Goal: Transaction & Acquisition: Purchase product/service

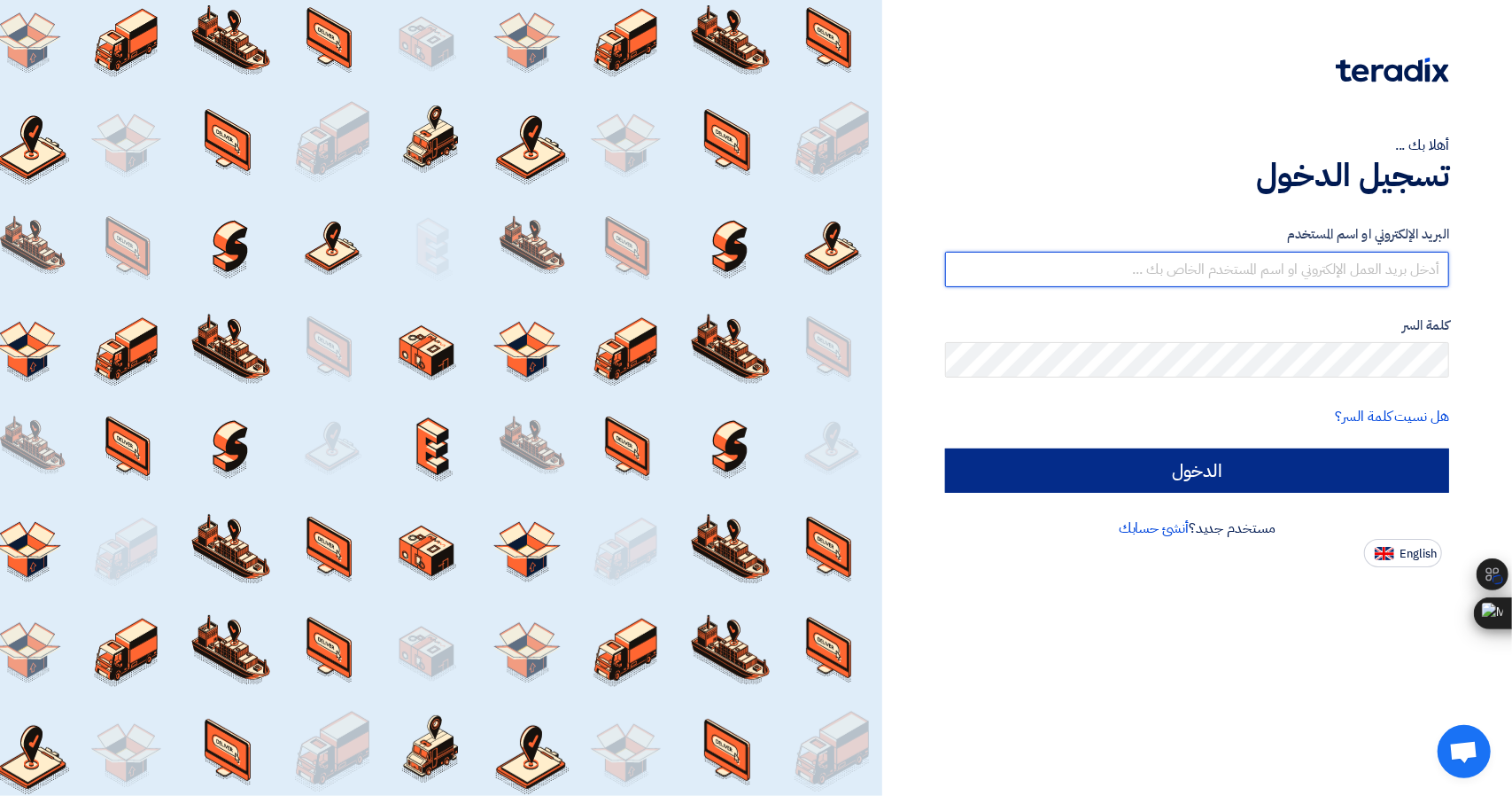
type input "united_equipment@yahoo.com"
click at [1297, 482] on input "الدخول" at bounding box center [1197, 471] width 504 height 44
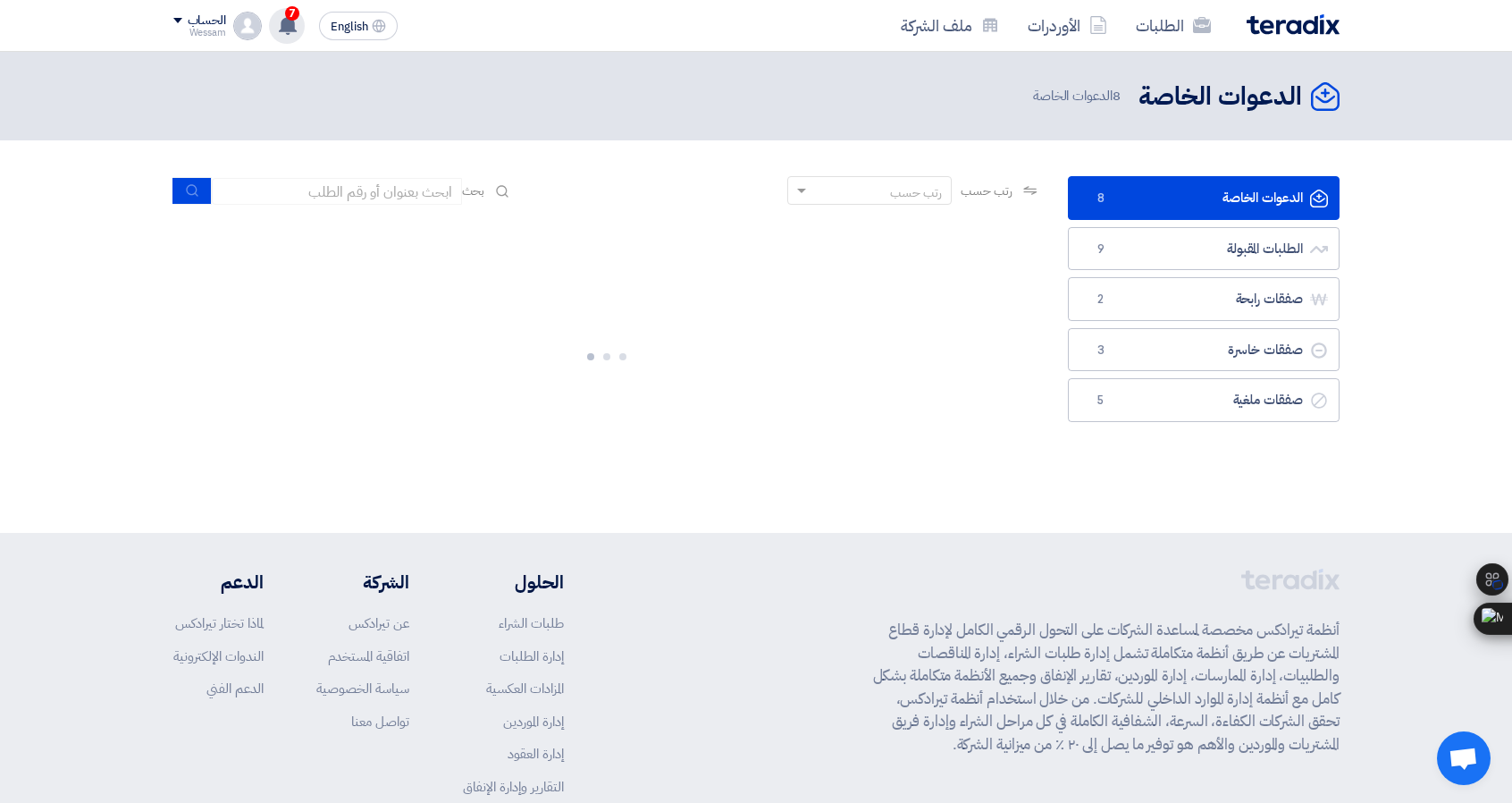
click at [280, 27] on icon at bounding box center [287, 25] width 20 height 20
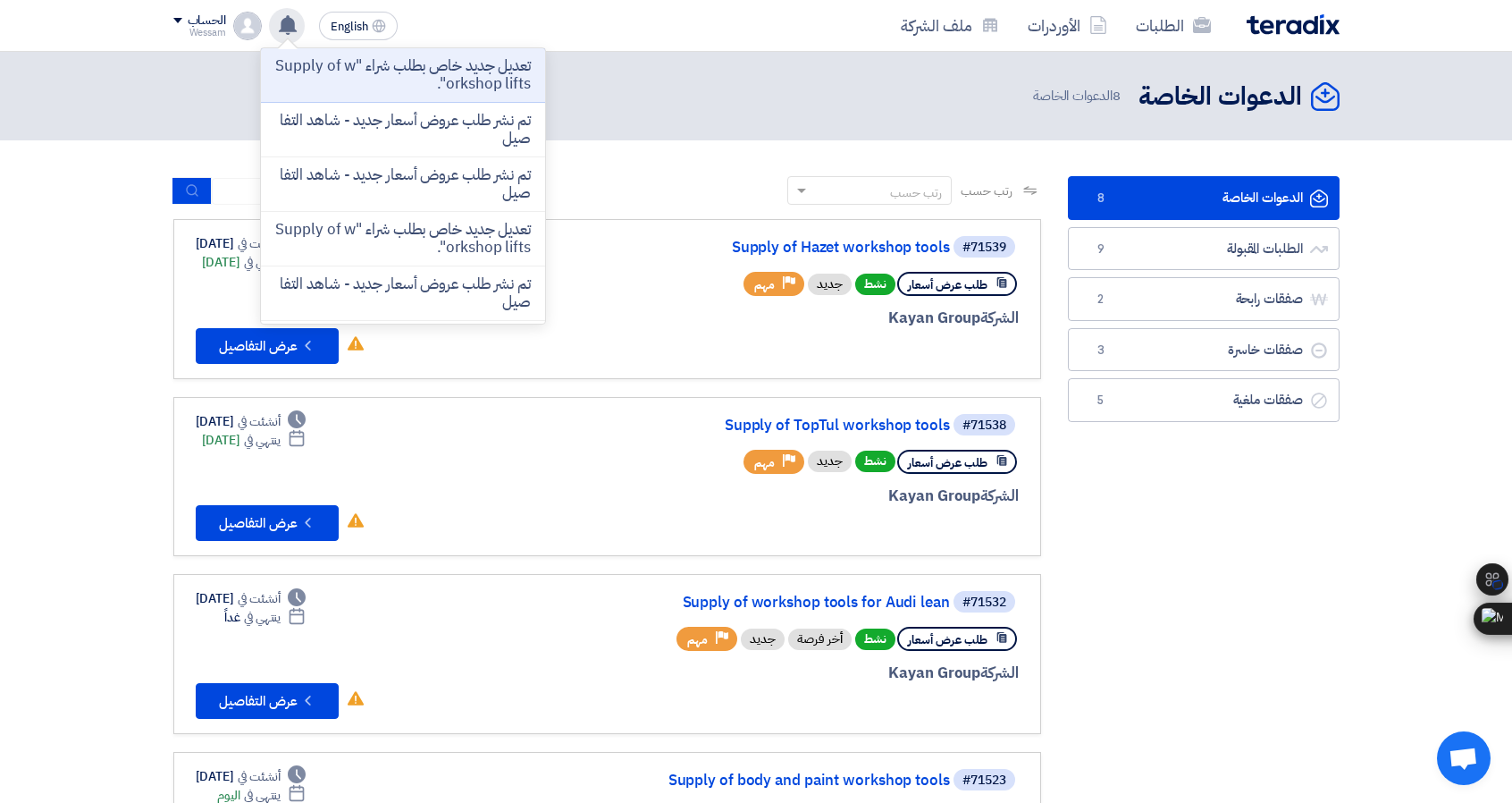
click at [280, 24] on icon at bounding box center [287, 25] width 20 height 20
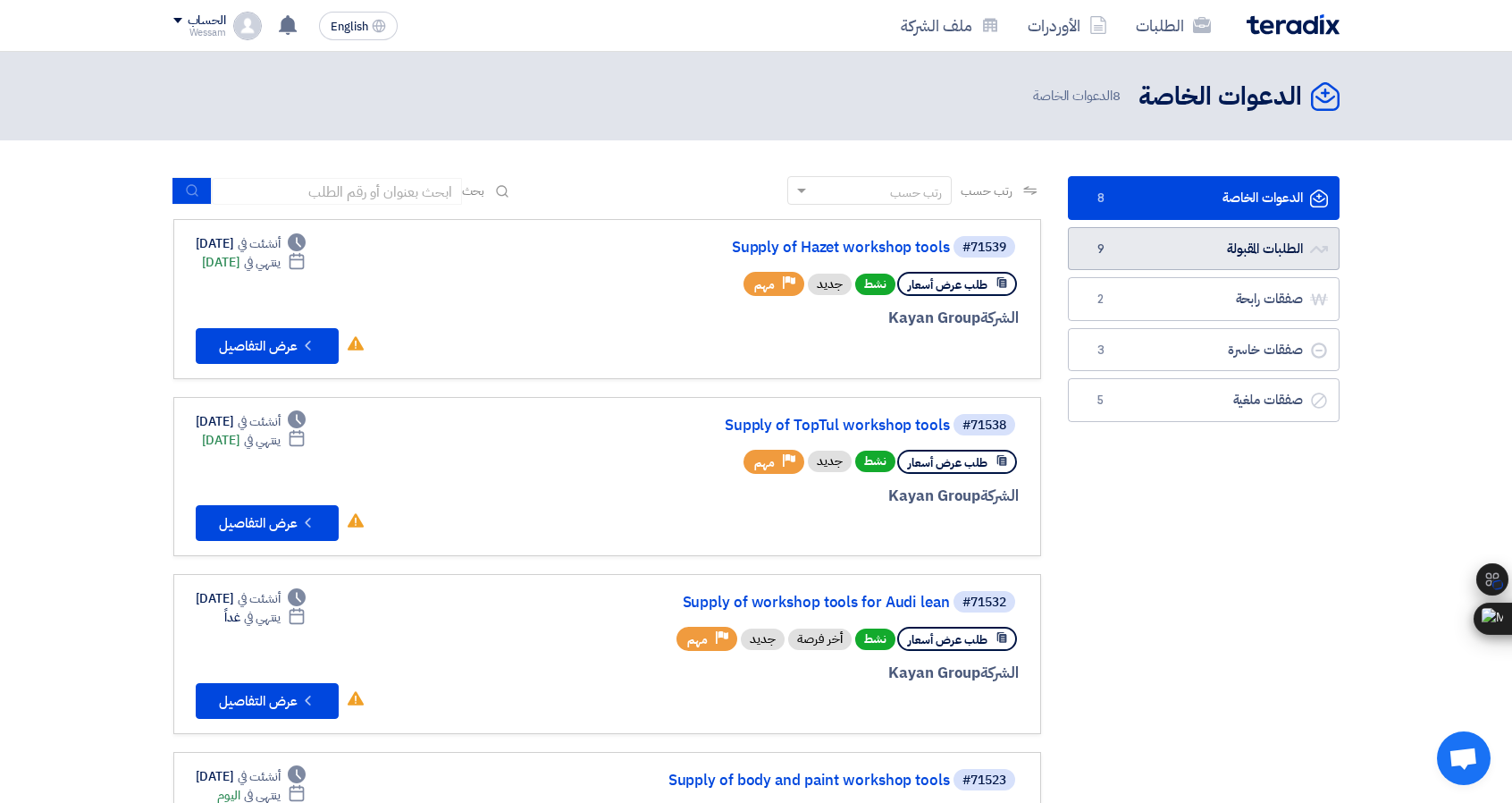
click at [1183, 245] on link "الطلبات المقبولة الطلبات المقبولة 9" at bounding box center [1204, 249] width 272 height 44
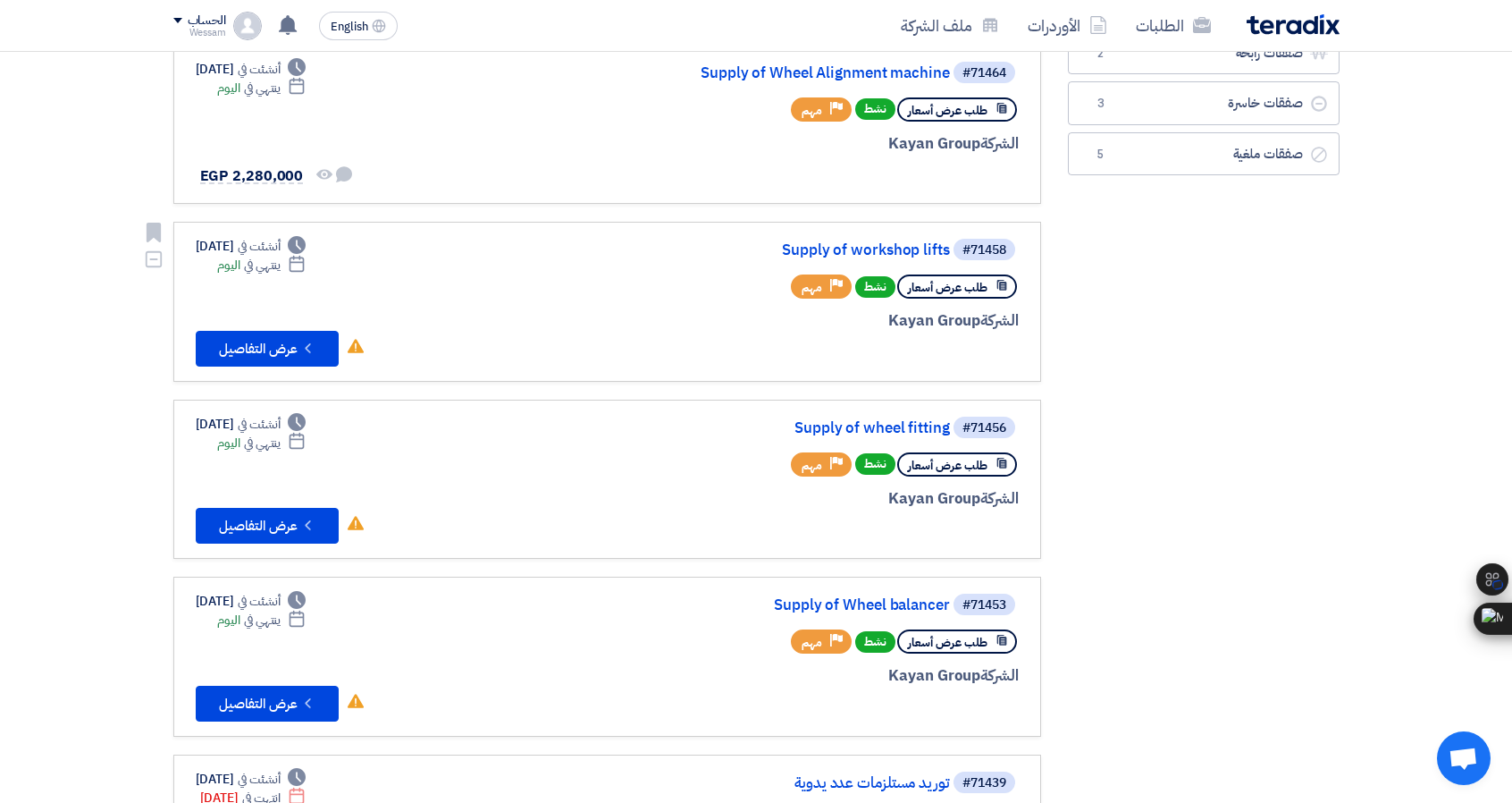
scroll to position [358, 0]
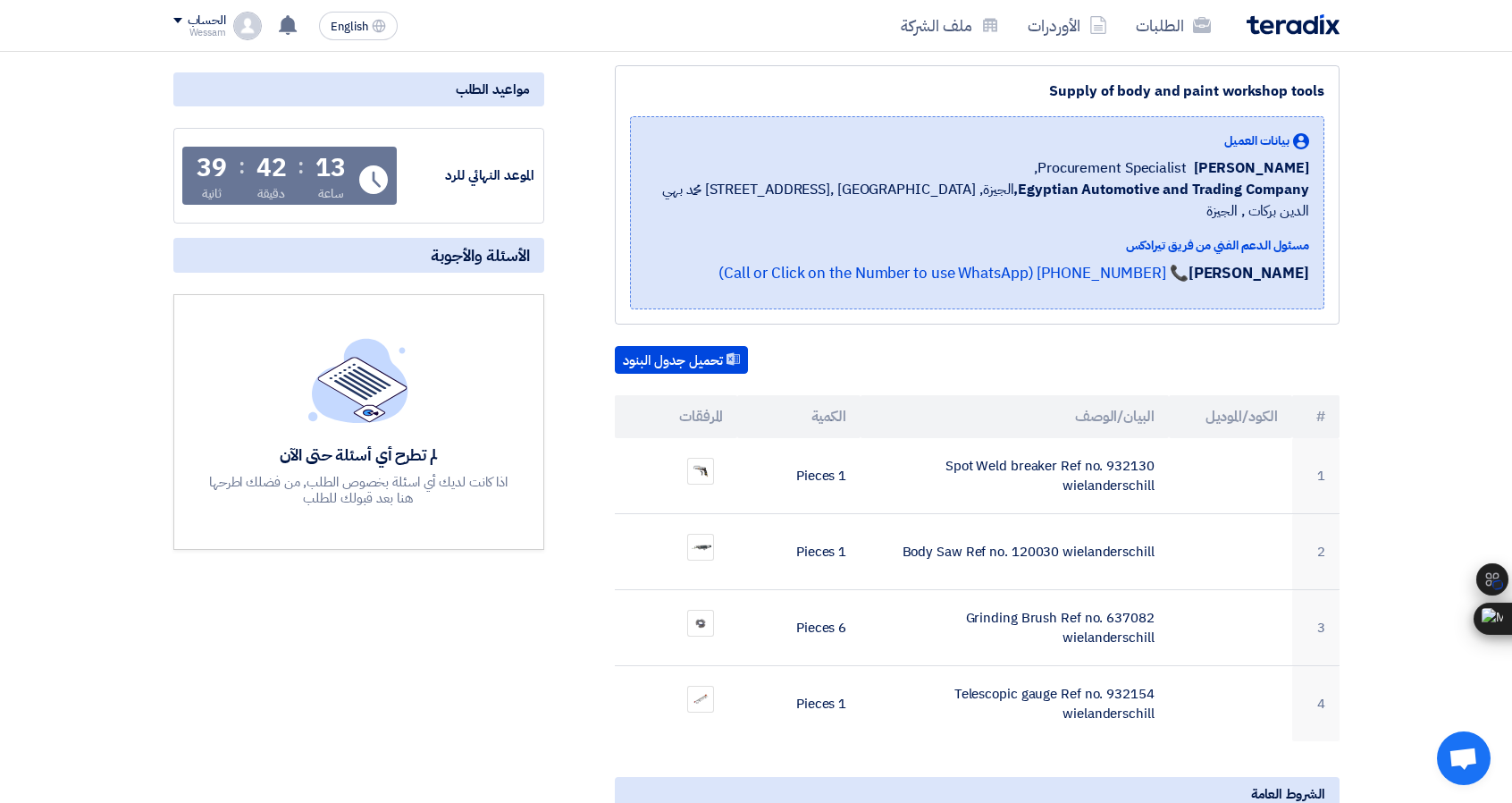
scroll to position [268, 0]
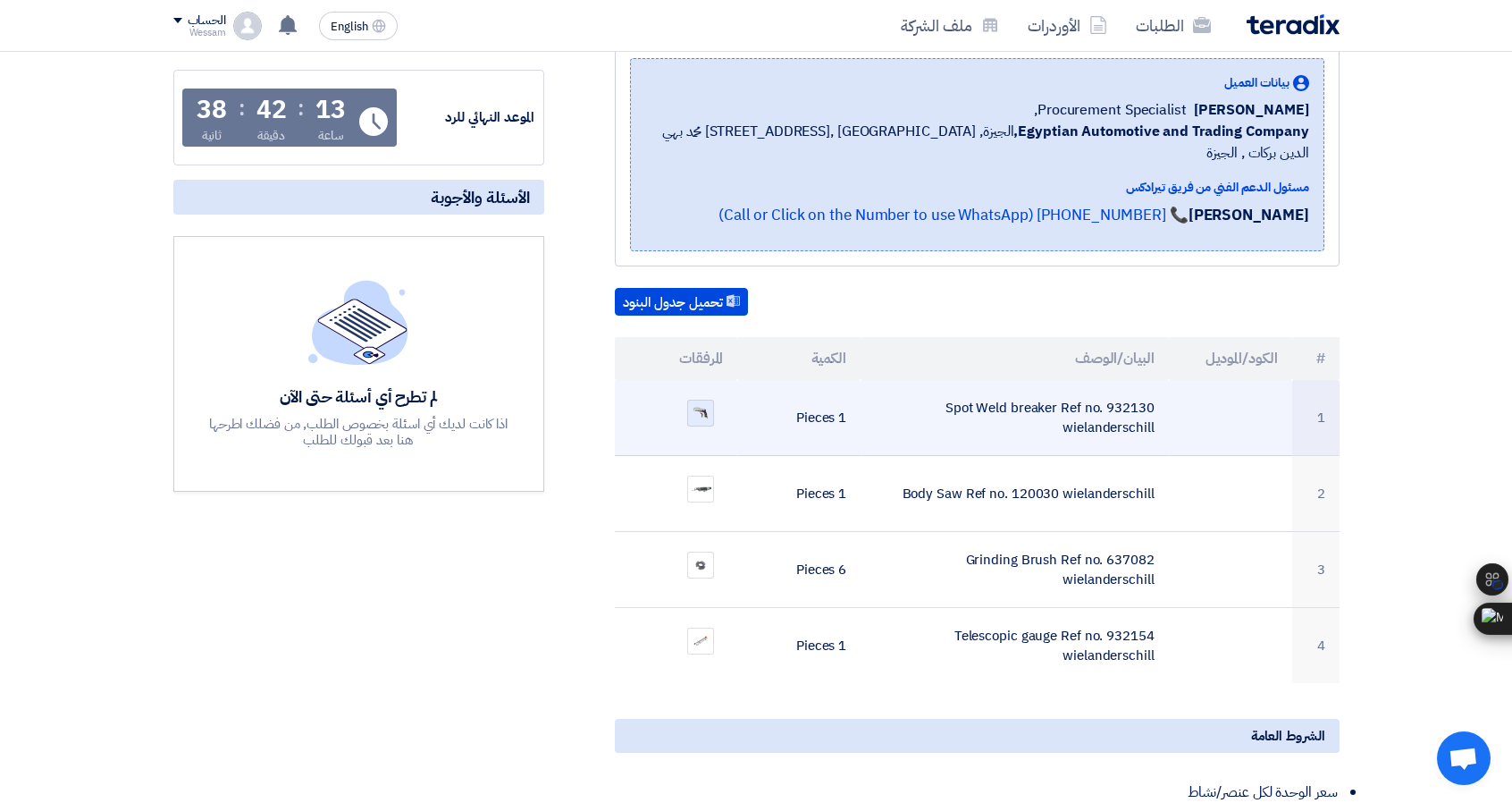
click at [692, 405] on img at bounding box center [701, 413] width 25 height 16
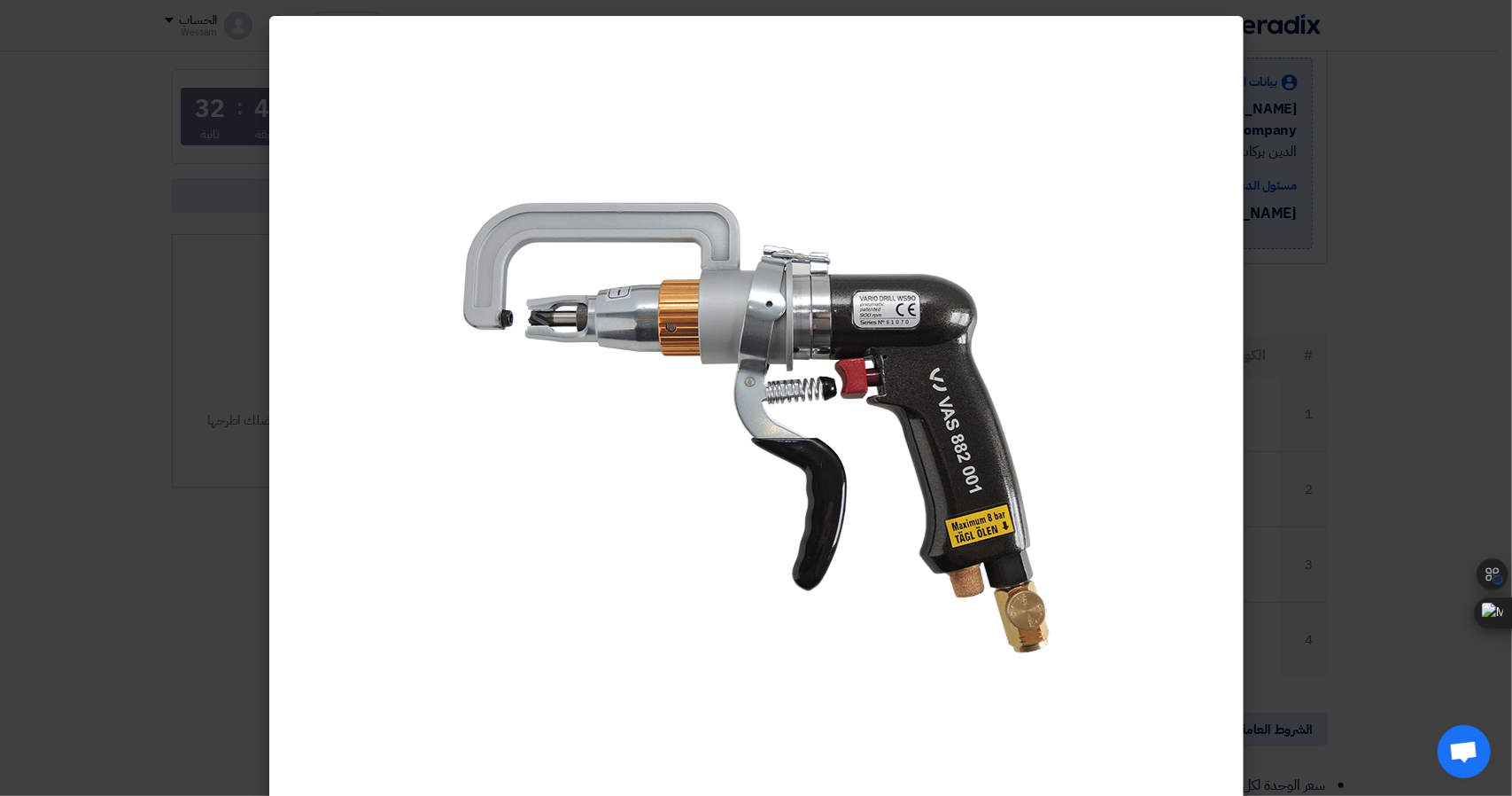
click at [1293, 288] on modal-container at bounding box center [756, 398] width 1512 height 796
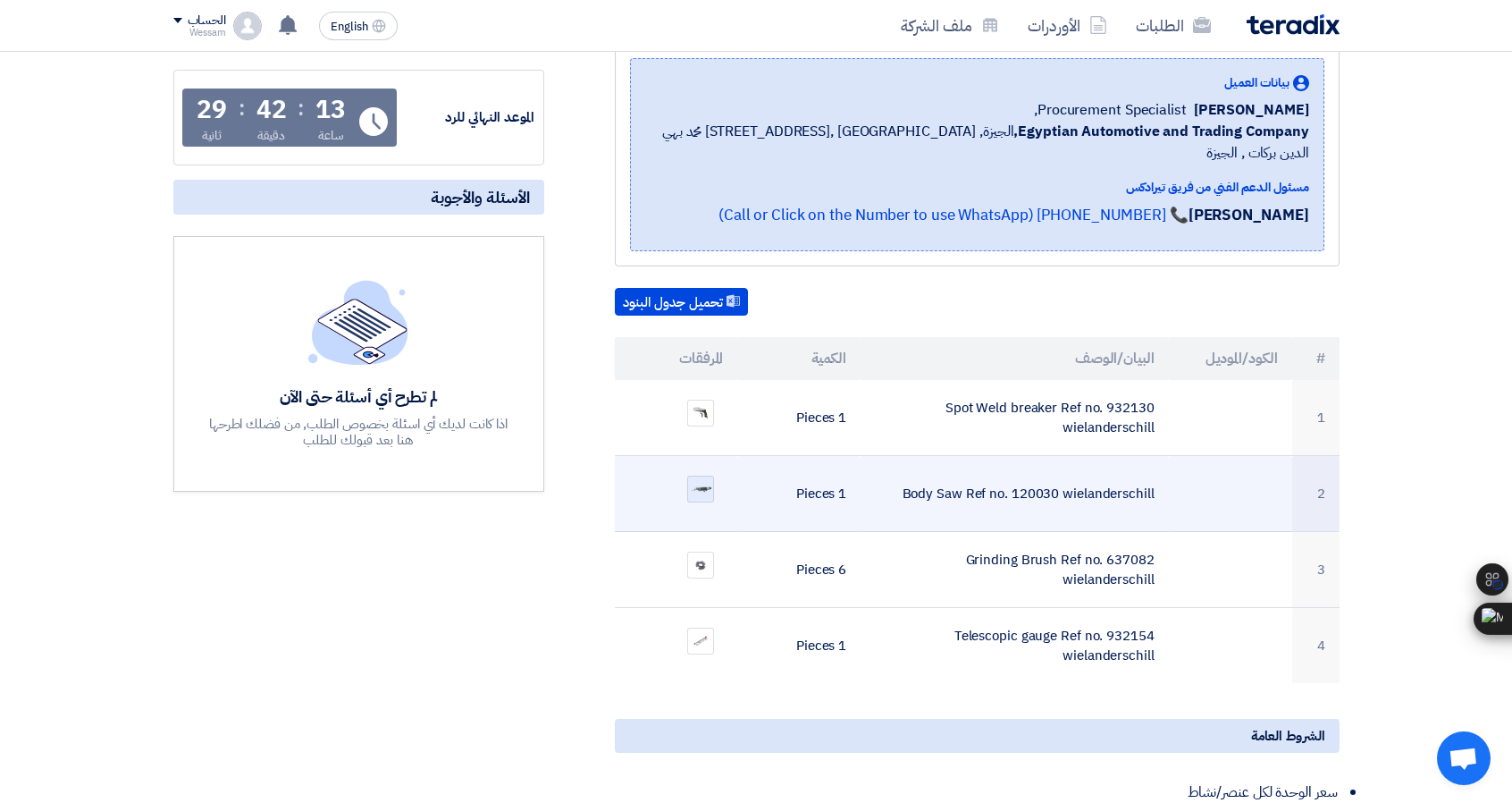
click at [706, 481] on img at bounding box center [701, 489] width 25 height 16
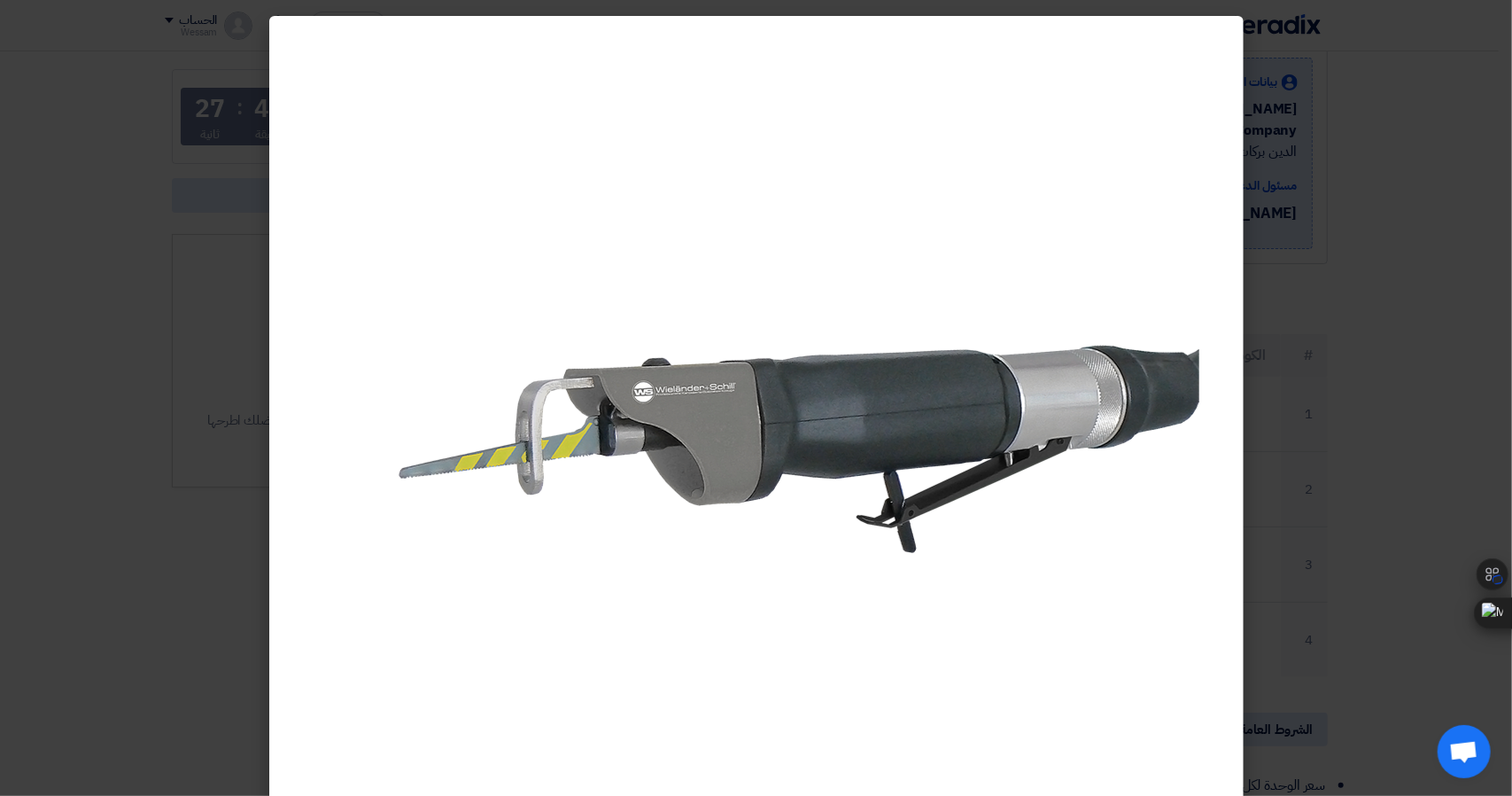
click at [1344, 363] on modal-container at bounding box center [756, 398] width 1512 height 796
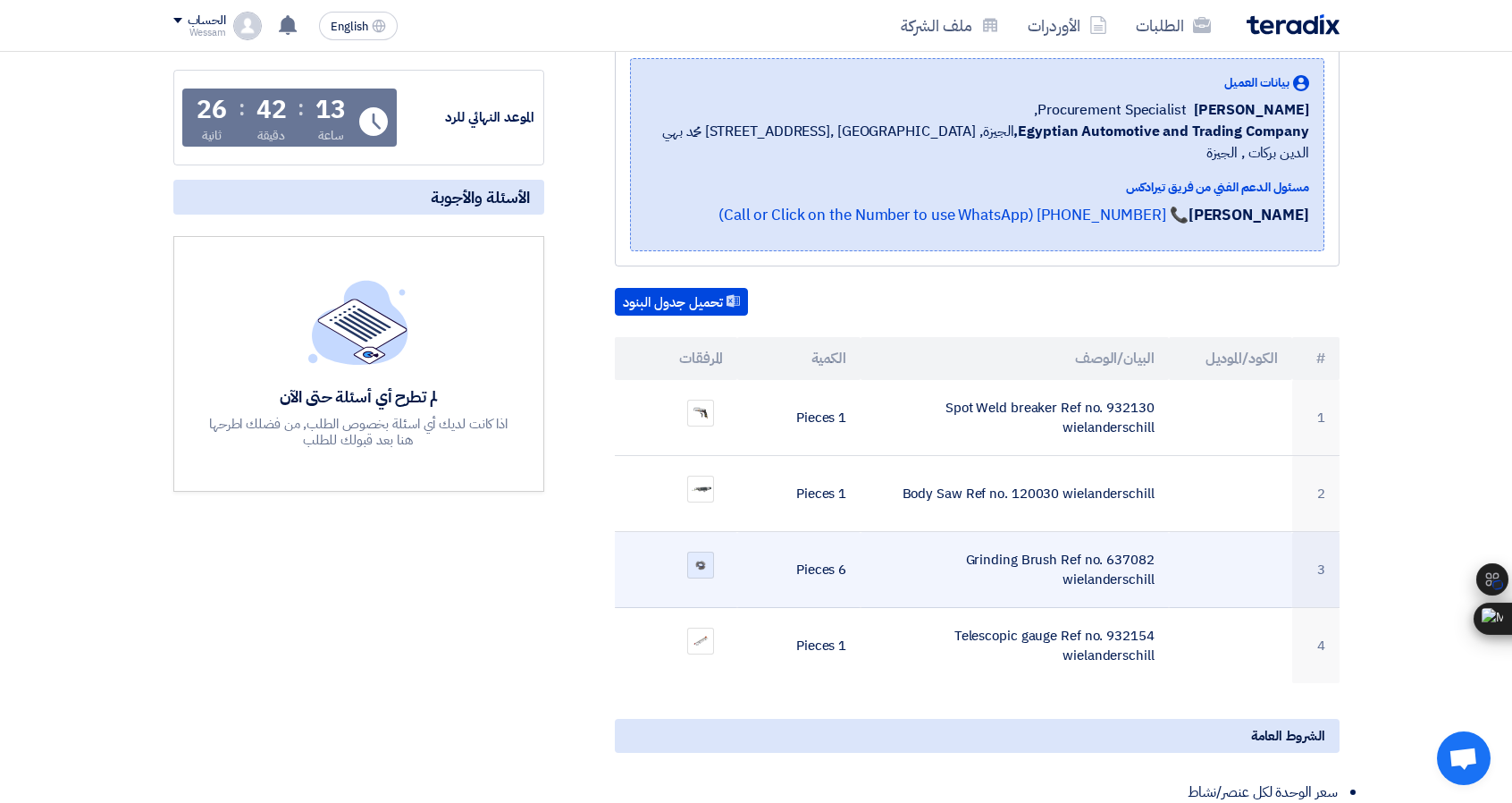
click at [697, 558] on img at bounding box center [701, 565] width 25 height 16
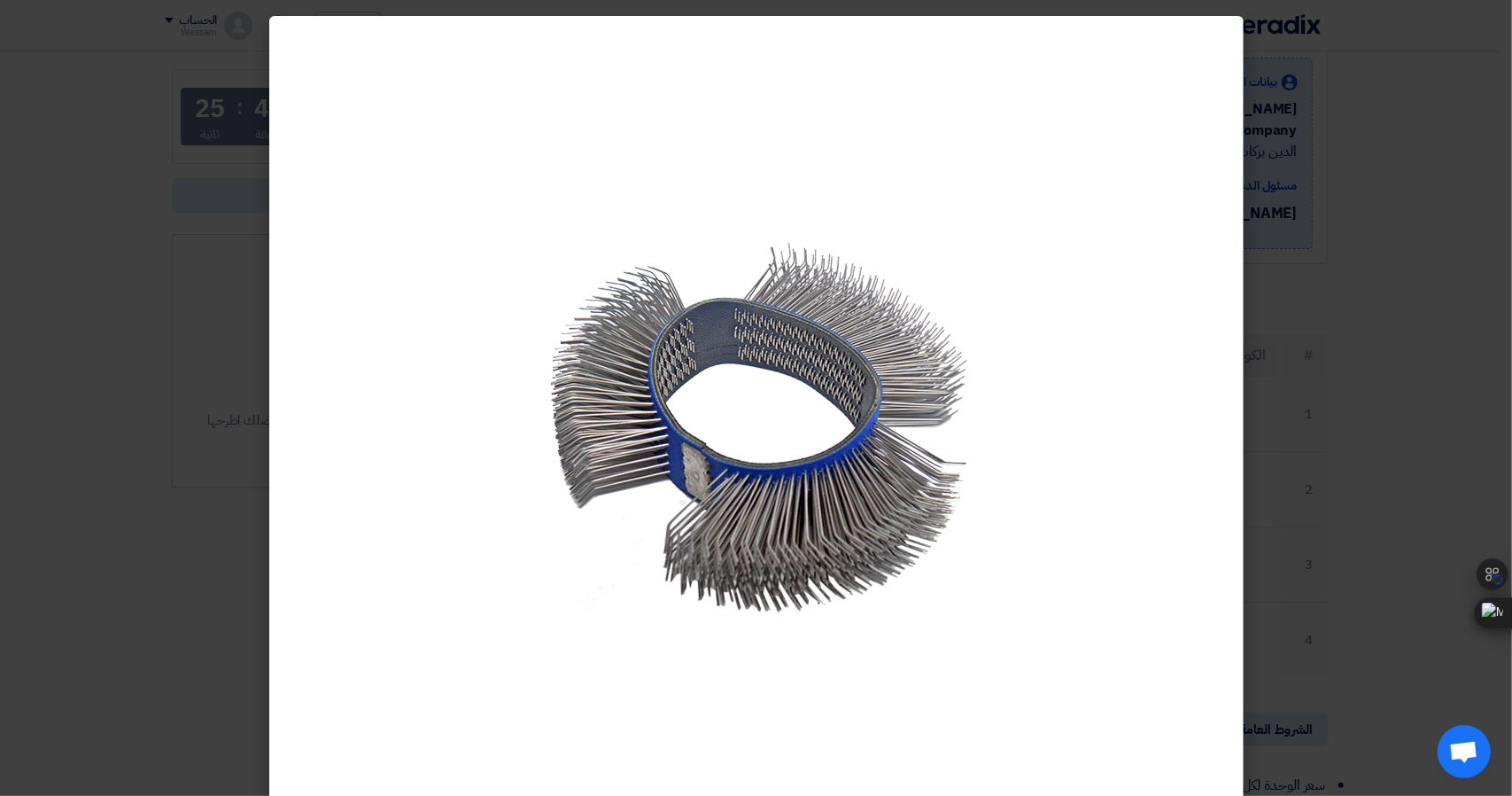
click at [1392, 390] on modal-container at bounding box center [756, 398] width 1512 height 796
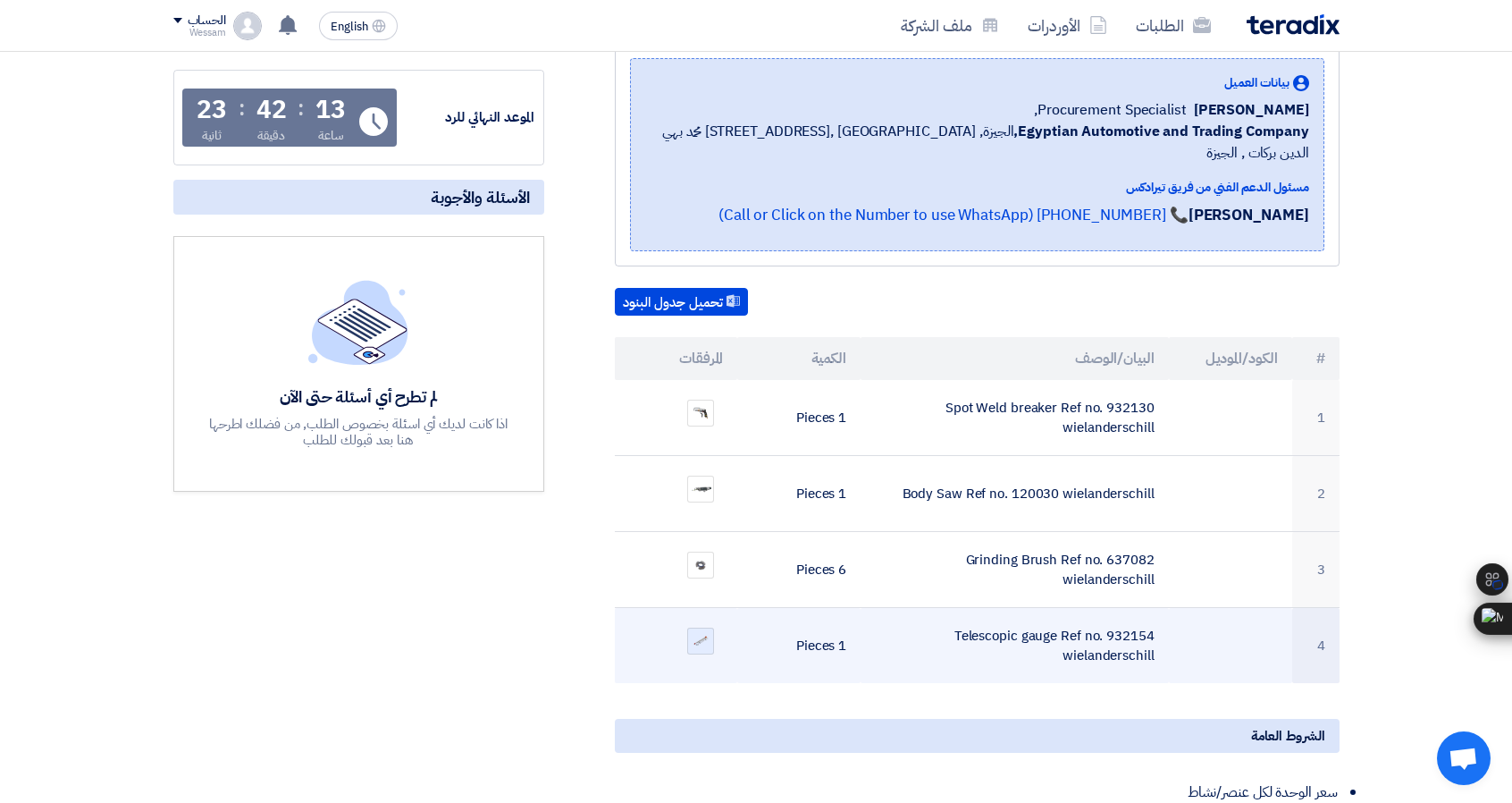
click at [710, 633] on img at bounding box center [701, 640] width 25 height 15
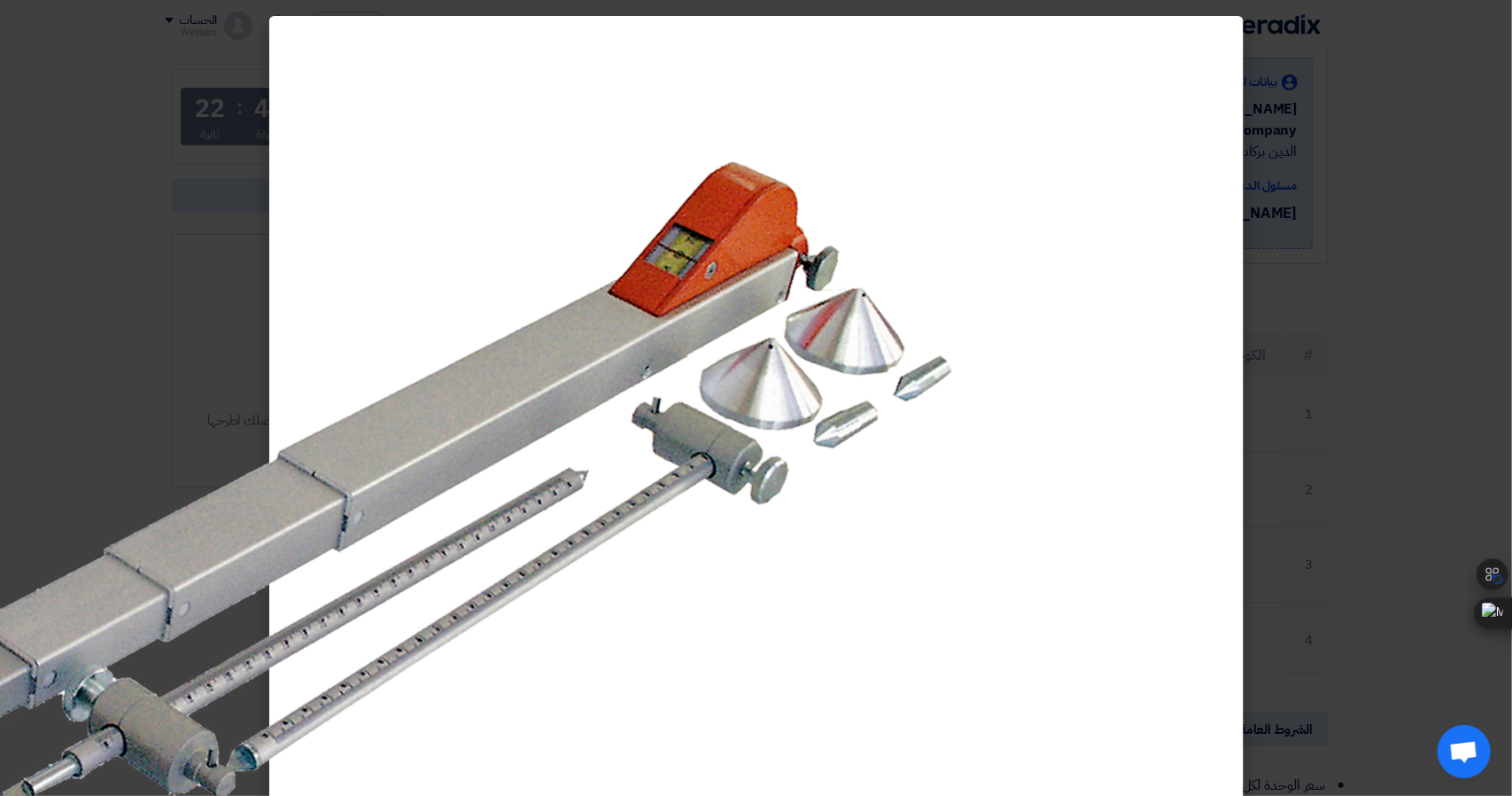
click at [1392, 413] on modal-container at bounding box center [756, 398] width 1512 height 796
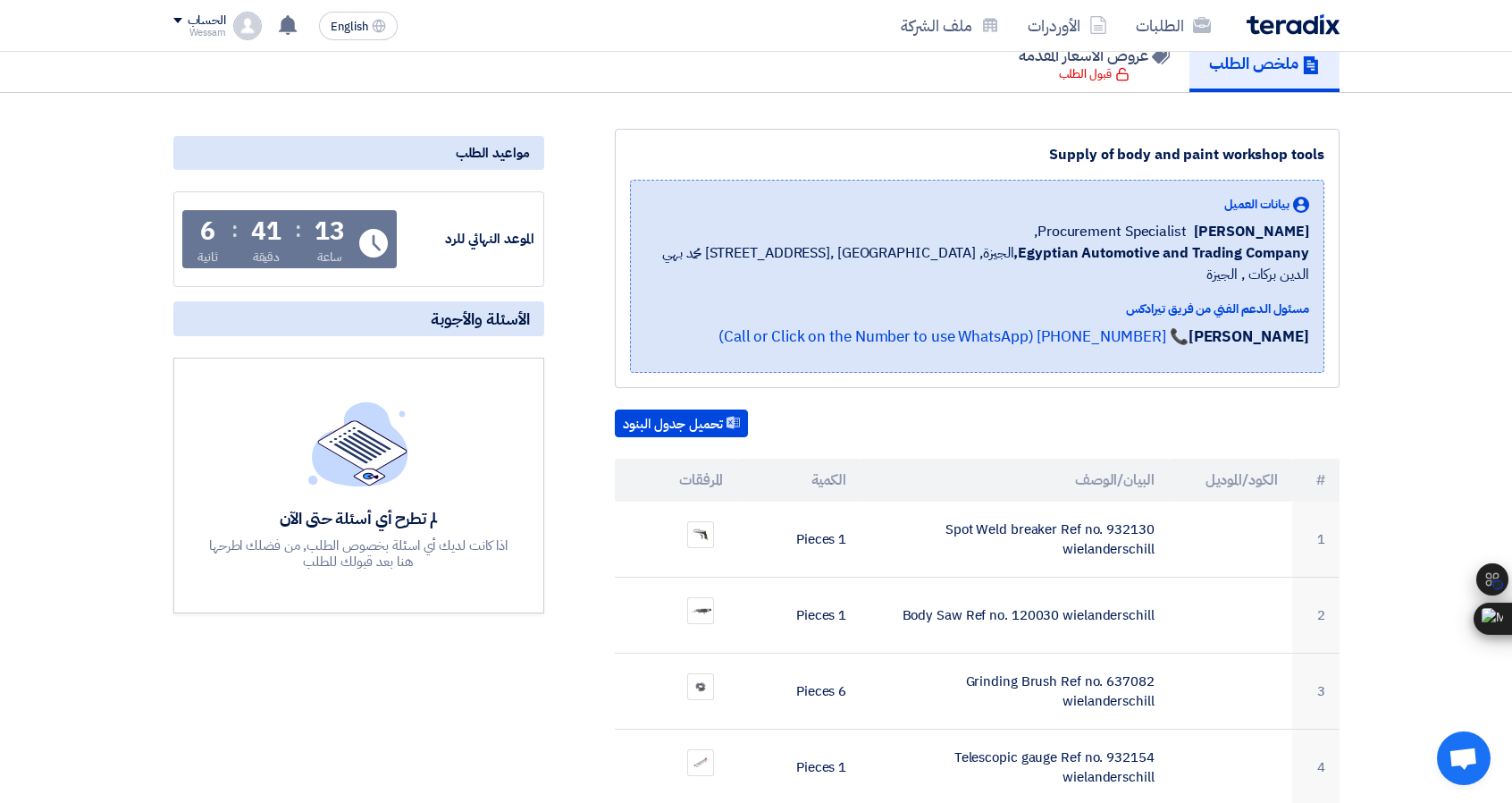
scroll to position [179, 0]
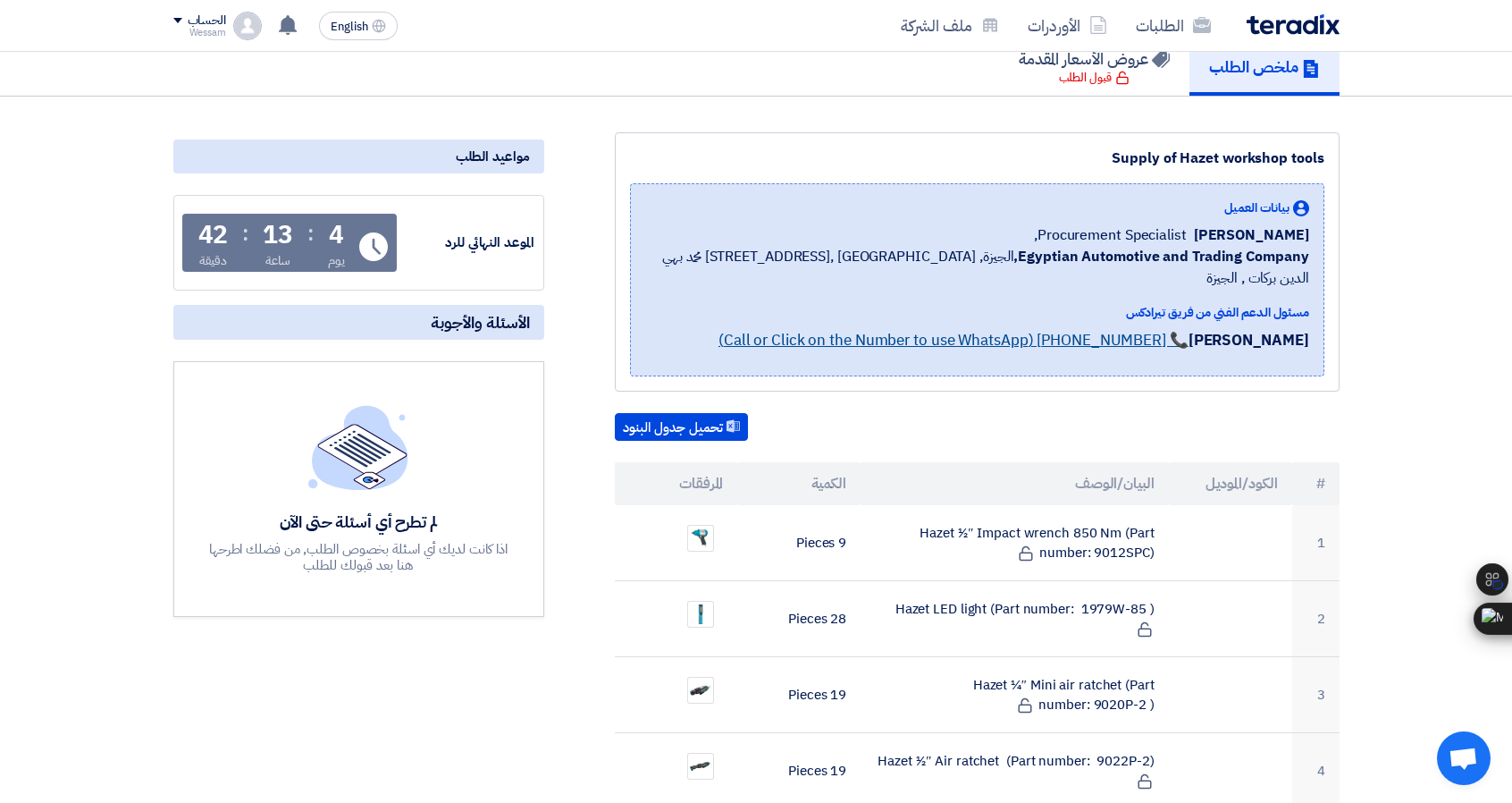
scroll to position [179, 0]
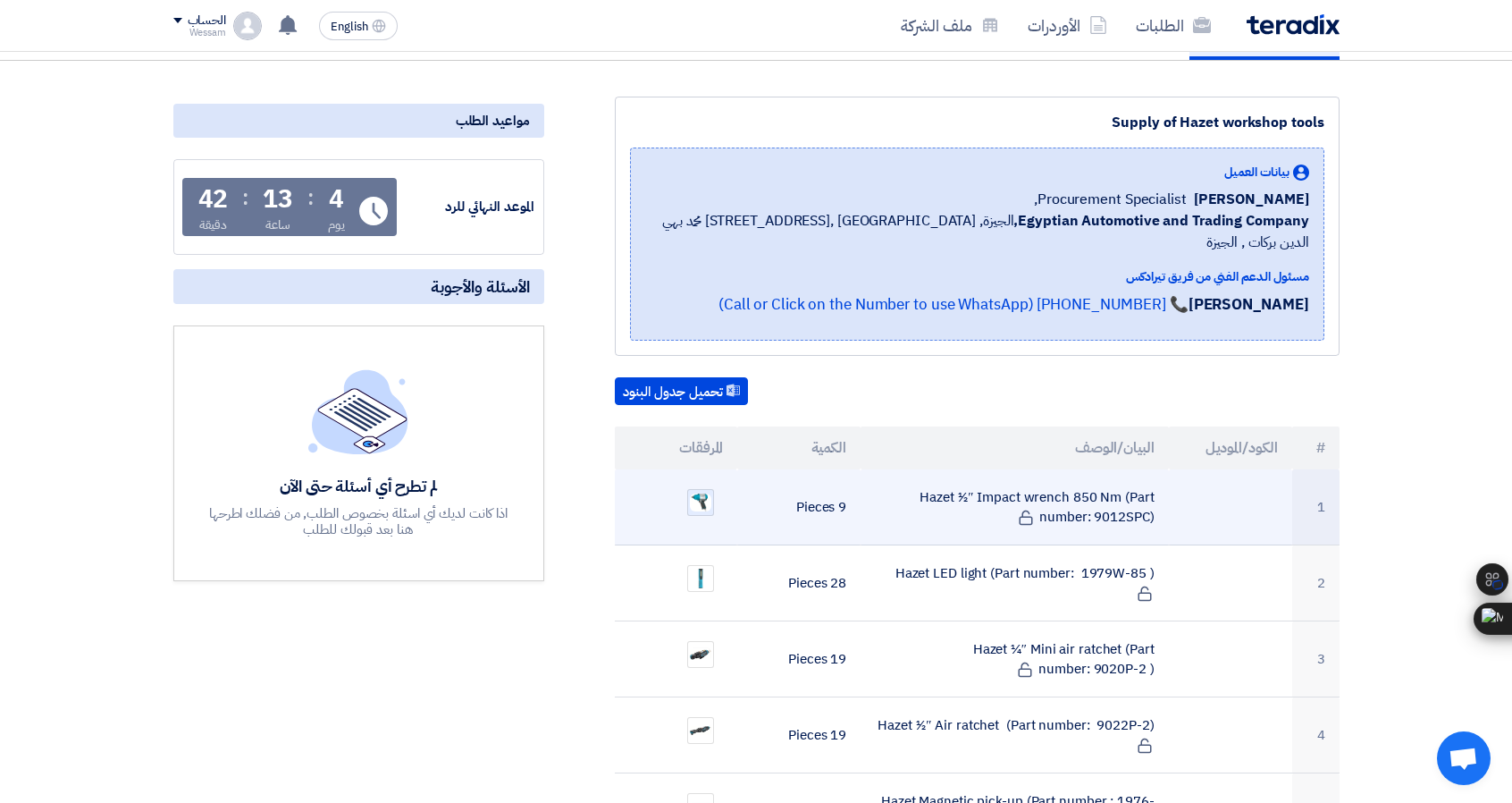
click at [708, 492] on img at bounding box center [701, 502] width 25 height 22
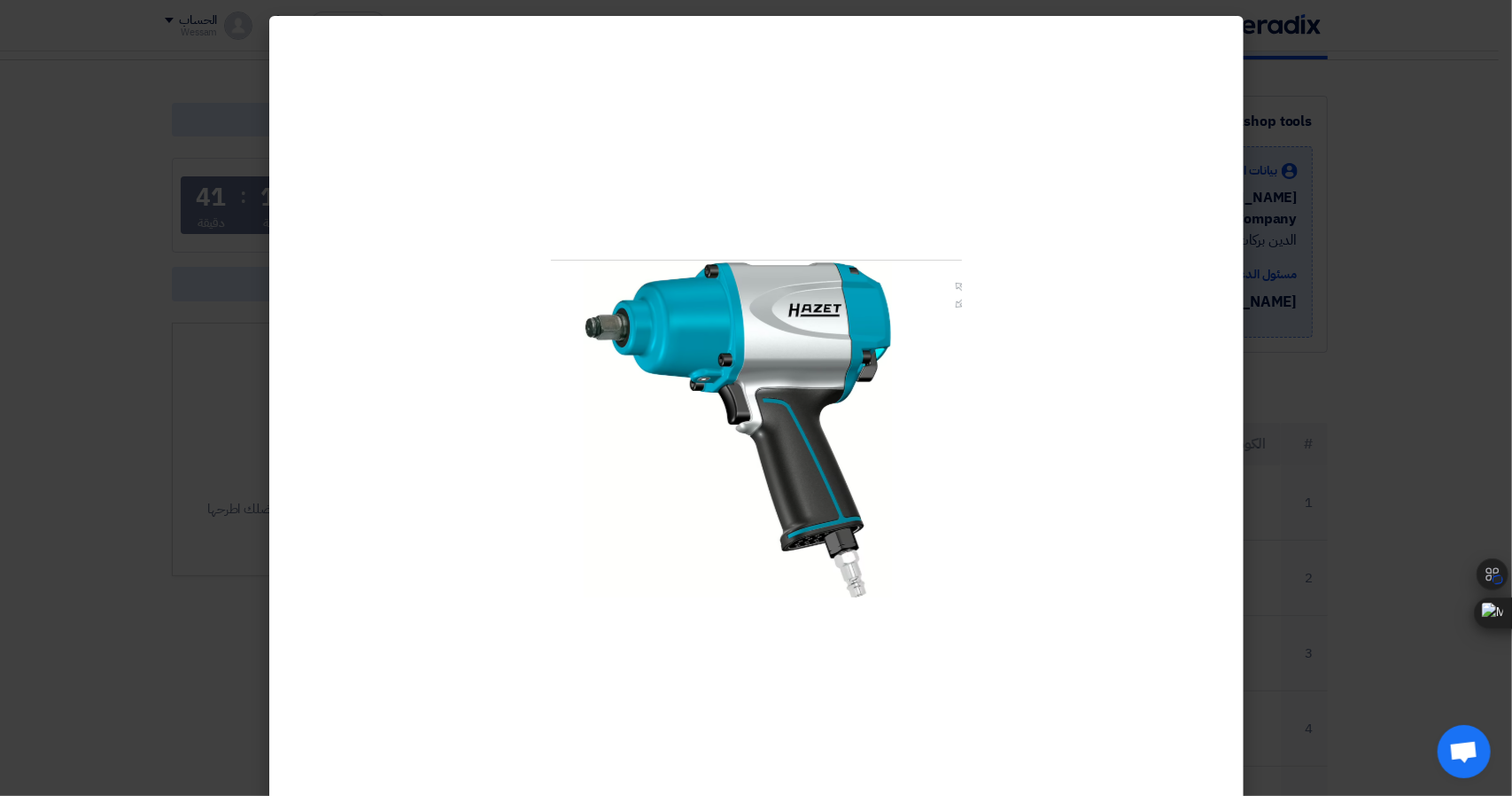
click at [1288, 343] on modal-container at bounding box center [756, 398] width 1512 height 796
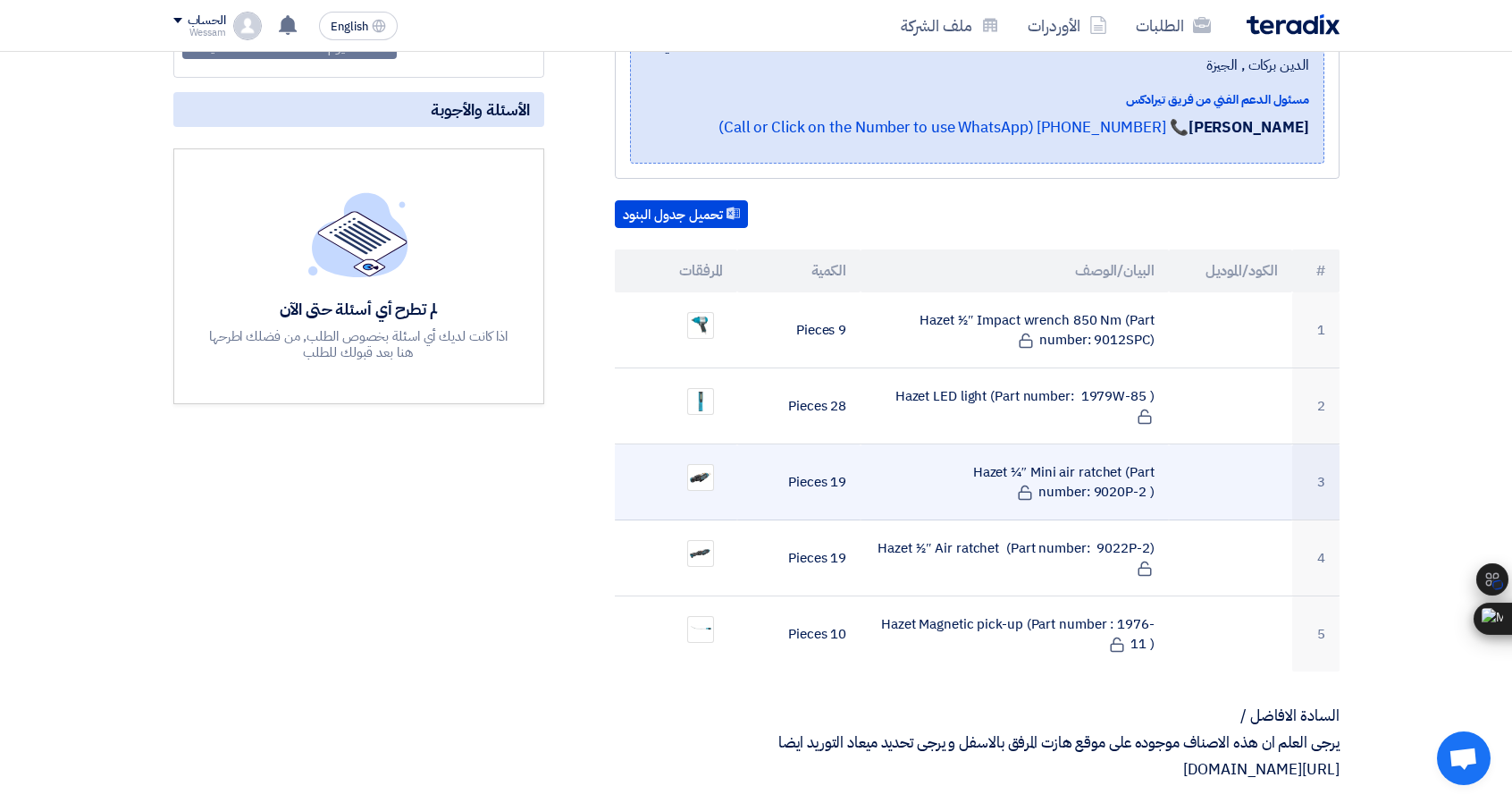
scroll to position [358, 0]
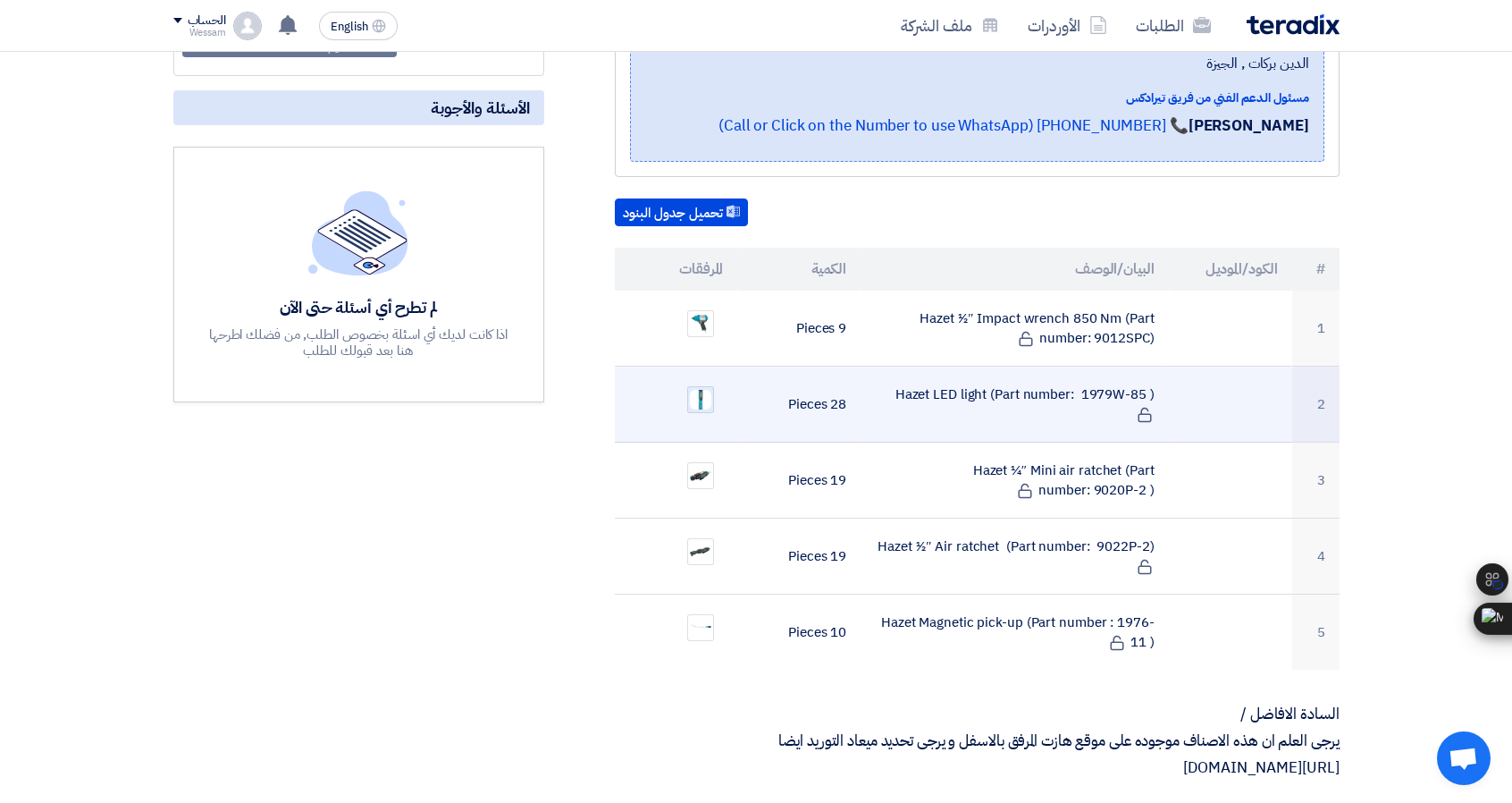
click at [711, 388] on img at bounding box center [701, 400] width 25 height 23
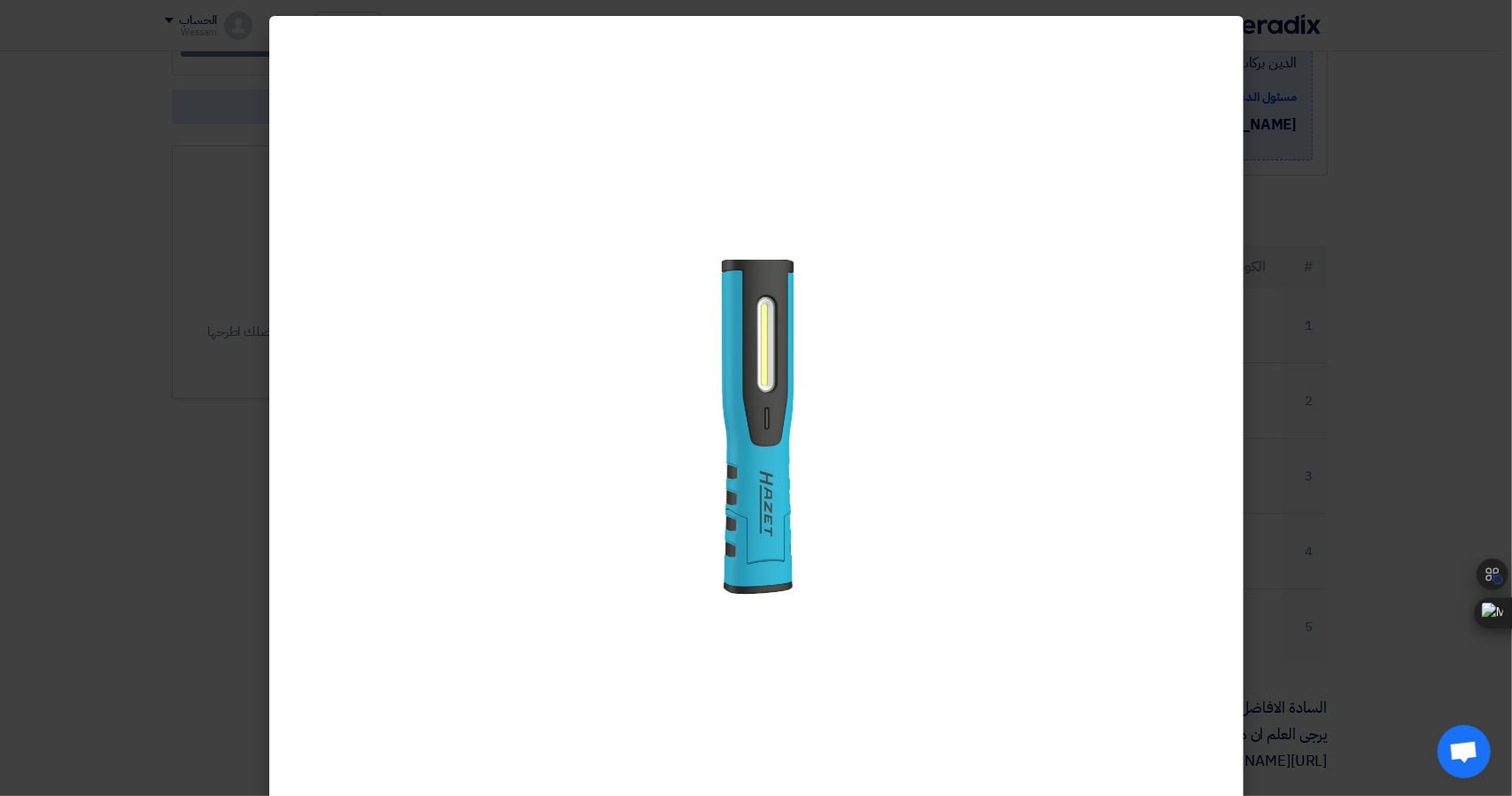
click at [1403, 301] on modal-container at bounding box center [756, 398] width 1512 height 796
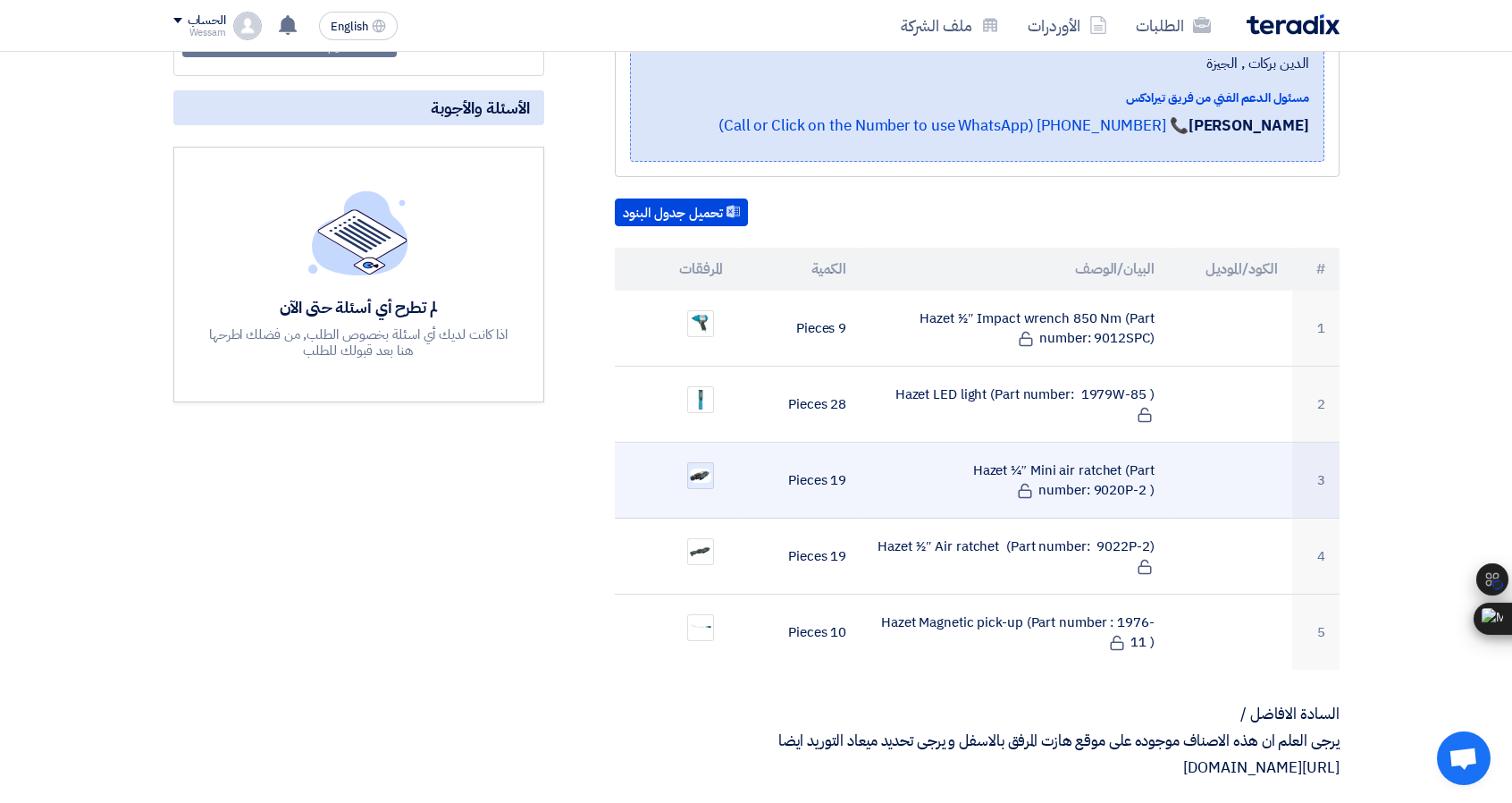
click at [710, 467] on img at bounding box center [701, 476] width 25 height 17
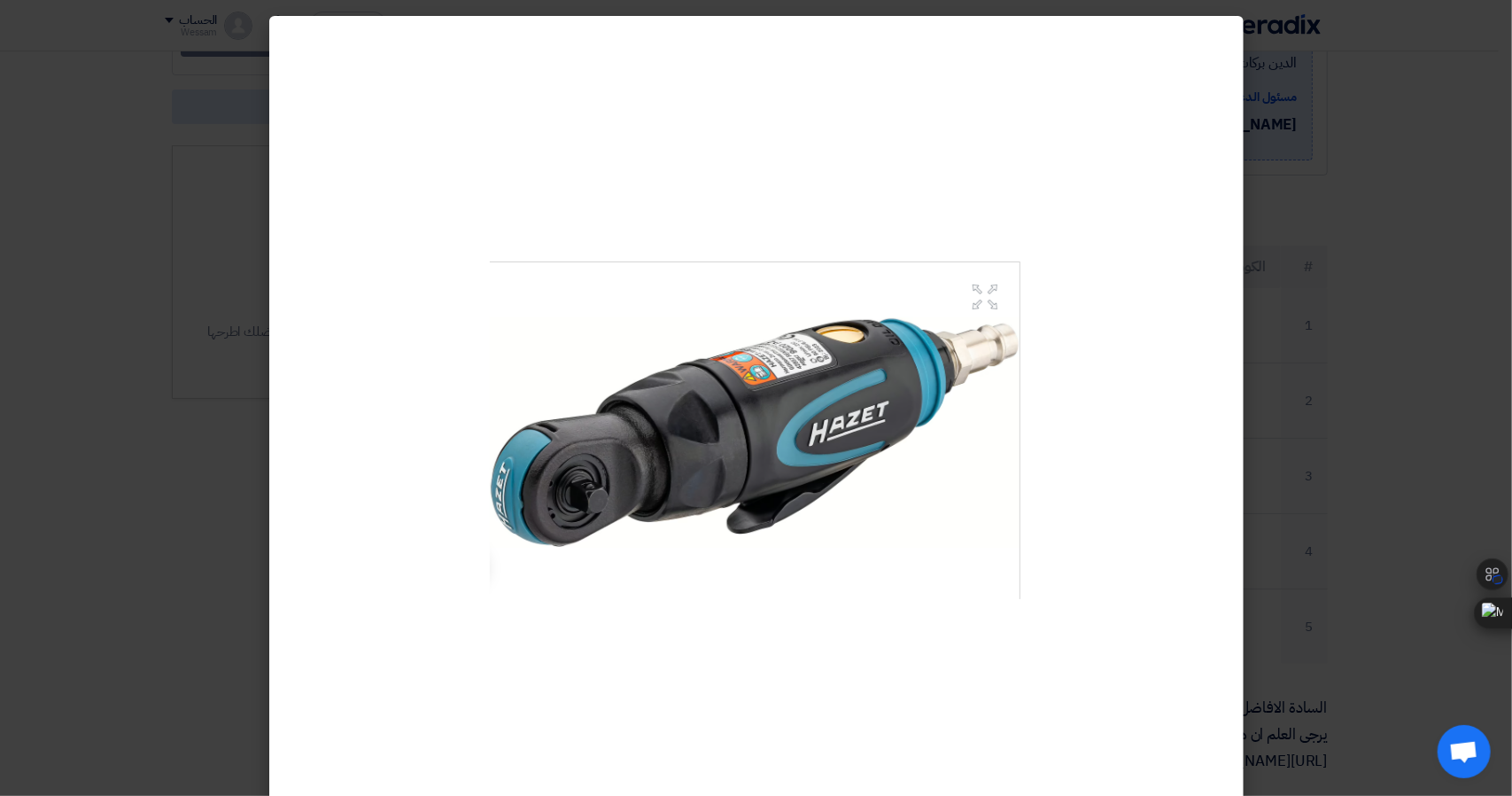
click at [1317, 306] on modal-container at bounding box center [756, 398] width 1512 height 796
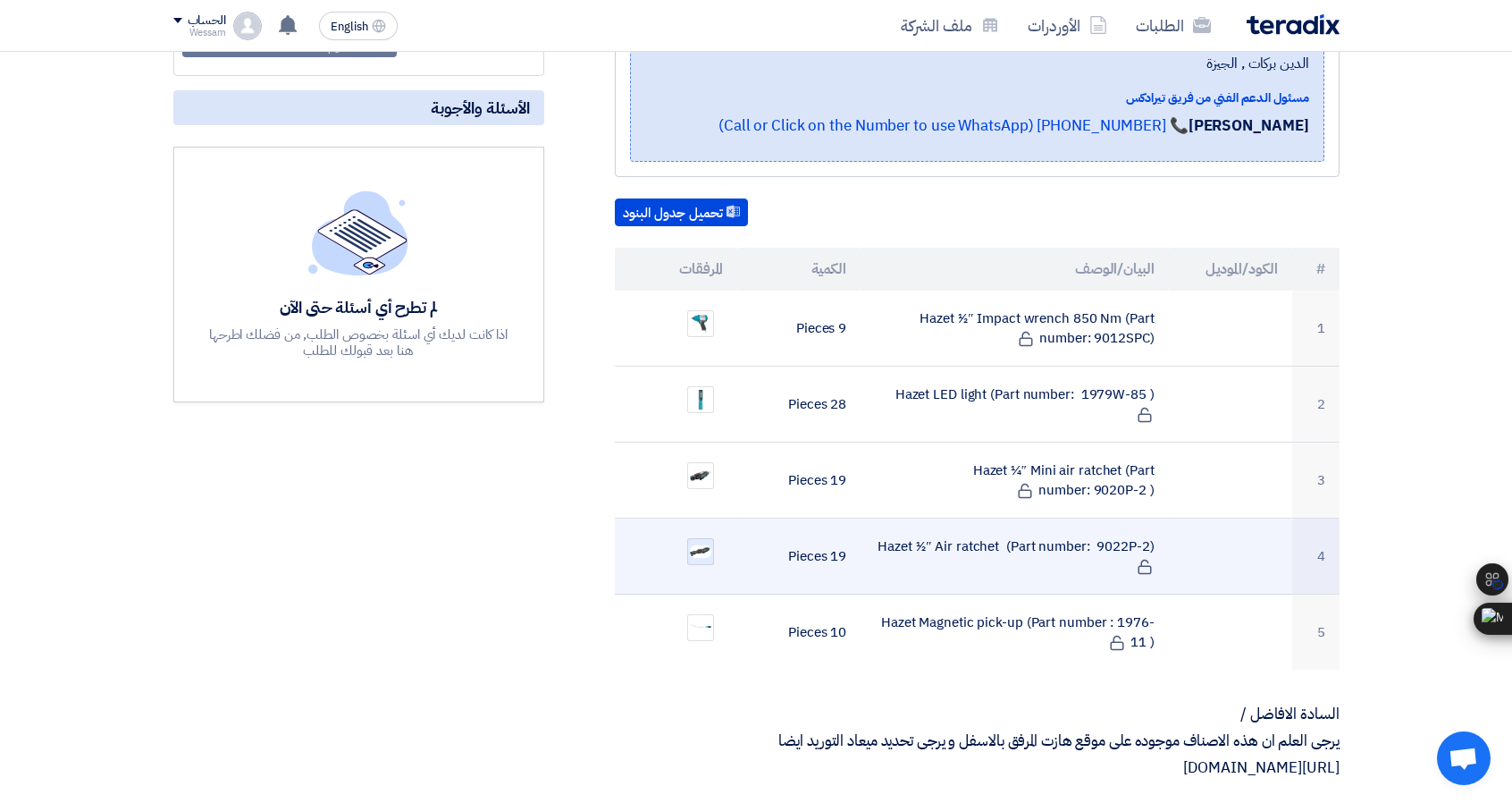
click at [706, 543] on img at bounding box center [701, 551] width 25 height 16
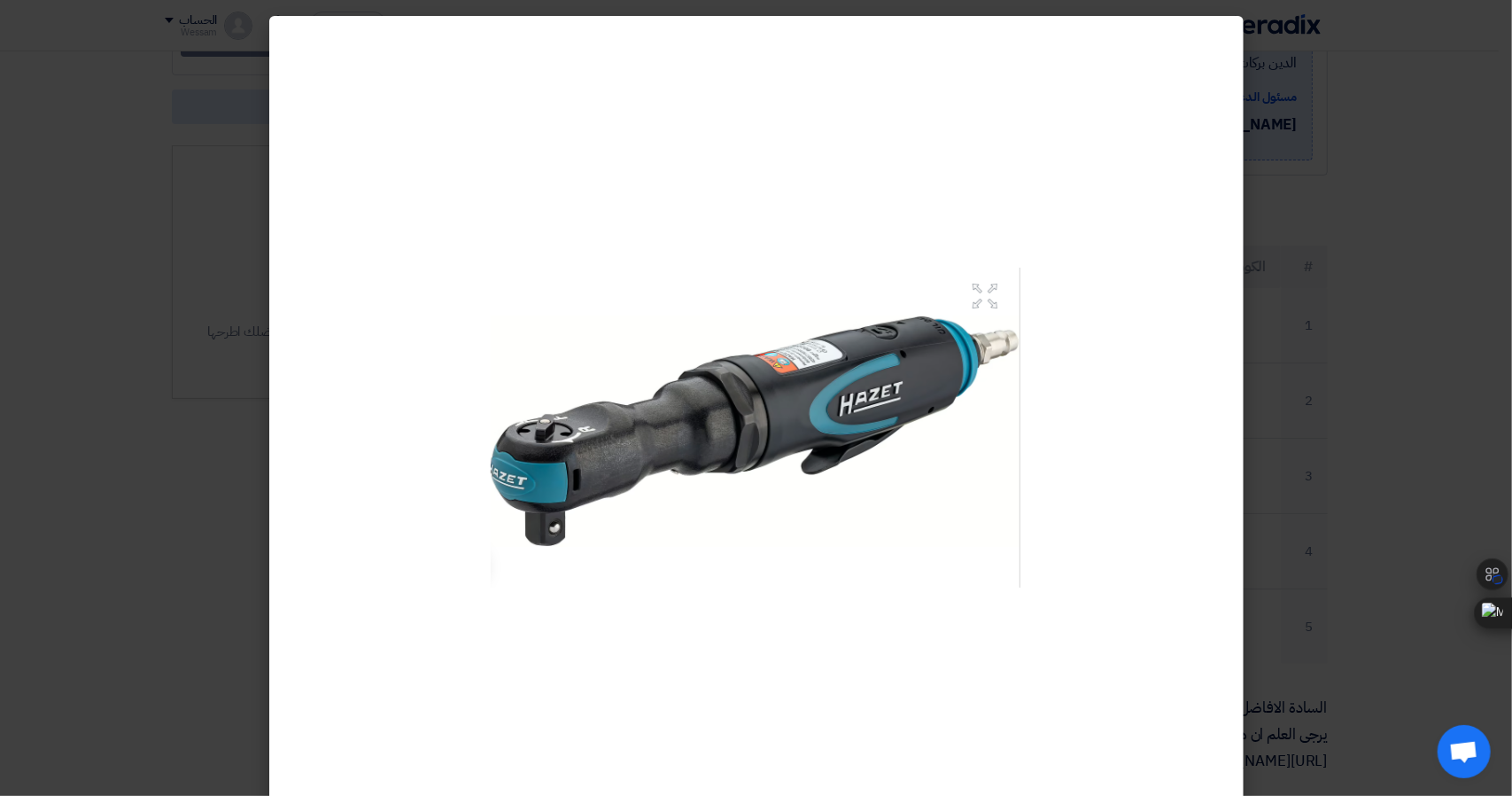
click at [1347, 375] on modal-container at bounding box center [756, 398] width 1512 height 796
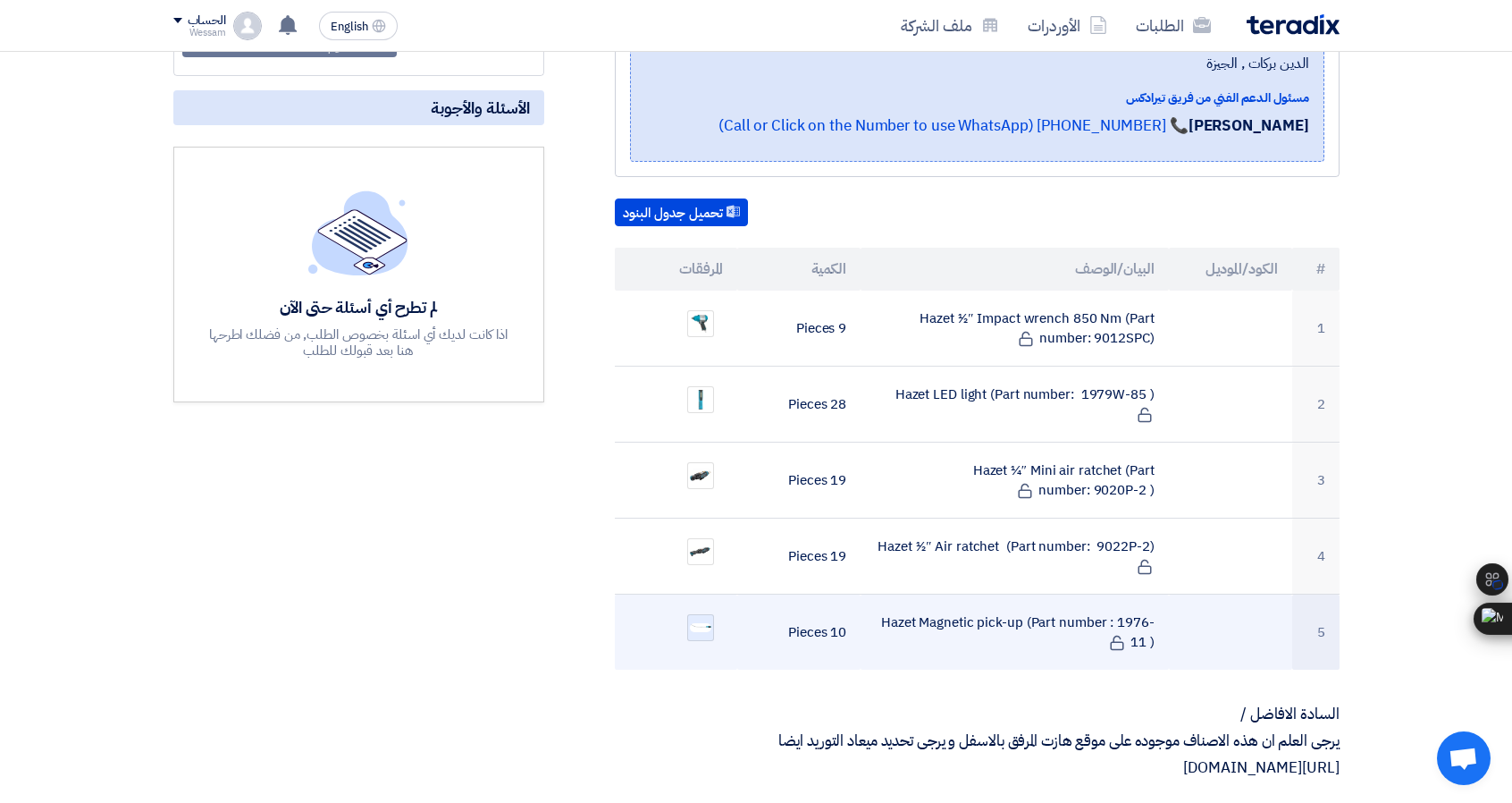
click at [704, 621] on img at bounding box center [701, 627] width 25 height 12
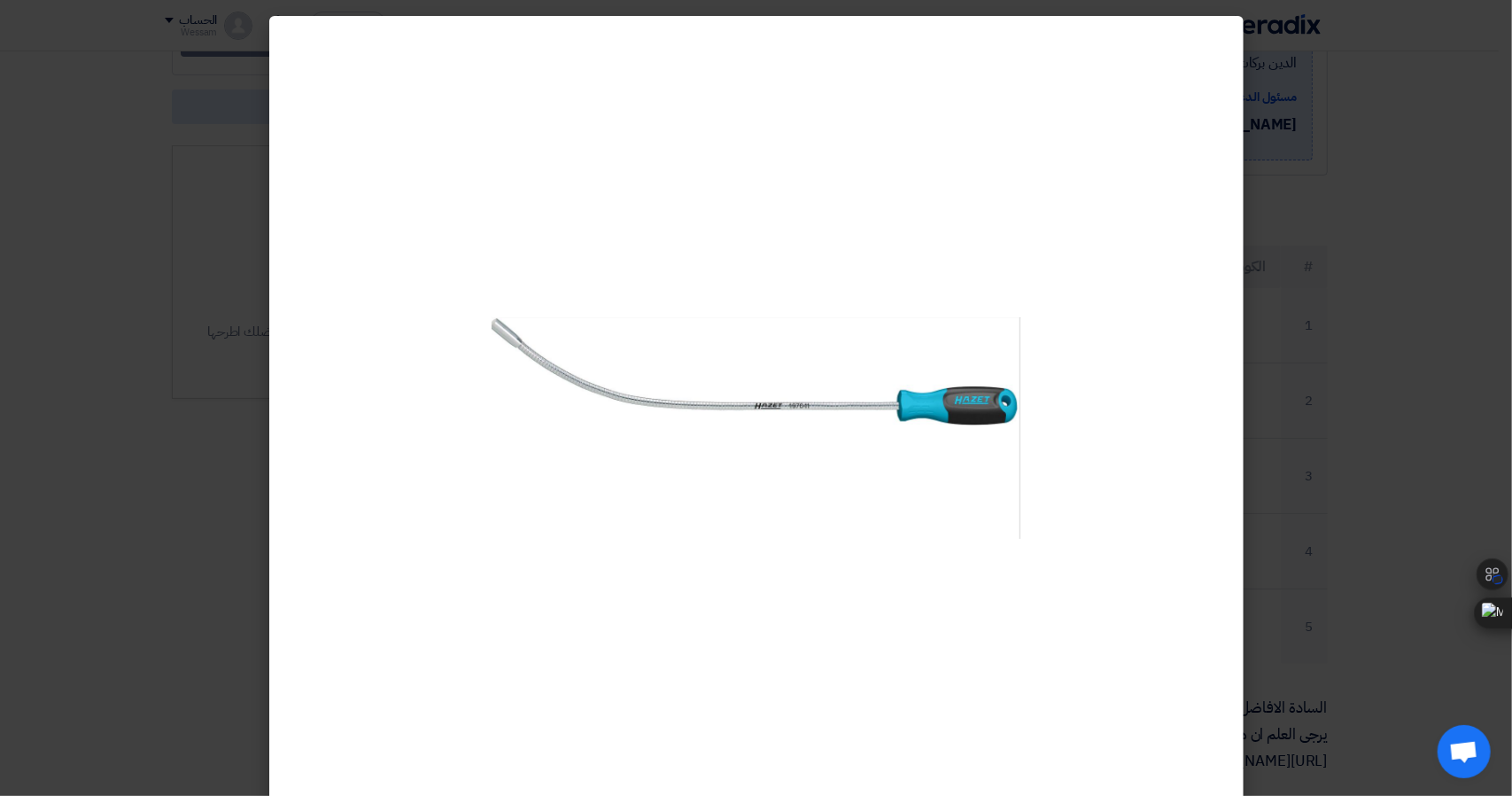
click at [1334, 390] on modal-container at bounding box center [756, 398] width 1512 height 796
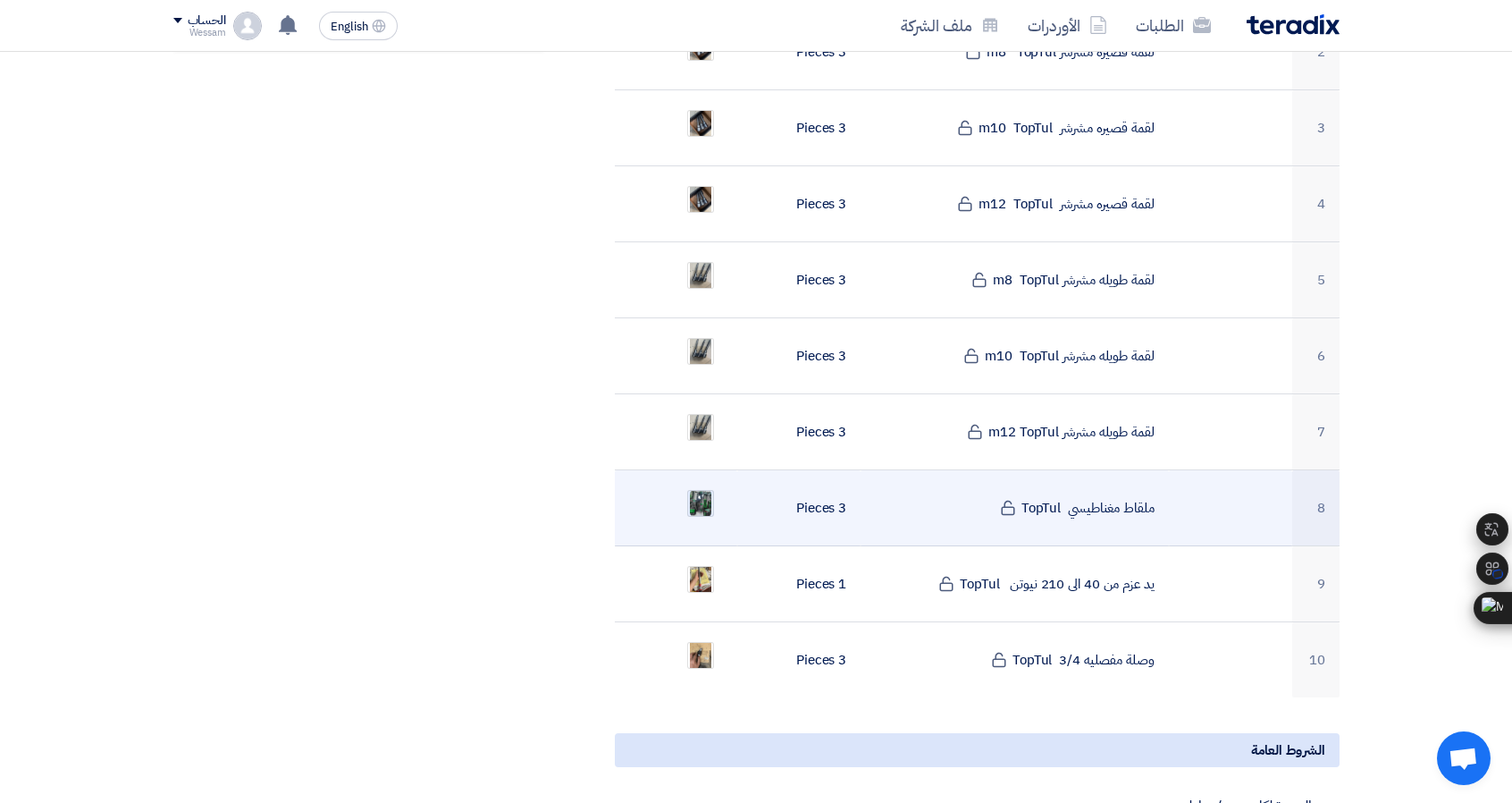
scroll to position [715, 0]
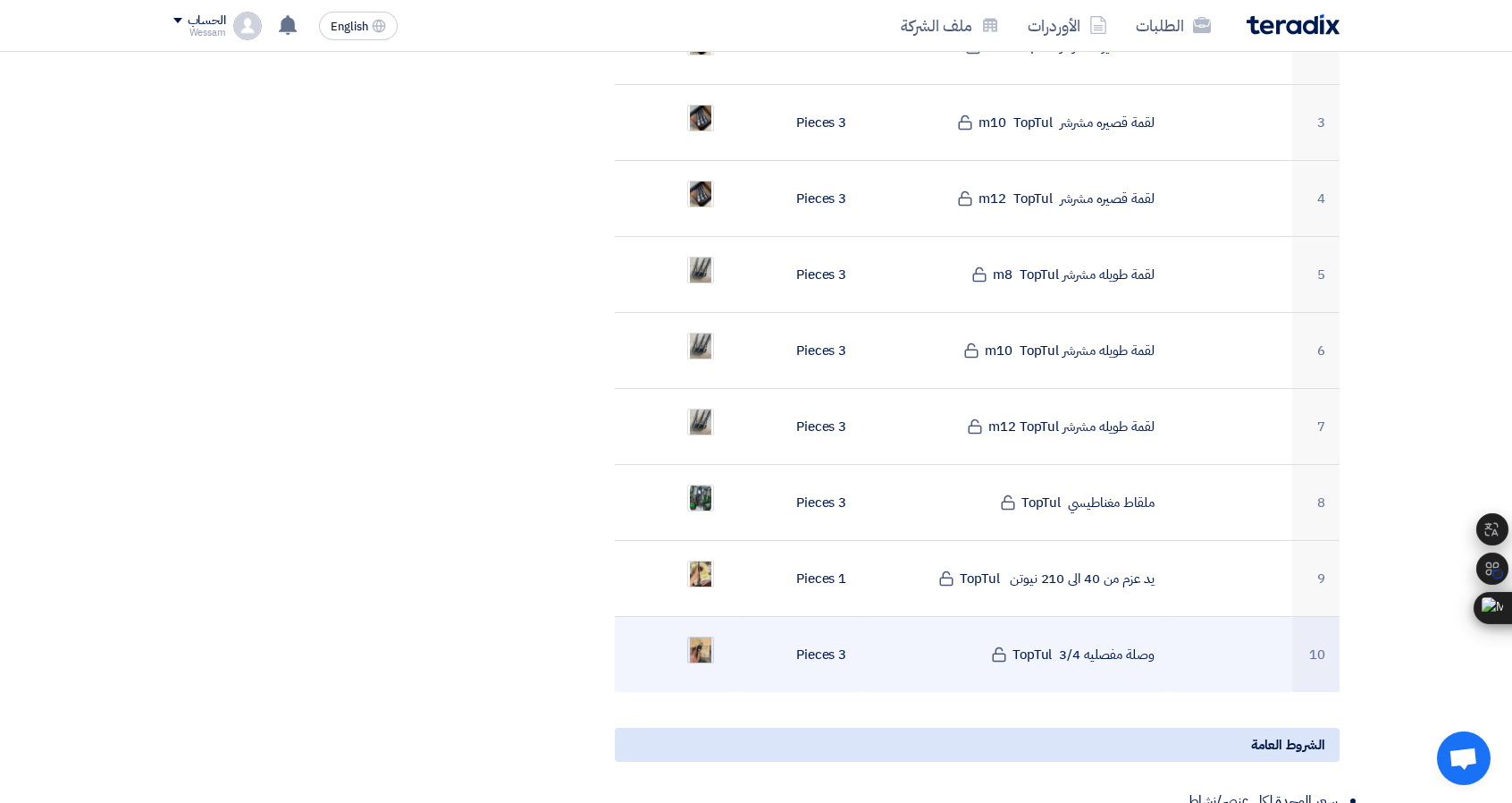
click at [704, 630] on img at bounding box center [701, 651] width 25 height 42
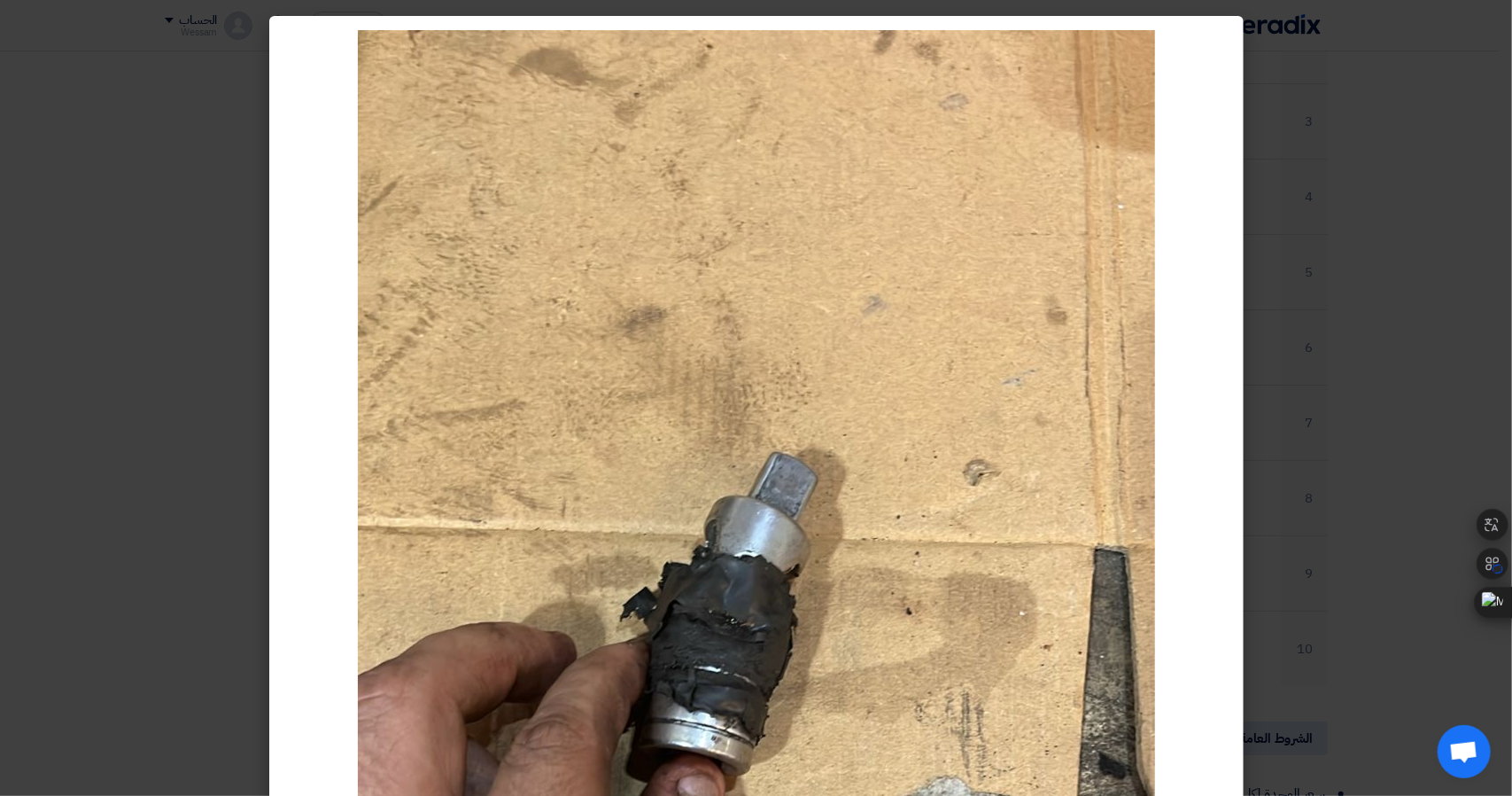
click at [1279, 330] on modal-container at bounding box center [756, 398] width 1512 height 796
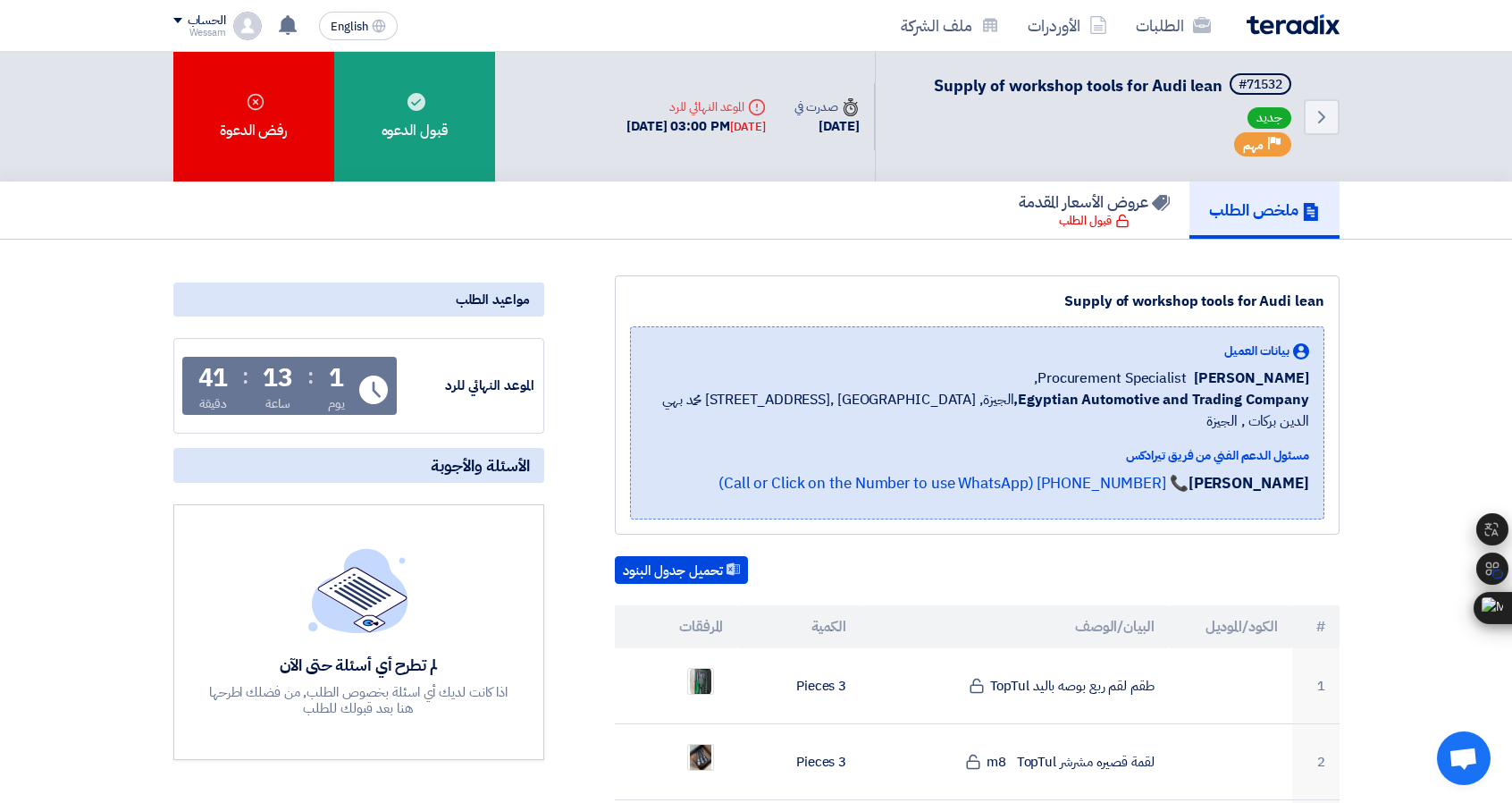
scroll to position [0, 0]
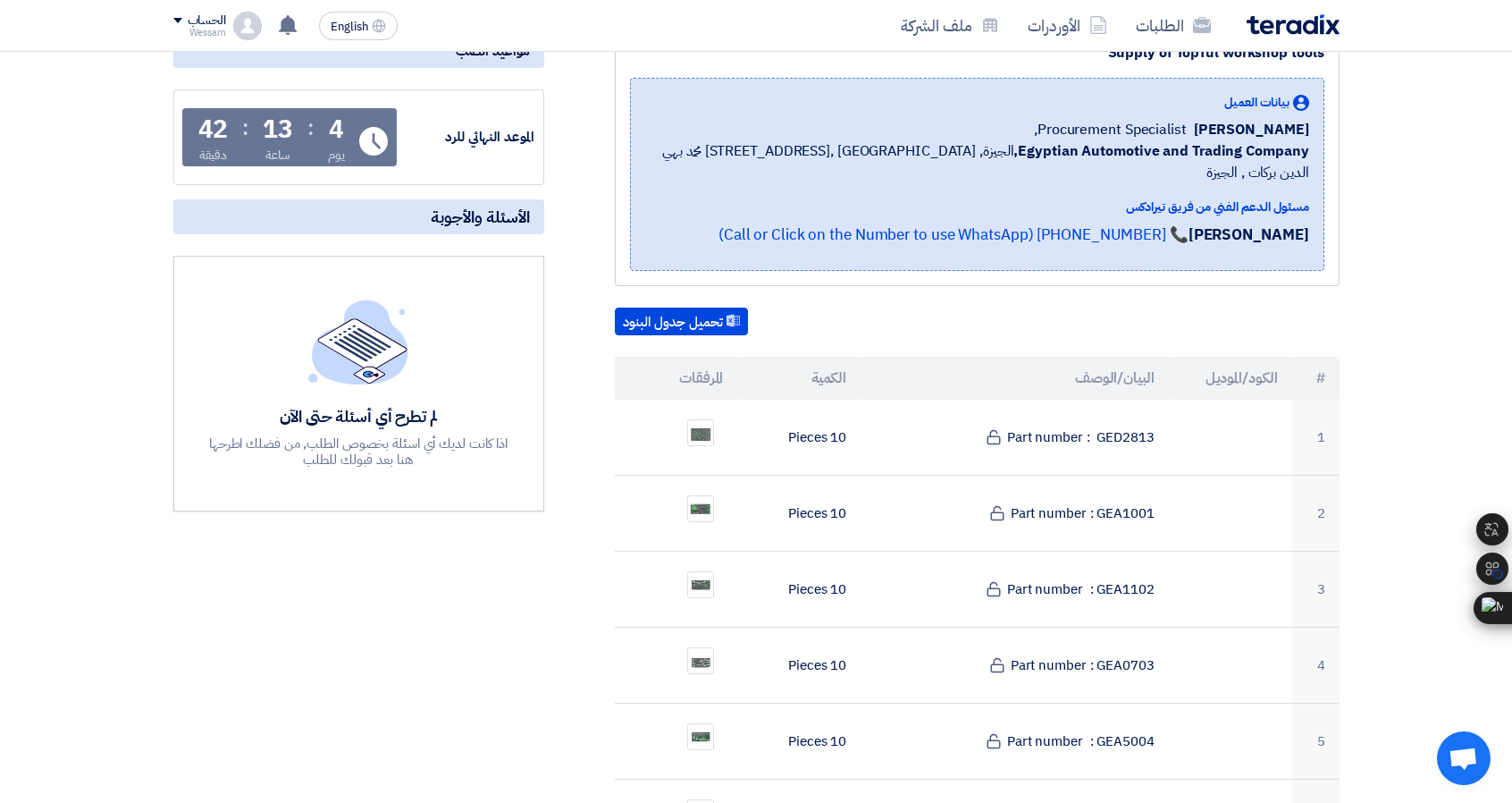
scroll to position [268, 0]
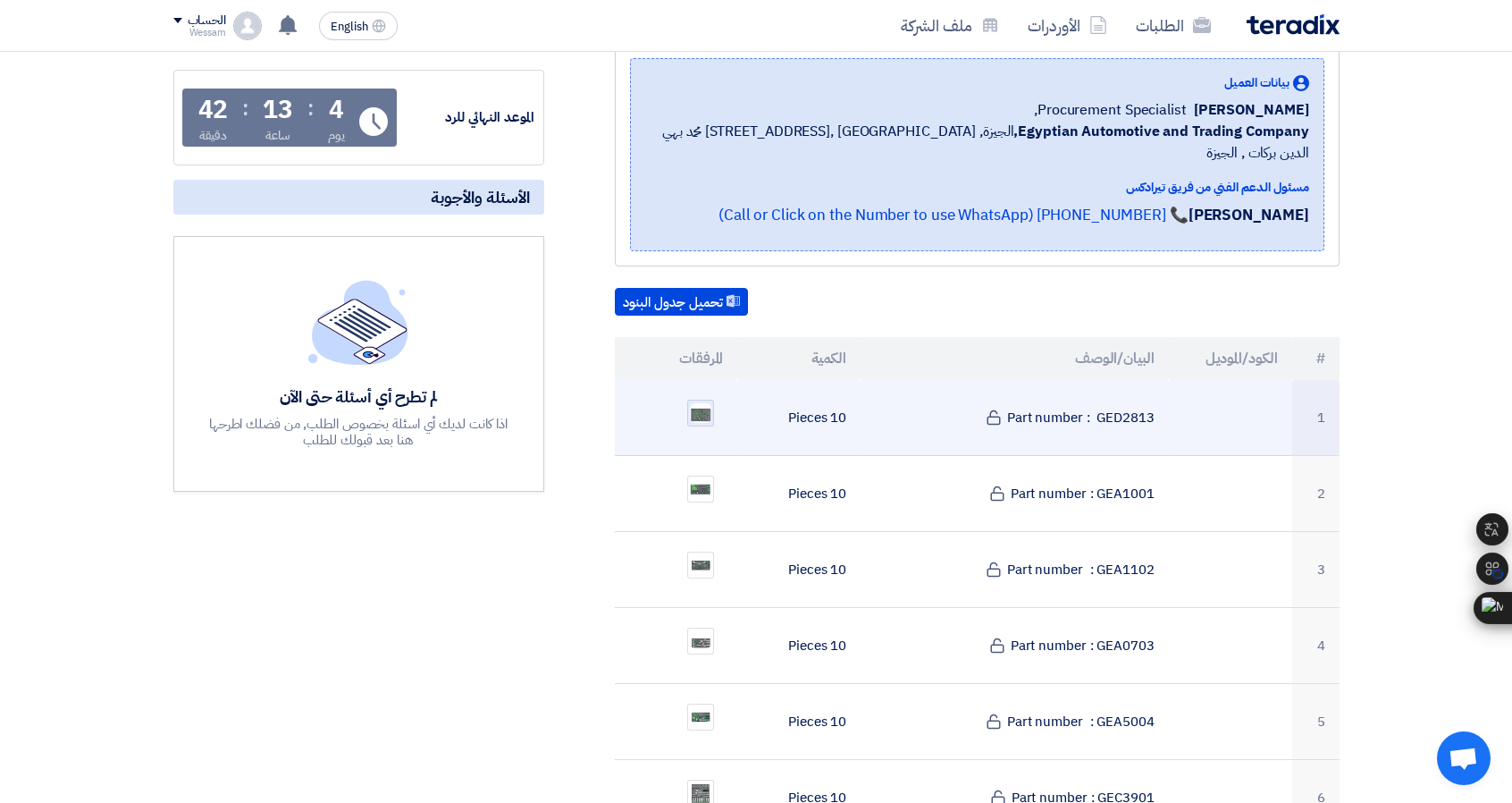
click at [700, 402] on img at bounding box center [701, 413] width 25 height 23
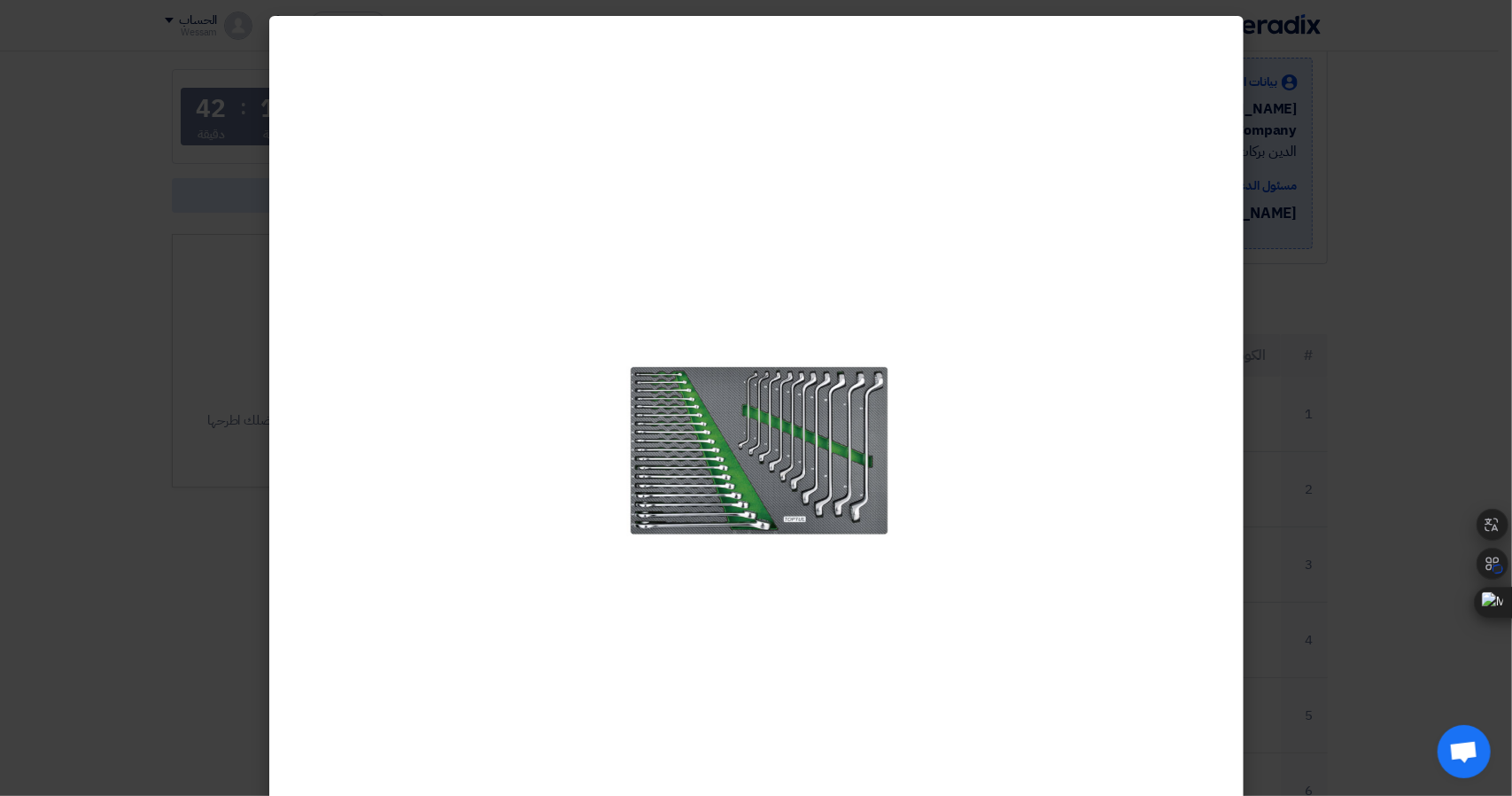
click at [1378, 340] on modal-container at bounding box center [756, 398] width 1512 height 796
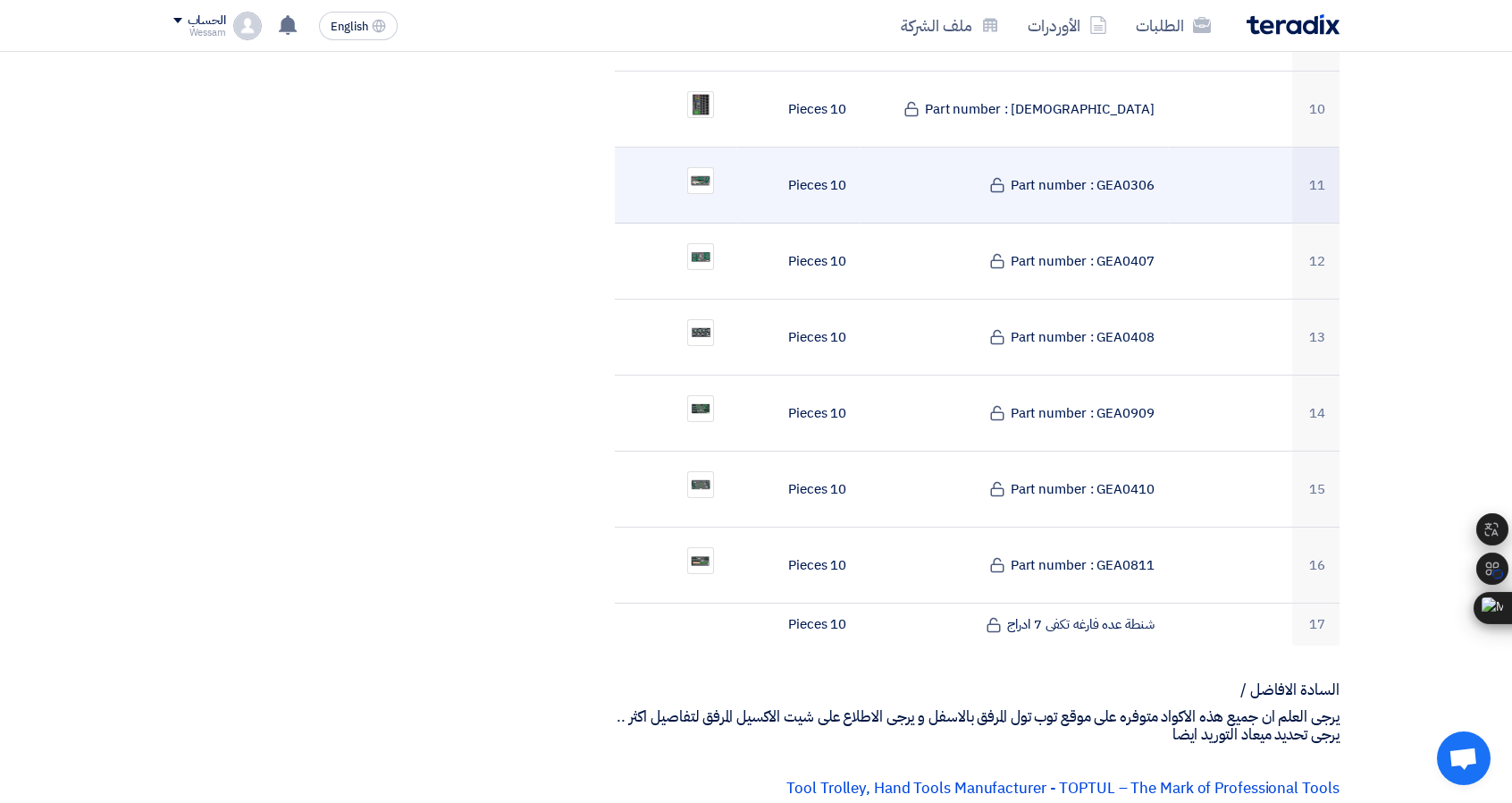
scroll to position [1342, 0]
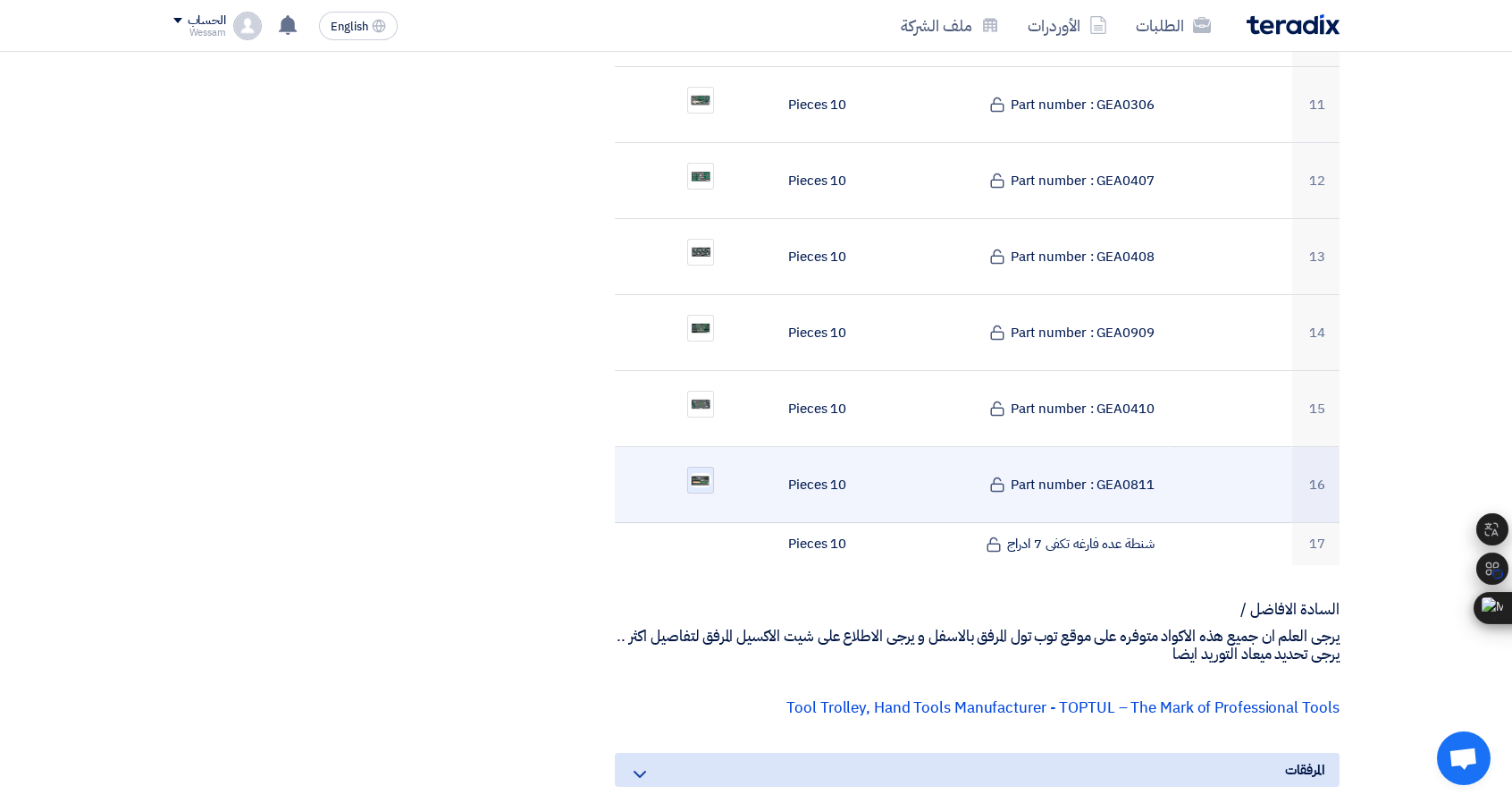
click at [696, 467] on div at bounding box center [701, 480] width 27 height 27
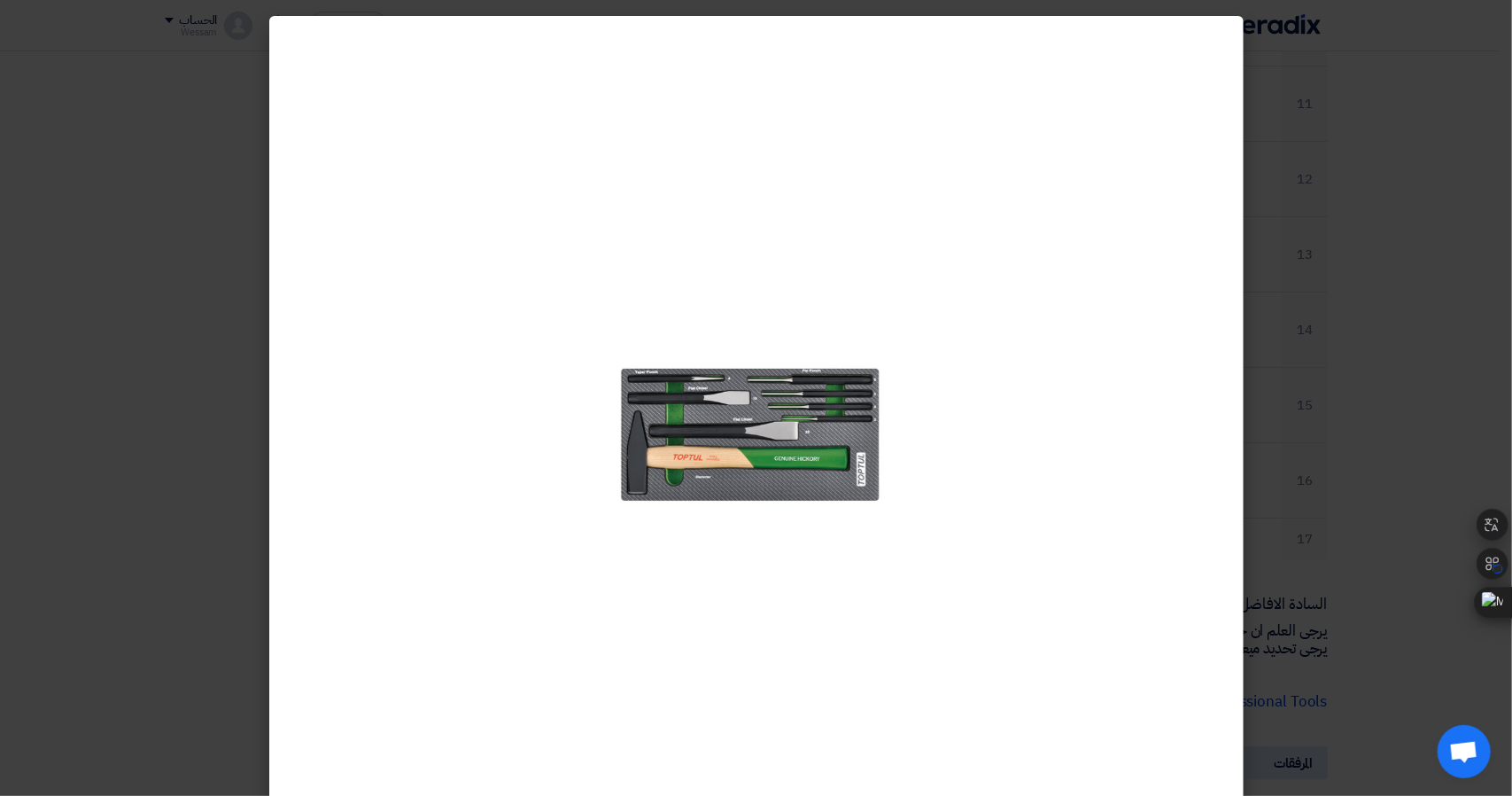
click at [1457, 352] on modal-container at bounding box center [756, 398] width 1512 height 796
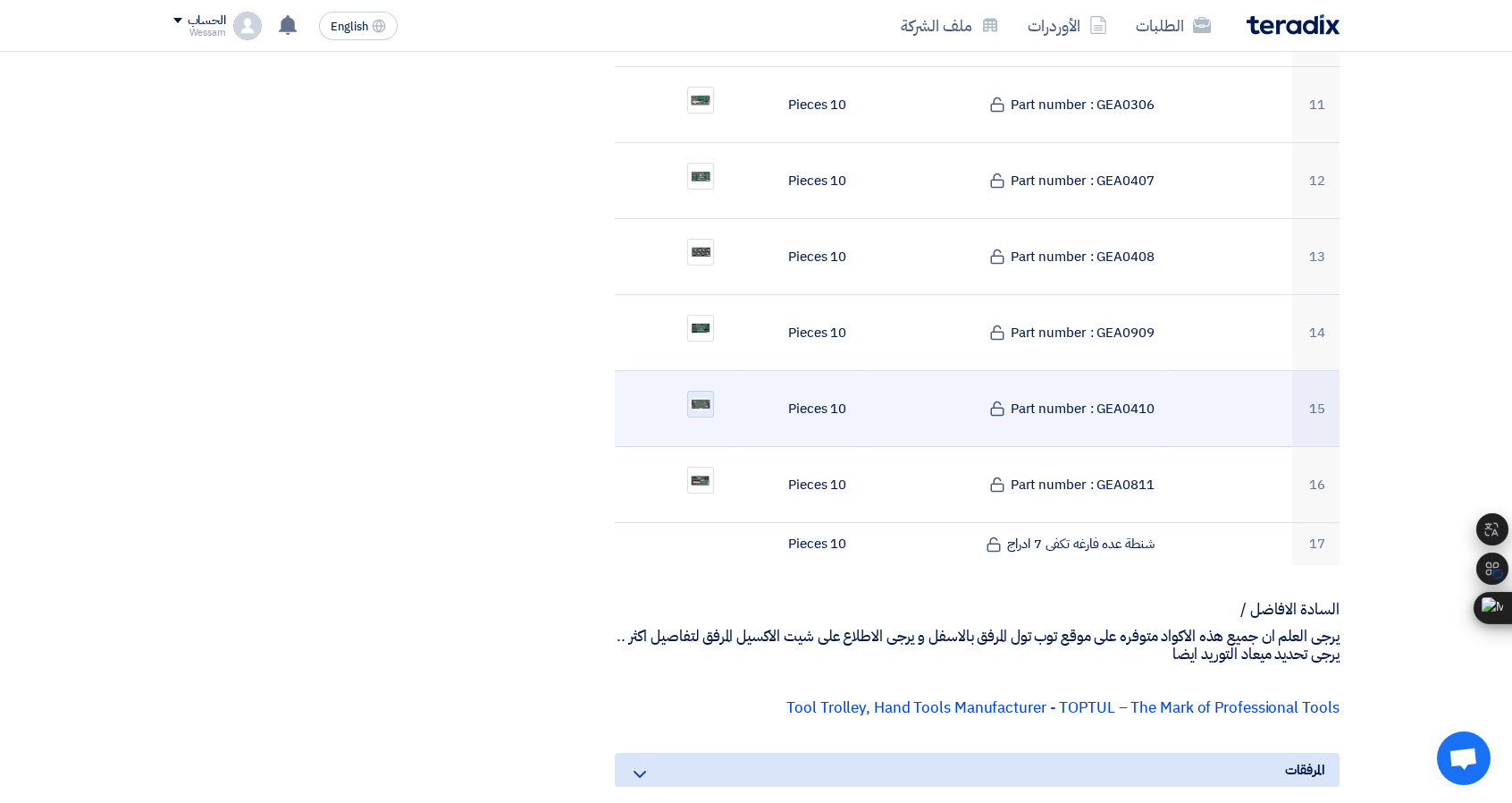
click at [688, 391] on div at bounding box center [701, 404] width 27 height 27
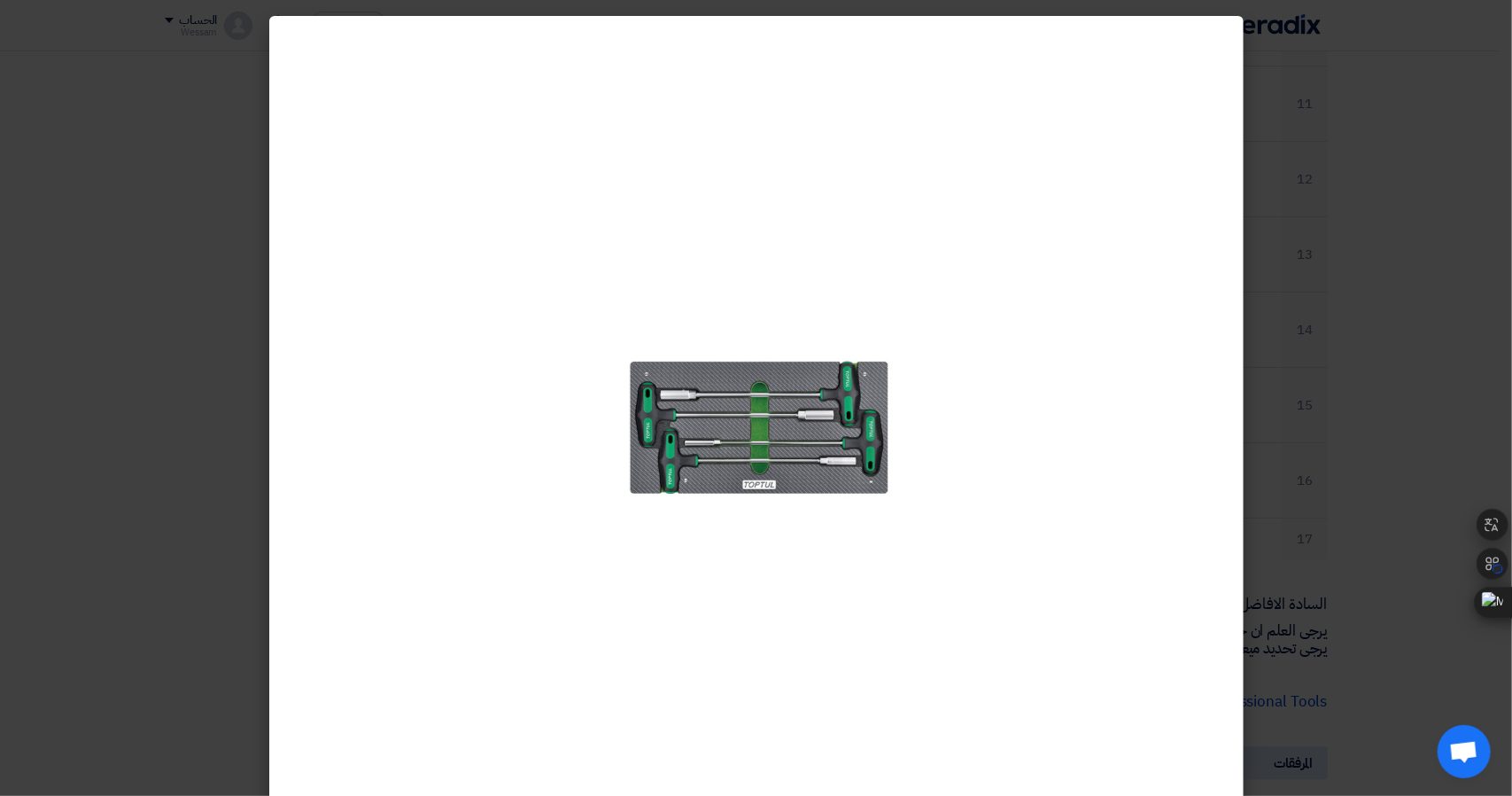
click at [1303, 290] on modal-container at bounding box center [756, 398] width 1512 height 796
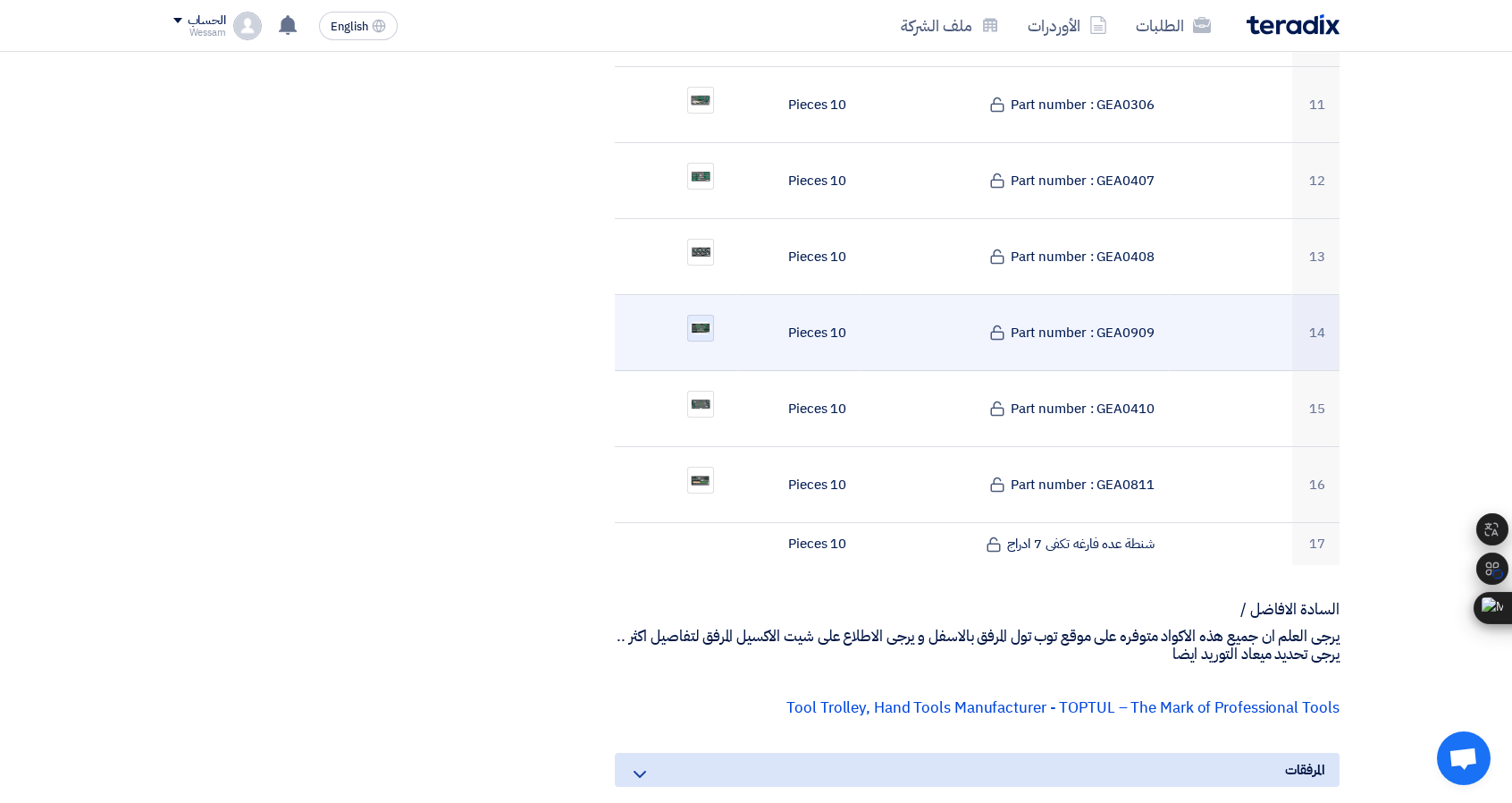
click at [705, 320] on img at bounding box center [701, 327] width 25 height 16
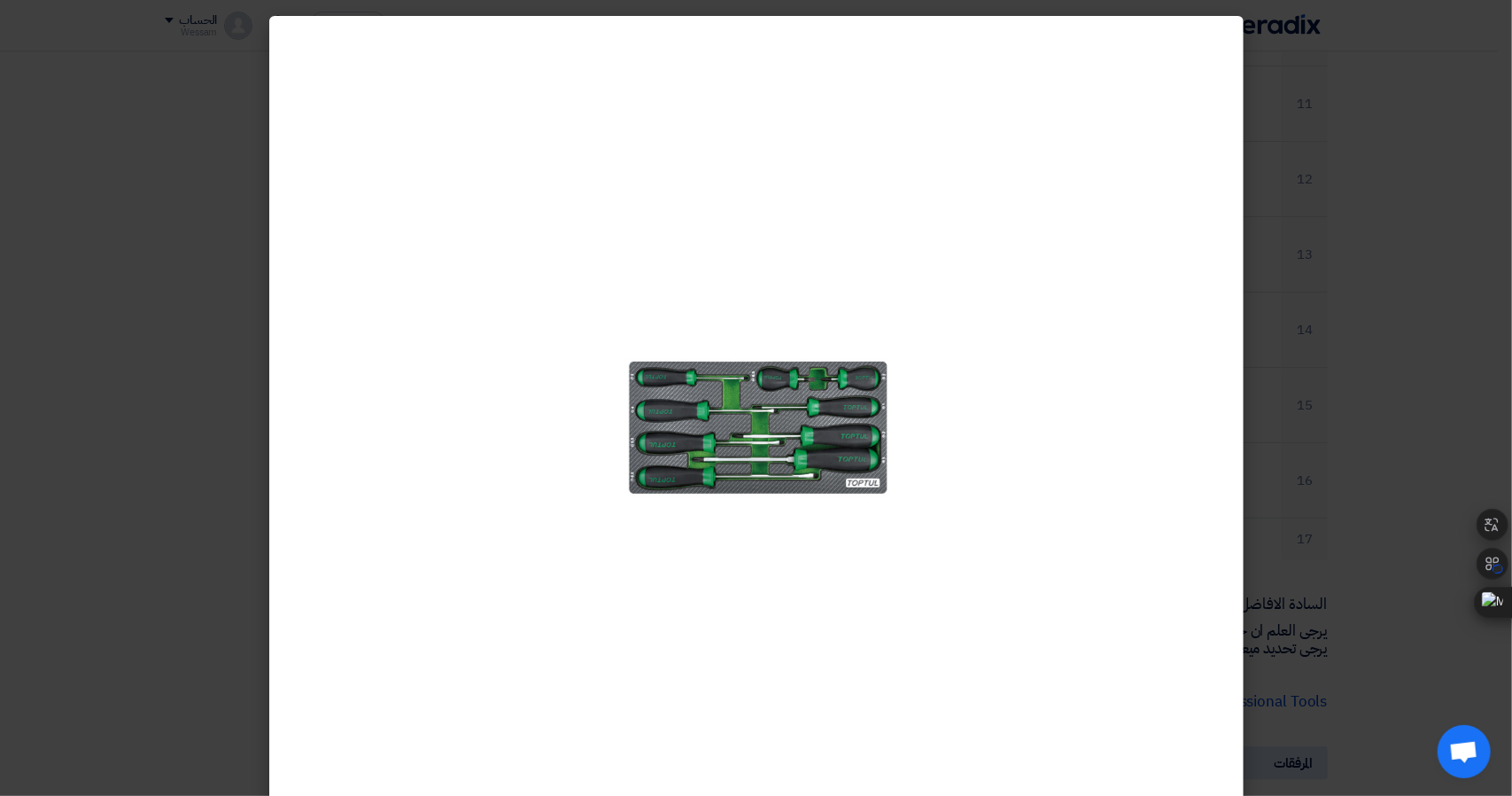
click at [1405, 287] on modal-container at bounding box center [756, 398] width 1512 height 796
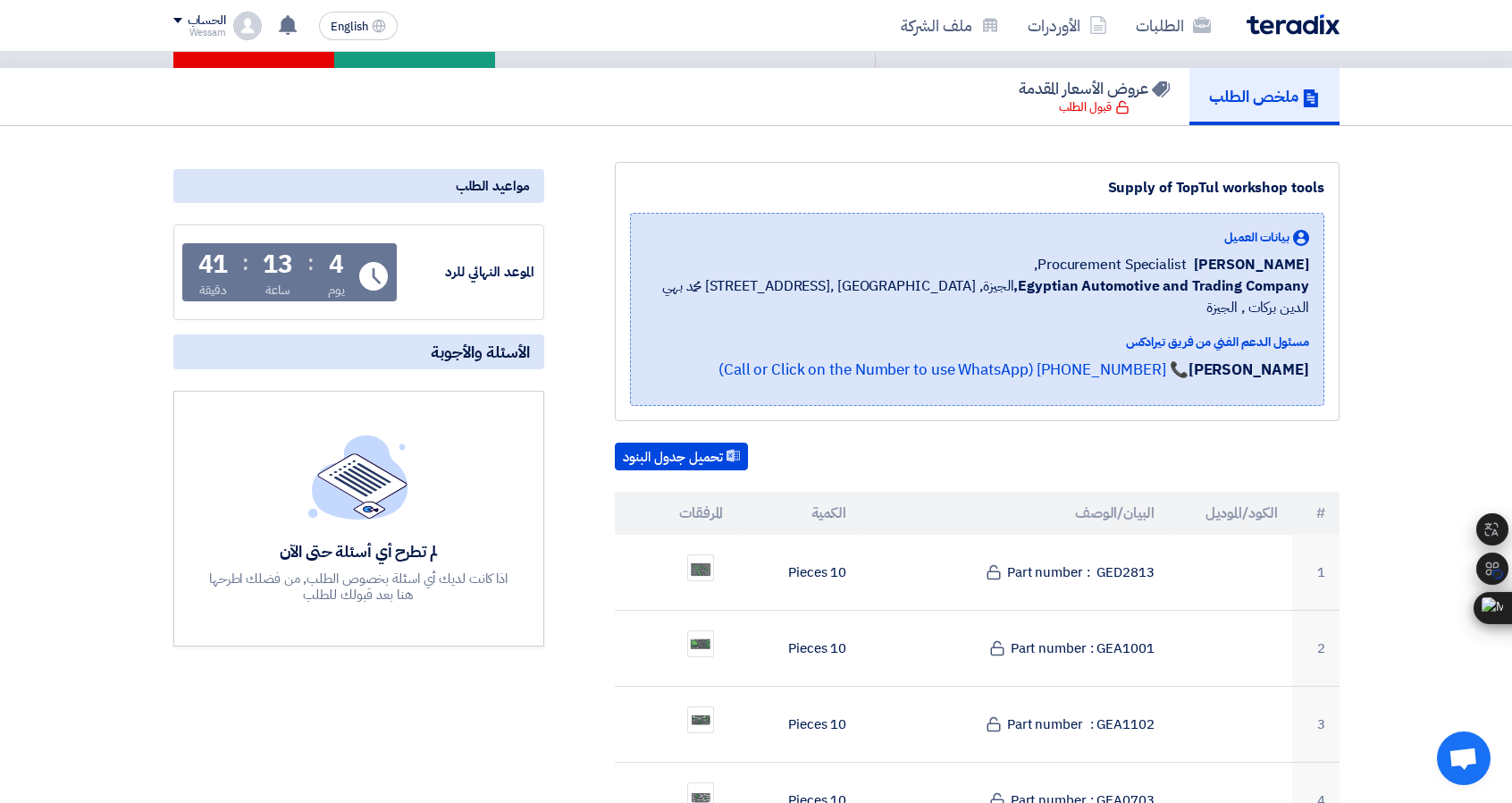
scroll to position [89, 0]
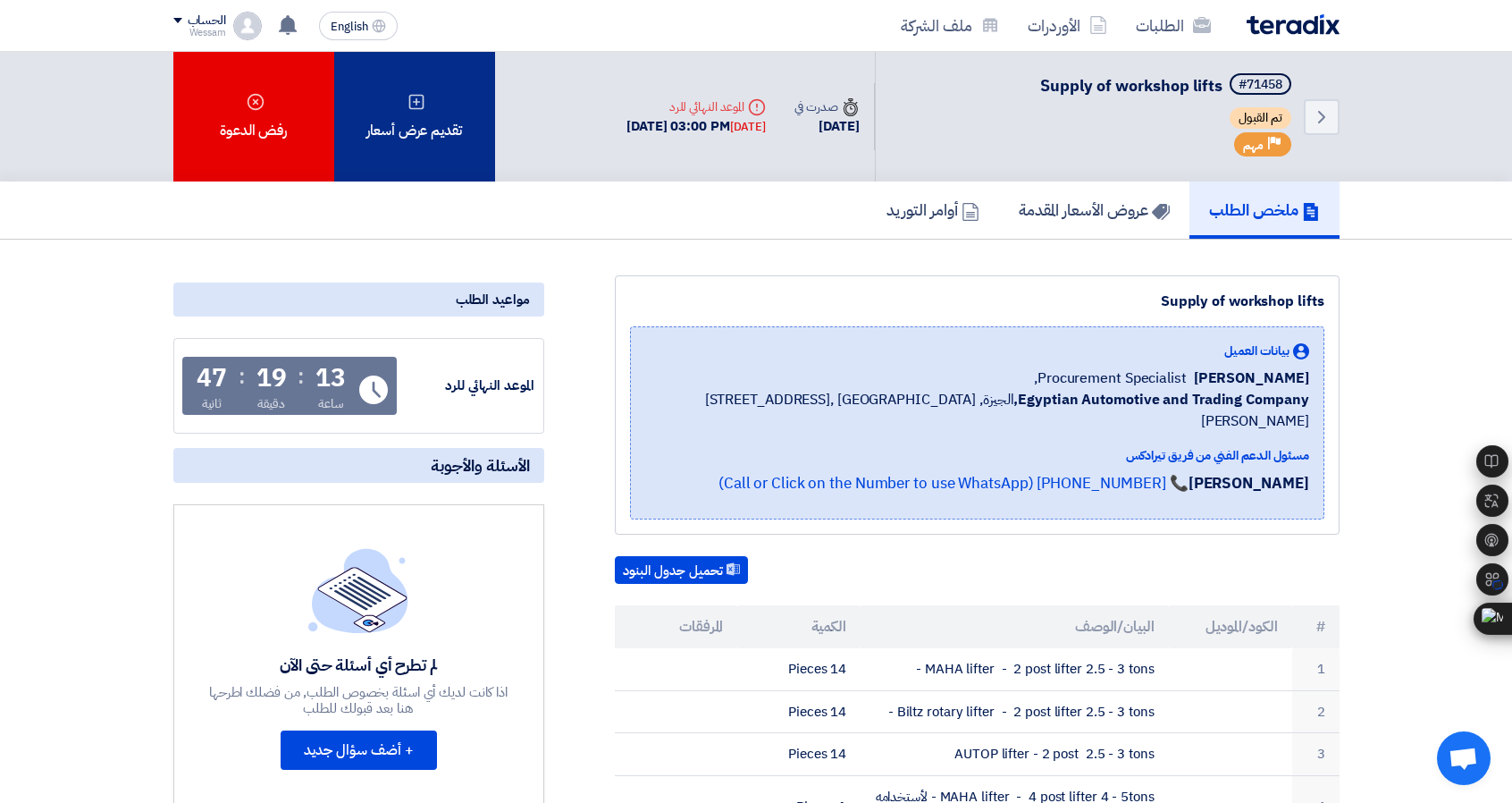
click at [415, 99] on use at bounding box center [416, 102] width 15 height 15
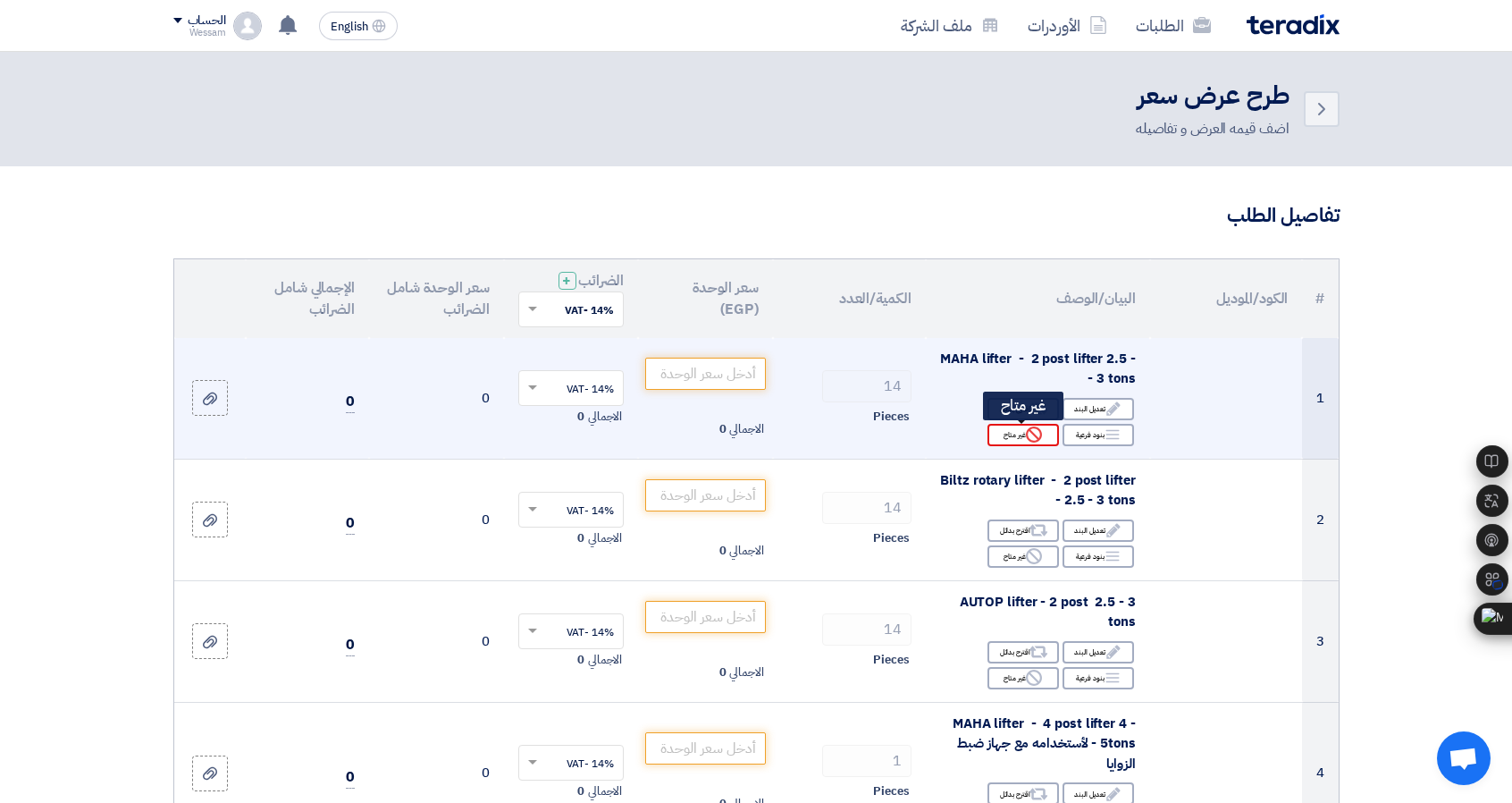
click at [1007, 434] on div "Reject غير متاح" at bounding box center [1022, 434] width 71 height 22
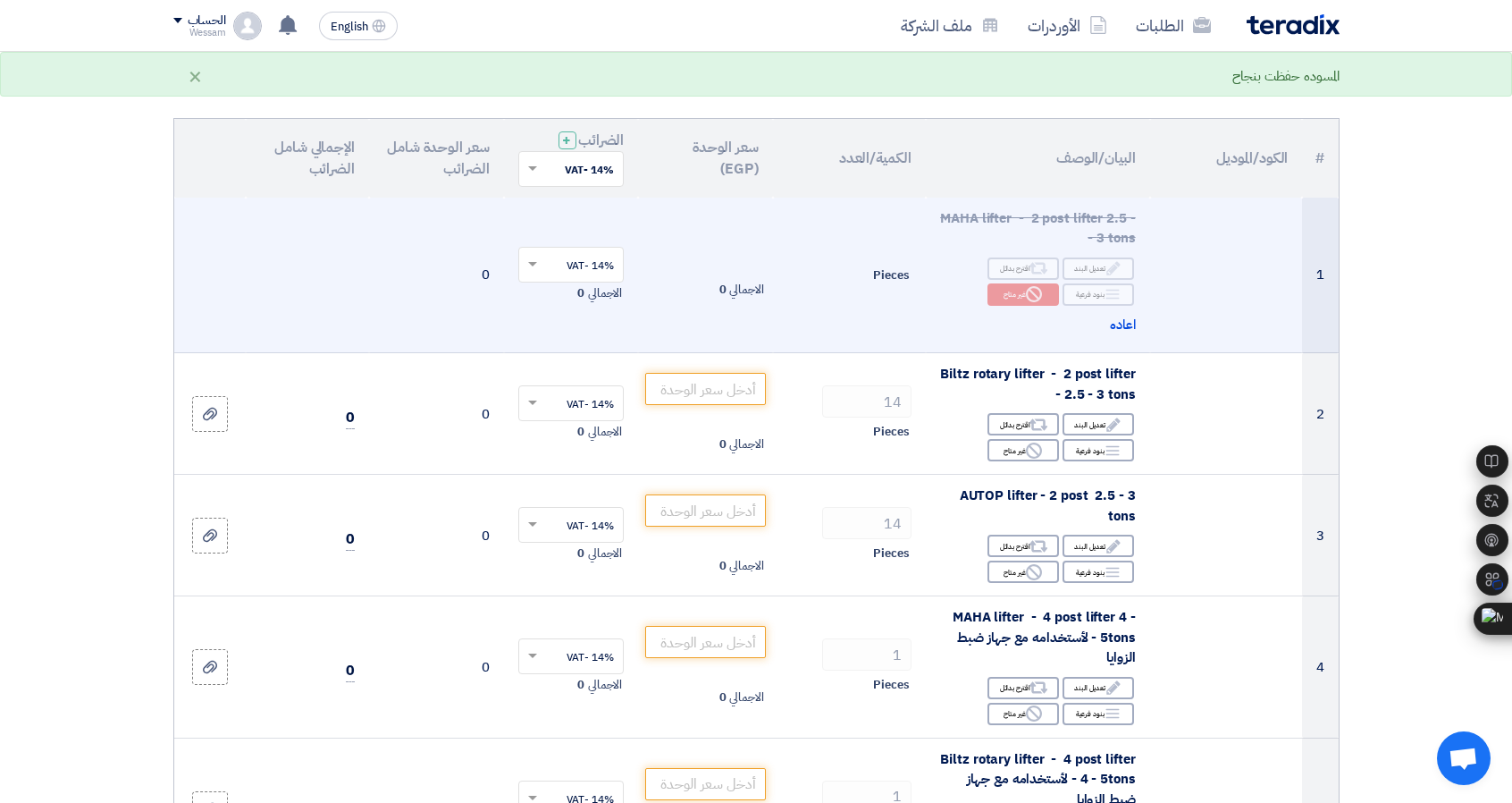
scroll to position [179, 0]
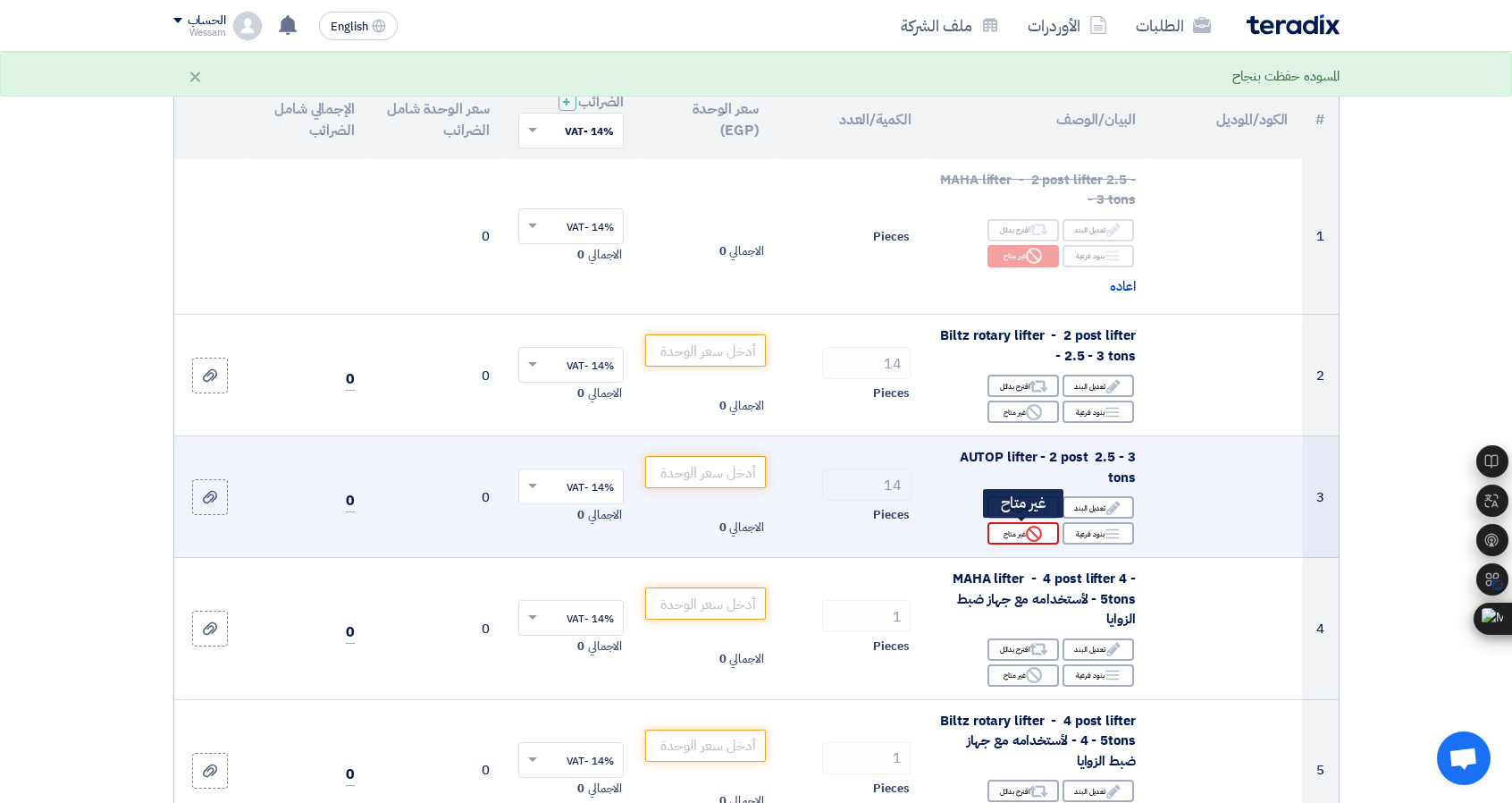
click at [1029, 539] on icon "Reject" at bounding box center [1034, 534] width 16 height 16
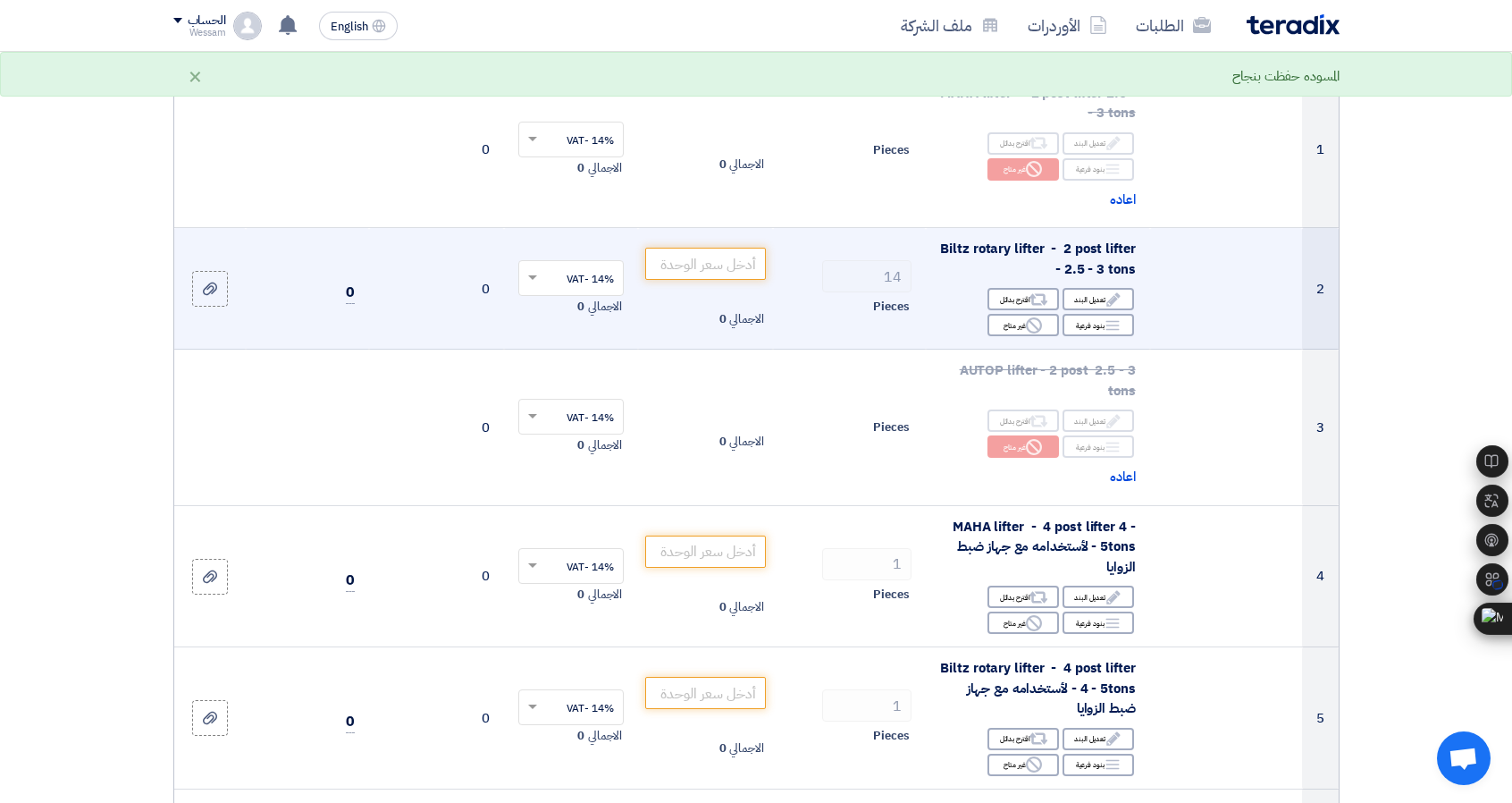
scroll to position [268, 0]
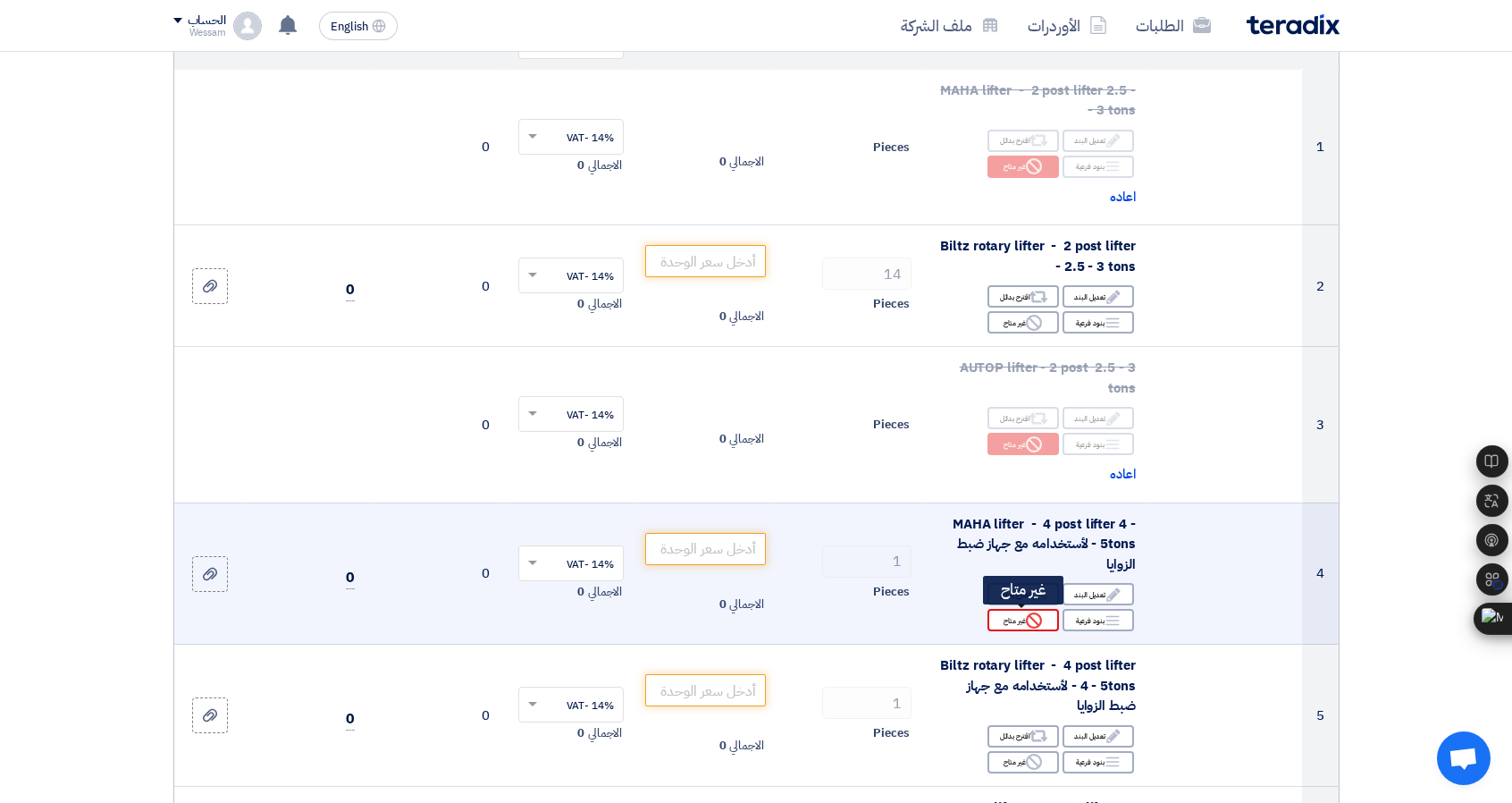
click at [1033, 617] on use at bounding box center [1034, 620] width 16 height 16
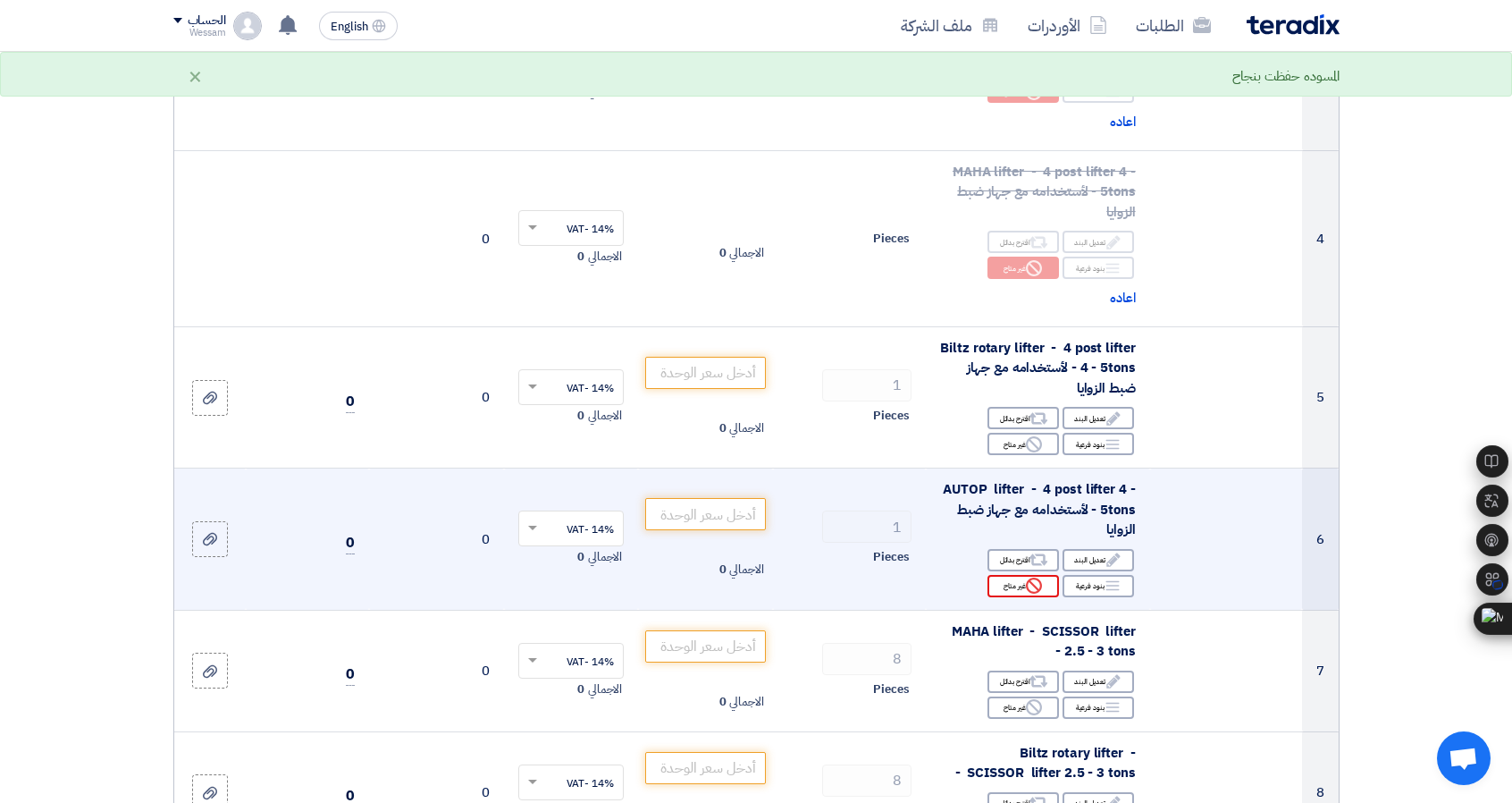
scroll to position [626, 0]
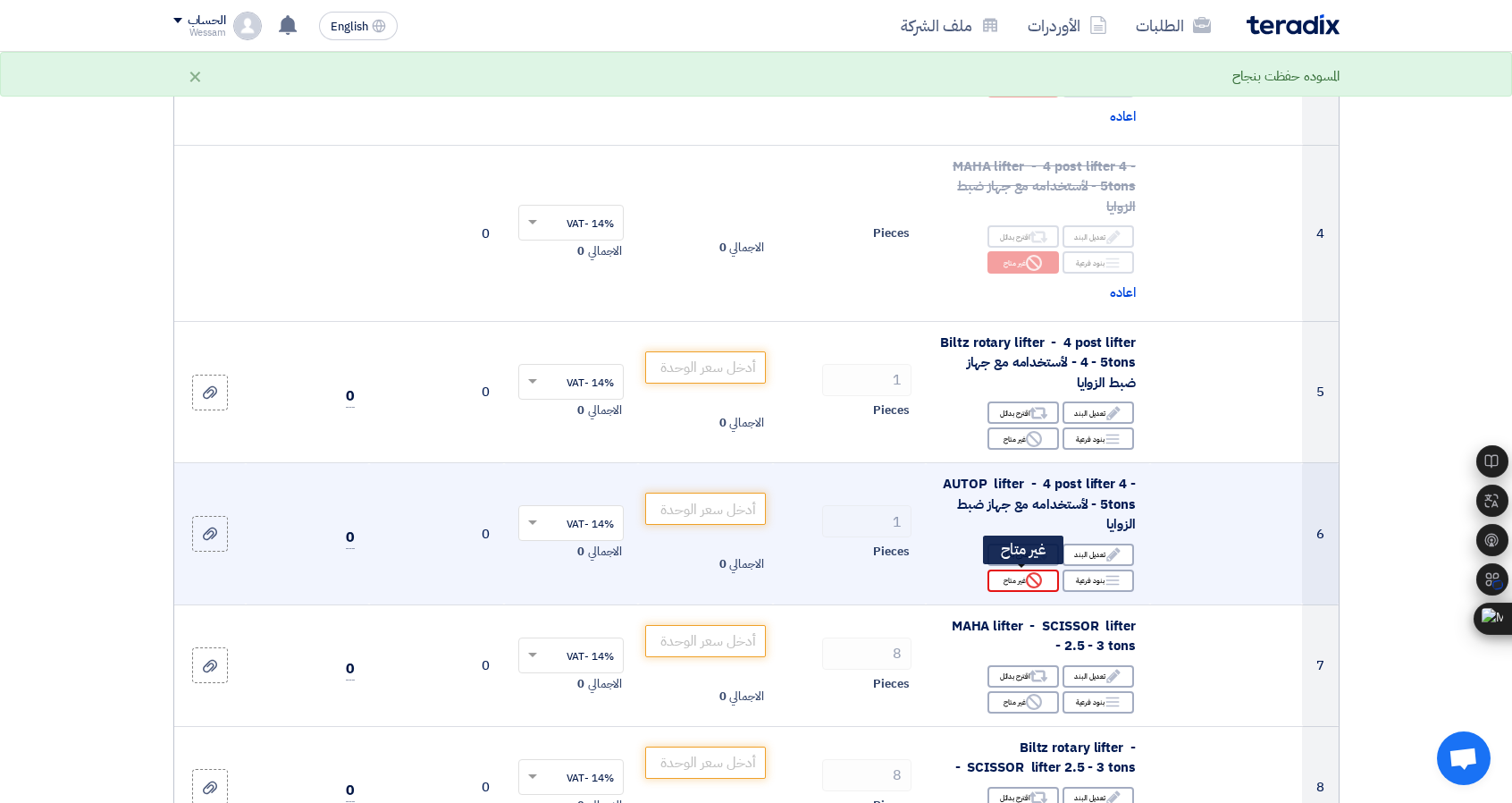
click at [1028, 578] on use at bounding box center [1034, 579] width 16 height 16
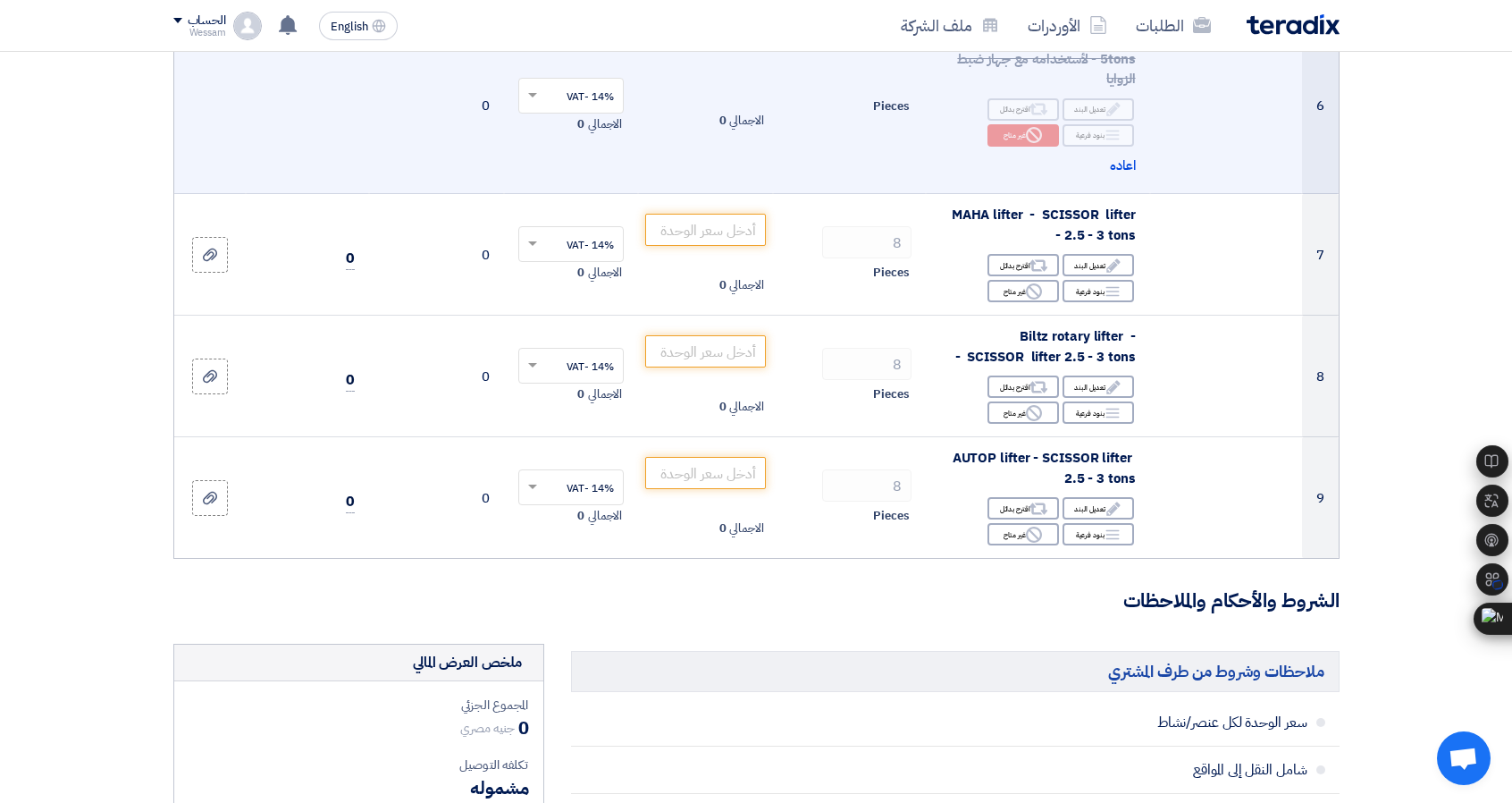
scroll to position [1073, 0]
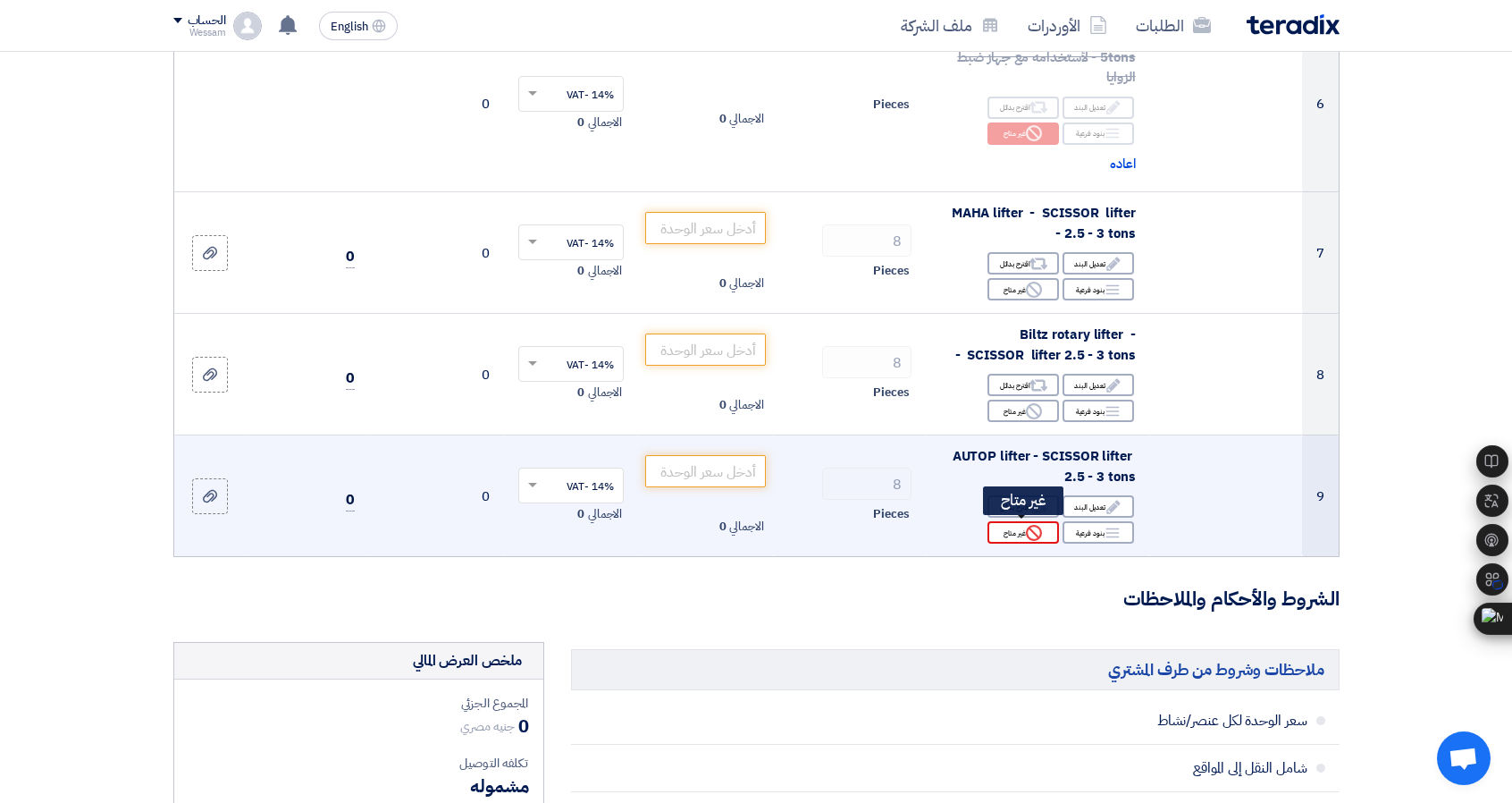
click at [1011, 540] on div "Reject غير متاح" at bounding box center [1022, 532] width 71 height 22
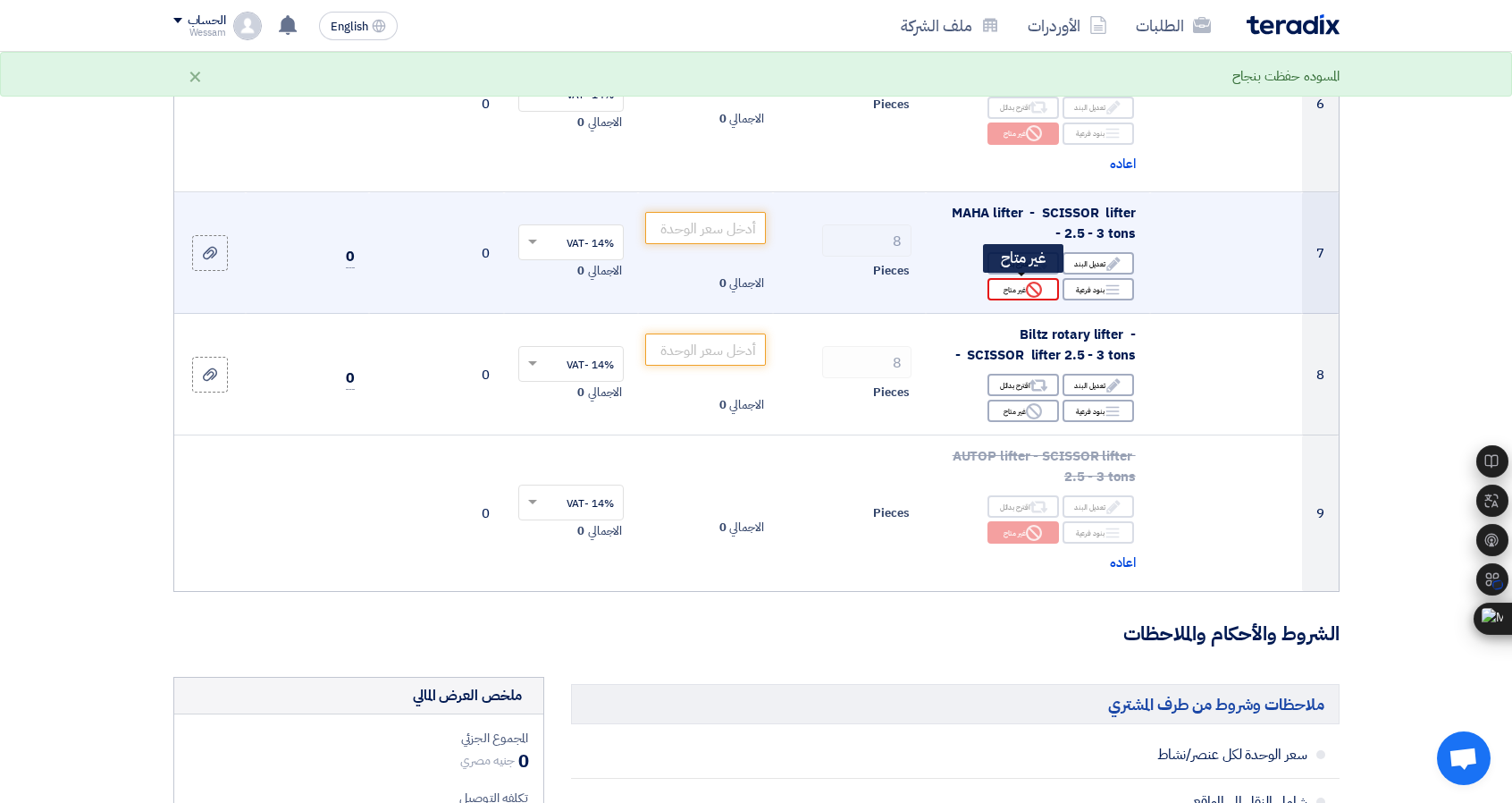
click at [1038, 287] on icon "Reject" at bounding box center [1034, 289] width 16 height 16
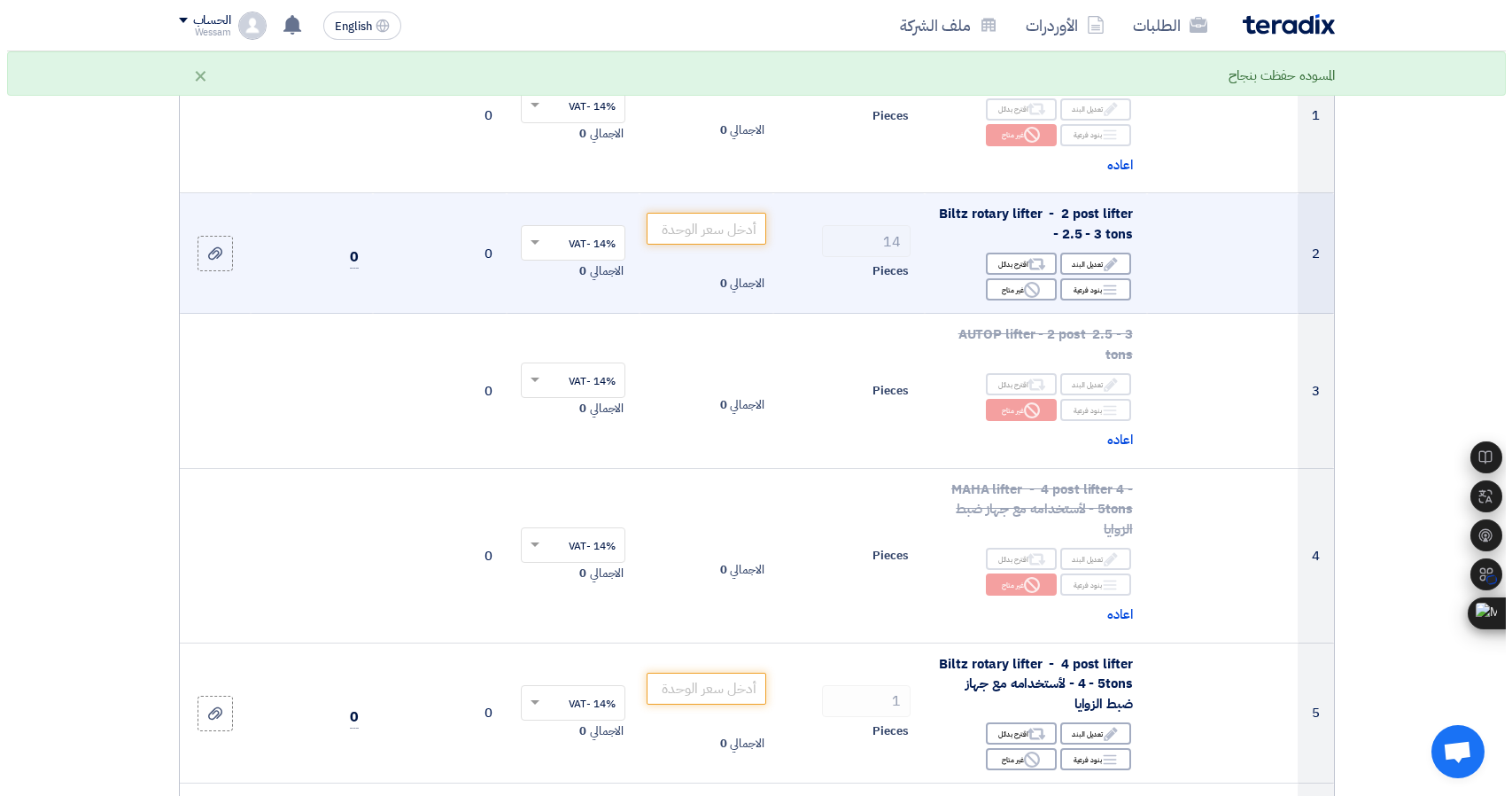
scroll to position [532, 0]
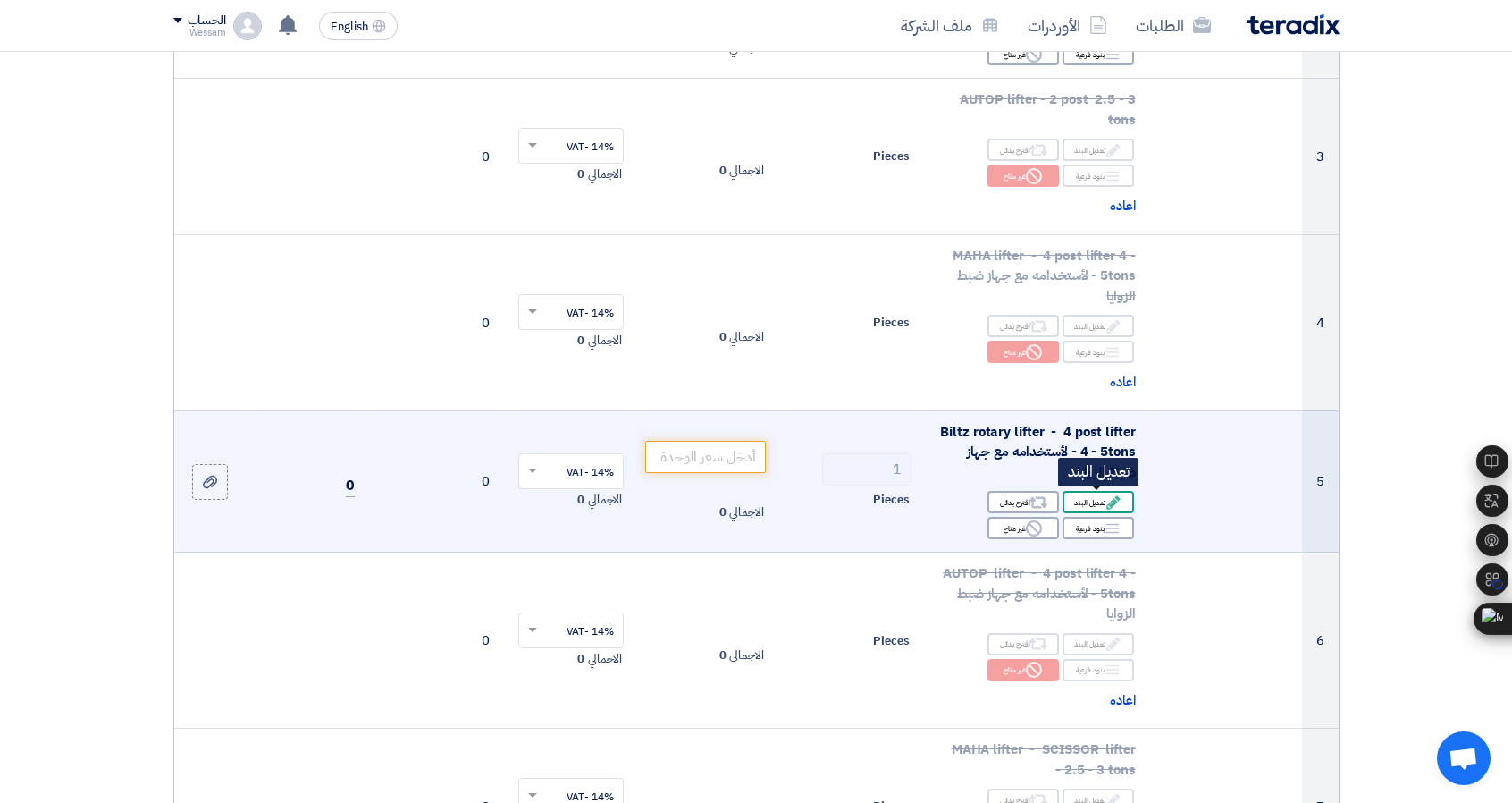
click at [1113, 498] on use at bounding box center [1113, 502] width 13 height 13
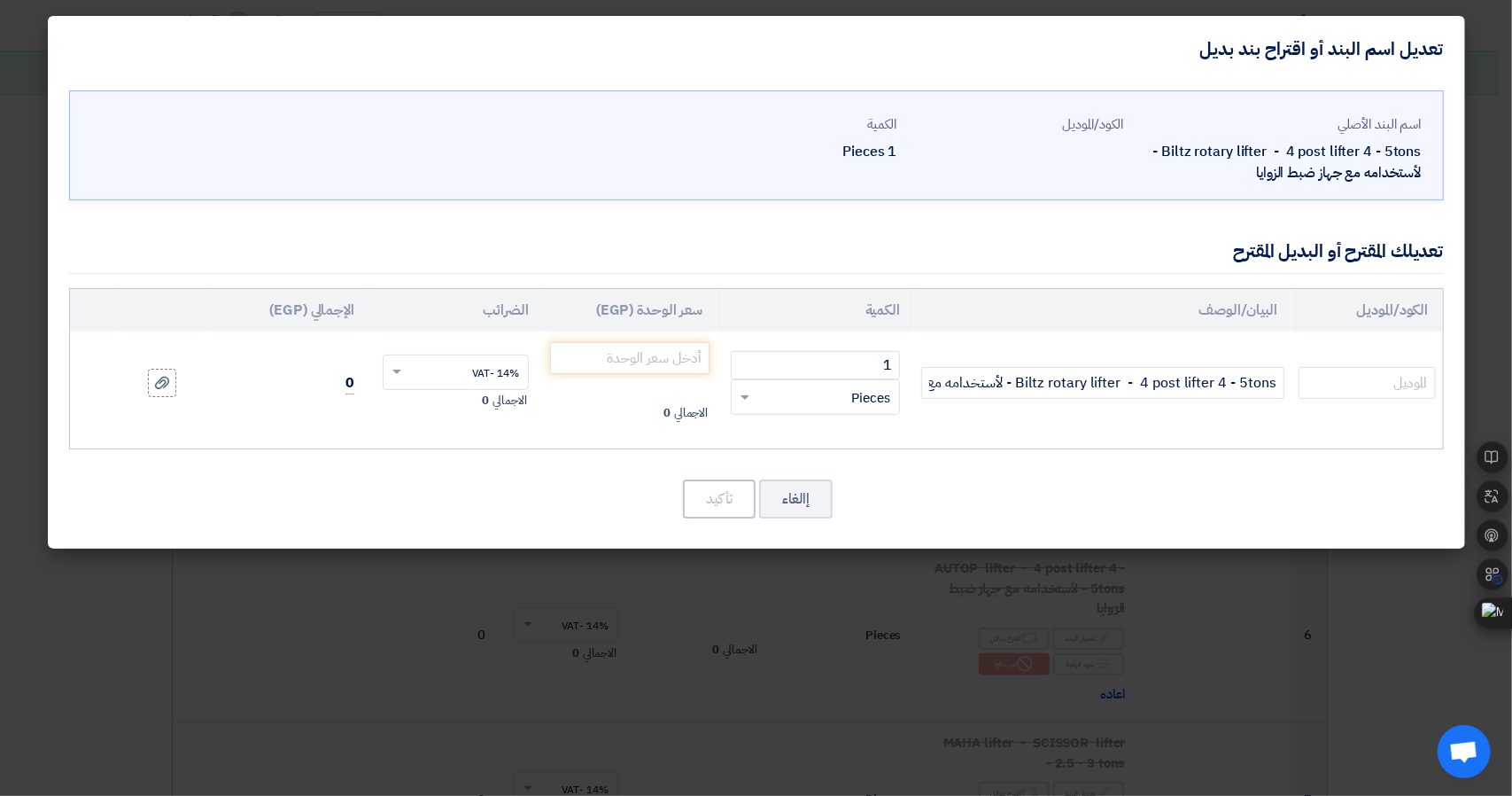
click at [1391, 470] on div "اسم البند الأصلي Biltz rotary lifter - 4 post lifter 4 - 5tons - لأستخدامه مع ج…" at bounding box center [757, 314] width 1418 height 467
click at [1360, 372] on input "text" at bounding box center [1367, 383] width 137 height 32
paste input "VAS 6639"
type input "VAS 6639"
drag, startPoint x: 1233, startPoint y: 385, endPoint x: 1252, endPoint y: 387, distance: 19.1
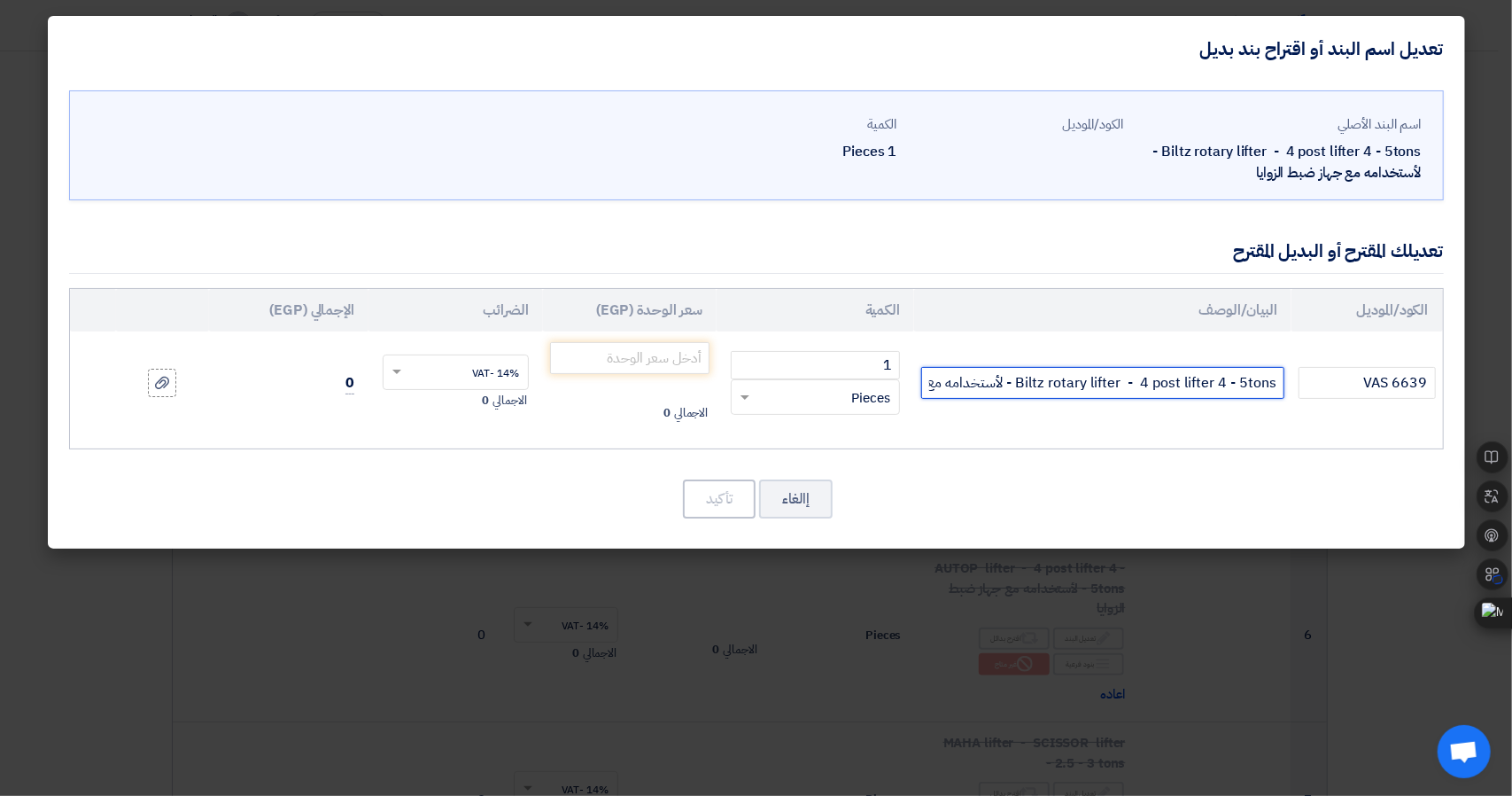
click at [1252, 387] on input "Biltz rotary lifter - 4 post lifter 4 - 5tons - لأستخدامه مع جهاز ضبط الزوايا" at bounding box center [1102, 383] width 363 height 32
drag, startPoint x: 1229, startPoint y: 381, endPoint x: 1249, endPoint y: 390, distance: 21.9
click at [1249, 390] on input "Biltz rotary lifter - 4 post lifter 4 - 5tons - لأستخدامه مع جهاز ضبط الزوايا" at bounding box center [1102, 383] width 363 height 32
click at [987, 380] on input "Biltz rotary lifter - 4 post lifter 4 tons - لأستخدامه مع جهاز ضبط الزوايا" at bounding box center [1102, 383] width 363 height 32
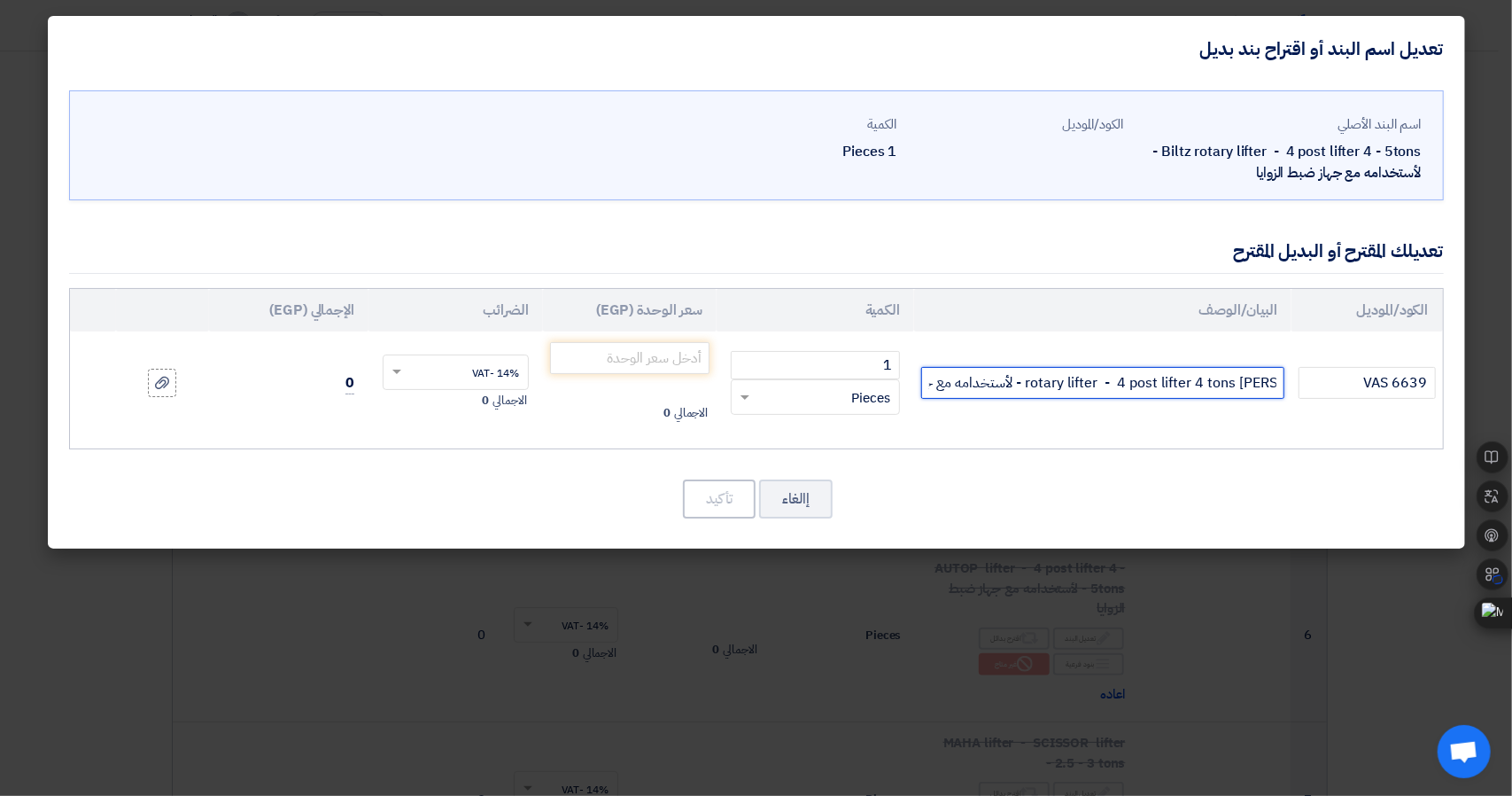
drag, startPoint x: 1034, startPoint y: 378, endPoint x: 820, endPoint y: 380, distance: 214.0
click at [820, 380] on tr "VAS 6639 Biltz rotary lifter - 4 post lifter 4 tons - لأستخدامه مع جهاز ضبط الز…" at bounding box center [756, 382] width 1373 height 103
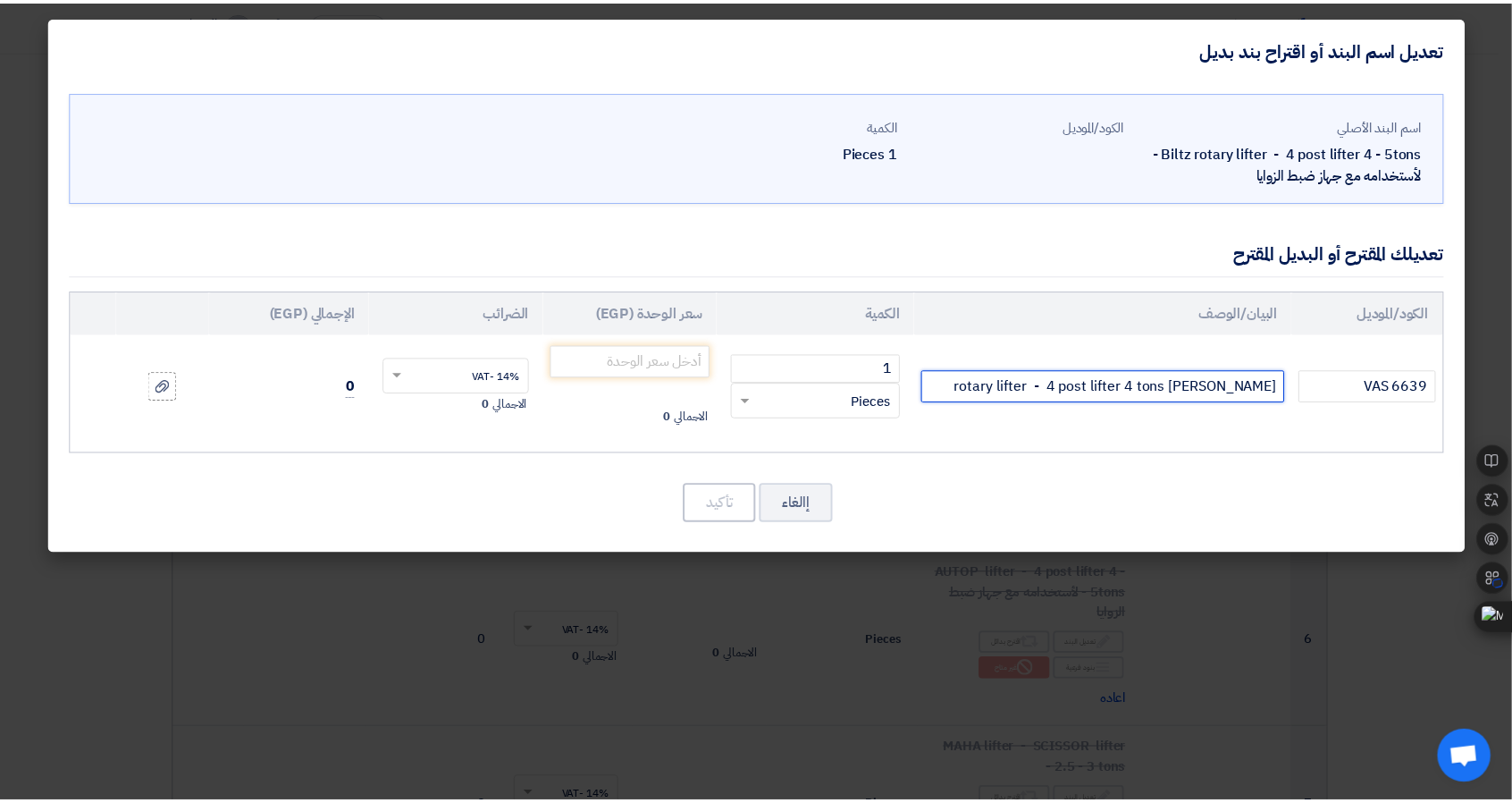
scroll to position [0, 0]
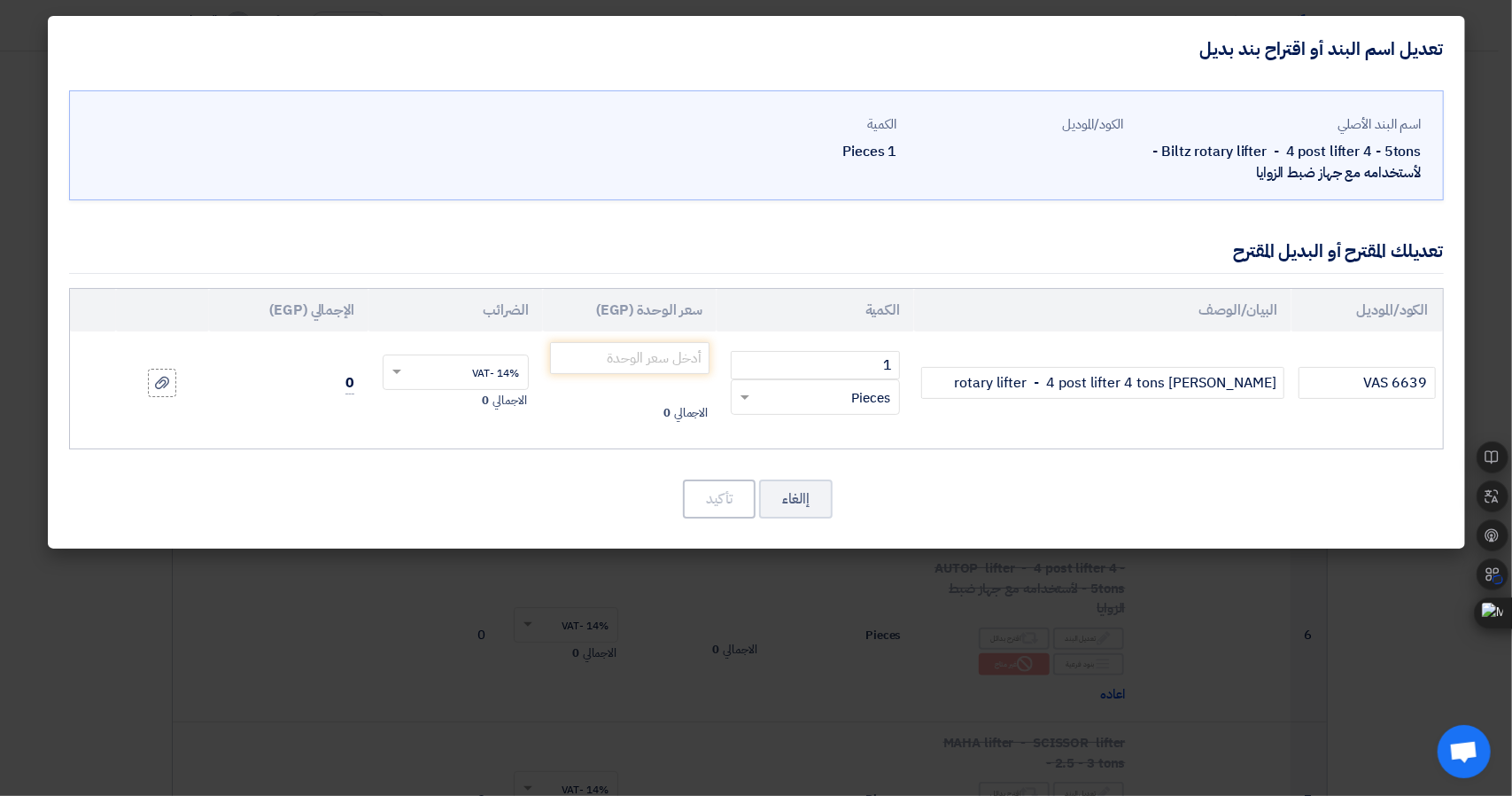
click at [1173, 489] on div "إالغاء تأكيد" at bounding box center [756, 499] width 1375 height 42
drag, startPoint x: 1280, startPoint y: 373, endPoint x: 1285, endPoint y: 382, distance: 10.3
click at [1279, 373] on input "Biltz rotary lifter - 4 post lifter 4 tons" at bounding box center [1102, 383] width 363 height 32
drag, startPoint x: 978, startPoint y: 382, endPoint x: 1034, endPoint y: 410, distance: 62.6
click at [1034, 410] on td "capacityBiltz rotary lifter - 4 post lifter 4 tons" at bounding box center [1103, 382] width 377 height 103
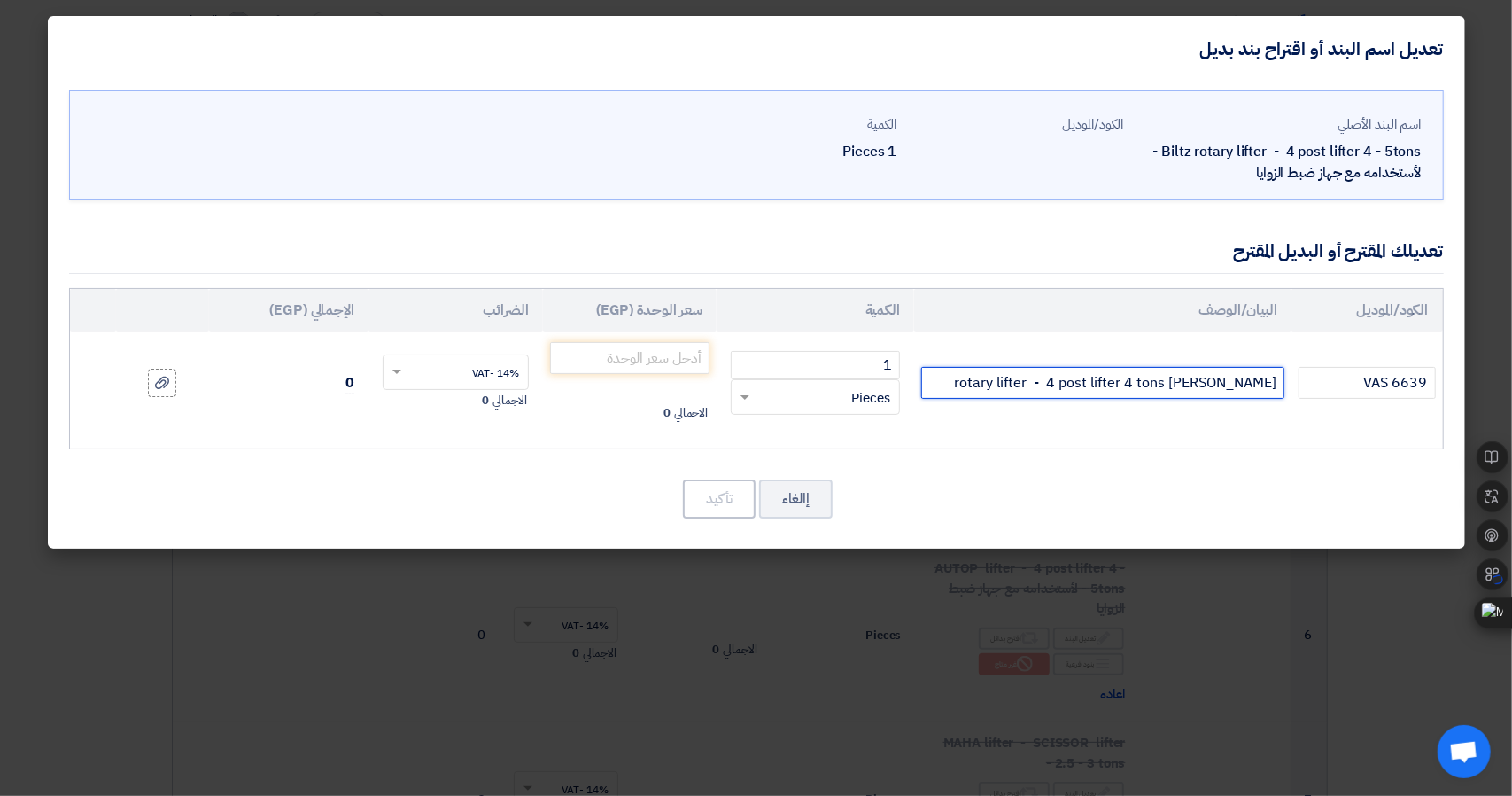
click at [1259, 383] on input "Biltz rotary lifter - 4 post lifter 4 tons" at bounding box center [1102, 383] width 363 height 32
type input "Biltz rotary lifter - 4 post lifter 4 tons capacity"
click at [1170, 413] on td "Biltz rotary lifter - 4 post lifter 4 tons capacity" at bounding box center [1103, 382] width 377 height 103
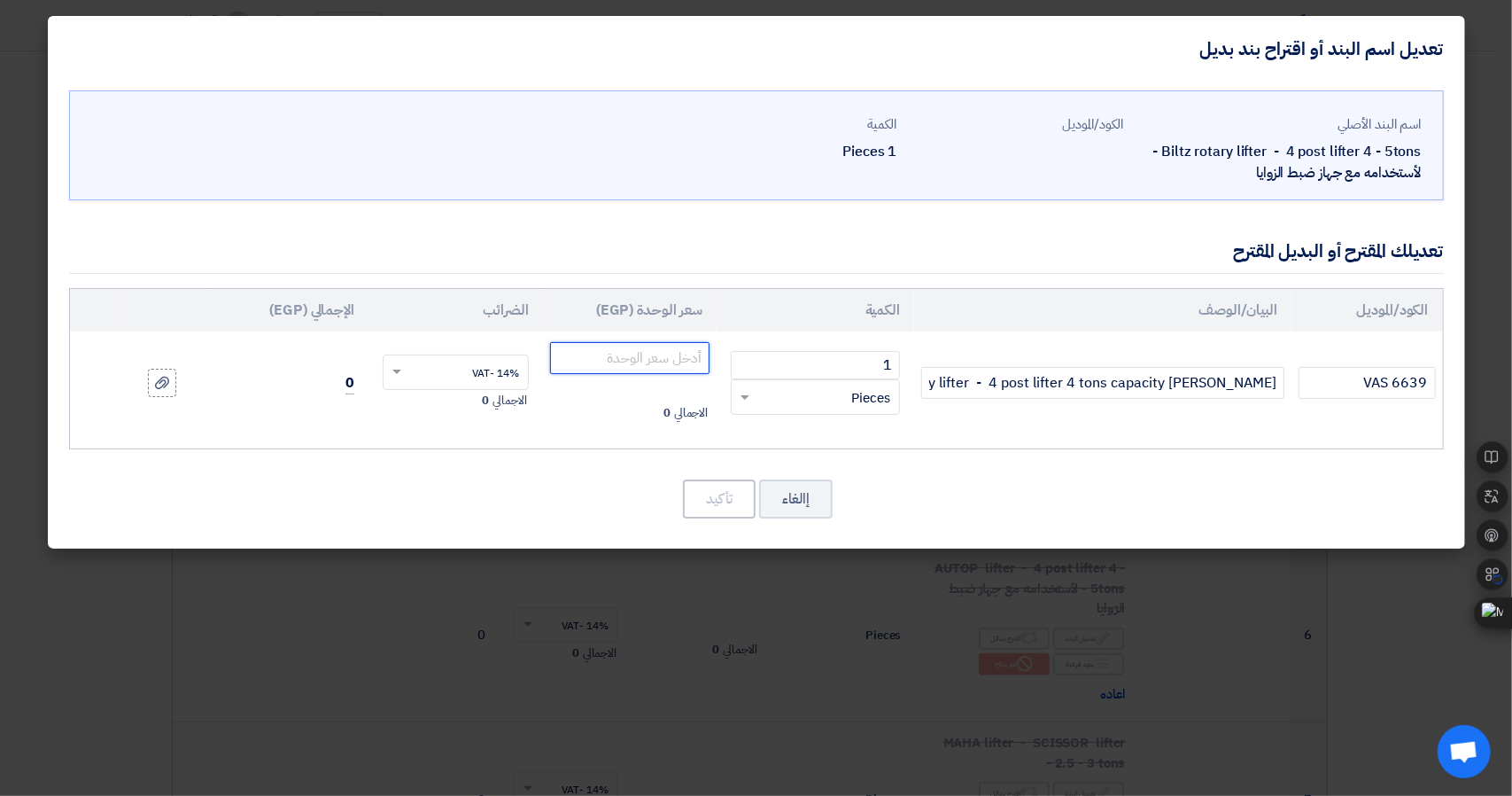
drag, startPoint x: 666, startPoint y: 357, endPoint x: 678, endPoint y: 392, distance: 37.0
click at [665, 360] on input "number" at bounding box center [631, 358] width 160 height 32
click at [1384, 513] on div "إالغاء تأكيد" at bounding box center [756, 499] width 1375 height 42
click at [663, 357] on input "number" at bounding box center [631, 358] width 160 height 32
type input "785000"
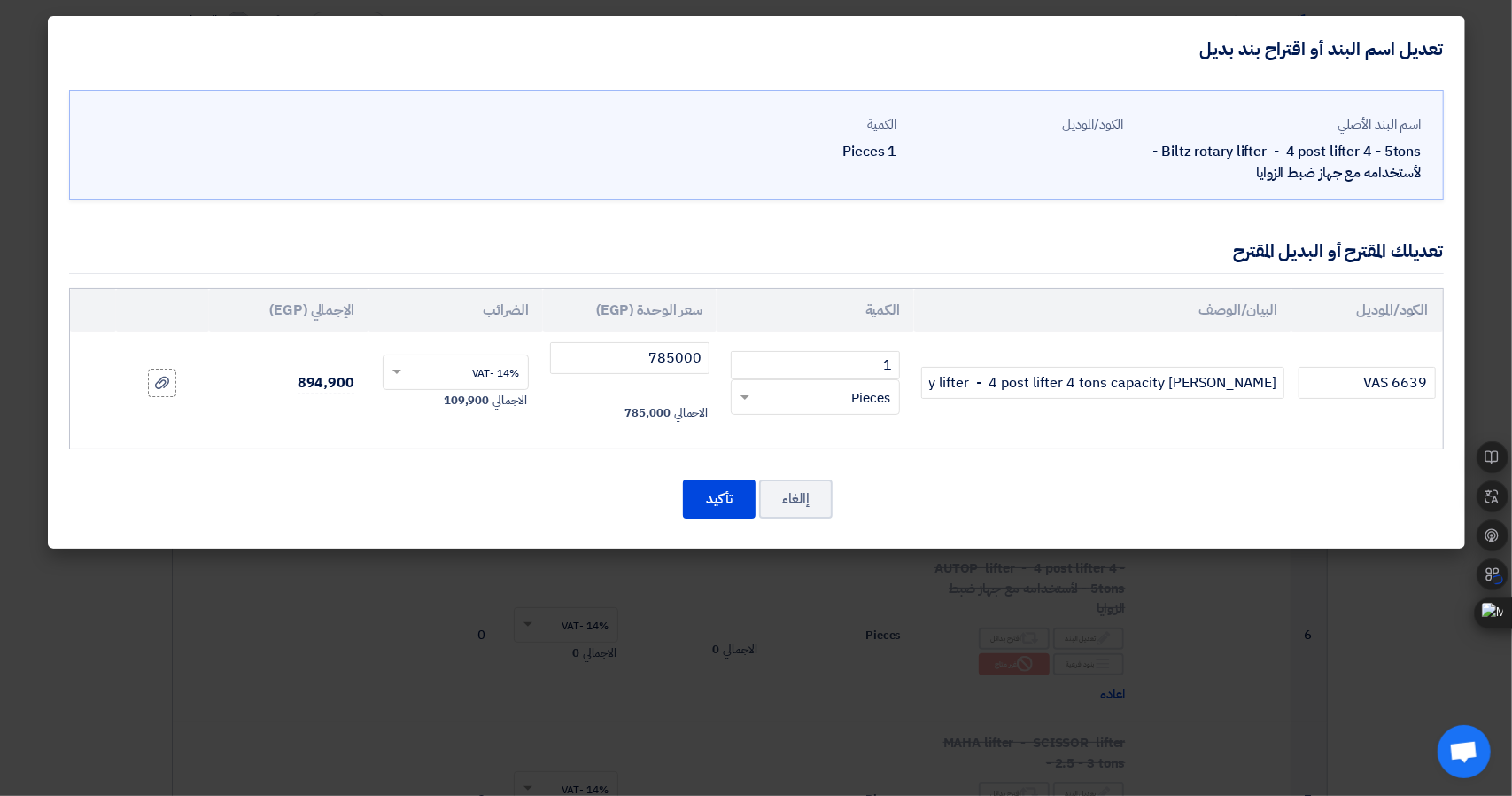
click at [631, 456] on div "اسم البند الأصلي Biltz rotary lifter - 4 post lifter 4 - 5tons - لأستخدامه مع ج…" at bounding box center [757, 314] width 1418 height 467
click at [1363, 496] on div "إالغاء تأكيد" at bounding box center [756, 499] width 1375 height 42
click at [714, 485] on button "تأكيد" at bounding box center [719, 498] width 73 height 39
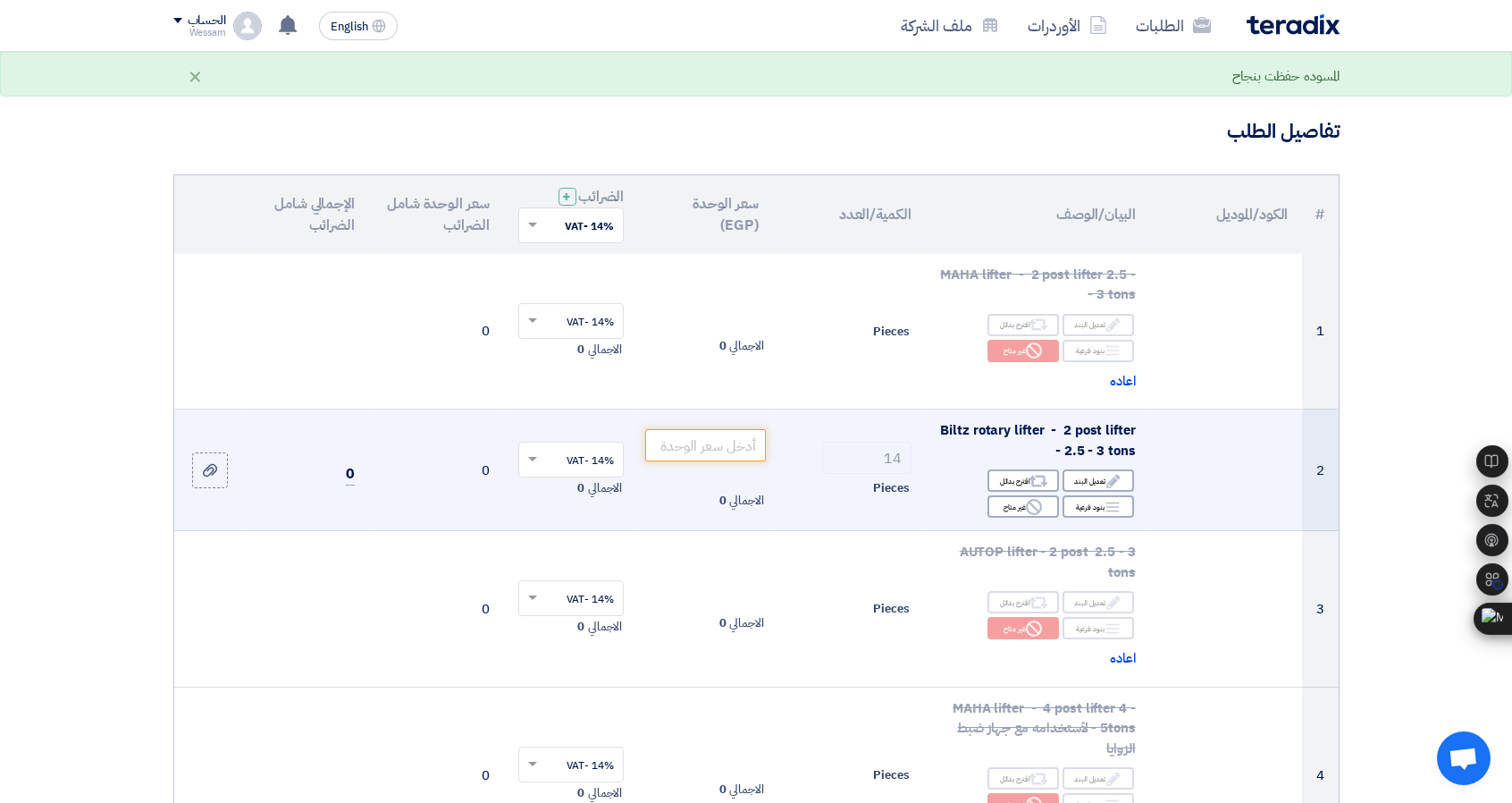
scroll to position [89, 0]
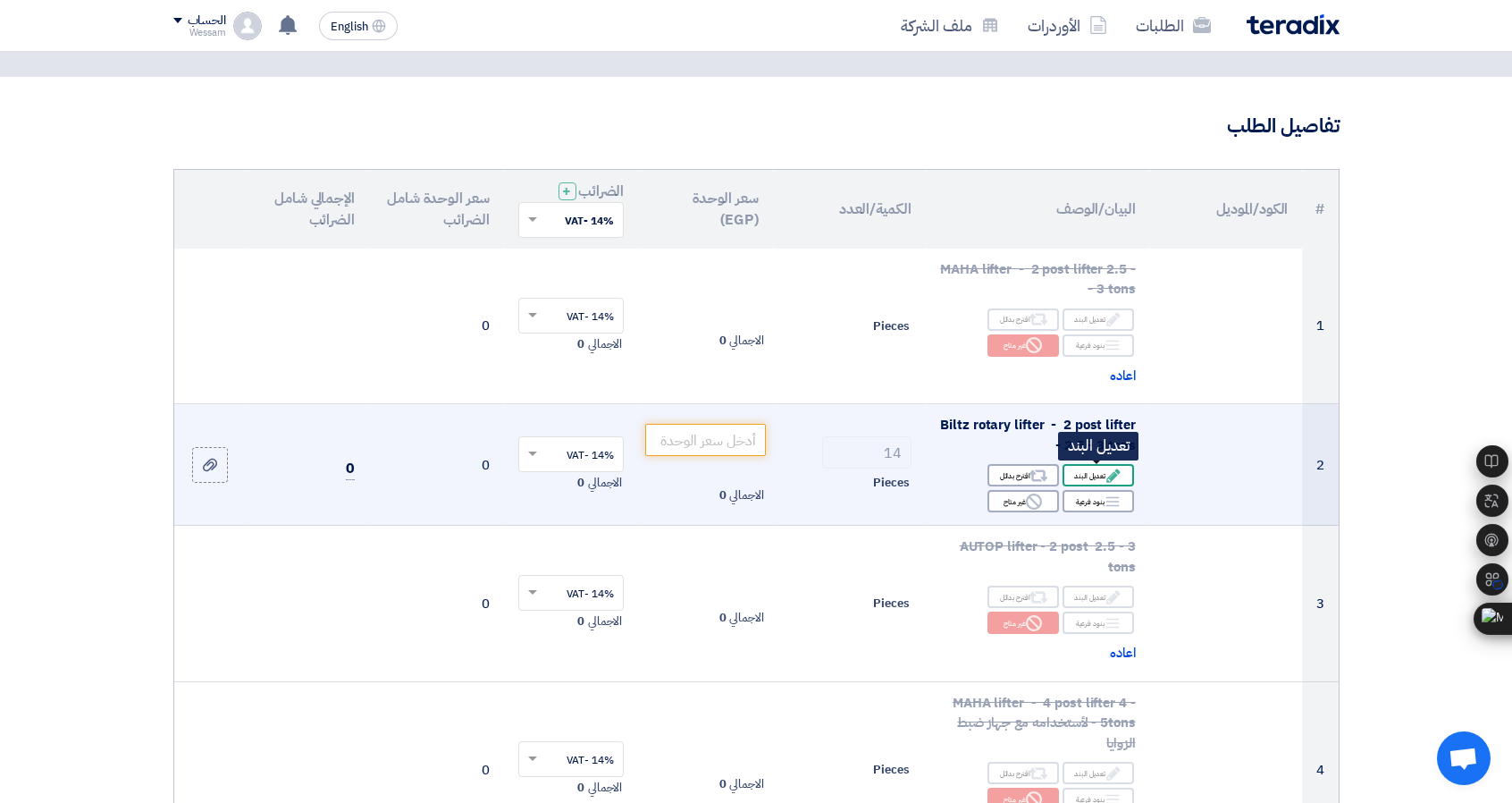
click at [1108, 477] on use at bounding box center [1113, 475] width 13 height 13
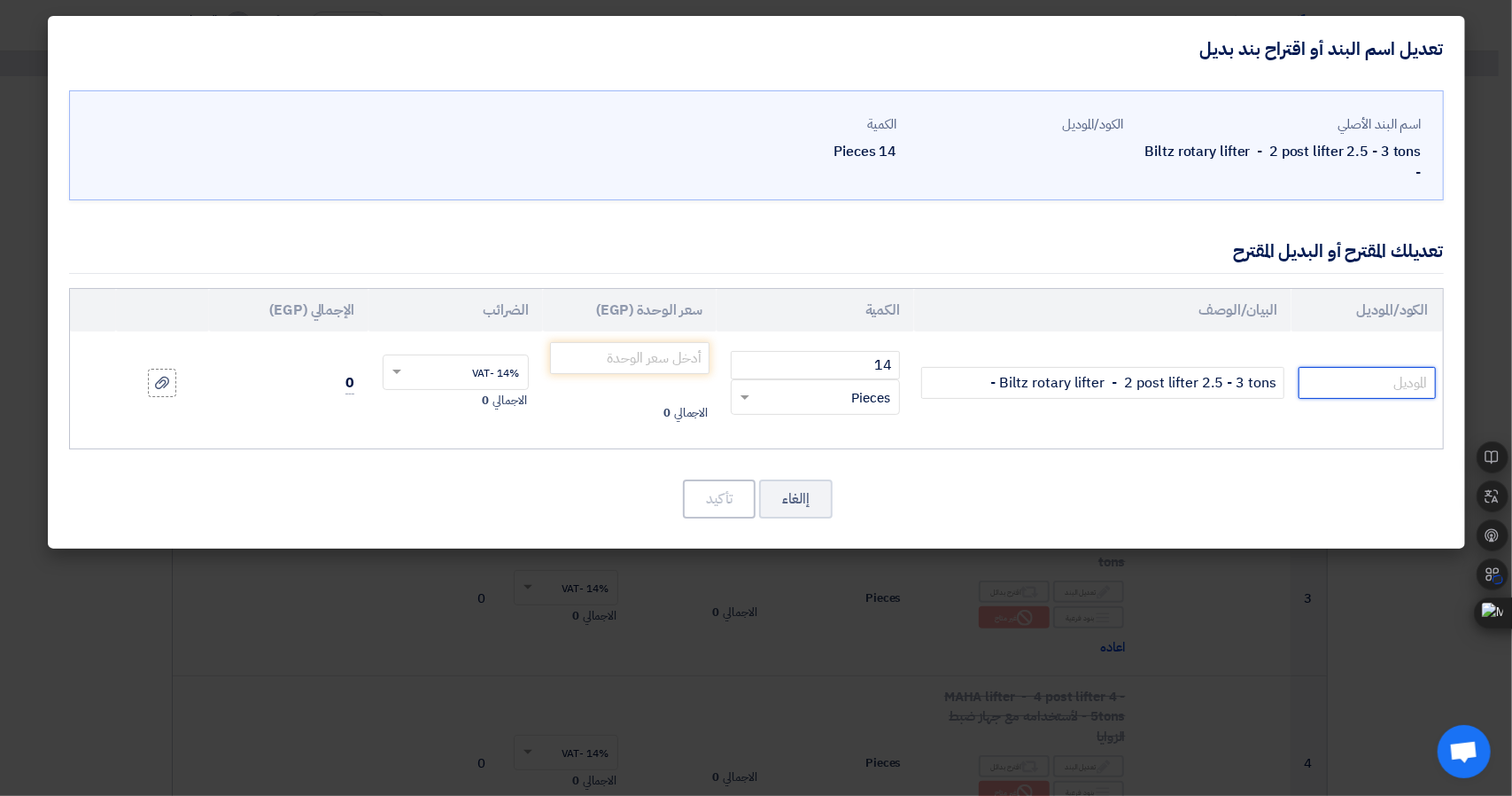
click at [1332, 385] on input "text" at bounding box center [1367, 383] width 137 height 32
paste input "VAS 6814"
type input "VAS 6814"
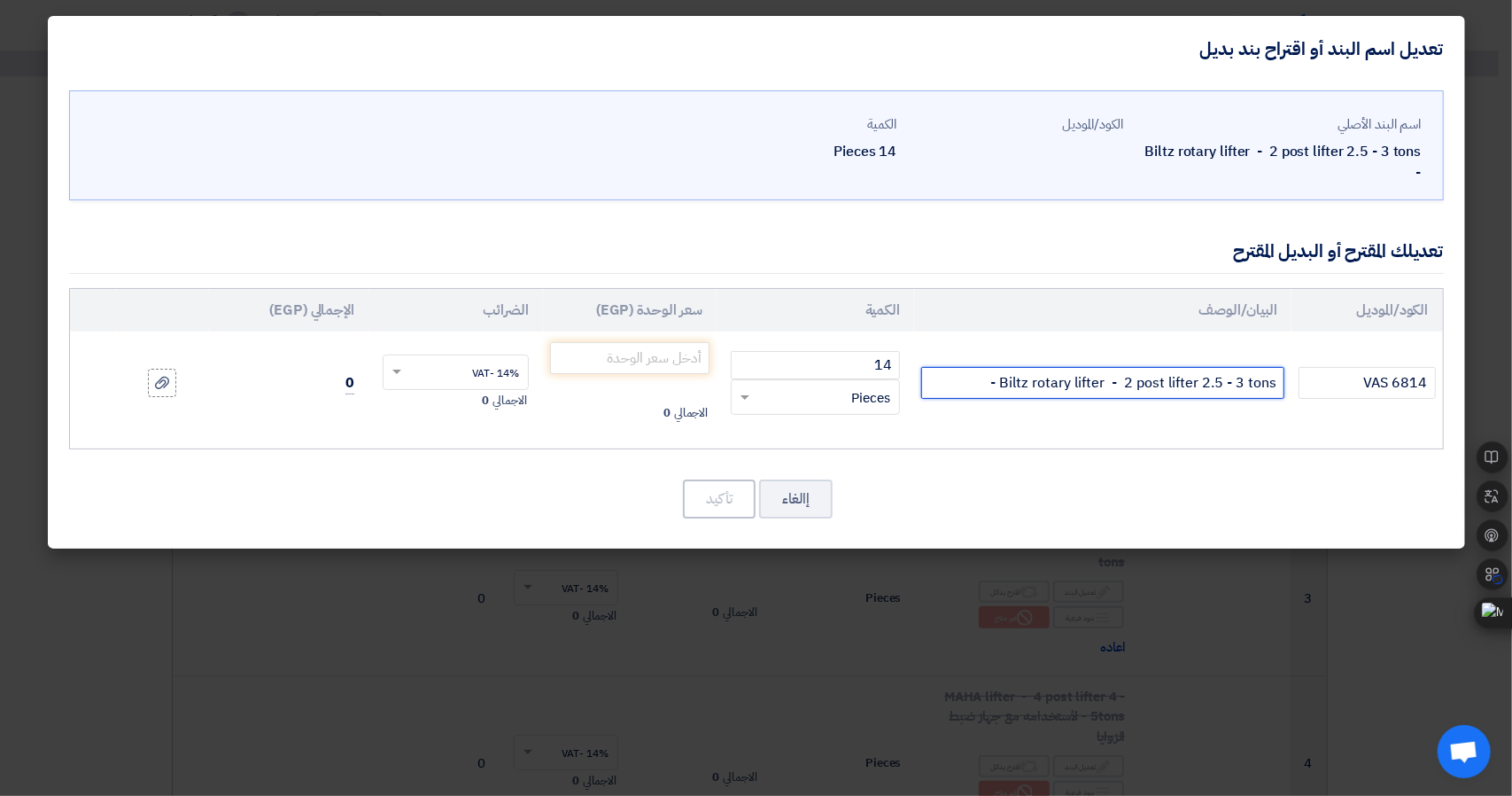
drag, startPoint x: 1205, startPoint y: 384, endPoint x: 1246, endPoint y: 390, distance: 41.4
click at [1246, 390] on input "Biltz rotary lifter - 2 post lifter 2.5 - 3 tons -" at bounding box center [1102, 383] width 363 height 32
click at [1259, 376] on input "Biltz rotary lifter - 2 post lifter 3.5 tons -" at bounding box center [1102, 383] width 363 height 32
drag, startPoint x: 959, startPoint y: 378, endPoint x: 971, endPoint y: 384, distance: 13.4
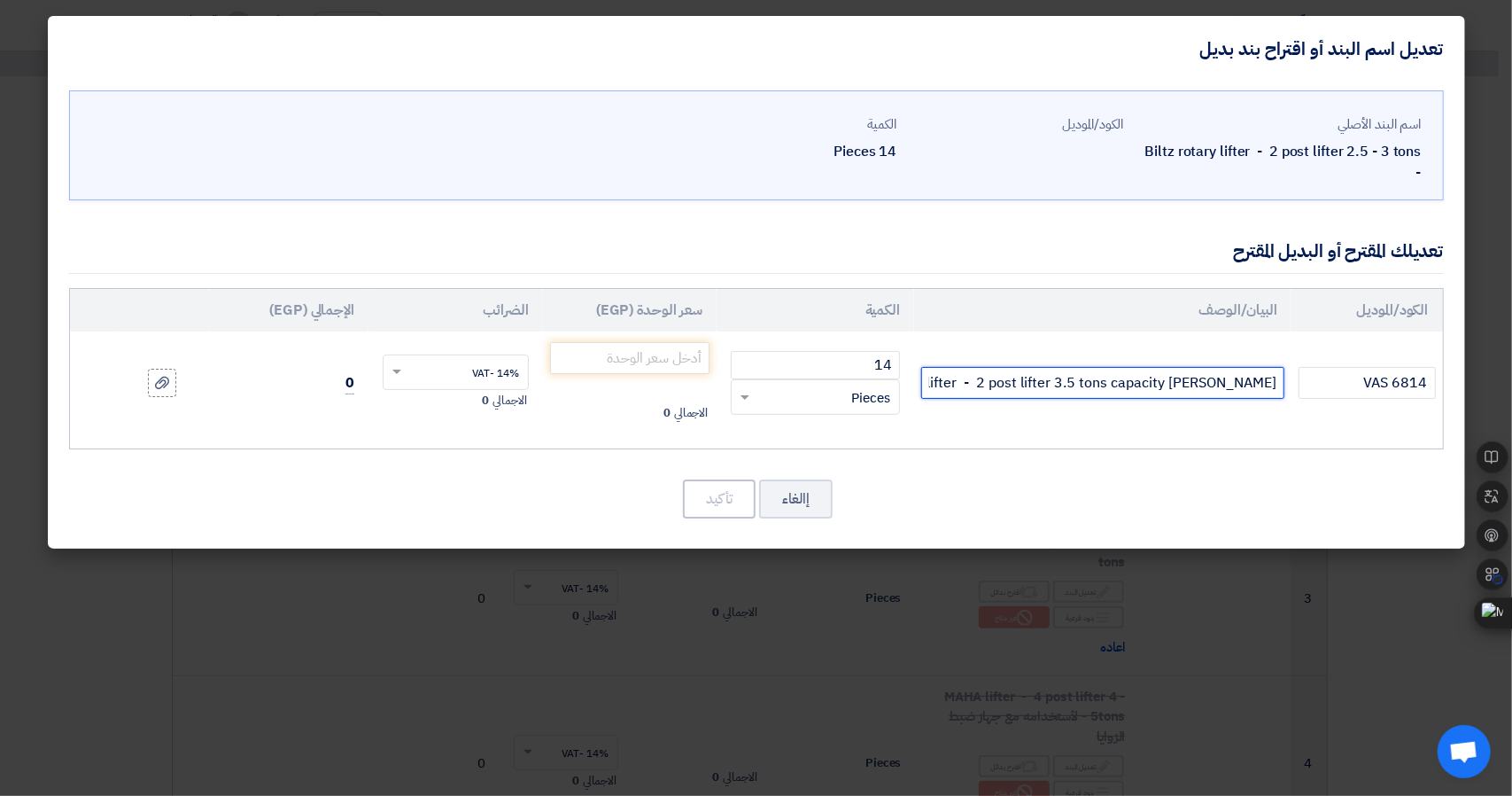
click at [971, 384] on input "Biltz rotary lifter - 2 post lifter 3.5 tons capacity-" at bounding box center [1102, 383] width 363 height 32
type input "Biltz rotary lifter - 2 post lifter 3.5 tons capacity"
click at [1094, 404] on td "Biltz rotary lifter - 2 post lifter 3.5 tons capacity" at bounding box center [1103, 382] width 377 height 103
click at [687, 364] on input "number" at bounding box center [631, 358] width 160 height 32
click at [1387, 519] on div "اسم البند الأصلي Biltz rotary lifter - 2 post lifter 2.5 - 3 tons - الكود/المود…" at bounding box center [757, 314] width 1418 height 467
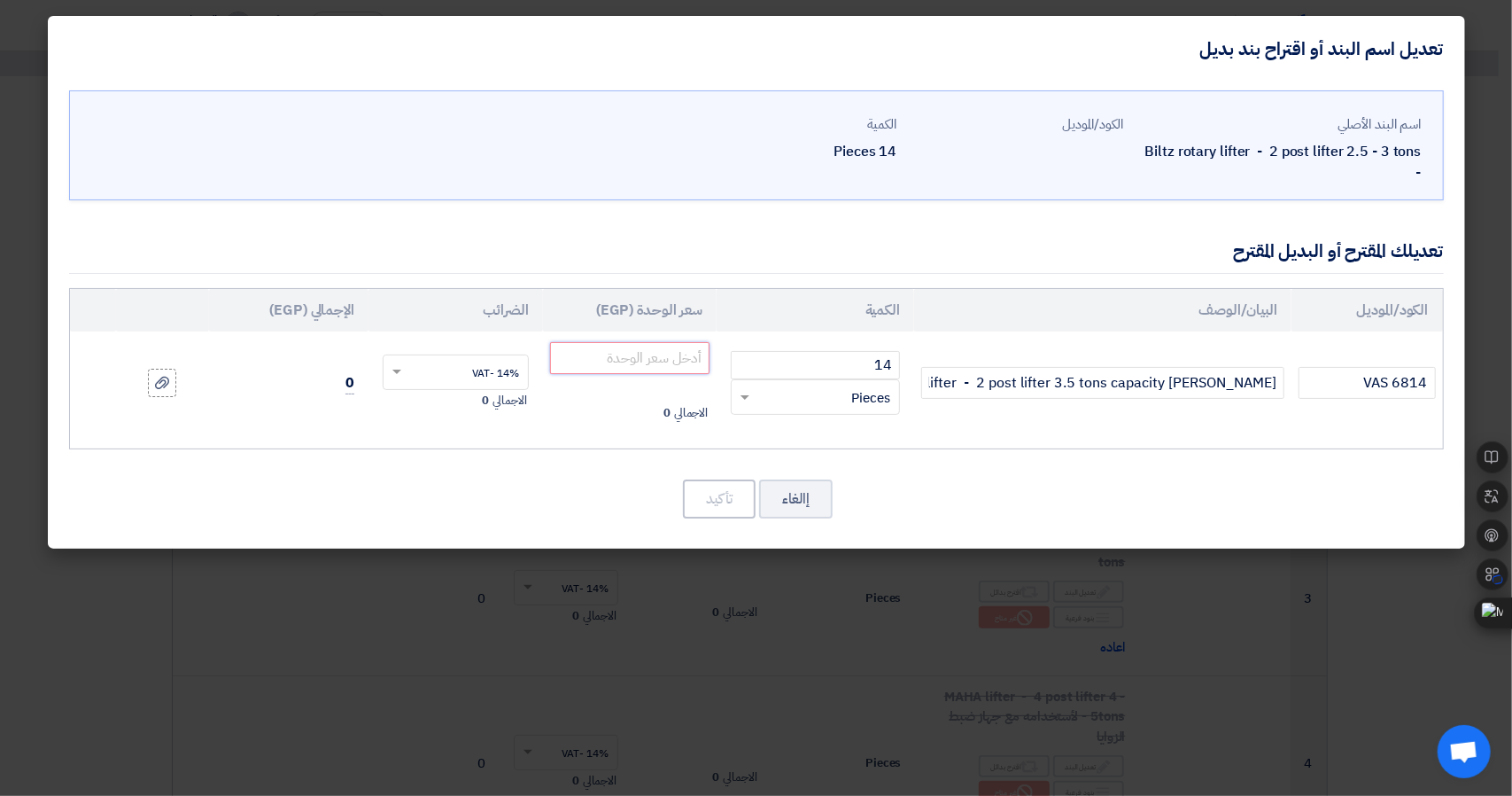
click at [679, 351] on input "number" at bounding box center [631, 358] width 160 height 32
type input "445000"
click at [698, 499] on button "تأكيد" at bounding box center [719, 498] width 73 height 39
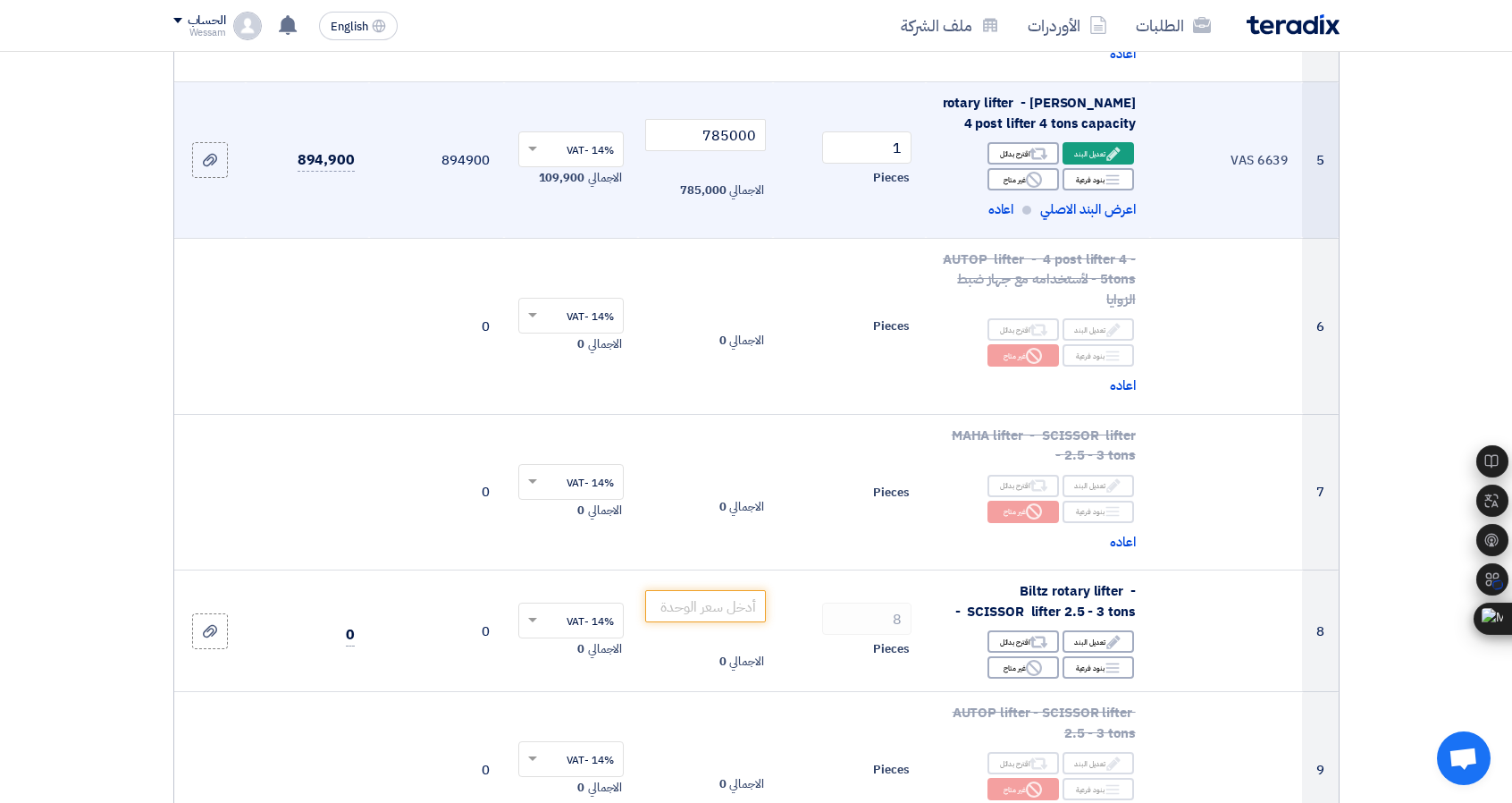
scroll to position [805, 0]
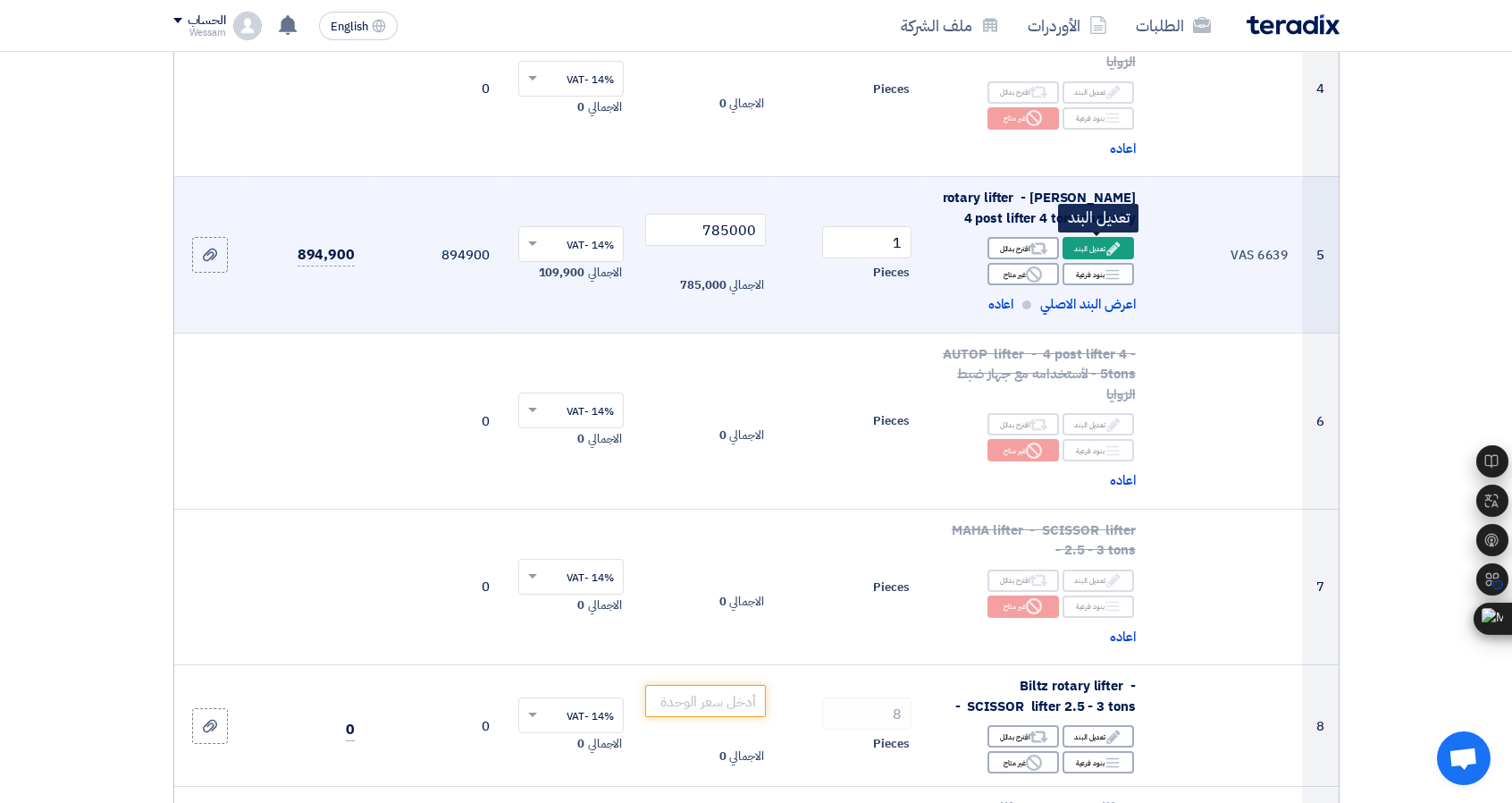
click at [1092, 247] on div "Edit تعديل البند" at bounding box center [1097, 247] width 71 height 22
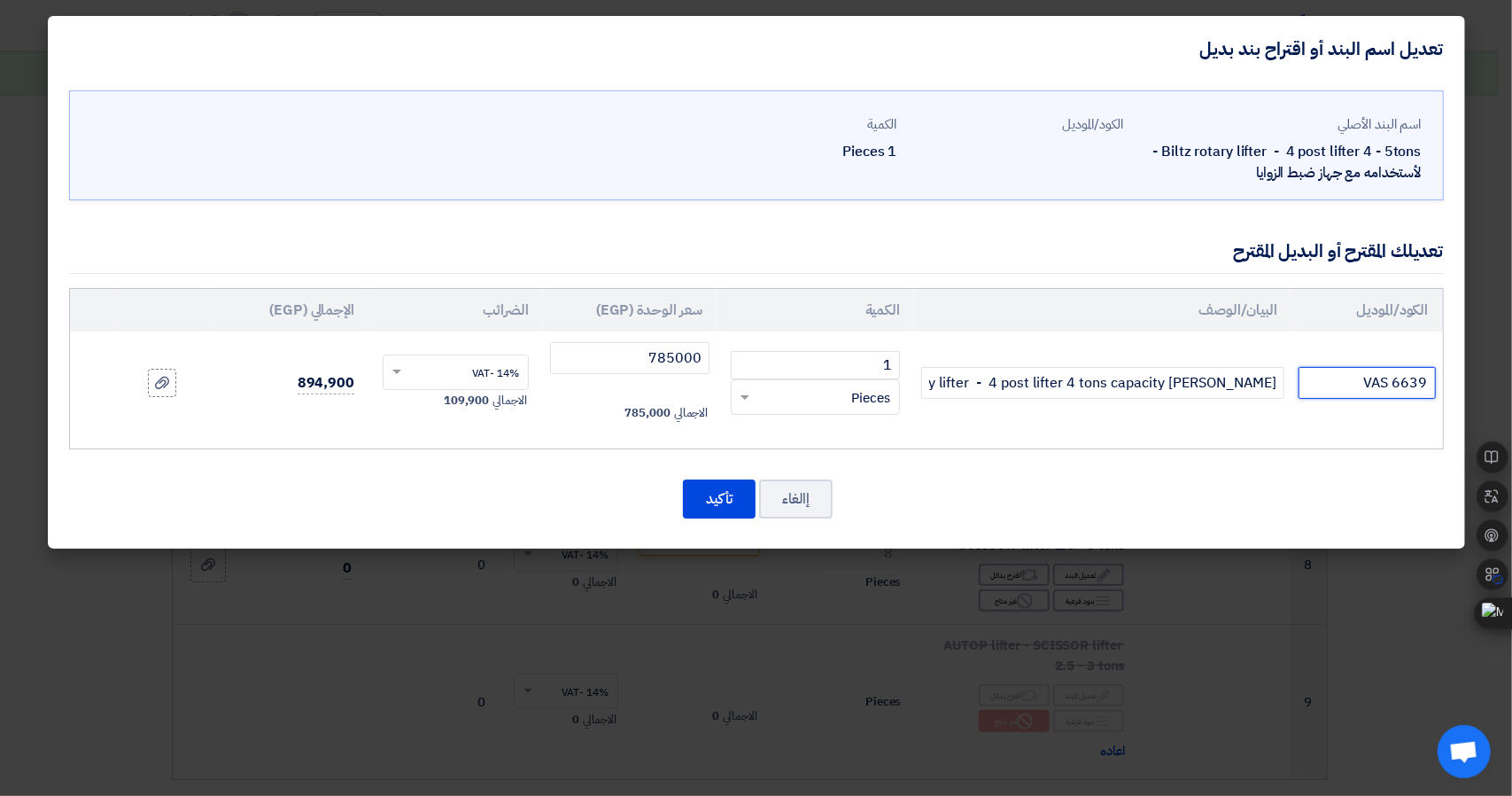
click at [1373, 374] on input "VAS 6639" at bounding box center [1367, 383] width 137 height 32
click at [1372, 374] on input "VAS 6639" at bounding box center [1367, 383] width 137 height 32
click at [1372, 374] on input "VAS 6639" at bounding box center [1367, 383] width 137 height 32
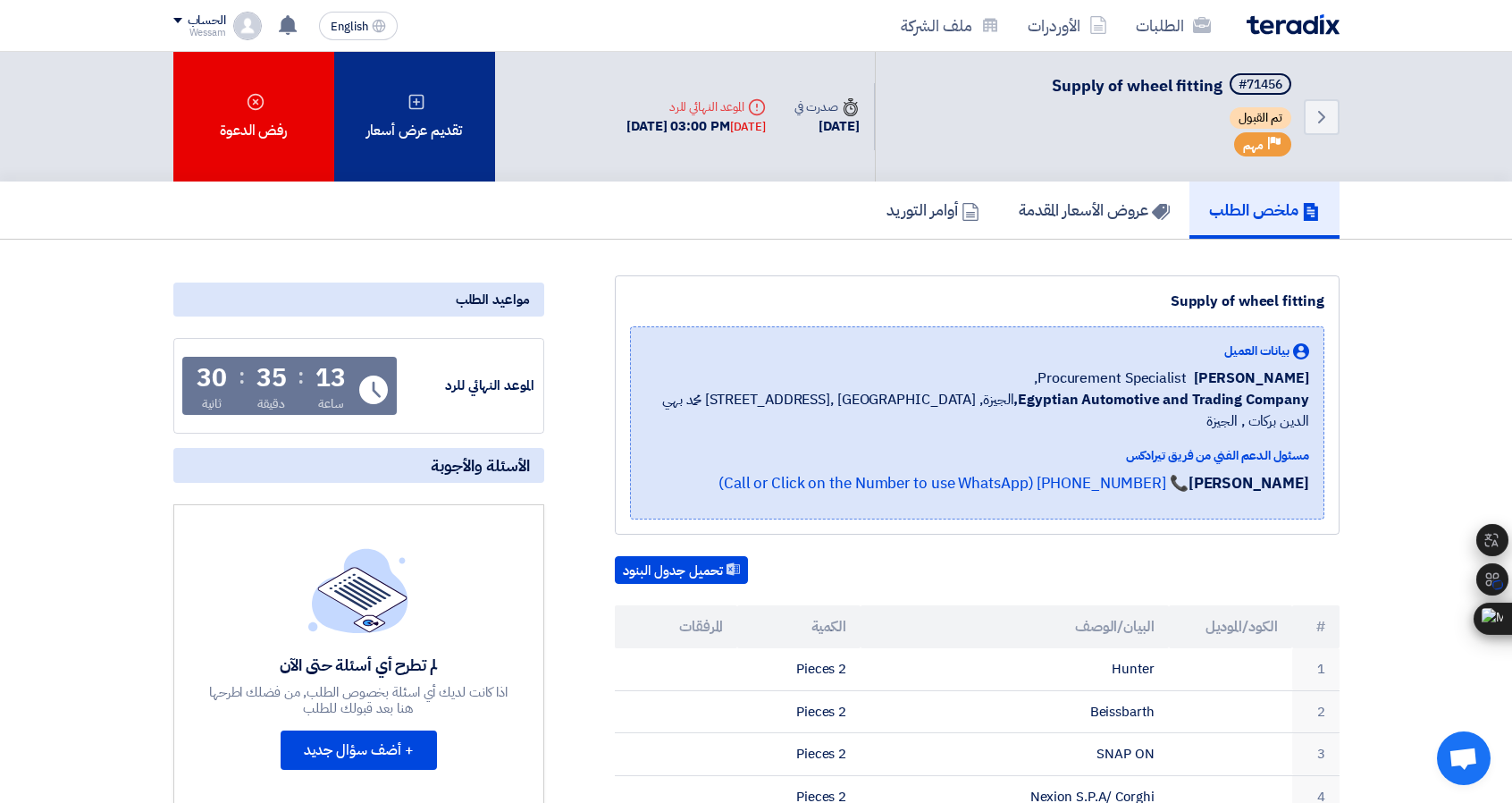
click at [378, 125] on div "تقديم عرض أسعار" at bounding box center [414, 117] width 161 height 129
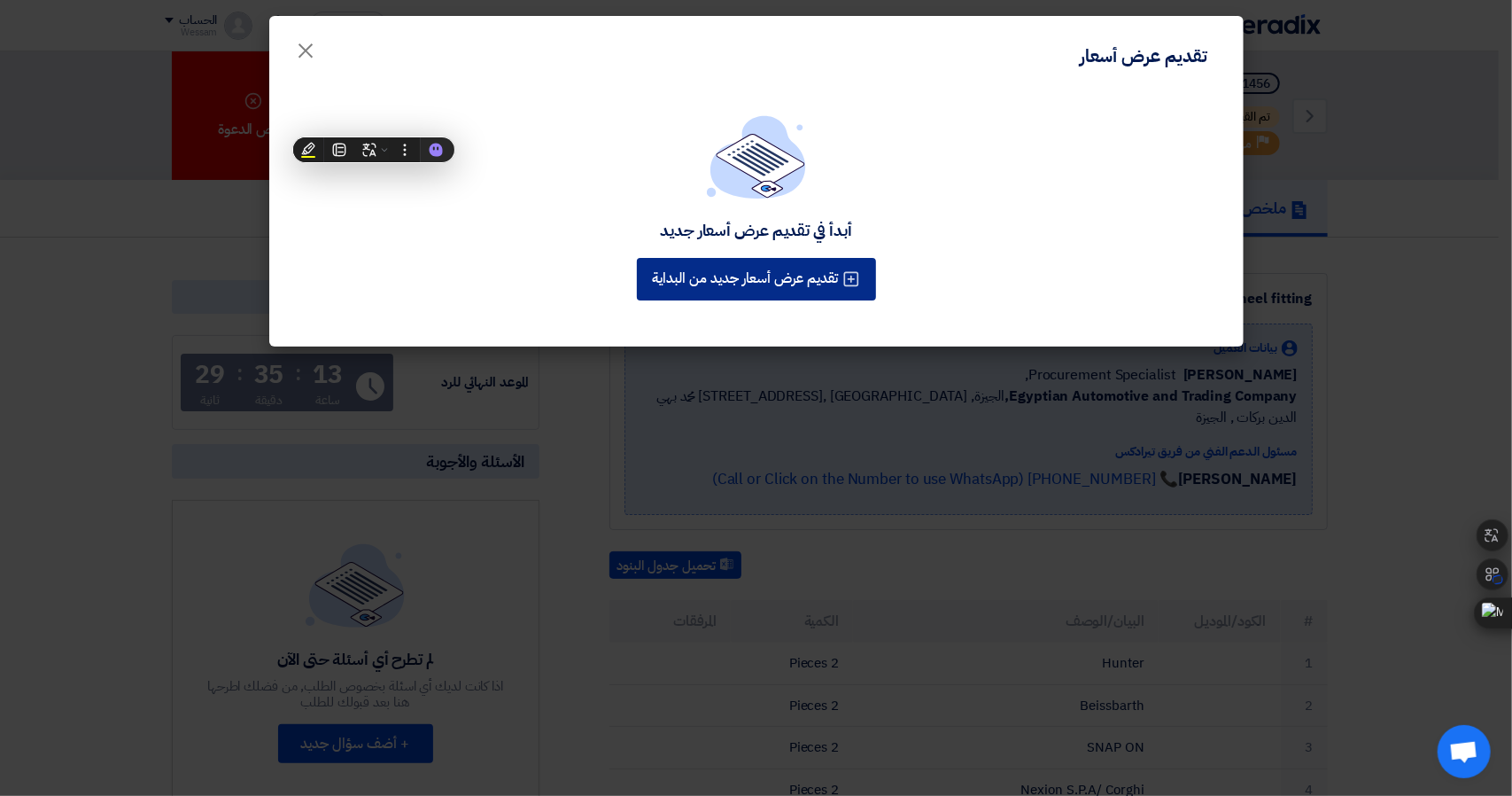
click at [774, 257] on button "تقديم عرض أسعار جديد من البداية" at bounding box center [757, 278] width 239 height 42
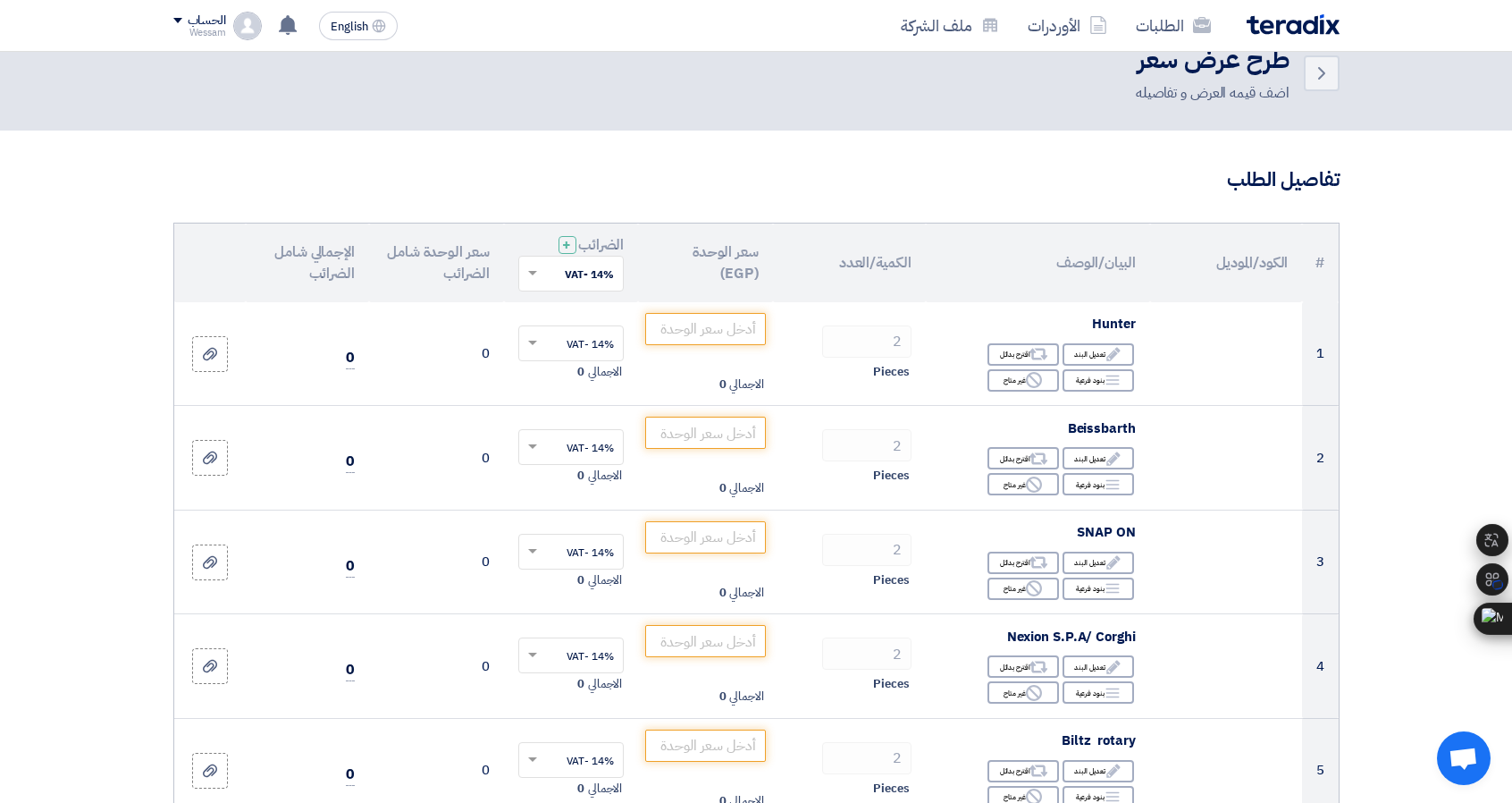
scroll to position [89, 0]
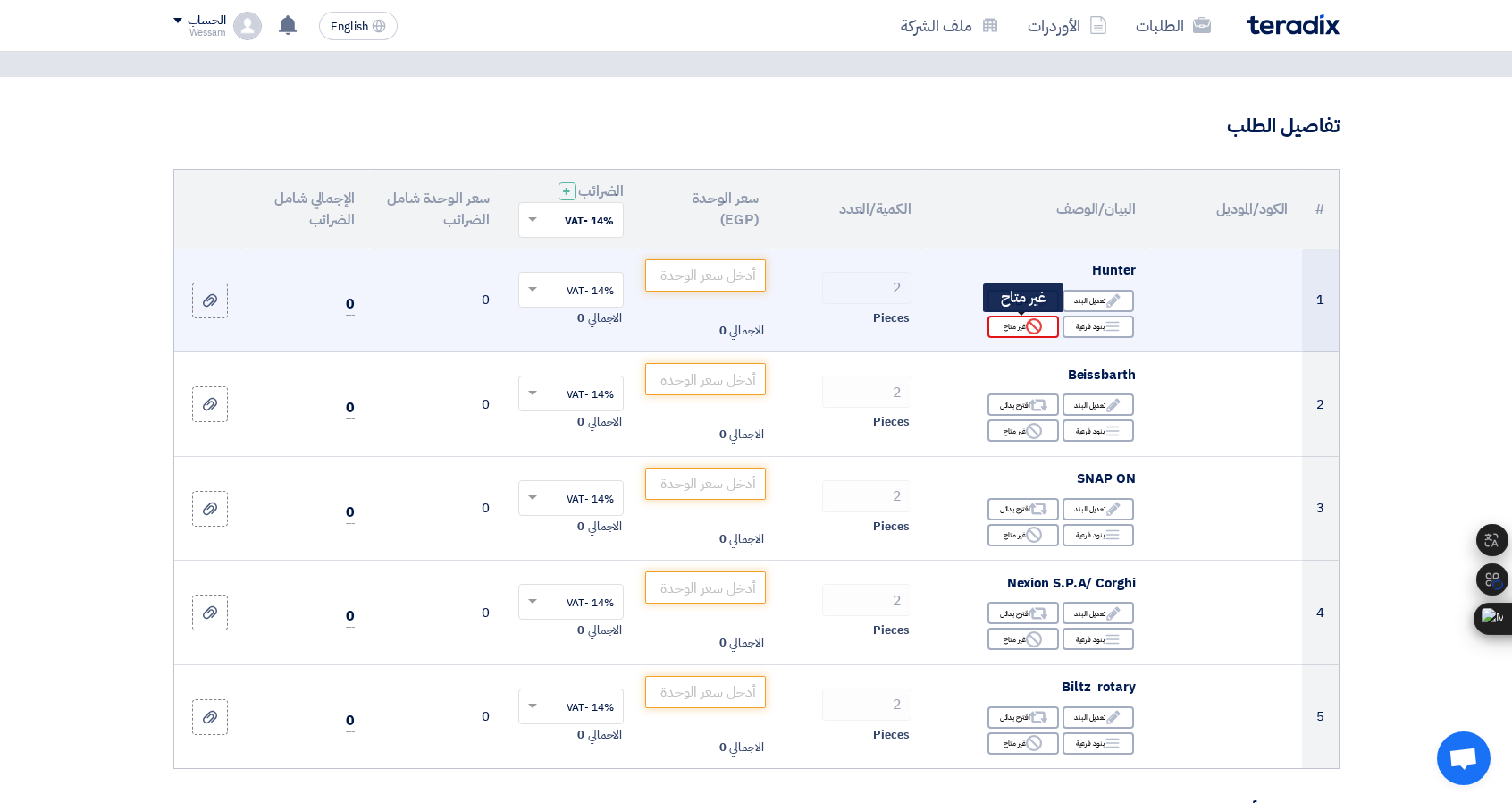
click at [1016, 321] on div "Reject غير متاح" at bounding box center [1022, 326] width 71 height 22
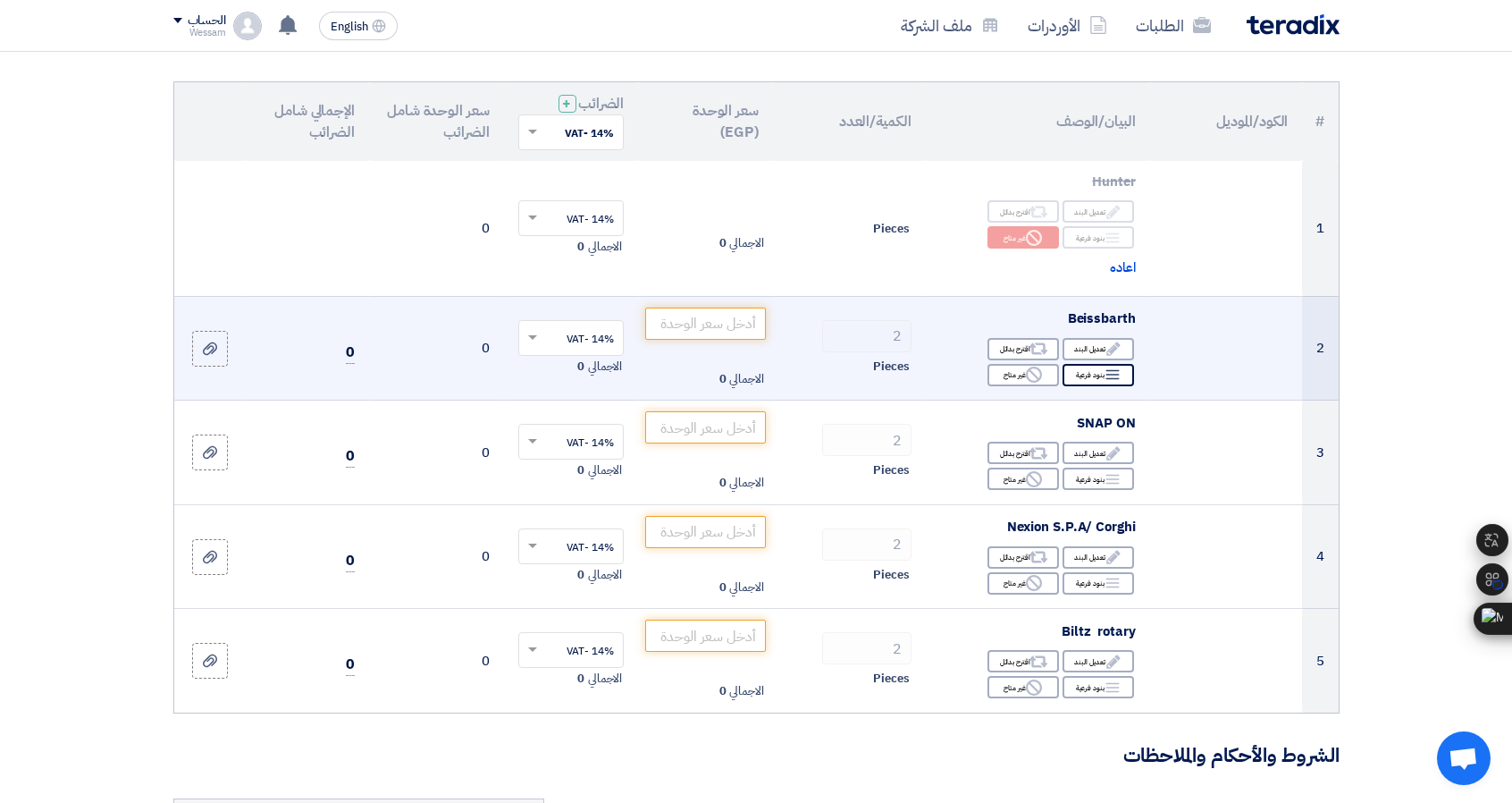
scroll to position [179, 0]
click at [1040, 366] on icon "Reject" at bounding box center [1034, 372] width 16 height 16
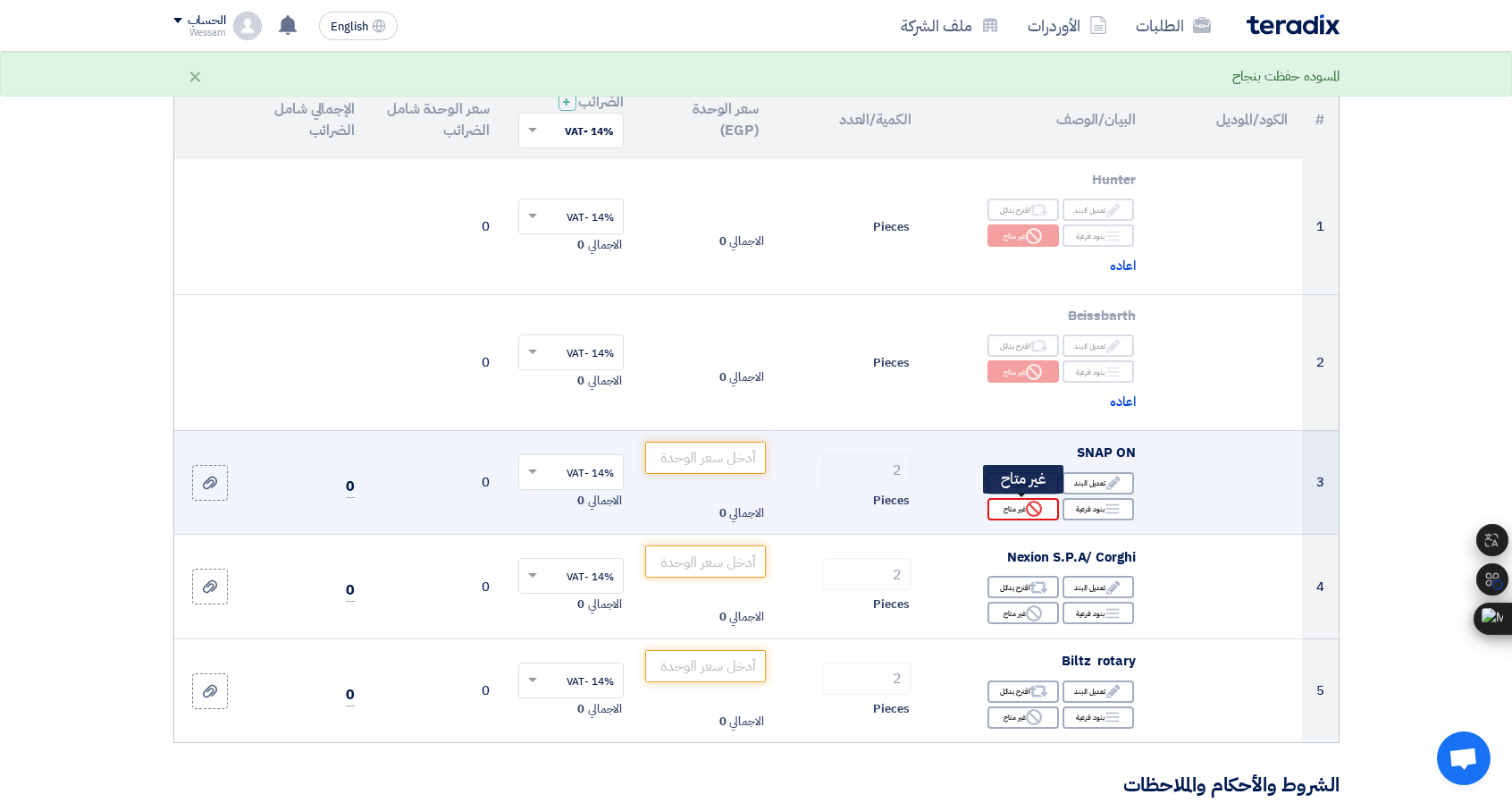
click at [1010, 506] on div "Reject غير متاح" at bounding box center [1022, 508] width 71 height 22
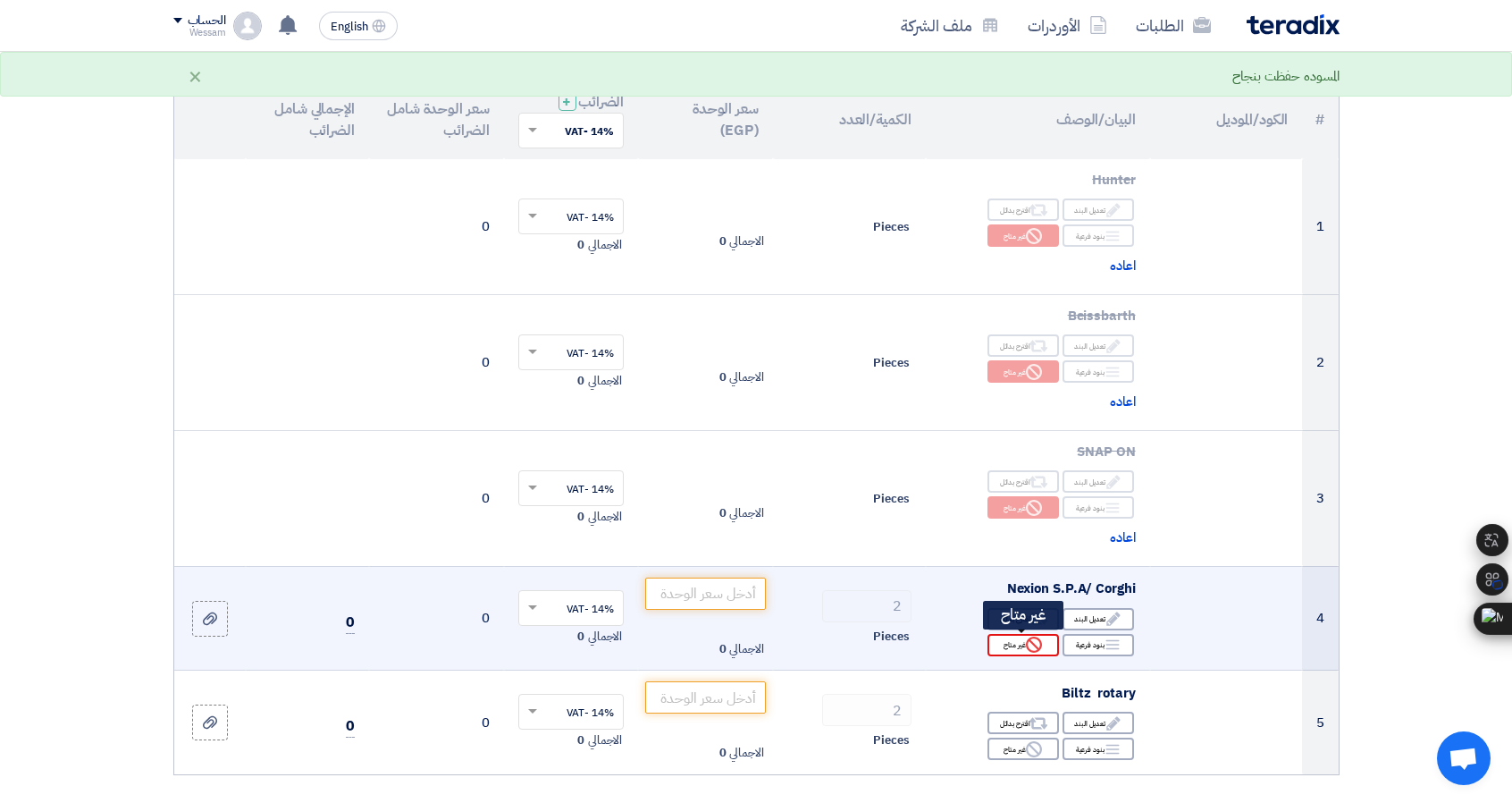
click at [1014, 644] on div "Reject غير متاح" at bounding box center [1022, 644] width 71 height 22
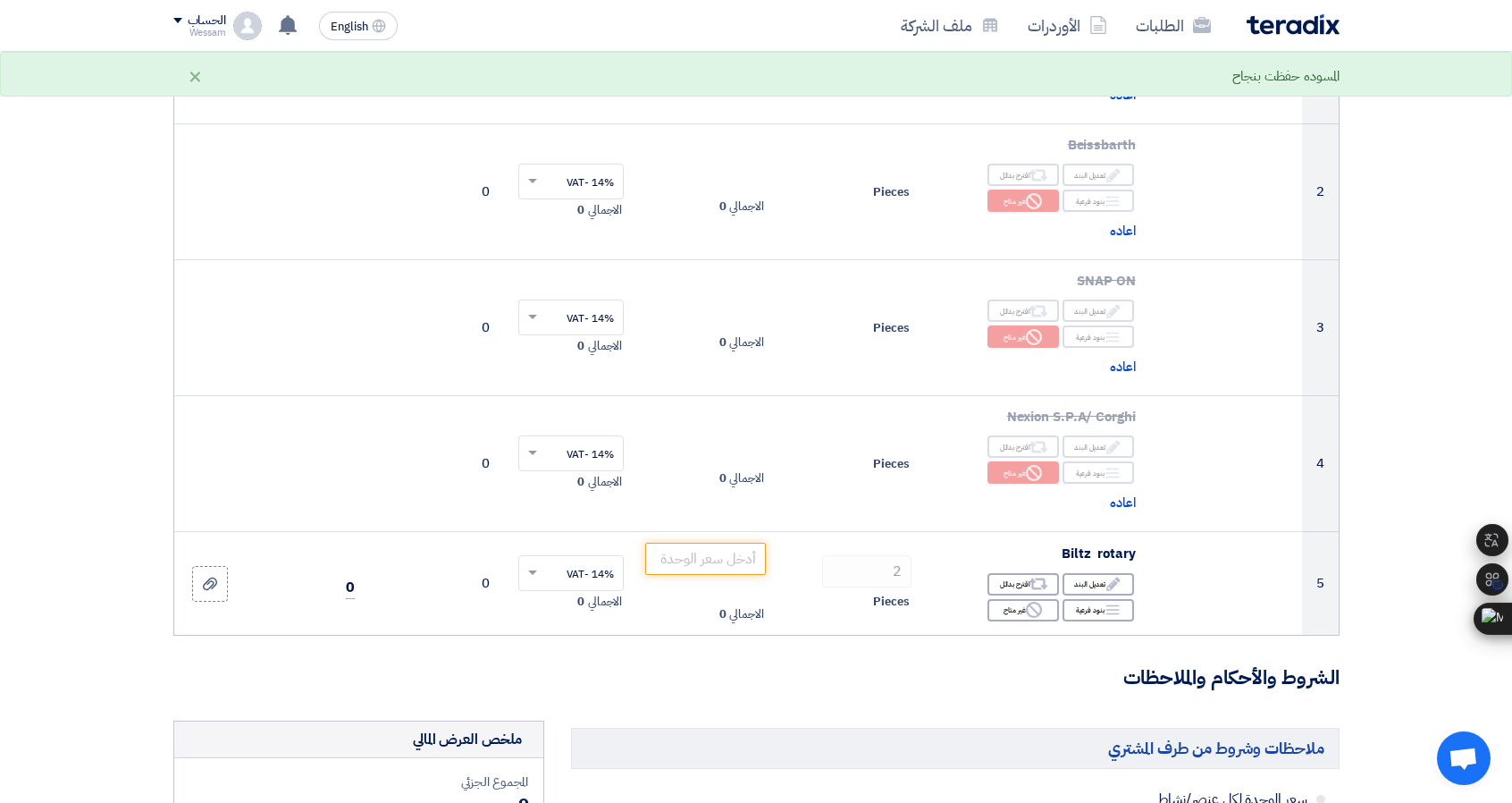
scroll to position [358, 0]
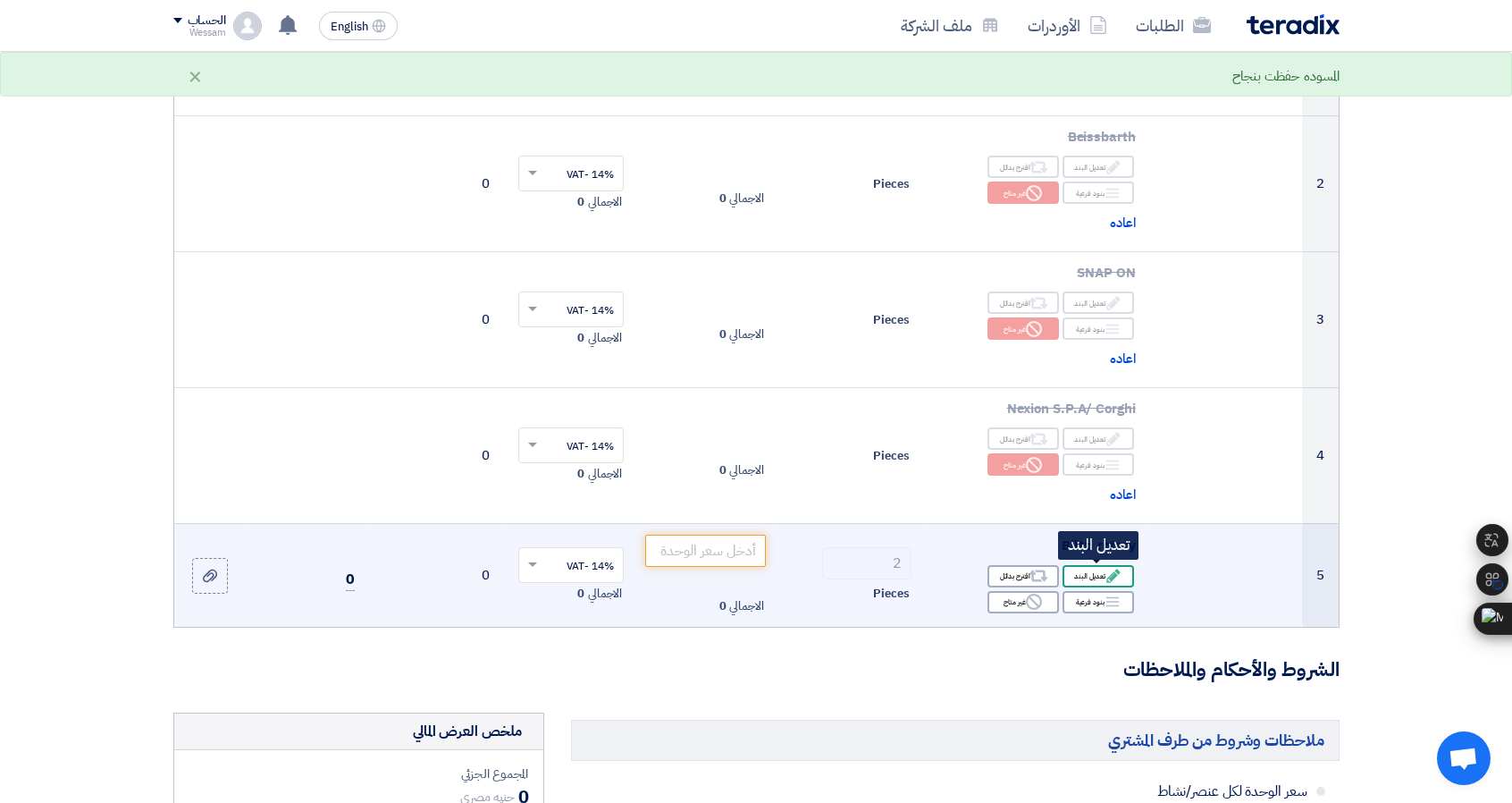
click at [1087, 572] on div "Edit تعديل البند" at bounding box center [1097, 576] width 71 height 22
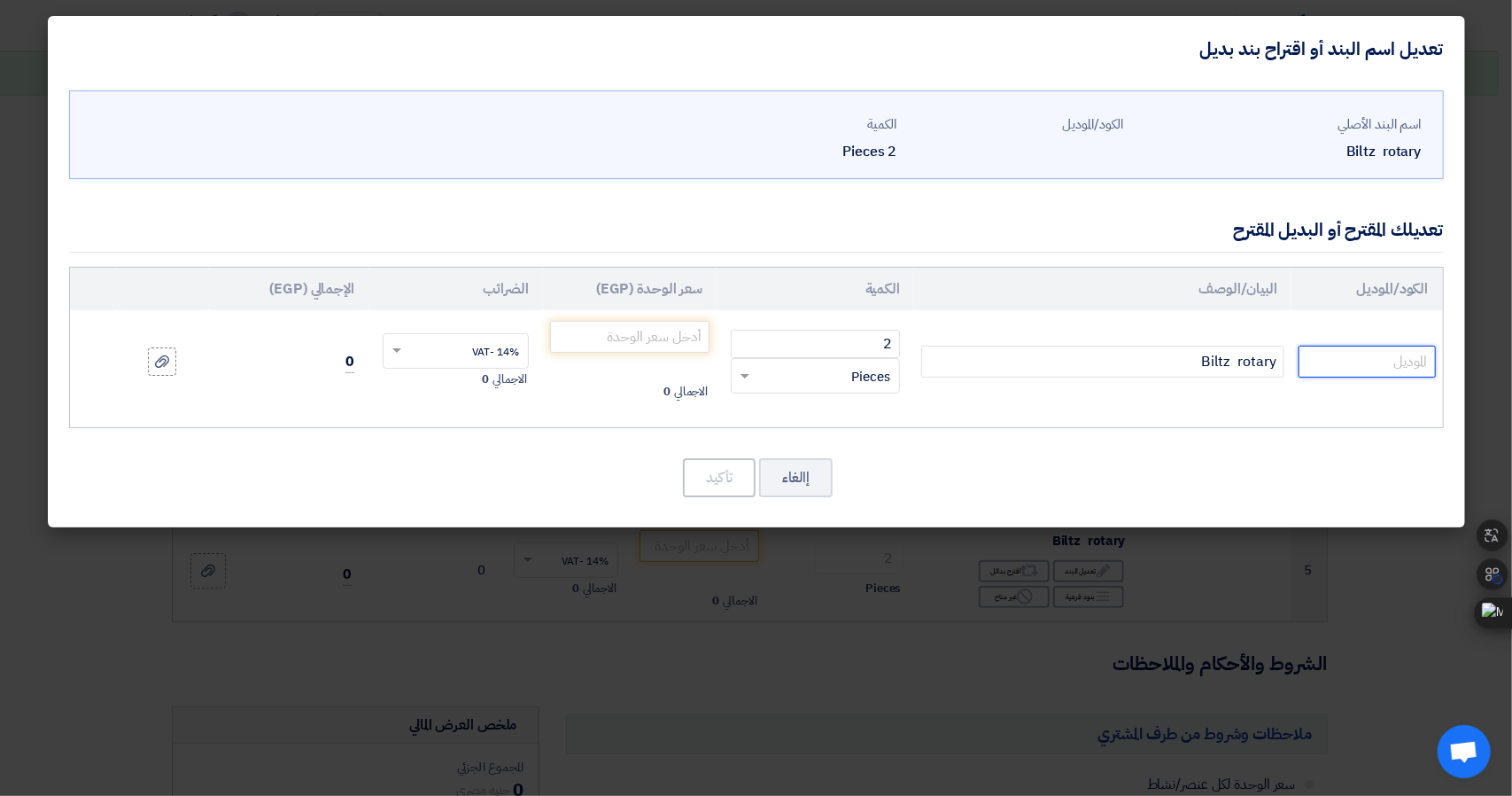
click at [1343, 357] on input "text" at bounding box center [1367, 362] width 137 height 32
click at [1421, 378] on td at bounding box center [1367, 361] width 151 height 103
click at [1404, 356] on input "text" at bounding box center [1367, 362] width 137 height 32
paste input "VAS 741067"
type input "VAS 741067"
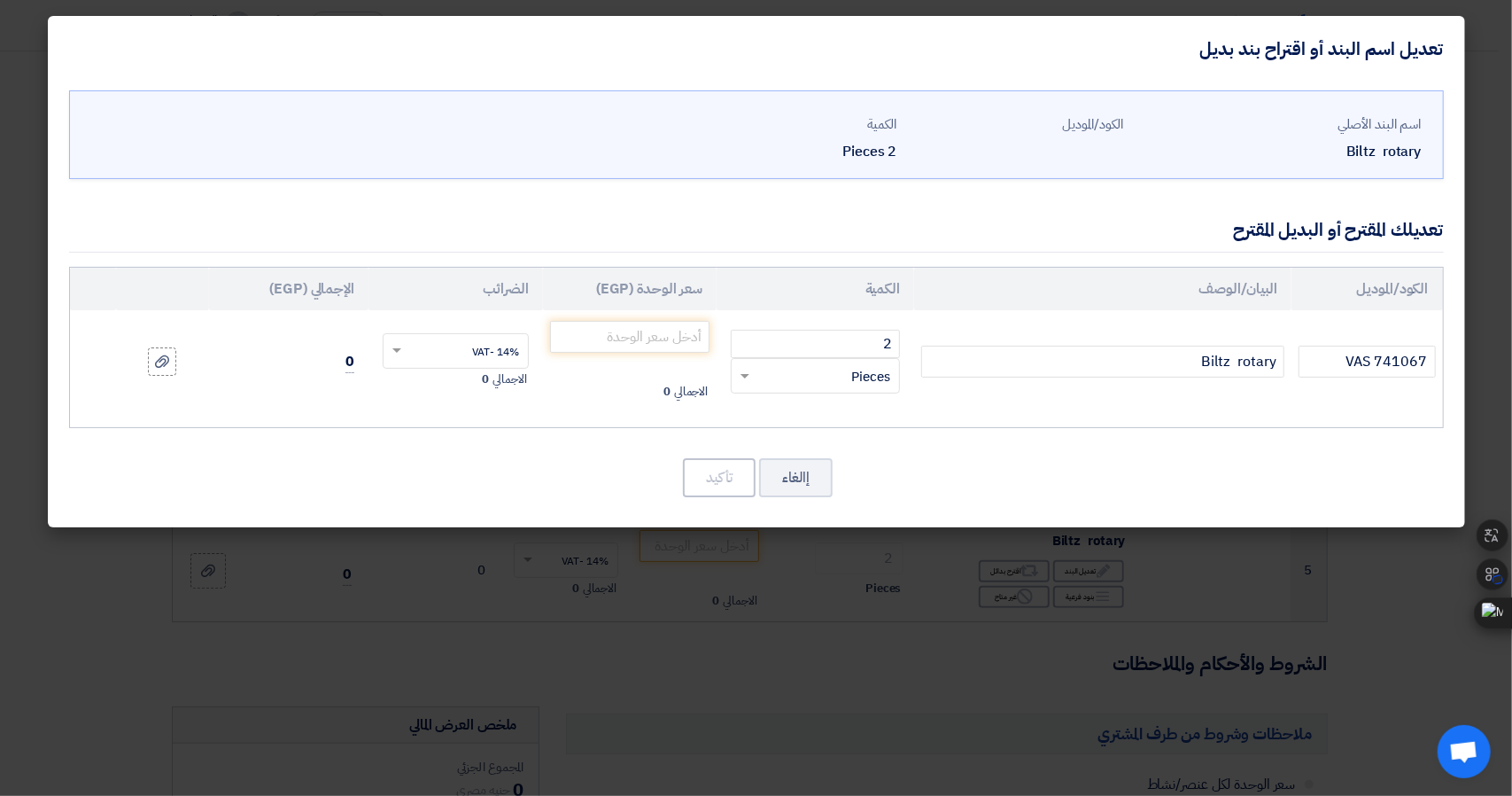
click at [1311, 396] on td "VAS 741067" at bounding box center [1367, 361] width 151 height 103
click at [582, 344] on input "number" at bounding box center [631, 337] width 160 height 32
click at [675, 332] on input "number" at bounding box center [631, 337] width 160 height 32
type input "520000"
click at [709, 467] on button "تأكيد" at bounding box center [719, 477] width 73 height 39
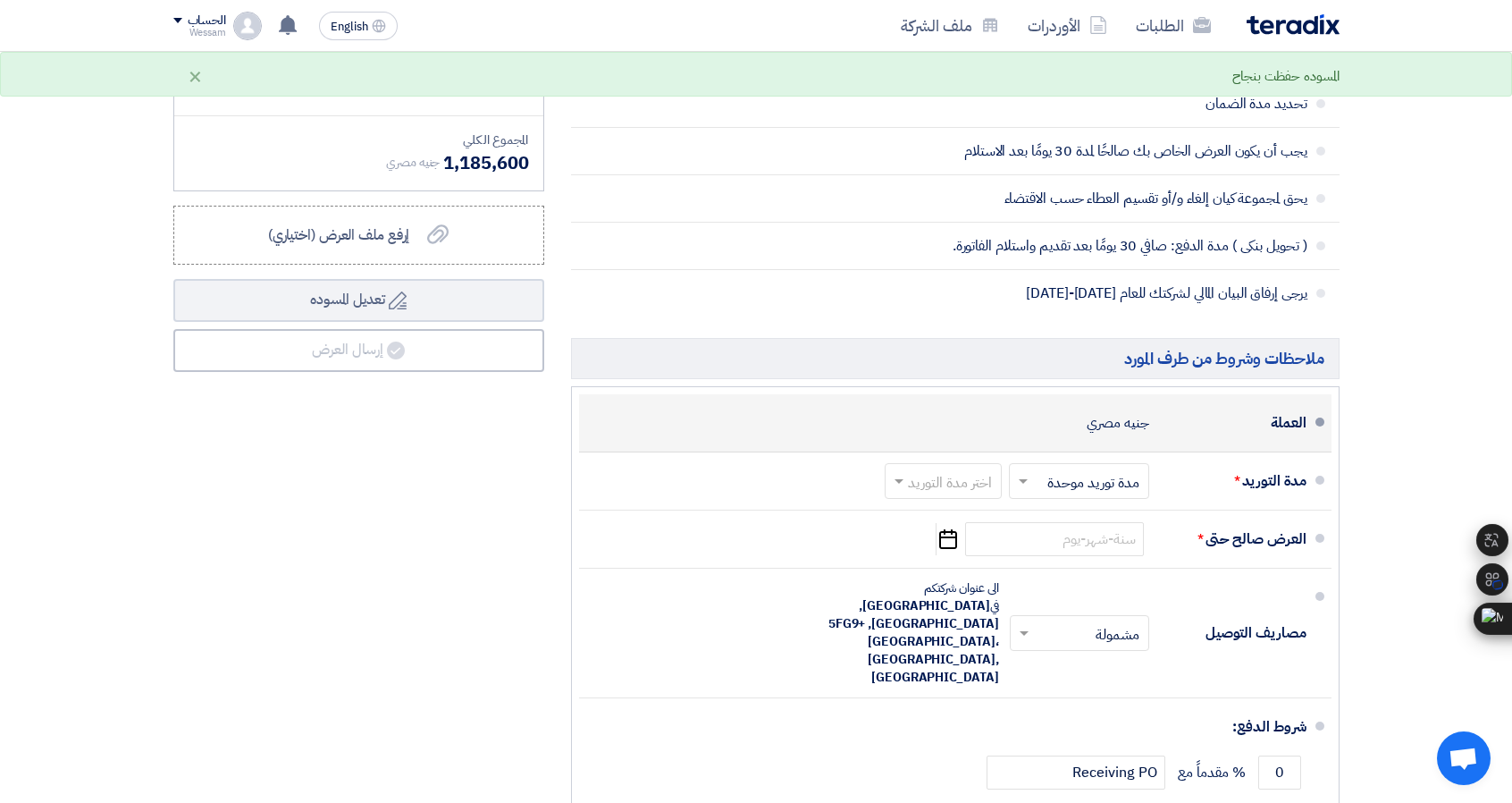
scroll to position [1252, 0]
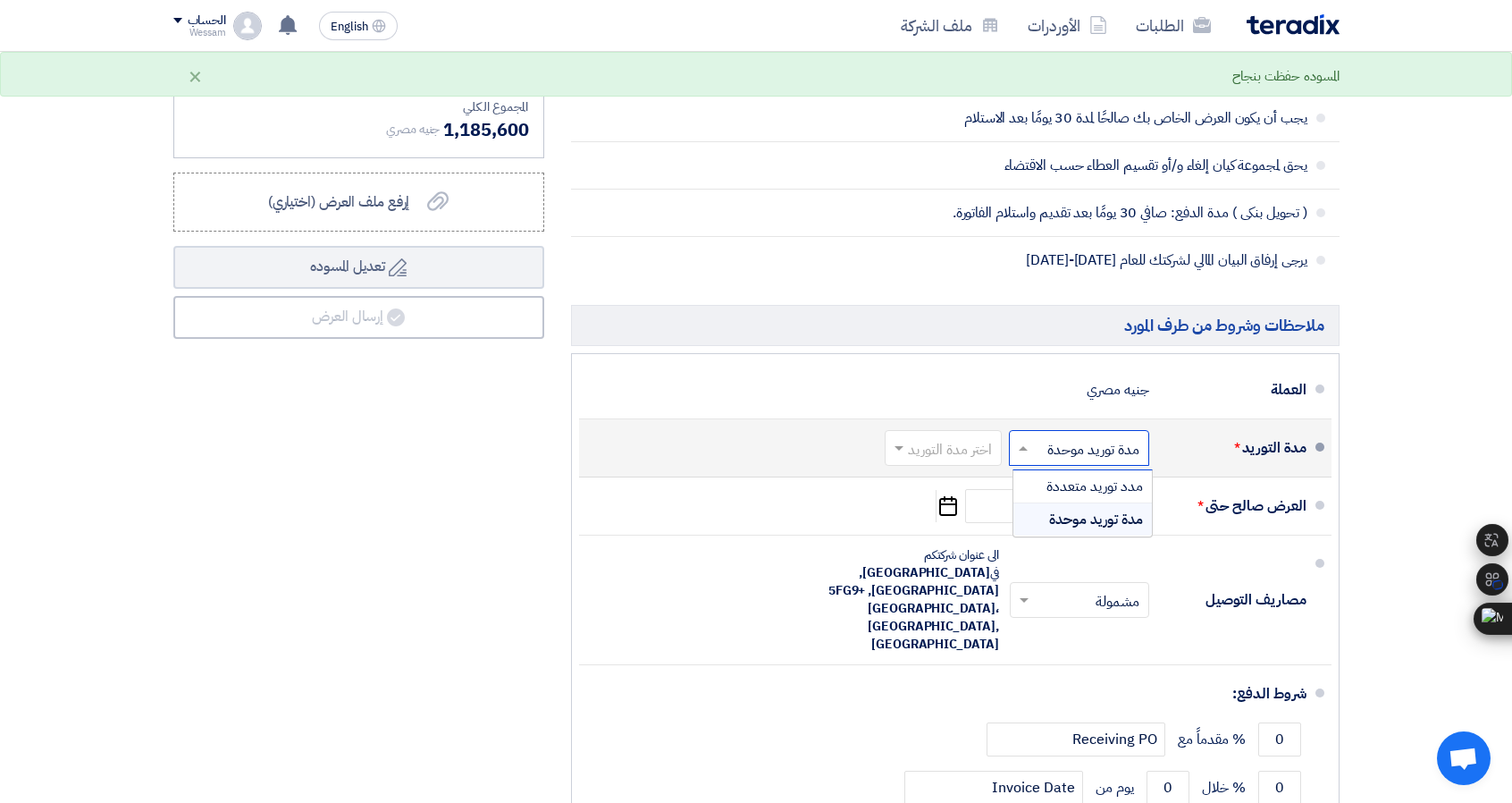
click at [1105, 441] on input "text" at bounding box center [1076, 449] width 131 height 26
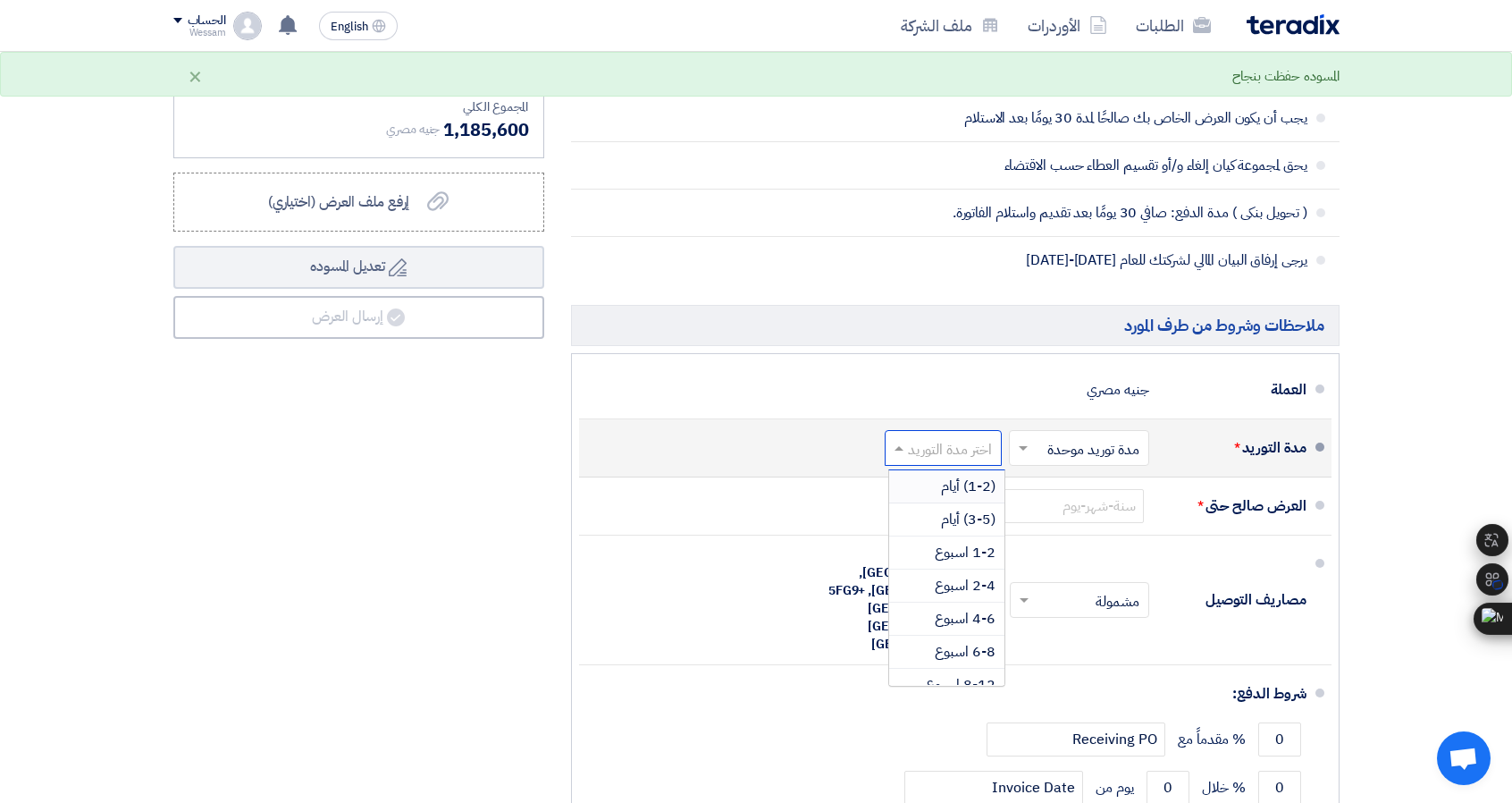
click at [947, 439] on input "text" at bounding box center [940, 449] width 108 height 26
click at [968, 654] on span "6-8 اسبوع" at bounding box center [965, 652] width 61 height 22
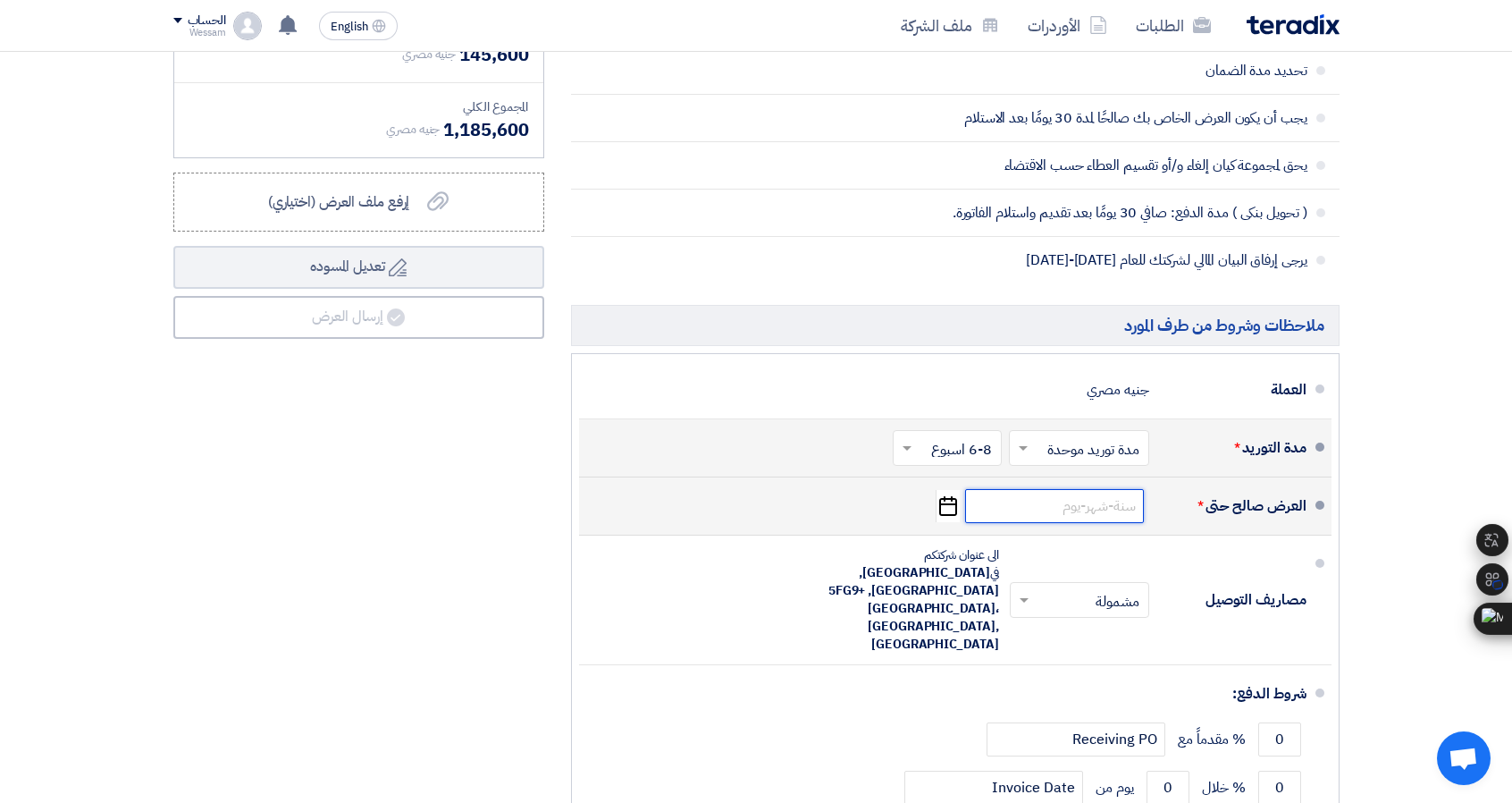
click at [1094, 504] on input at bounding box center [1055, 506] width 179 height 34
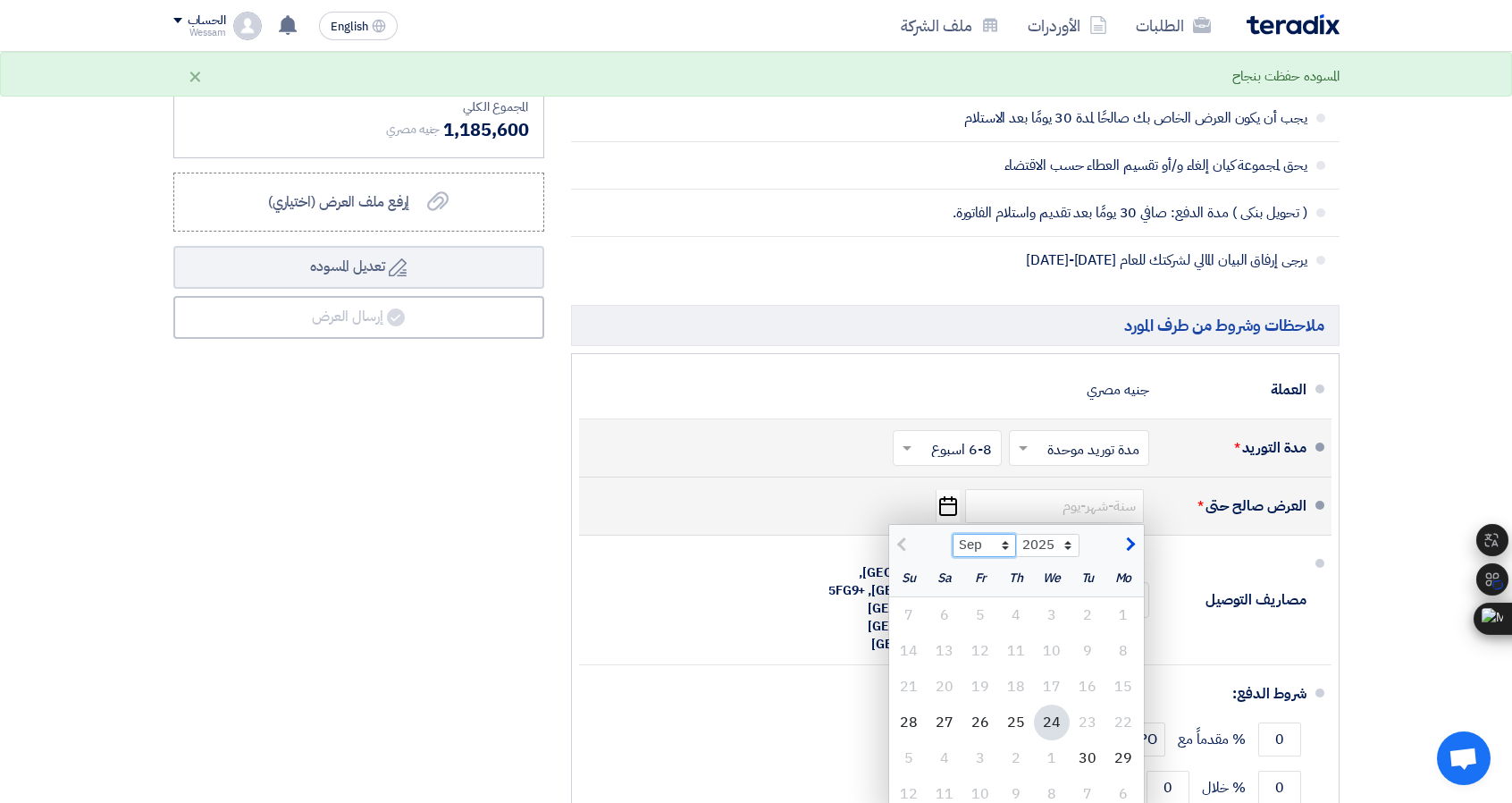
click at [997, 546] on select "Sep Oct Nov Dec" at bounding box center [984, 545] width 64 height 23
select select "10"
click at [953, 534] on select "Sep Oct Nov Dec" at bounding box center [984, 545] width 64 height 23
click at [983, 725] on div "24" at bounding box center [980, 723] width 36 height 36
type input "[DATE]"
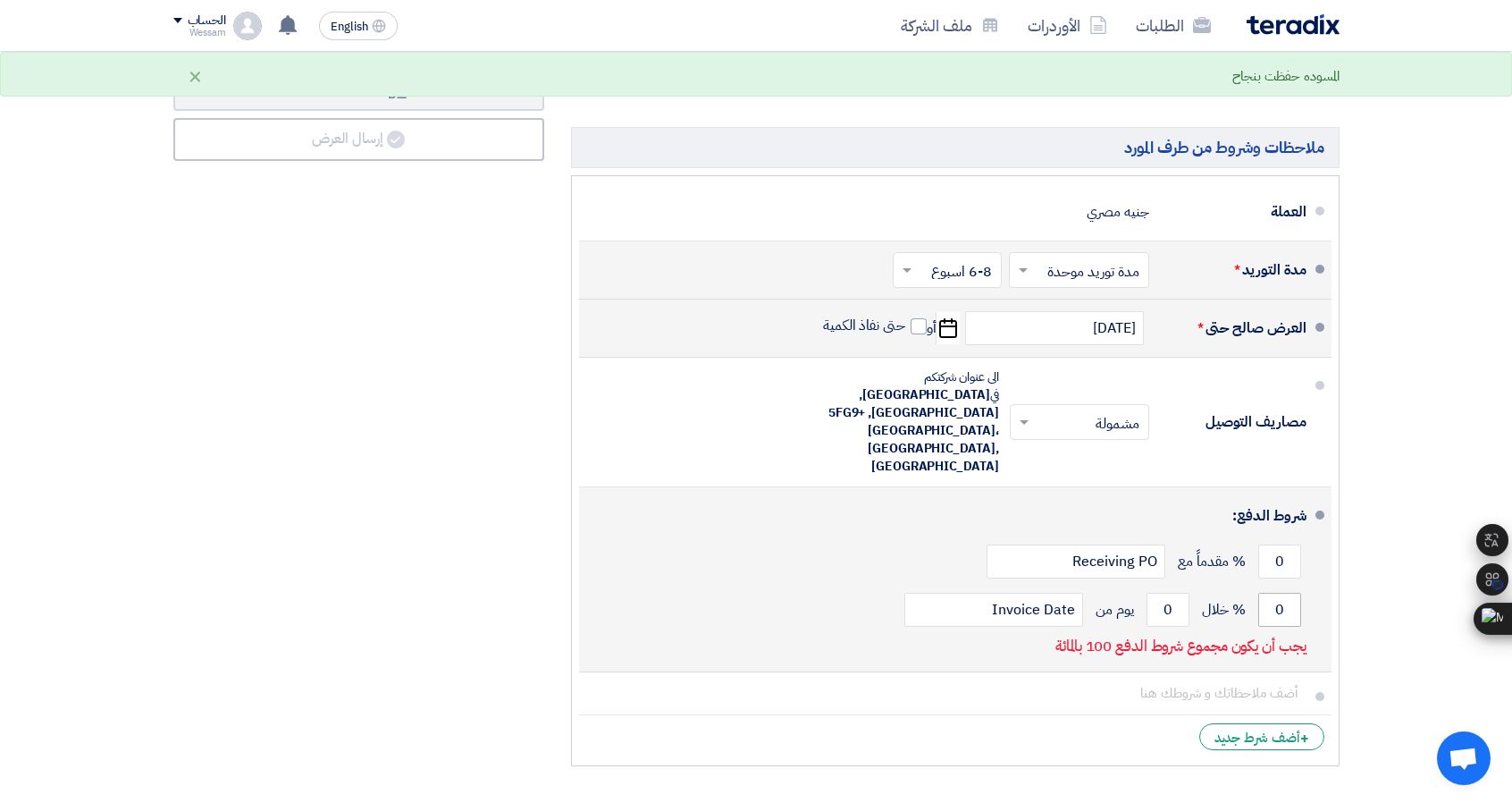
scroll to position [1431, 0]
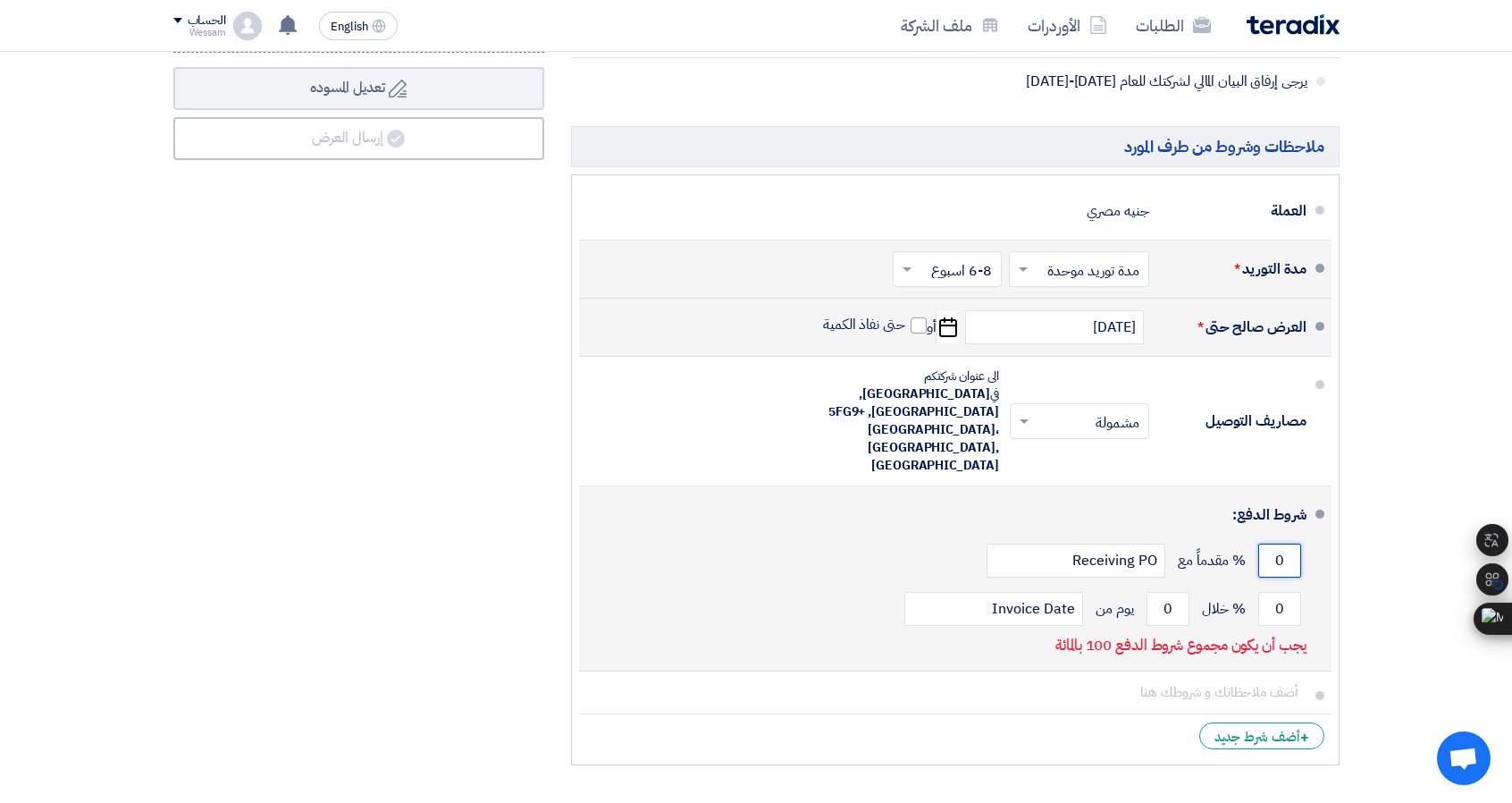
click at [1271, 543] on input "0" at bounding box center [1279, 560] width 43 height 34
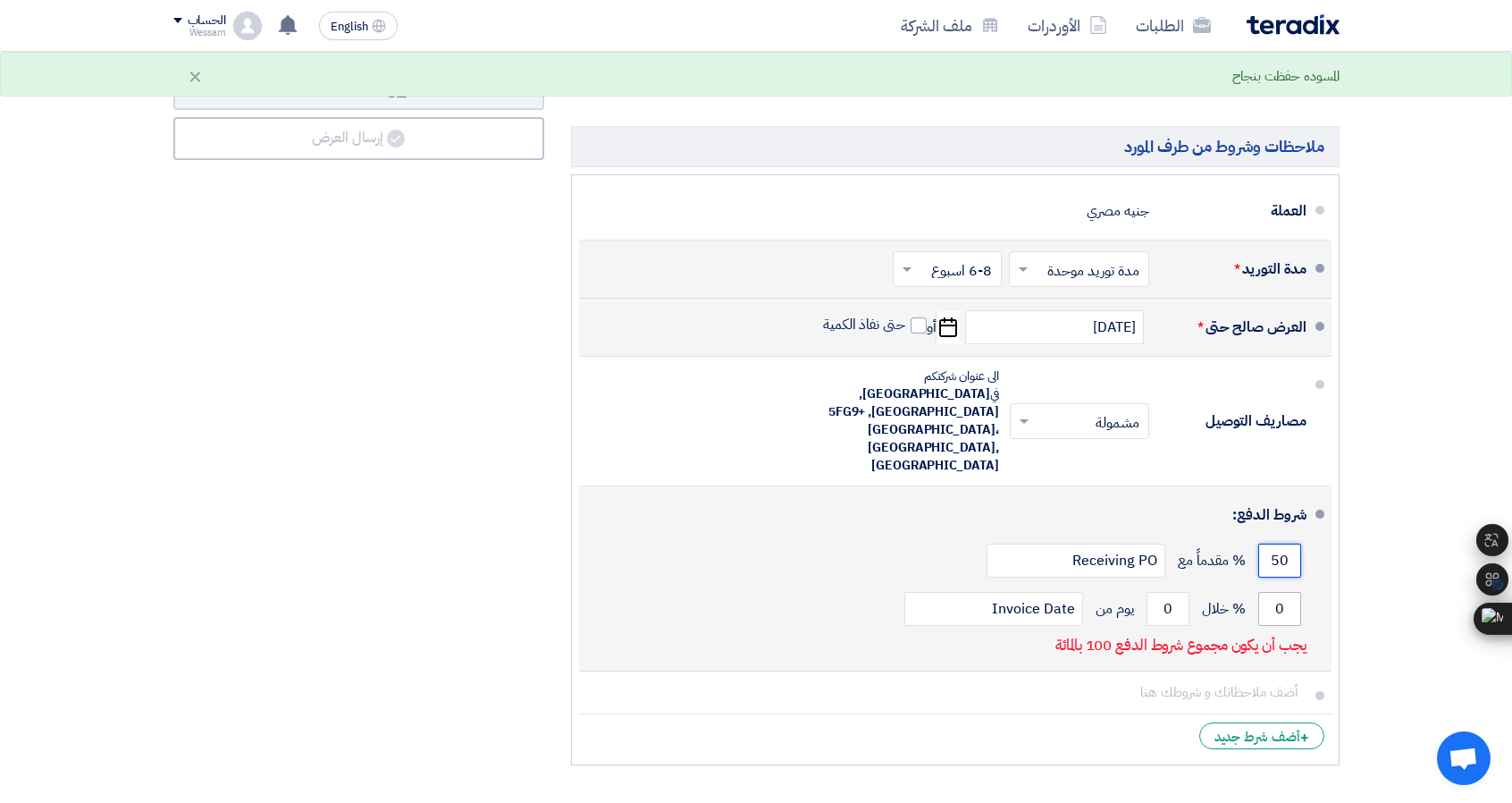
type input "50"
click at [1280, 592] on input "0" at bounding box center [1279, 609] width 43 height 34
type input "50"
click at [1163, 592] on input "0" at bounding box center [1168, 609] width 43 height 34
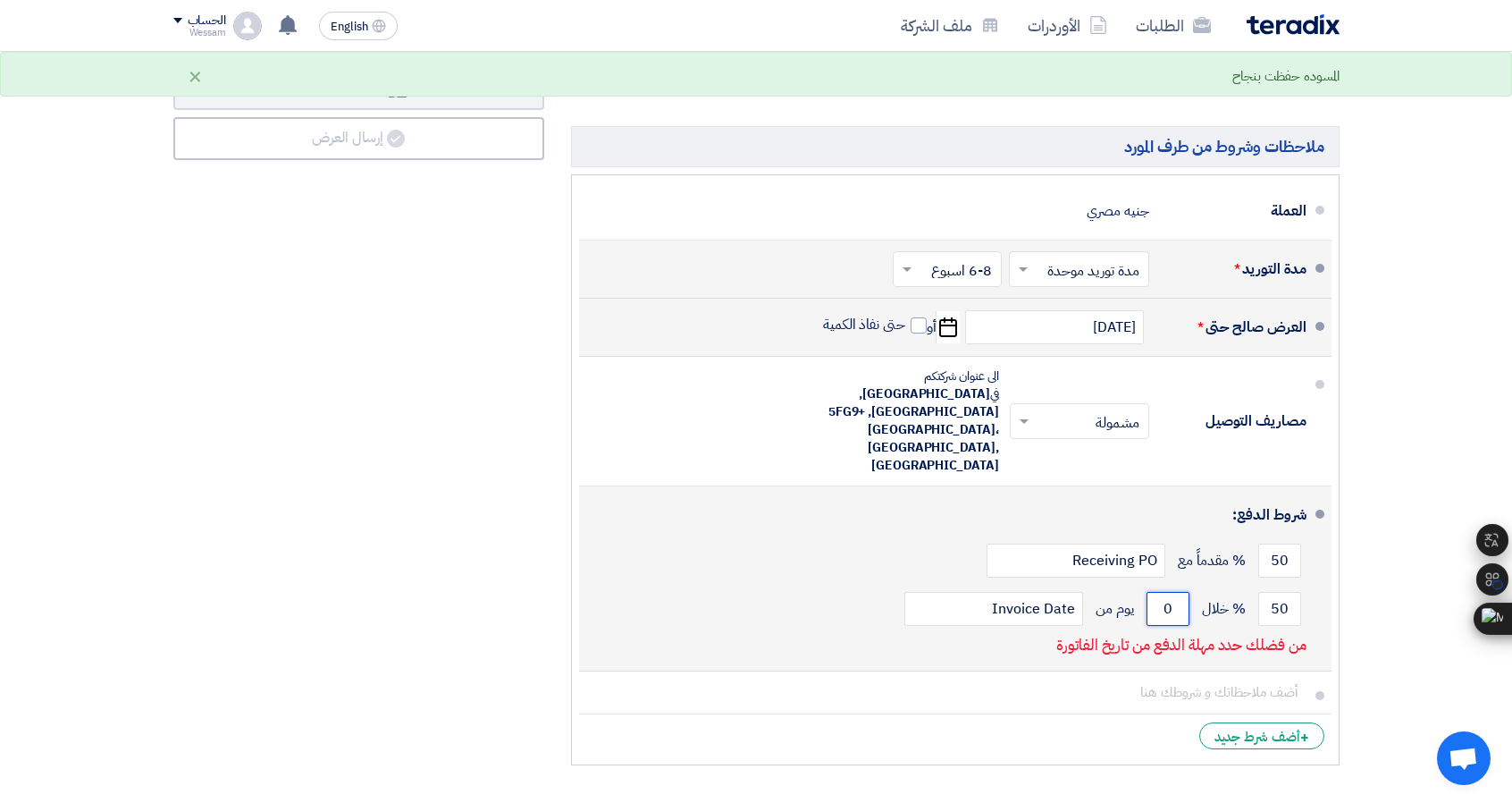
click at [1163, 592] on input "0" at bounding box center [1168, 609] width 43 height 34
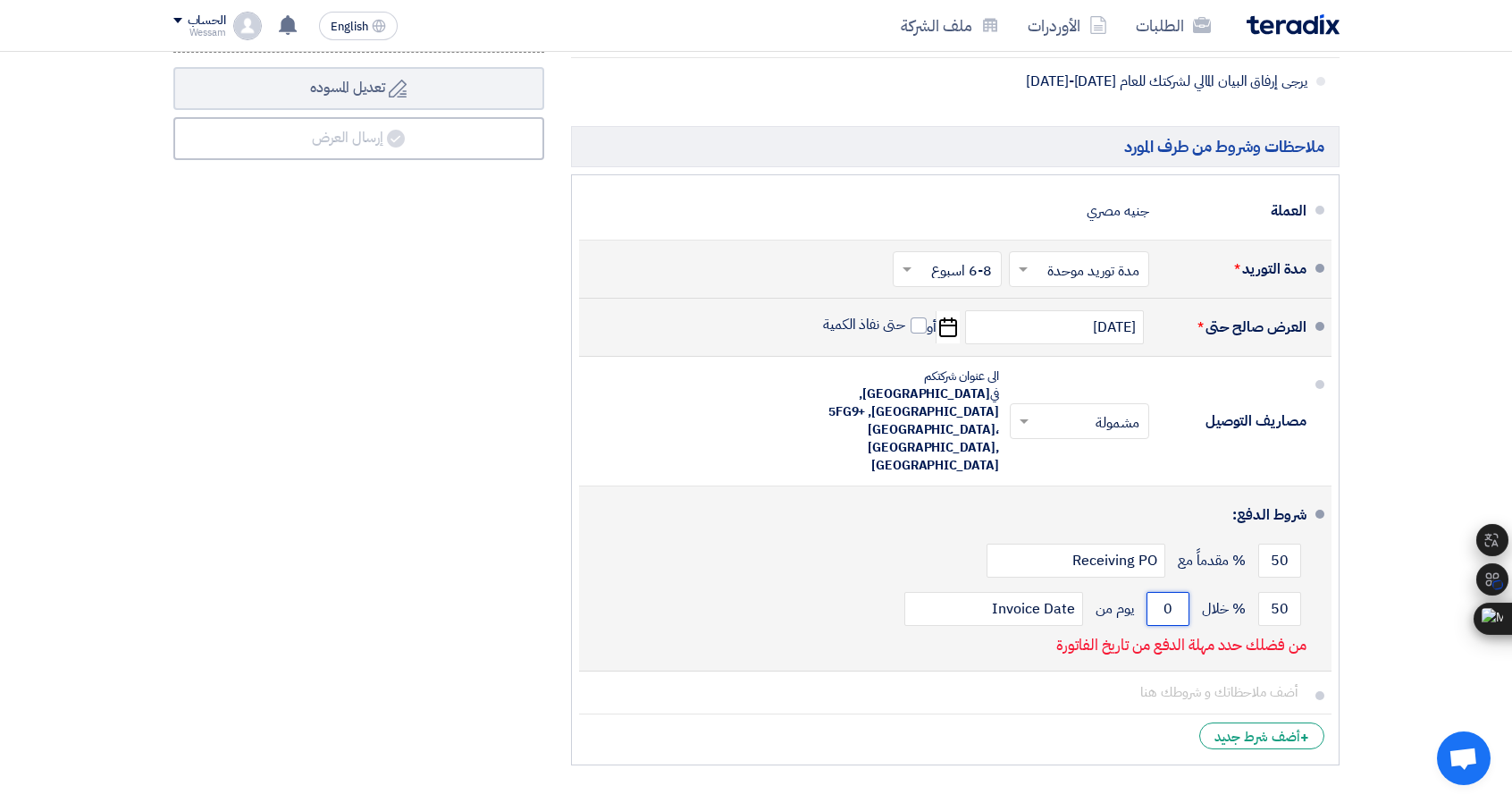
click at [1163, 592] on input "0" at bounding box center [1168, 609] width 43 height 34
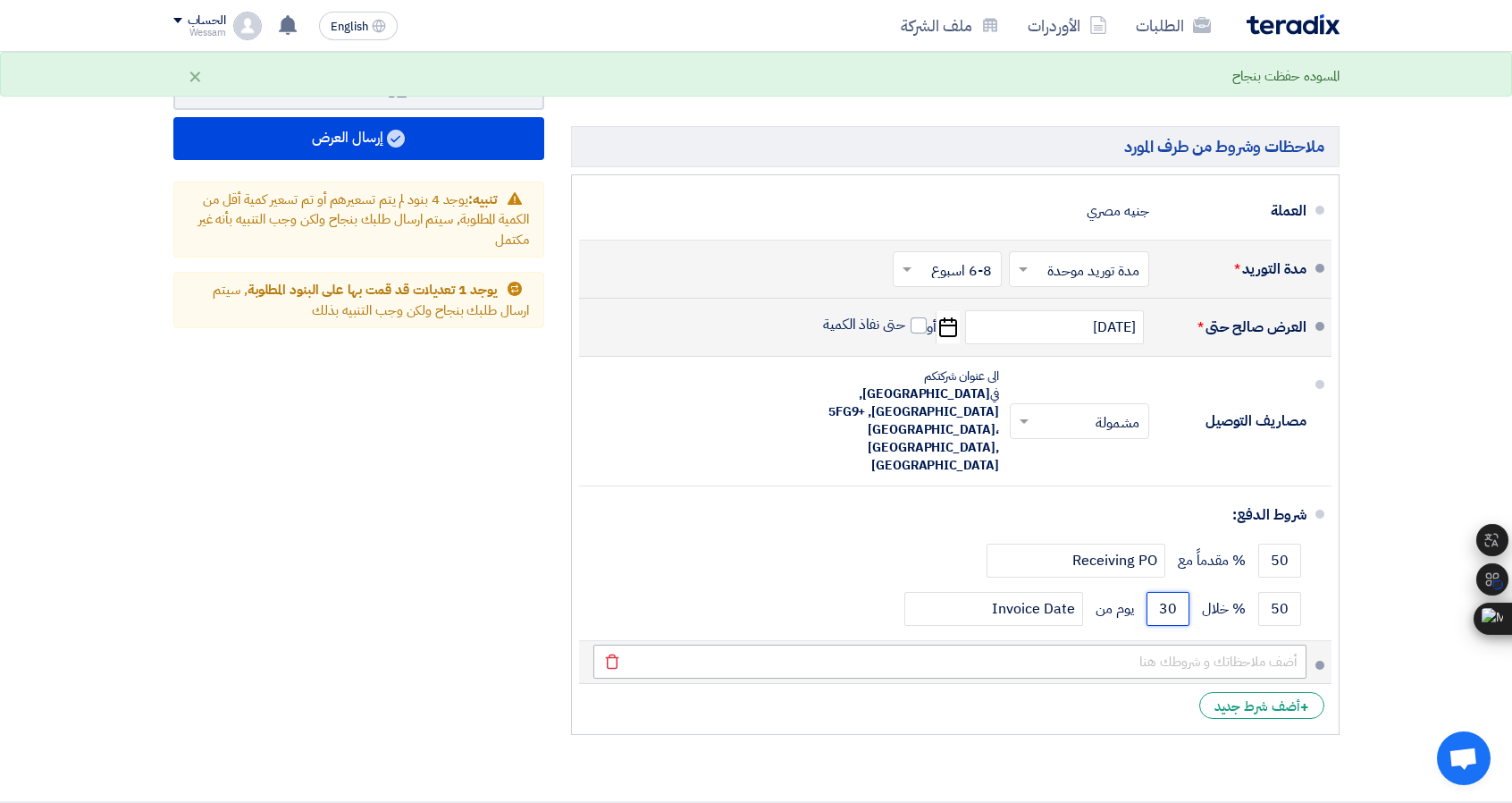
type input "30"
click at [1157, 645] on input "text" at bounding box center [950, 662] width 713 height 34
type input "الضمان: عام كامل ضد عيوب الصناعة و ليس سوء الإستخدام مقابل شهادة معتمدة من شركت…"
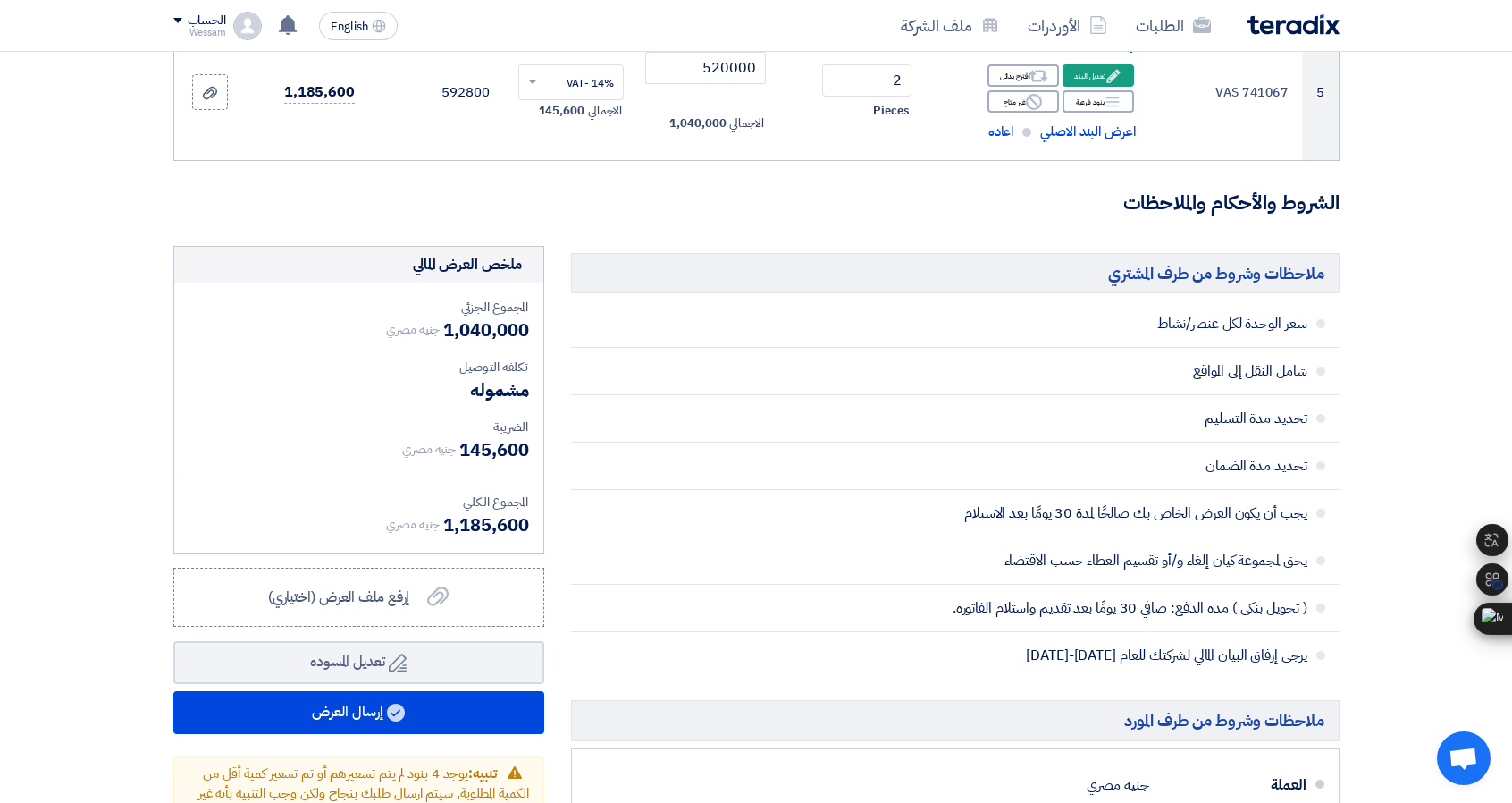
scroll to position [984, 0]
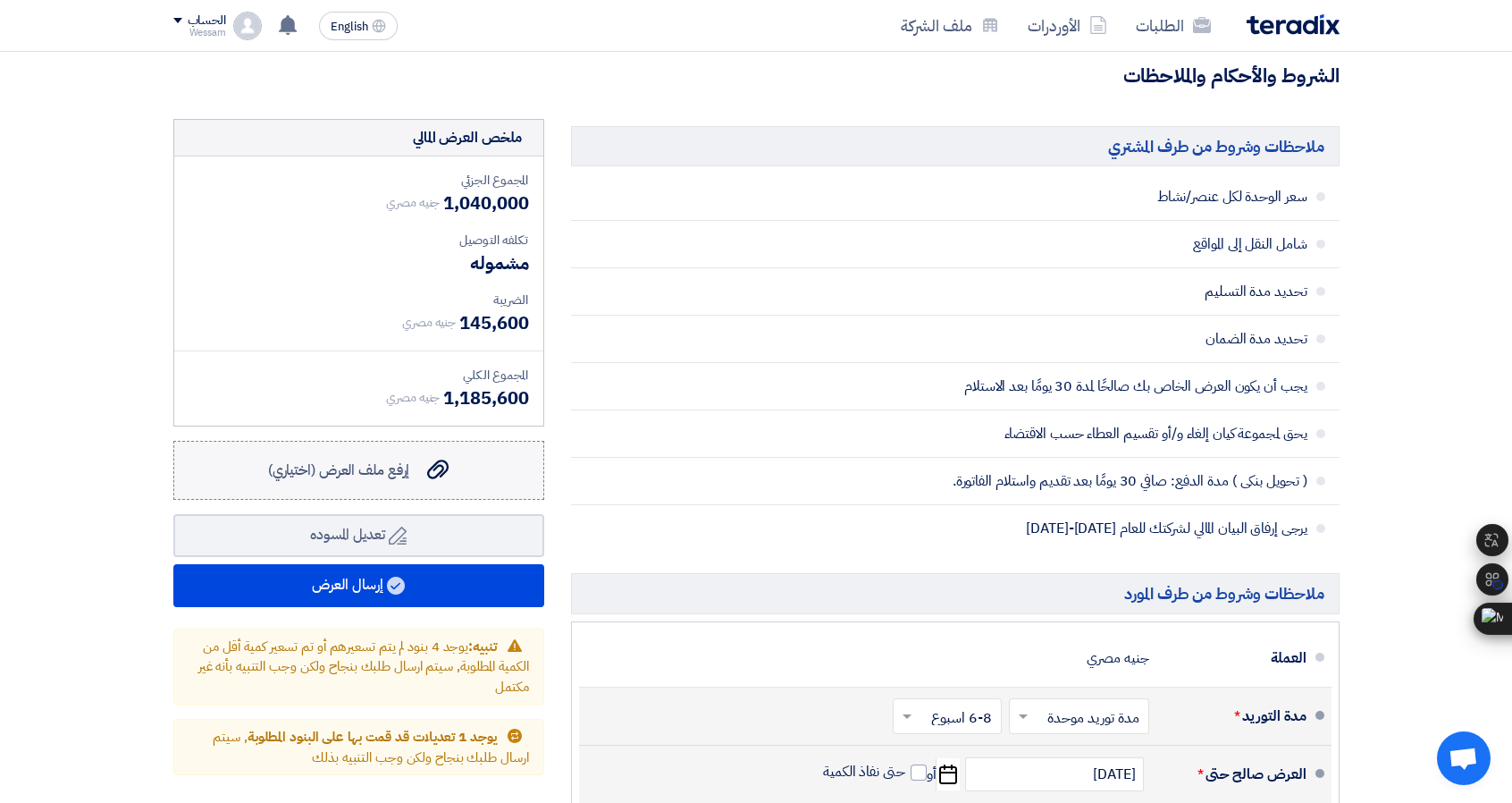
click at [480, 455] on label "إرفع ملف العرض (اختياري) إرفع ملف العرض (اختياري)" at bounding box center [359, 470] width 371 height 59
click at [0, 0] on input "إرفع ملف العرض (اختياري) إرفع ملف العرض (اختياري)" at bounding box center [0, 0] width 0 height 0
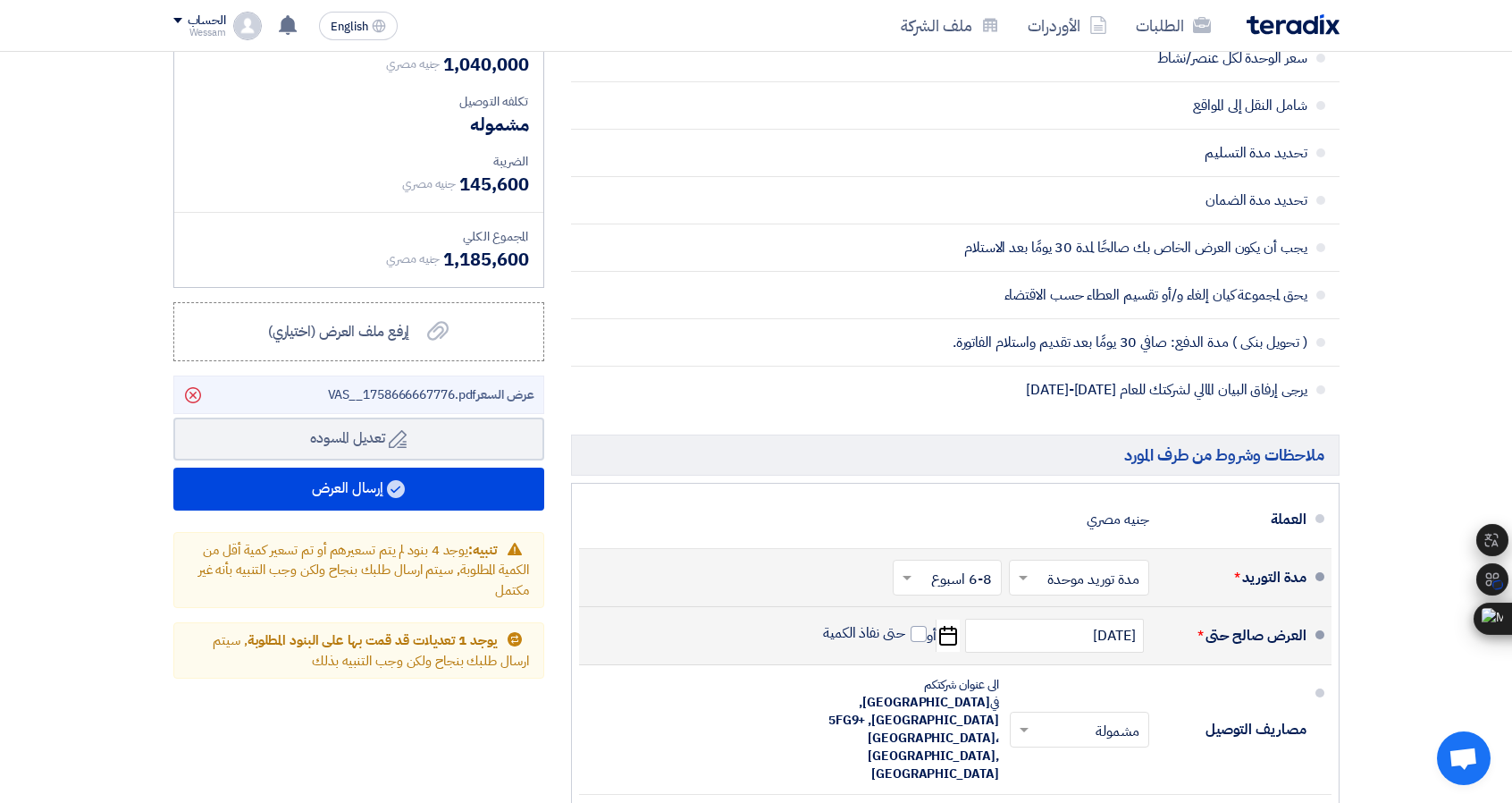
scroll to position [1163, 0]
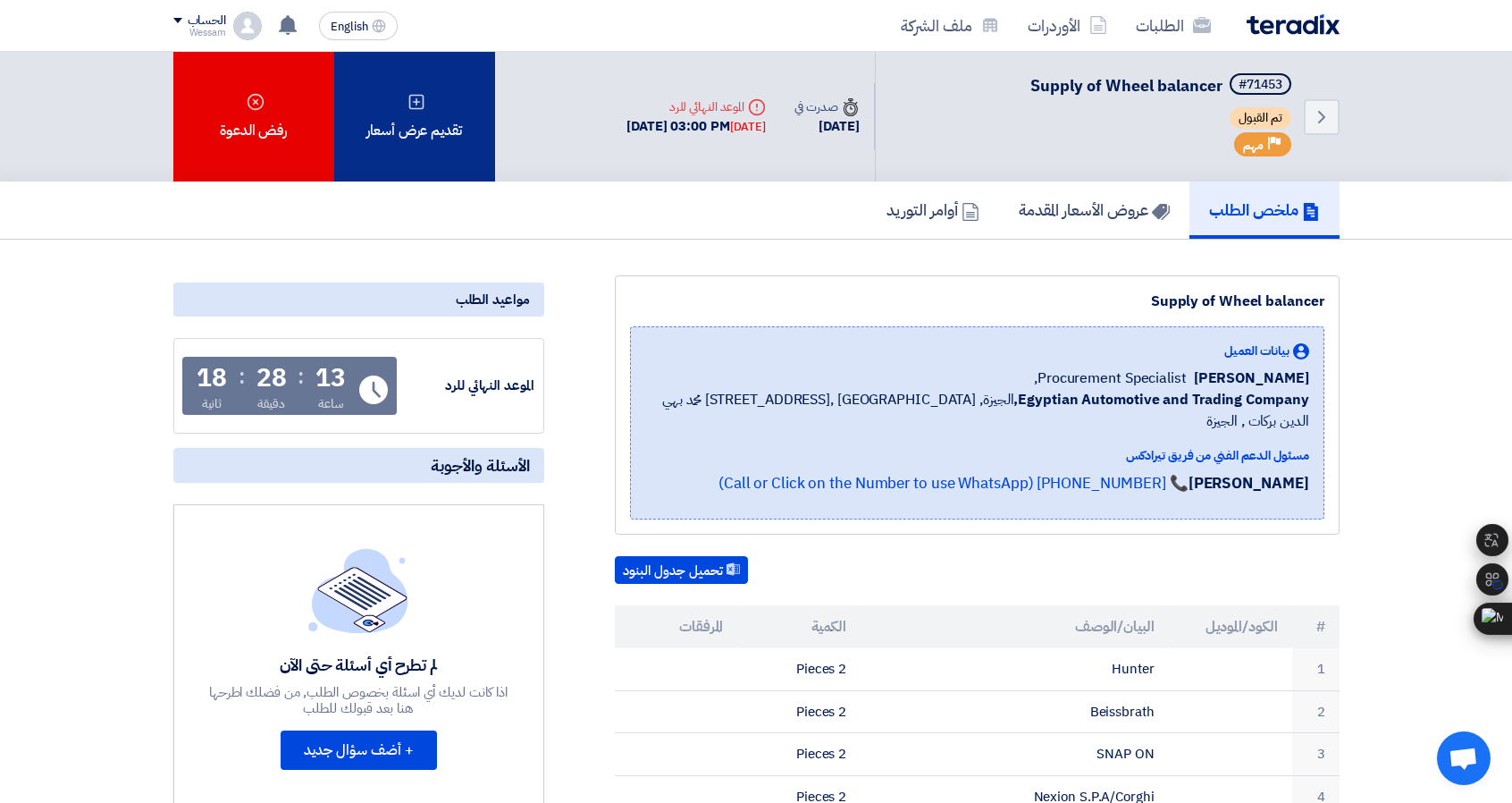
click at [397, 100] on div "تقديم عرض أسعار" at bounding box center [414, 117] width 161 height 129
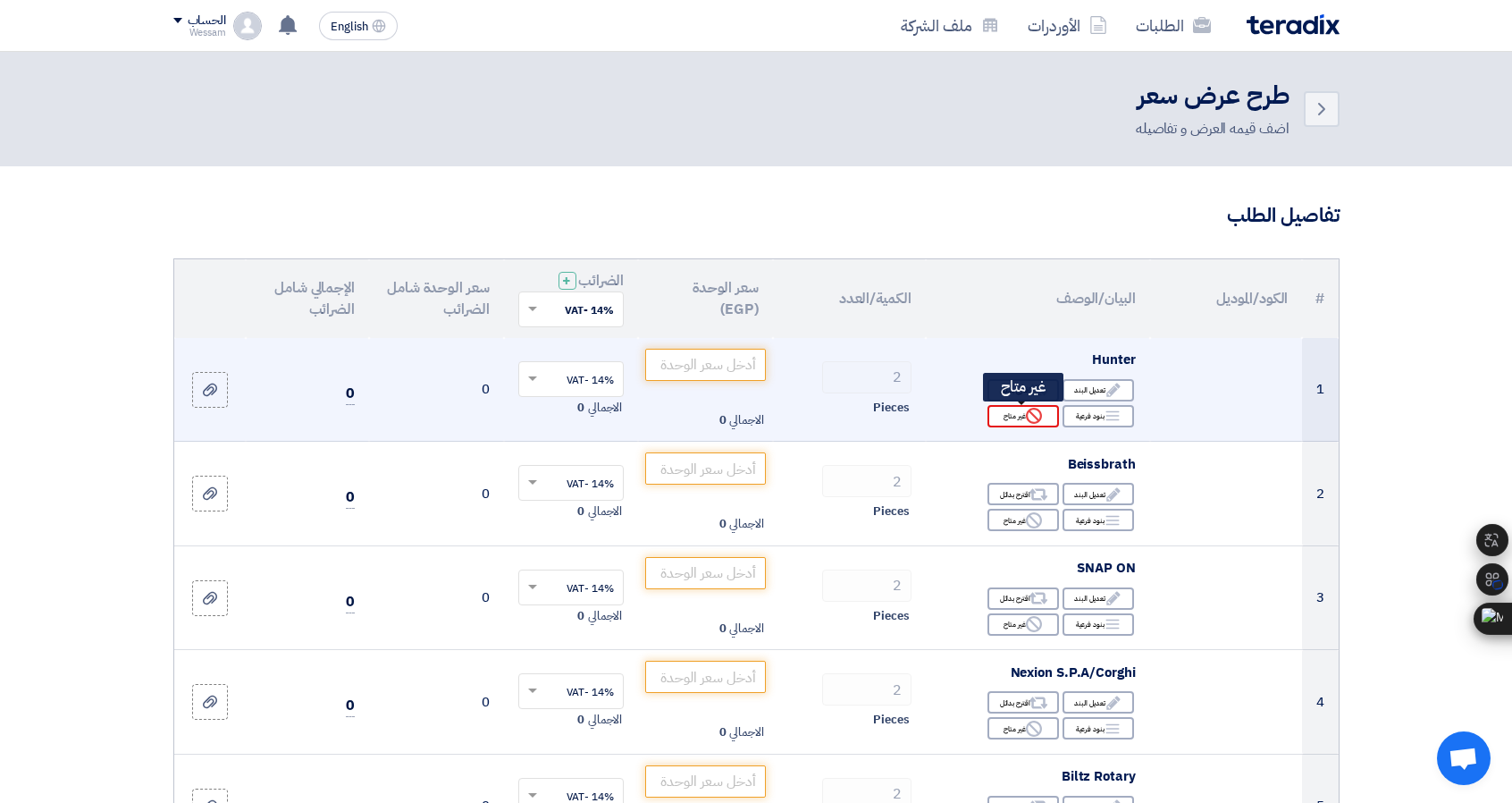
click at [1033, 408] on use at bounding box center [1034, 416] width 16 height 16
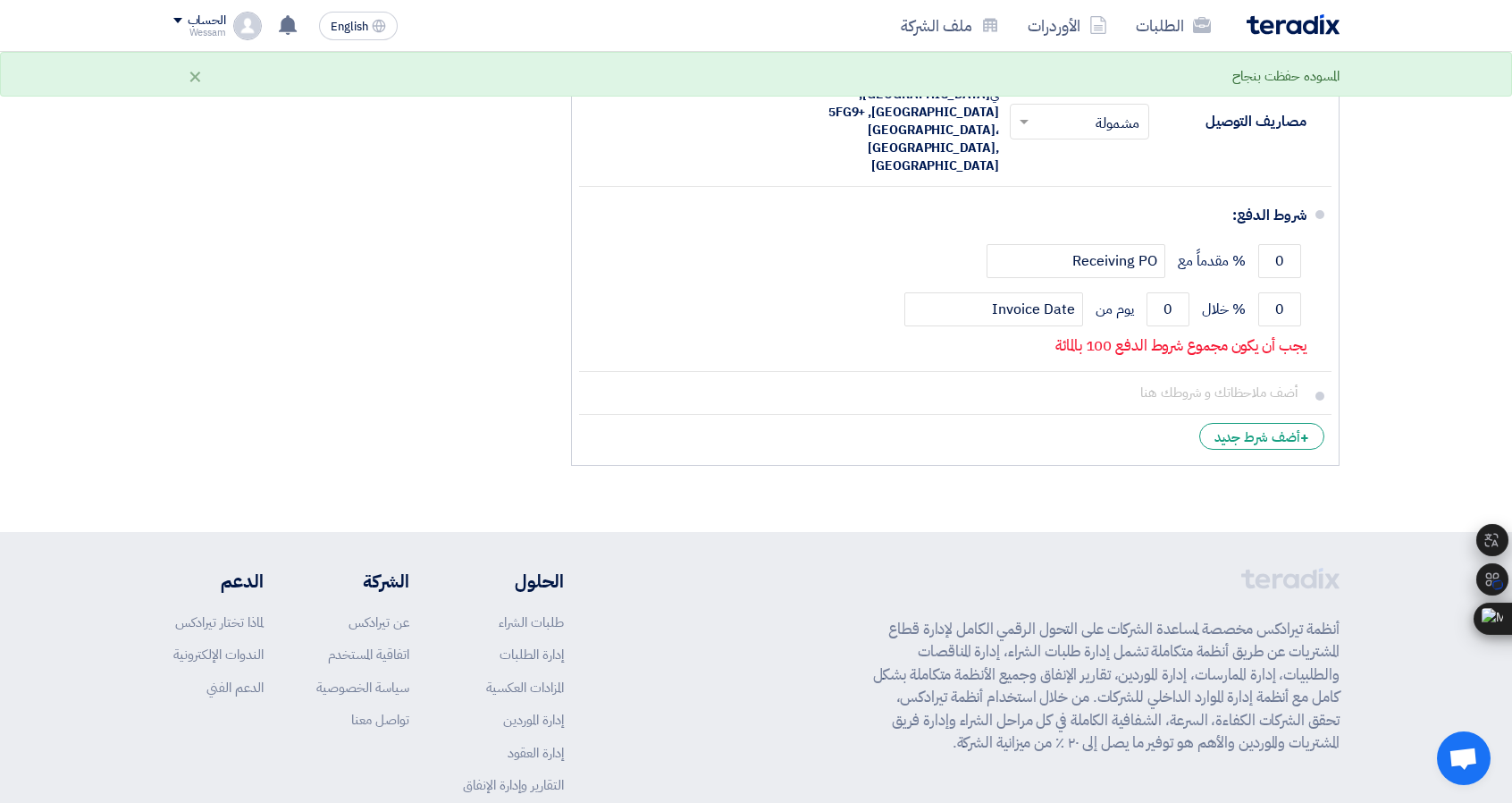
scroll to position [1610, 0]
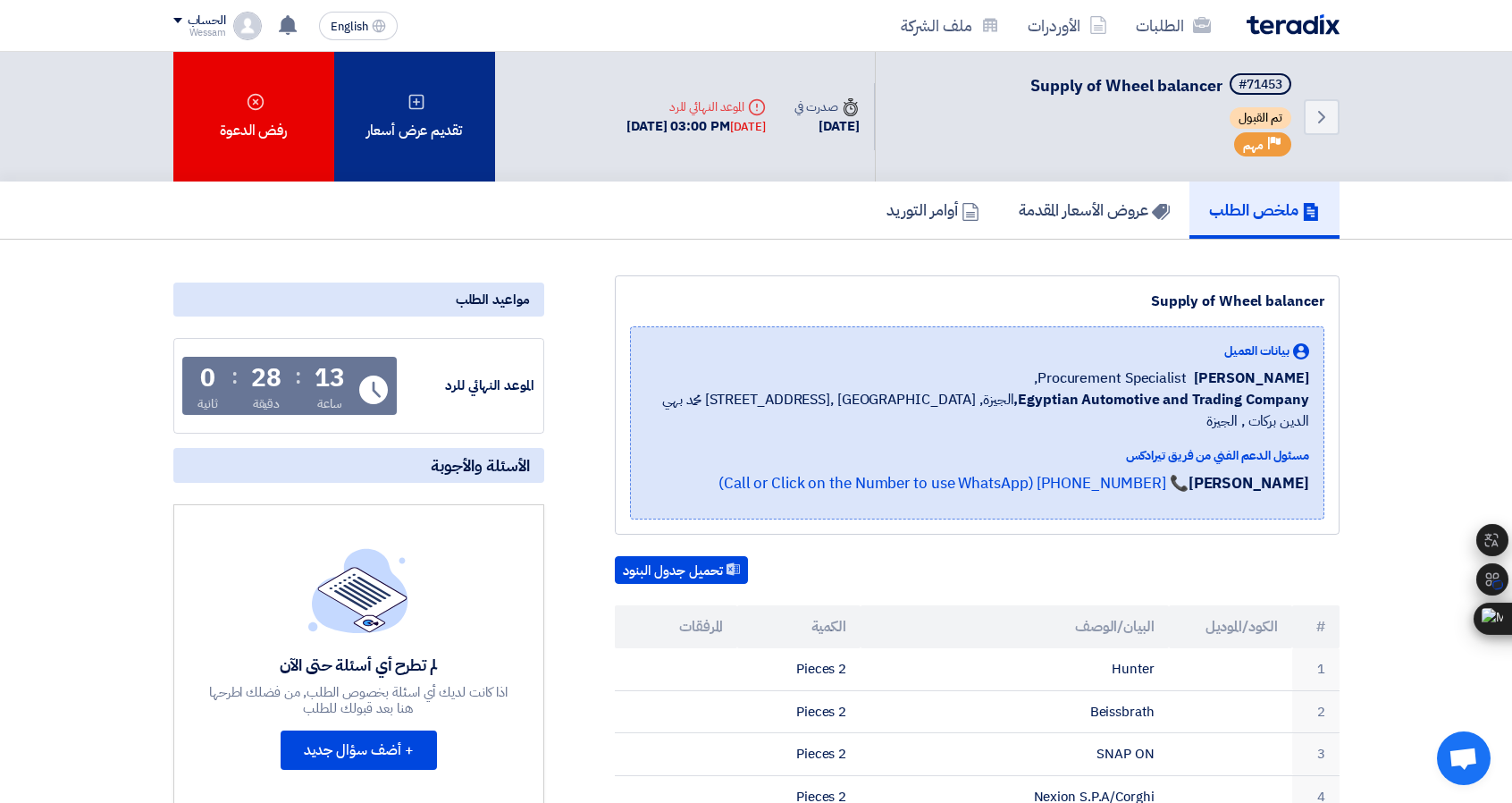
click at [436, 152] on div "تقديم عرض أسعار" at bounding box center [414, 117] width 161 height 129
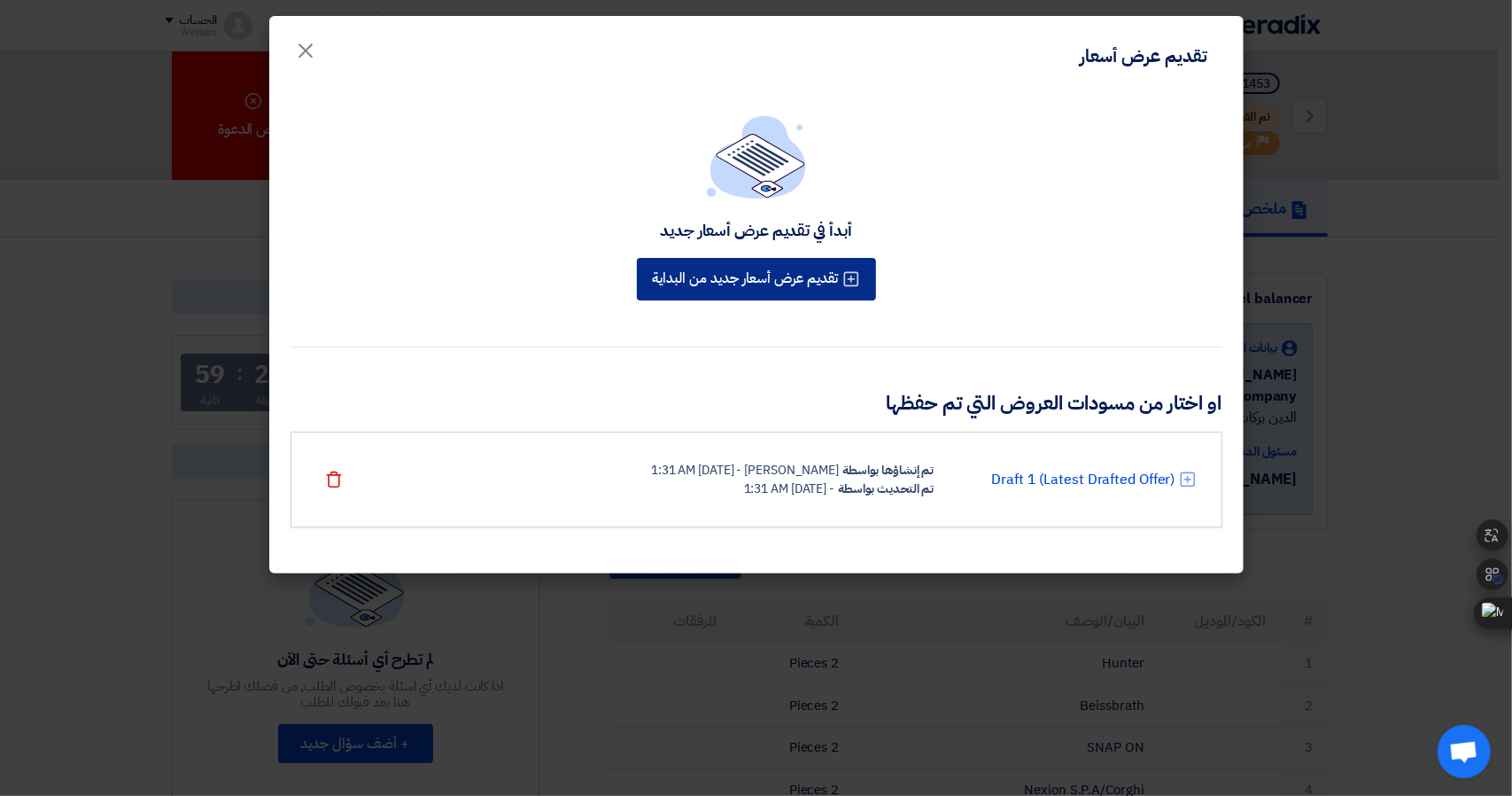
click at [804, 289] on button "تقديم عرض أسعار جديد من البداية" at bounding box center [757, 278] width 239 height 42
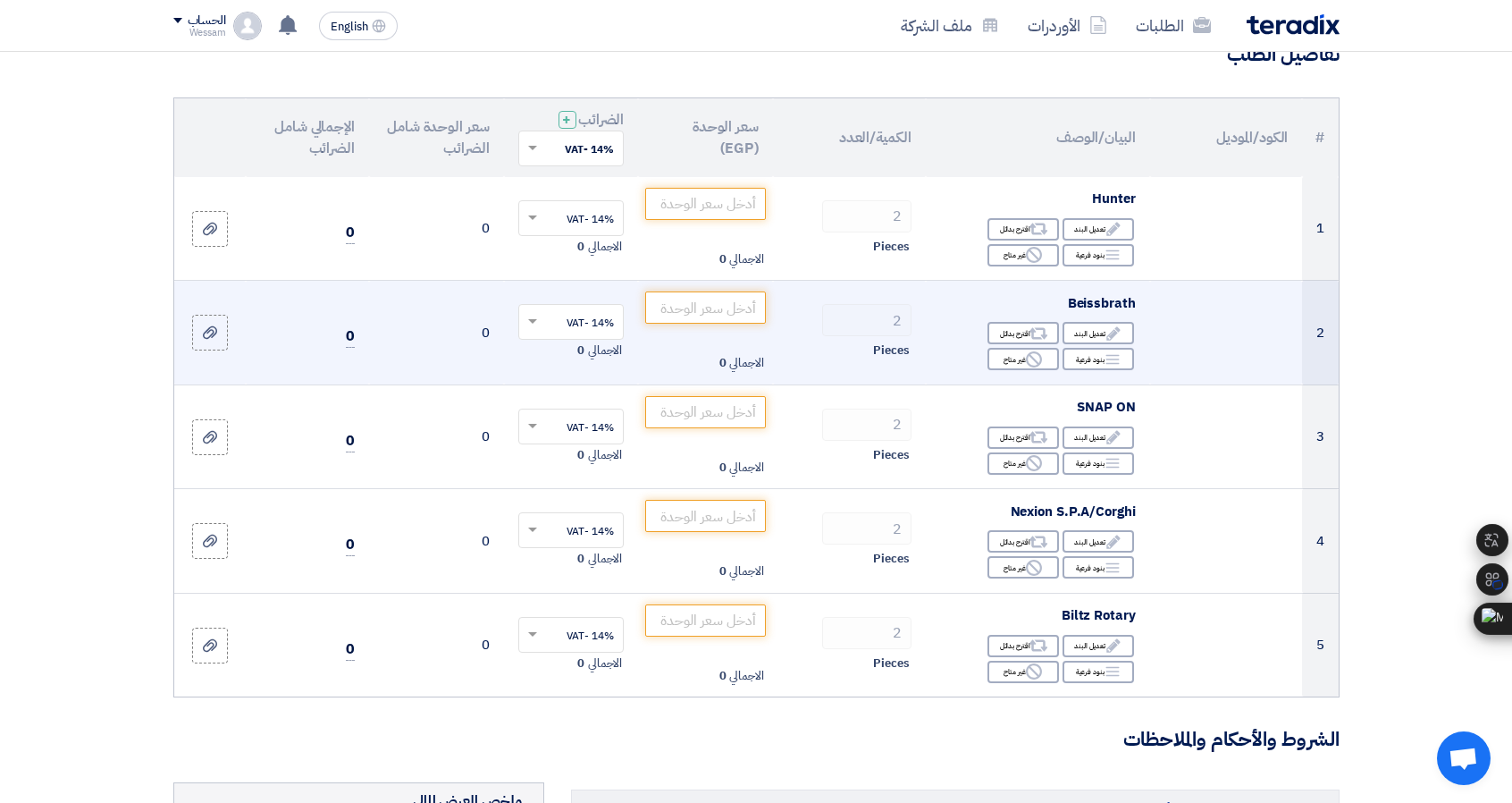
scroll to position [179, 0]
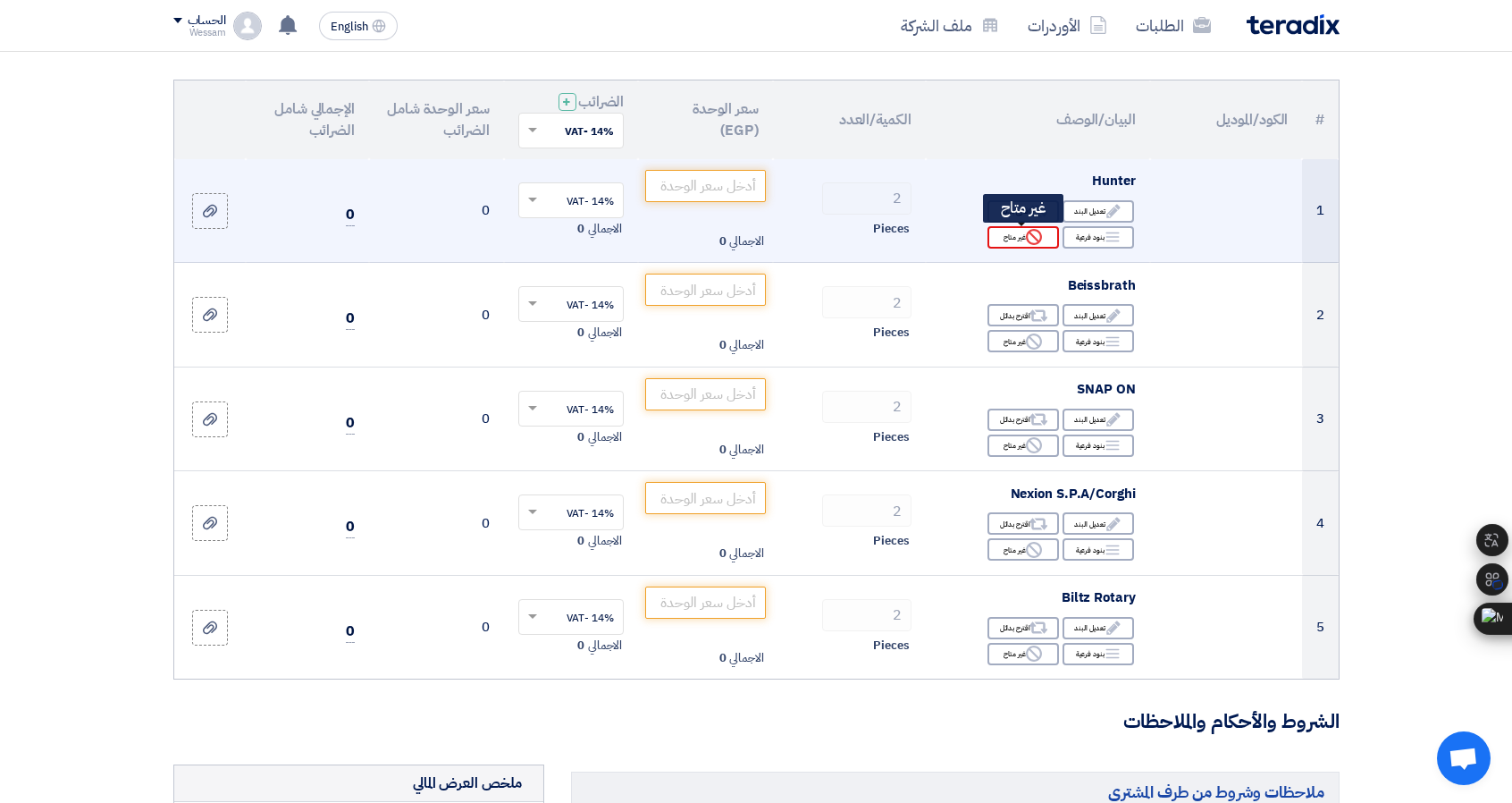
click at [1008, 238] on div "Reject غير متاح" at bounding box center [1022, 237] width 71 height 22
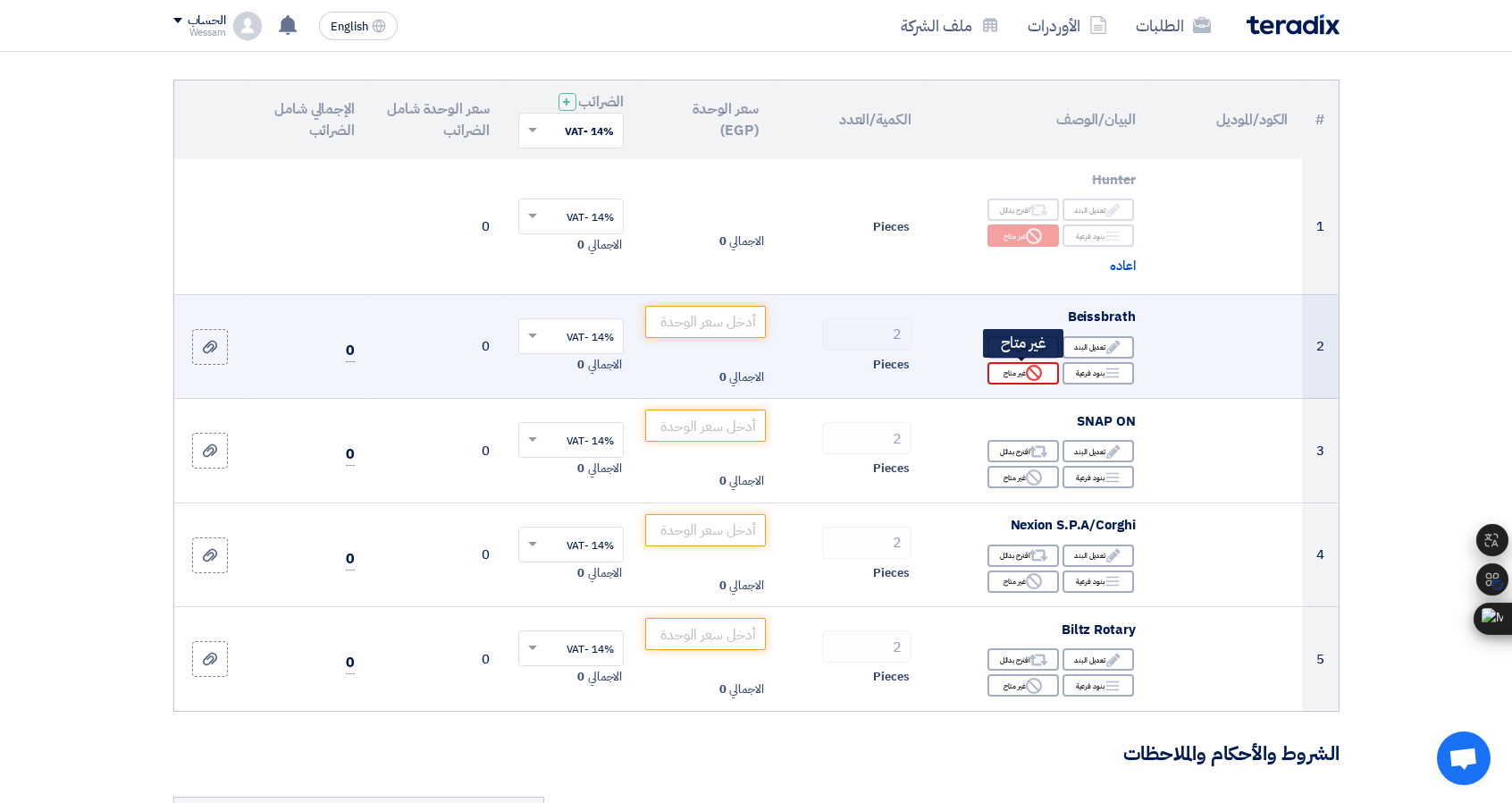
click at [1020, 372] on div "Reject غير متاح" at bounding box center [1022, 373] width 71 height 22
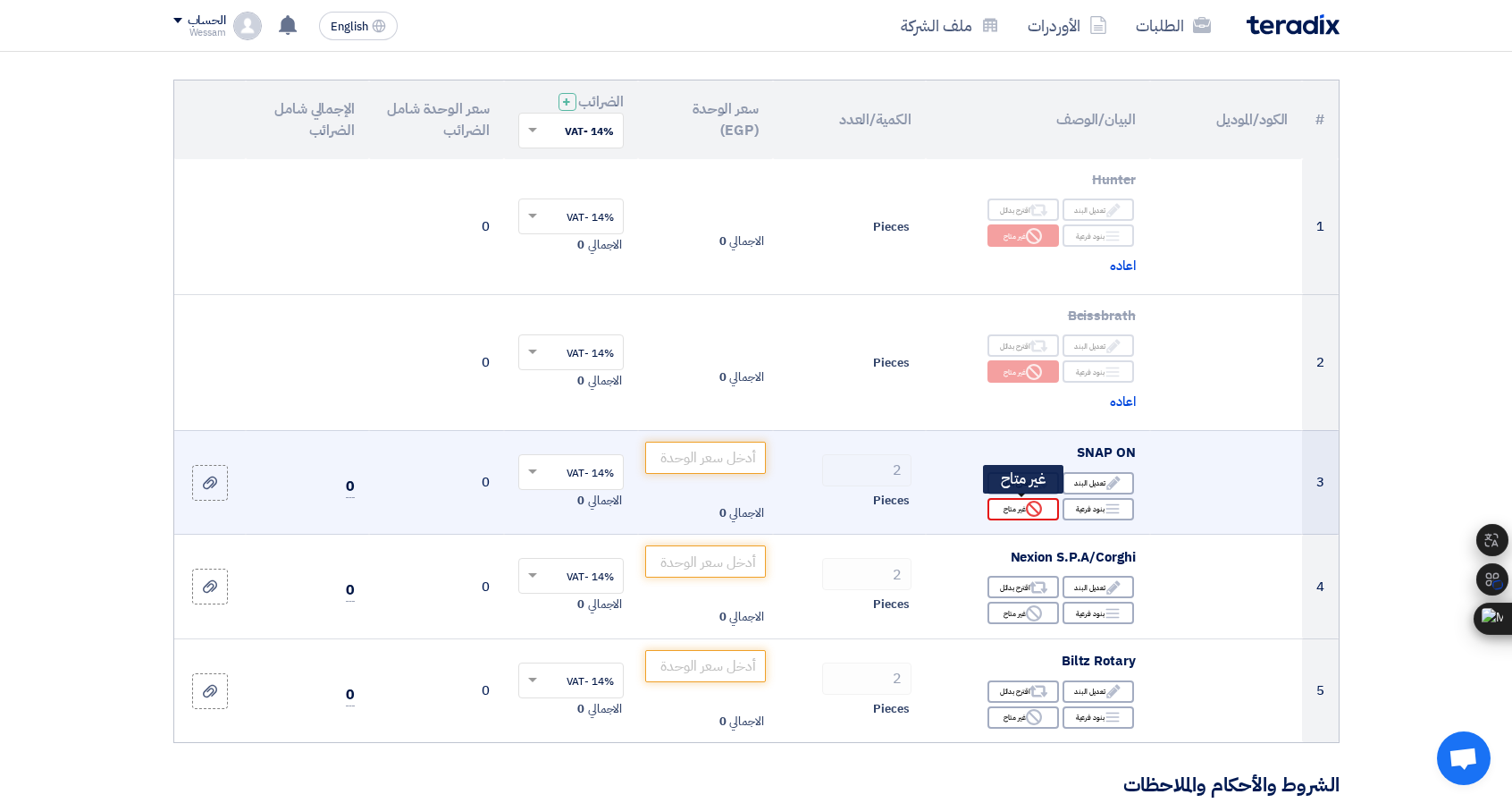
click at [1043, 505] on div "Reject غير متاح" at bounding box center [1022, 508] width 71 height 22
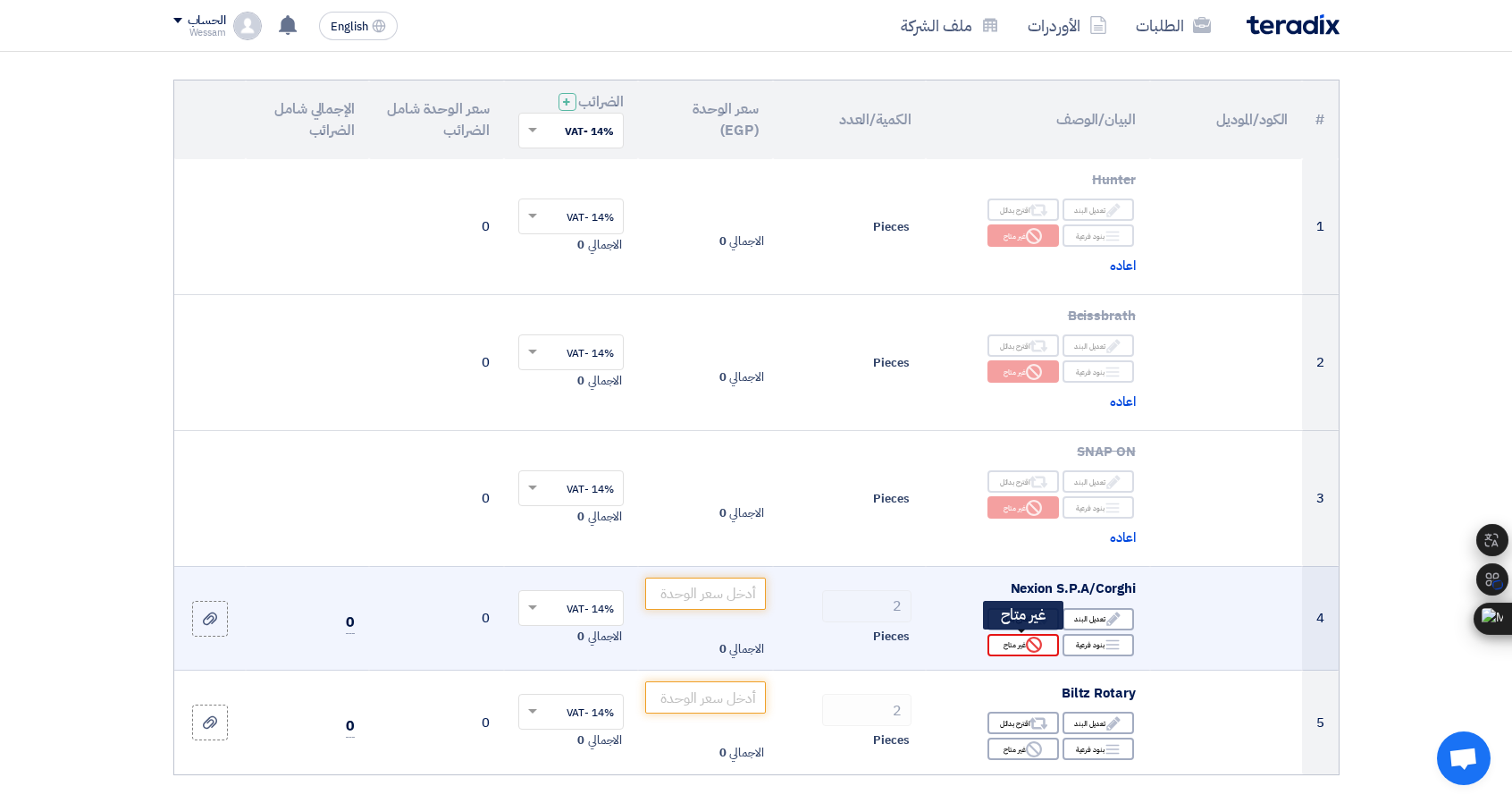
click at [1037, 640] on icon "Reject" at bounding box center [1034, 644] width 16 height 16
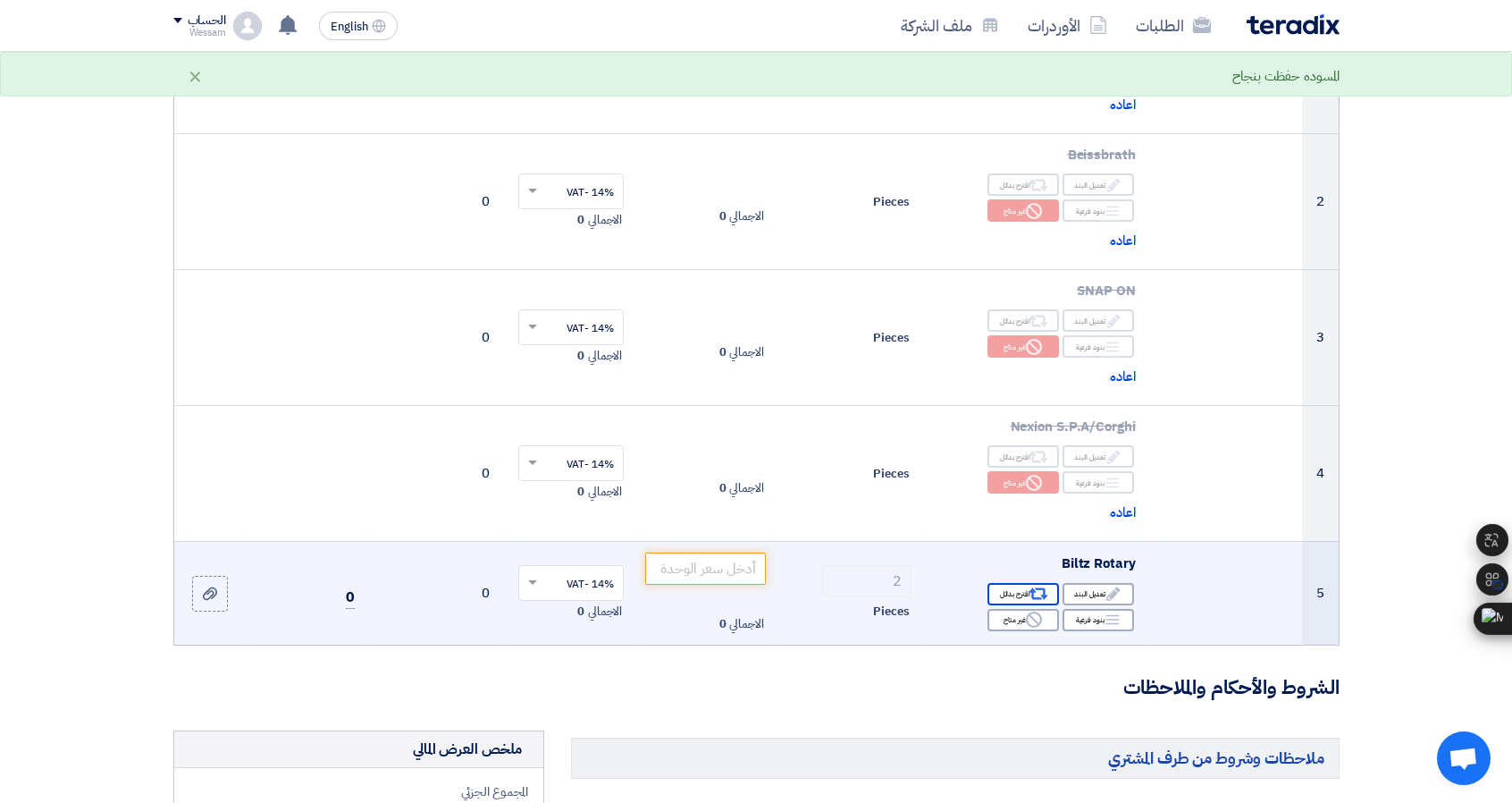
scroll to position [358, 0]
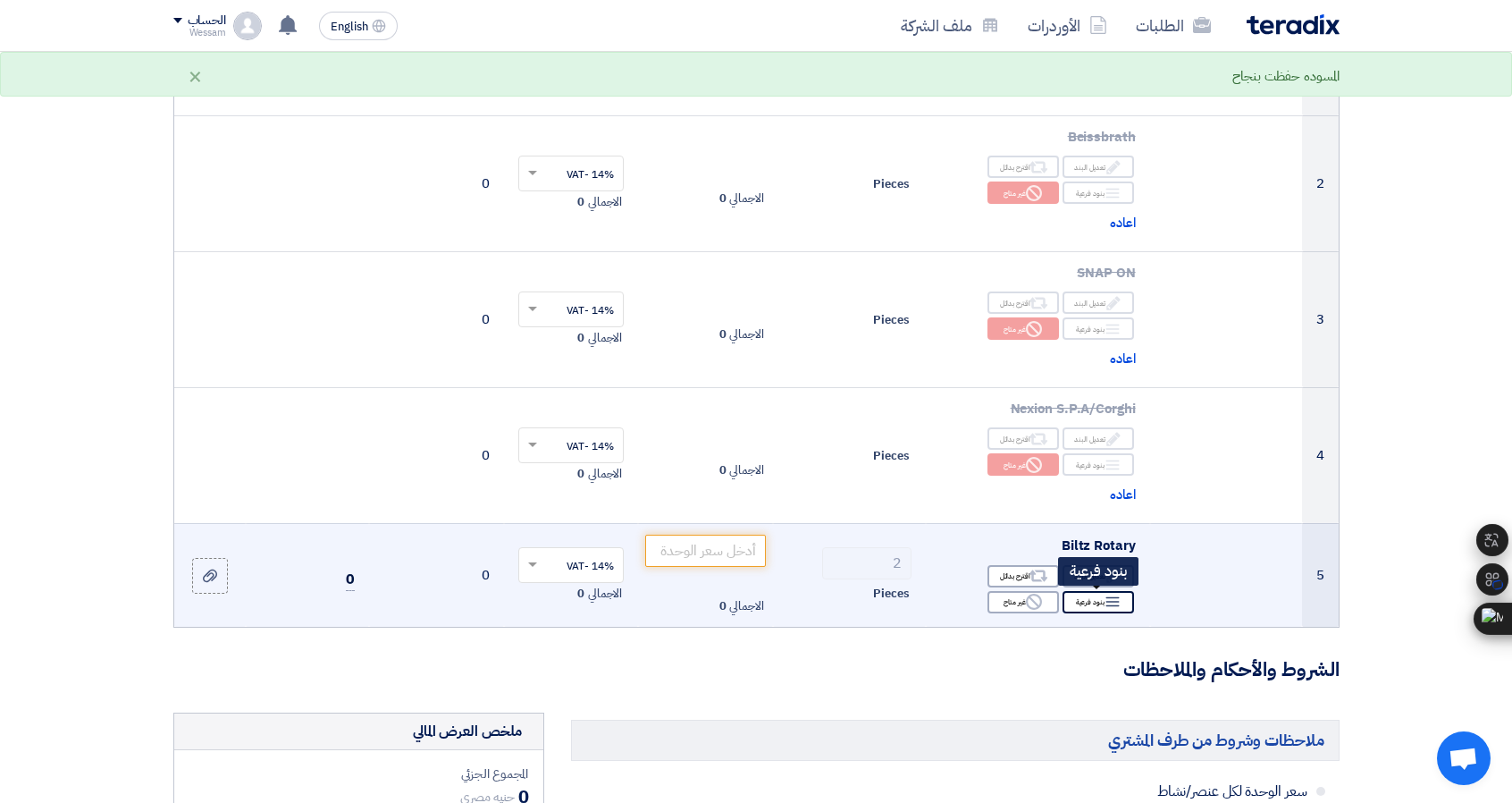
click at [1084, 598] on div "Breakdown بنود فرعية" at bounding box center [1097, 601] width 71 height 22
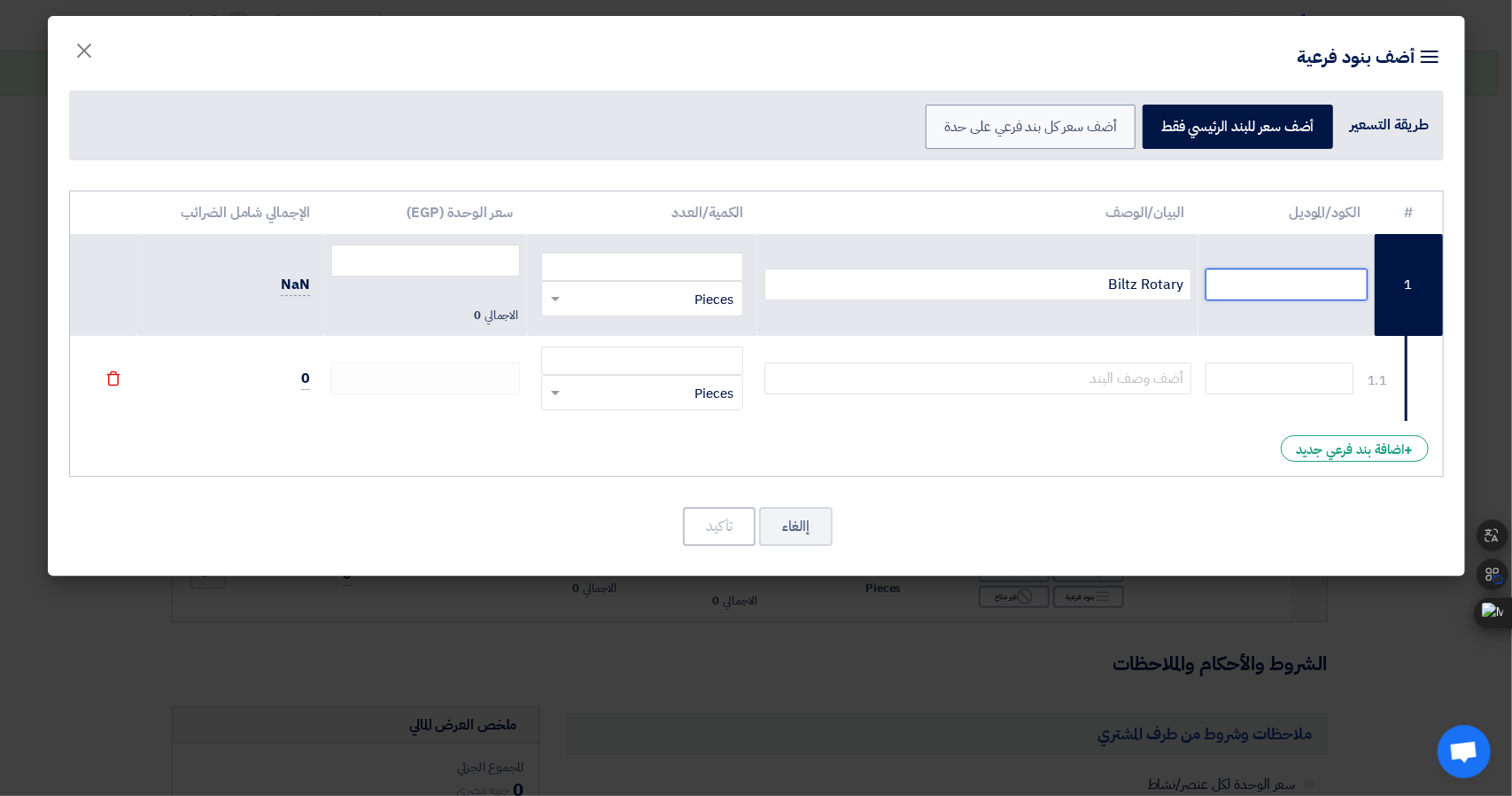
click at [1244, 287] on input "text" at bounding box center [1287, 285] width 162 height 32
click at [1359, 408] on td at bounding box center [1287, 378] width 176 height 85
click at [1286, 271] on input "text" at bounding box center [1287, 285] width 162 height 32
paste input "VAS 741071"
type input "VAS 741071"
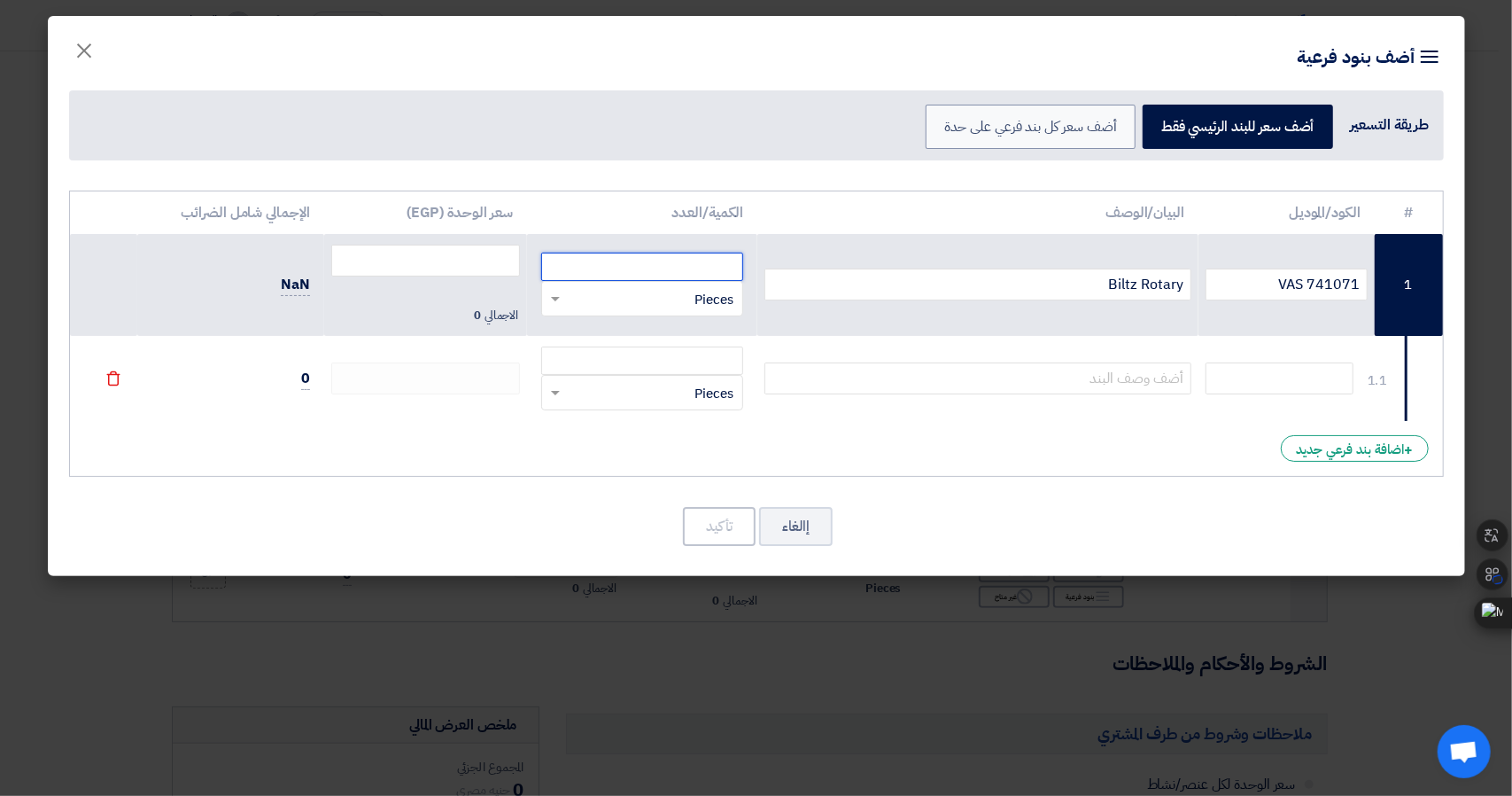
click at [695, 275] on input "number" at bounding box center [642, 267] width 202 height 28
click at [704, 290] on span "Pieces" at bounding box center [714, 300] width 39 height 21
click at [706, 293] on span "Pieces" at bounding box center [714, 300] width 39 height 21
click at [702, 276] on input "number" at bounding box center [642, 267] width 202 height 28
type input "2"
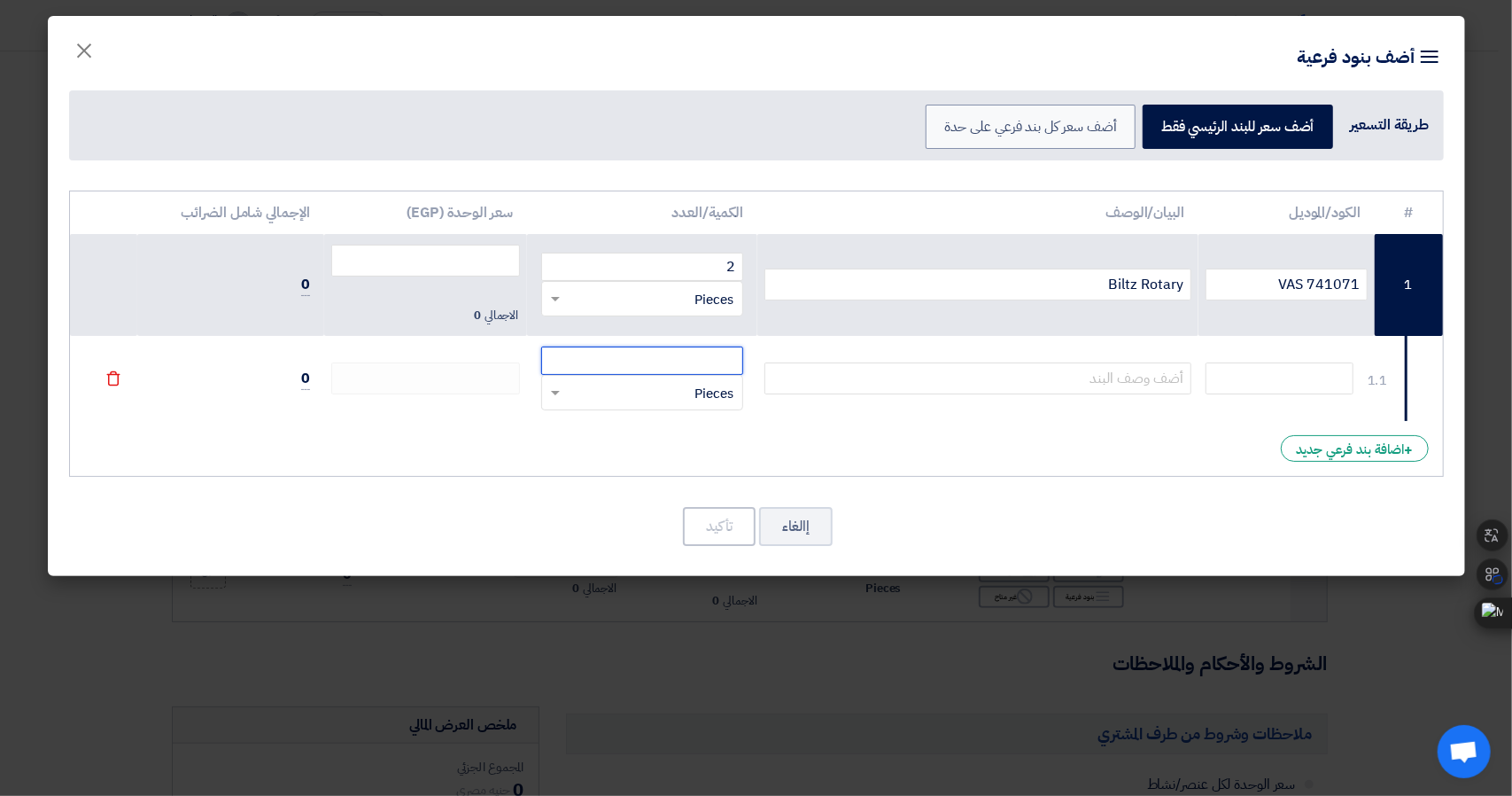
click at [698, 349] on input "number" at bounding box center [642, 360] width 202 height 28
type input "2"
click at [477, 259] on input "number" at bounding box center [425, 260] width 189 height 32
click at [464, 262] on input "number" at bounding box center [425, 260] width 189 height 32
type input "505000"
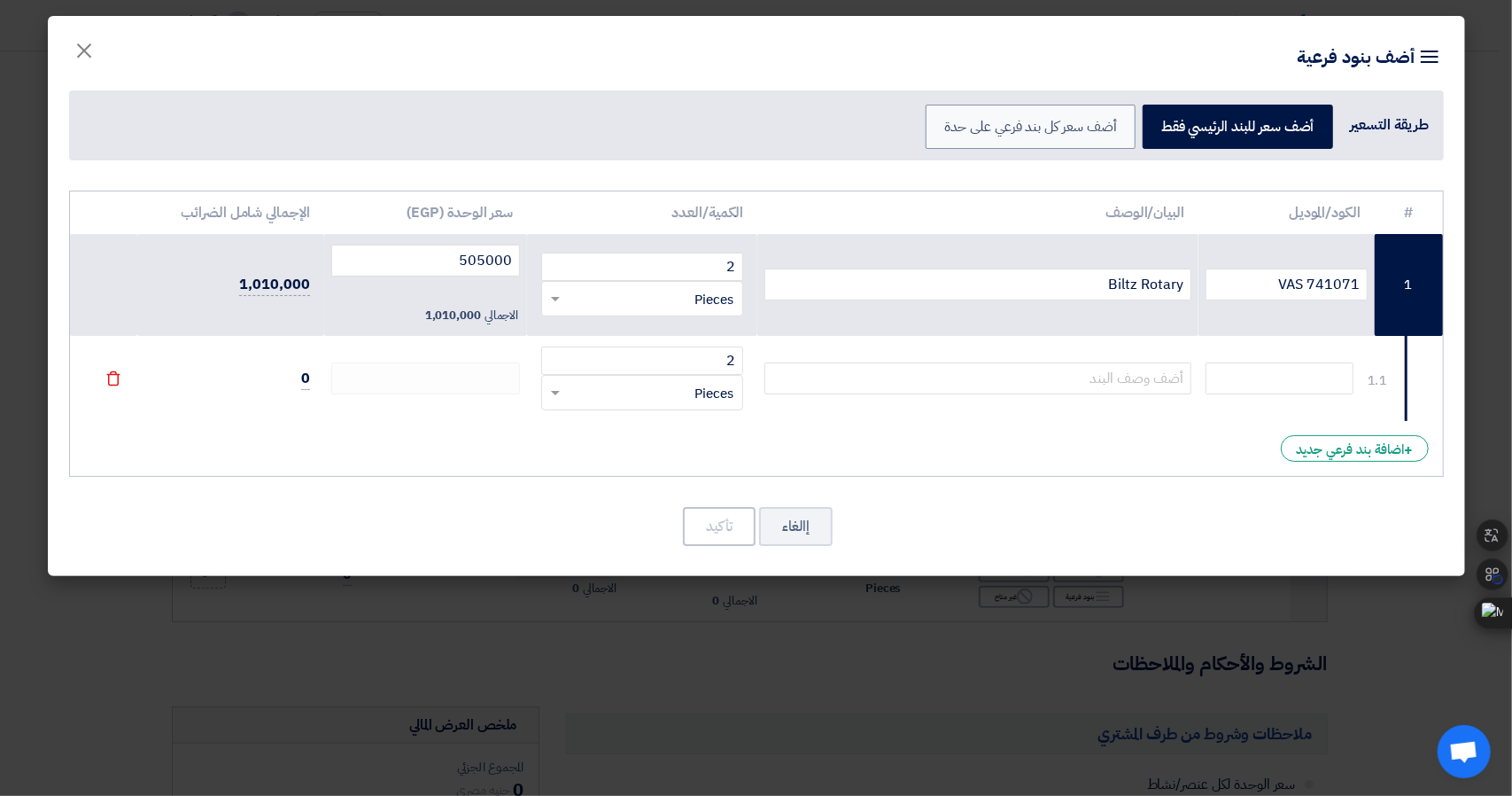
click at [903, 424] on div "# الكود/الموديل البيان/الوصف الكمية/العدد سعر الوحدة (EGP) الإجمالي شامل الضرائ…" at bounding box center [756, 334] width 1375 height 288
click at [1353, 386] on input "text" at bounding box center [1279, 378] width 148 height 32
paste input "VAS 741069"
type input "VAS 741069"
click at [1166, 285] on input "Biltz Rotary" at bounding box center [978, 285] width 427 height 32
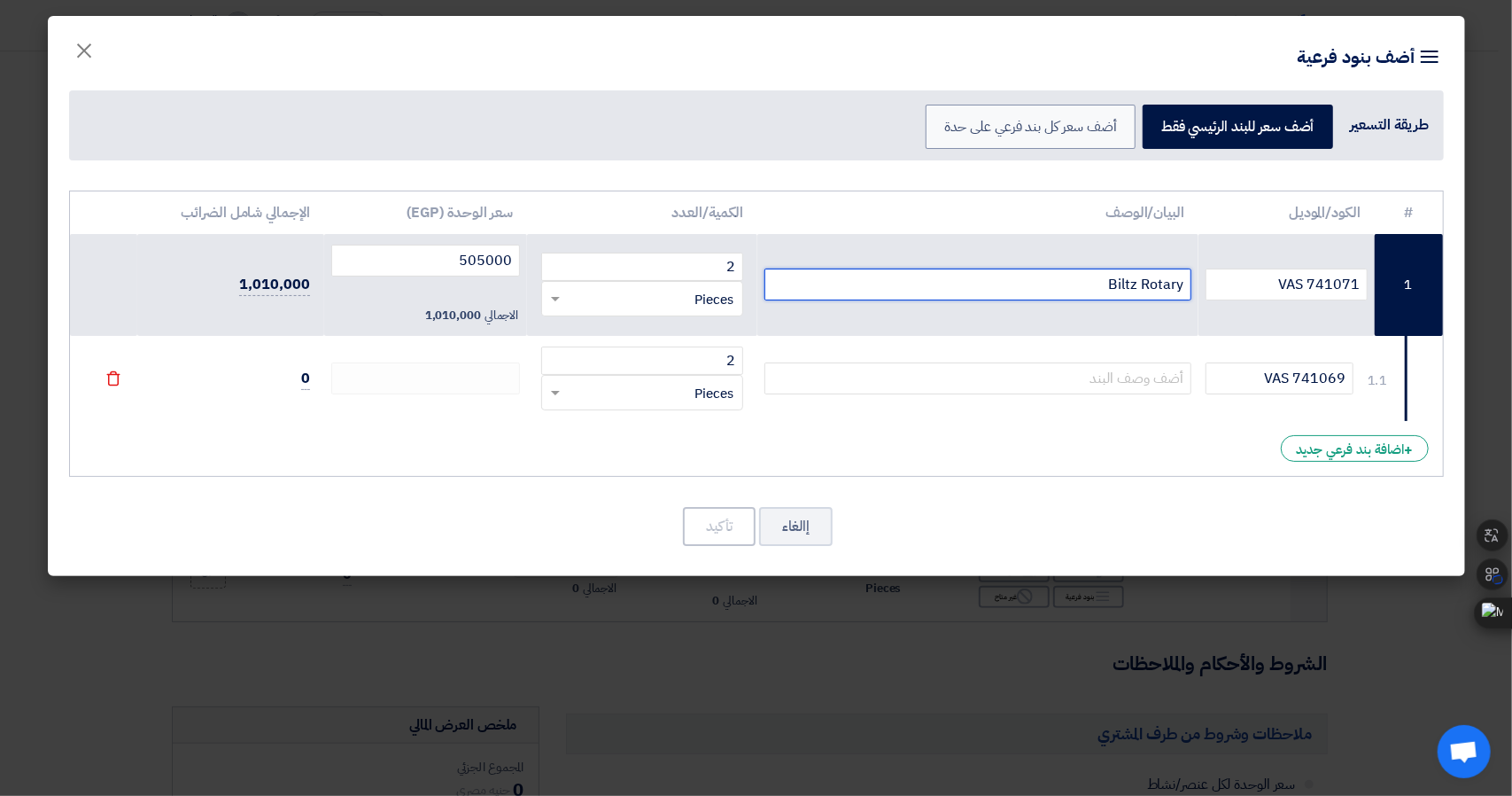
click at [1166, 285] on input "Biltz Rotary" at bounding box center [978, 285] width 427 height 32
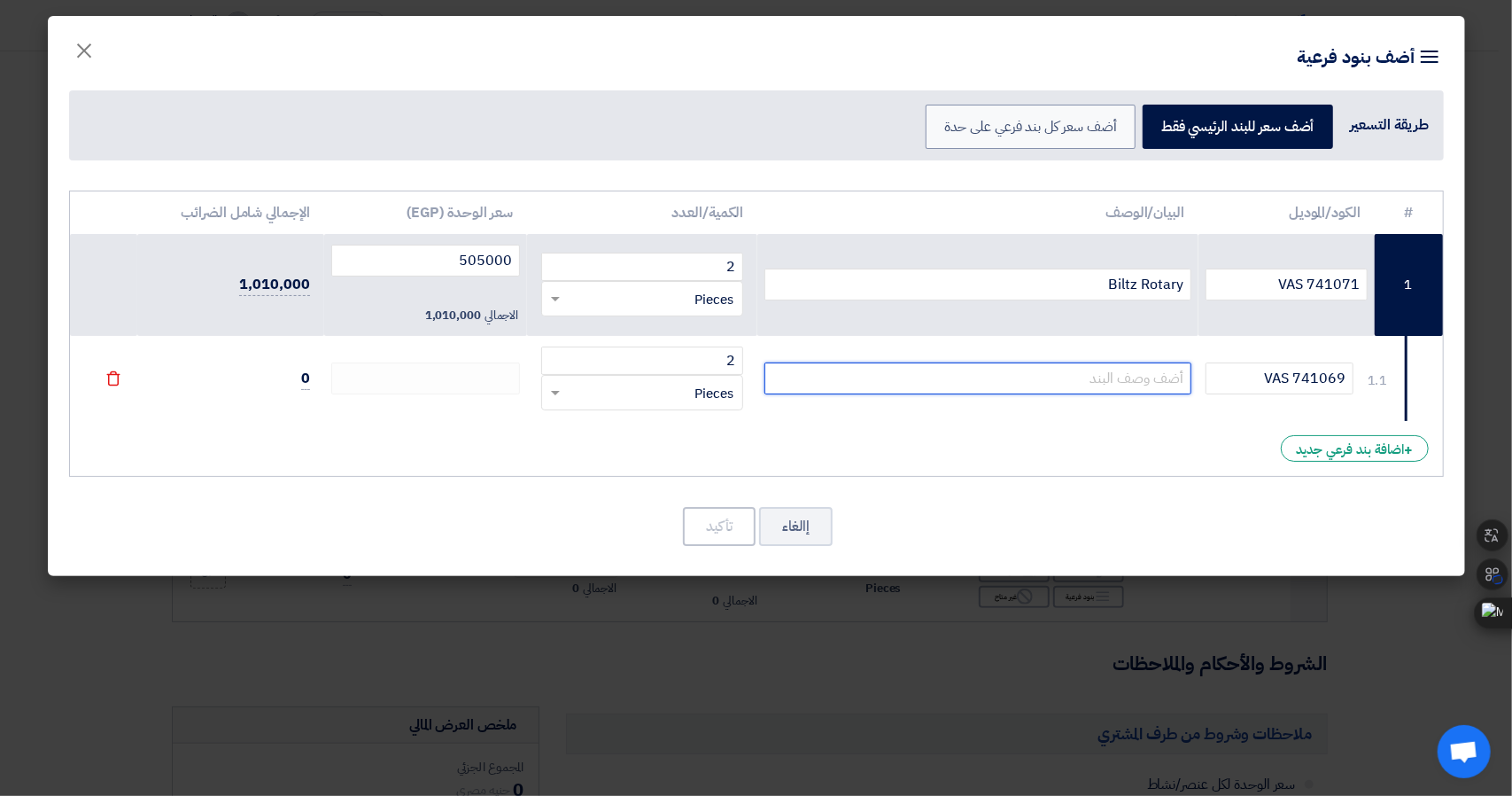
click at [1154, 373] on input "text" at bounding box center [978, 378] width 427 height 32
paste input "Biltz Rotary"
type input "Biltz Rotary"
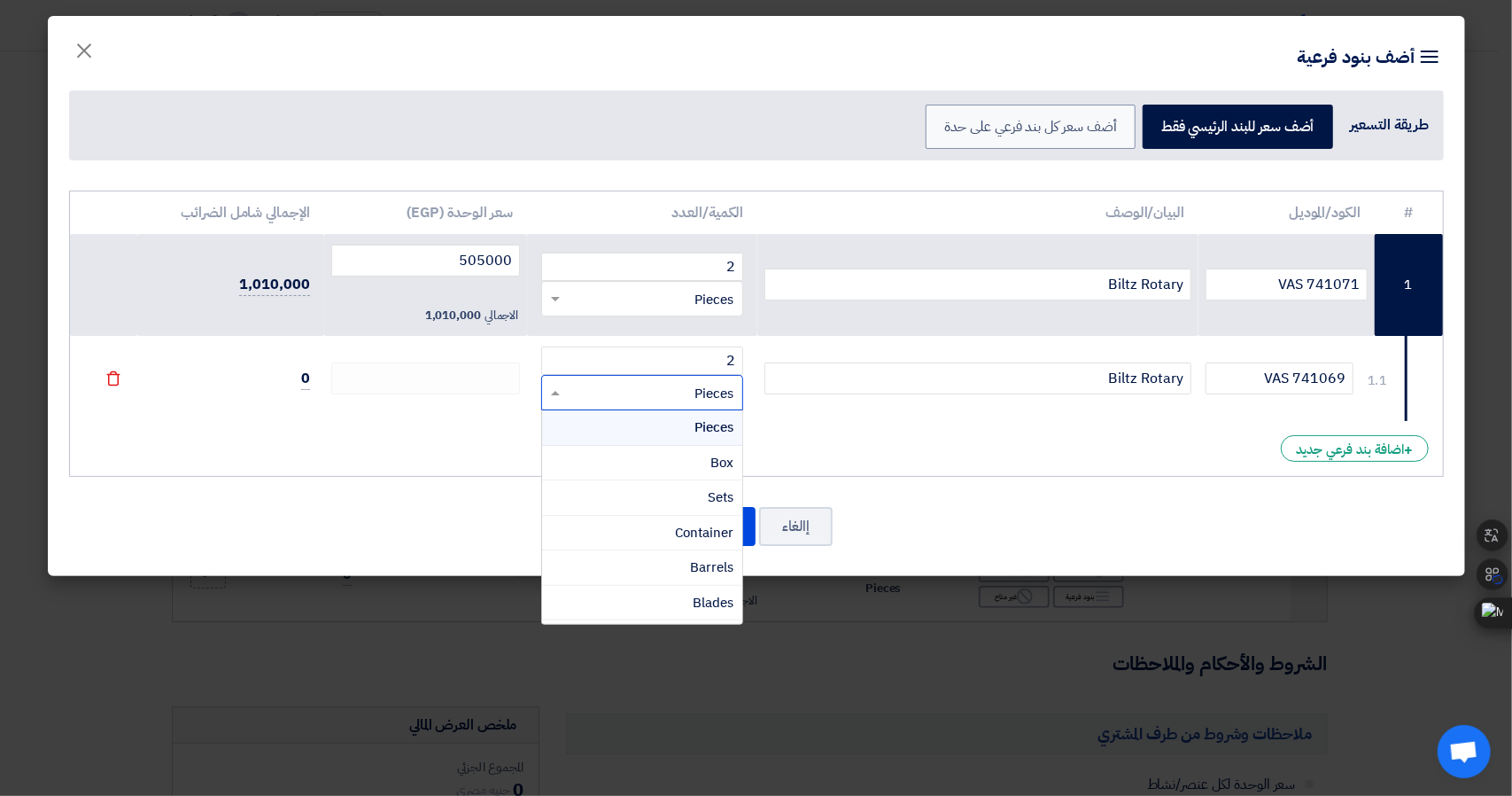
click at [711, 390] on span "Pieces" at bounding box center [714, 394] width 39 height 21
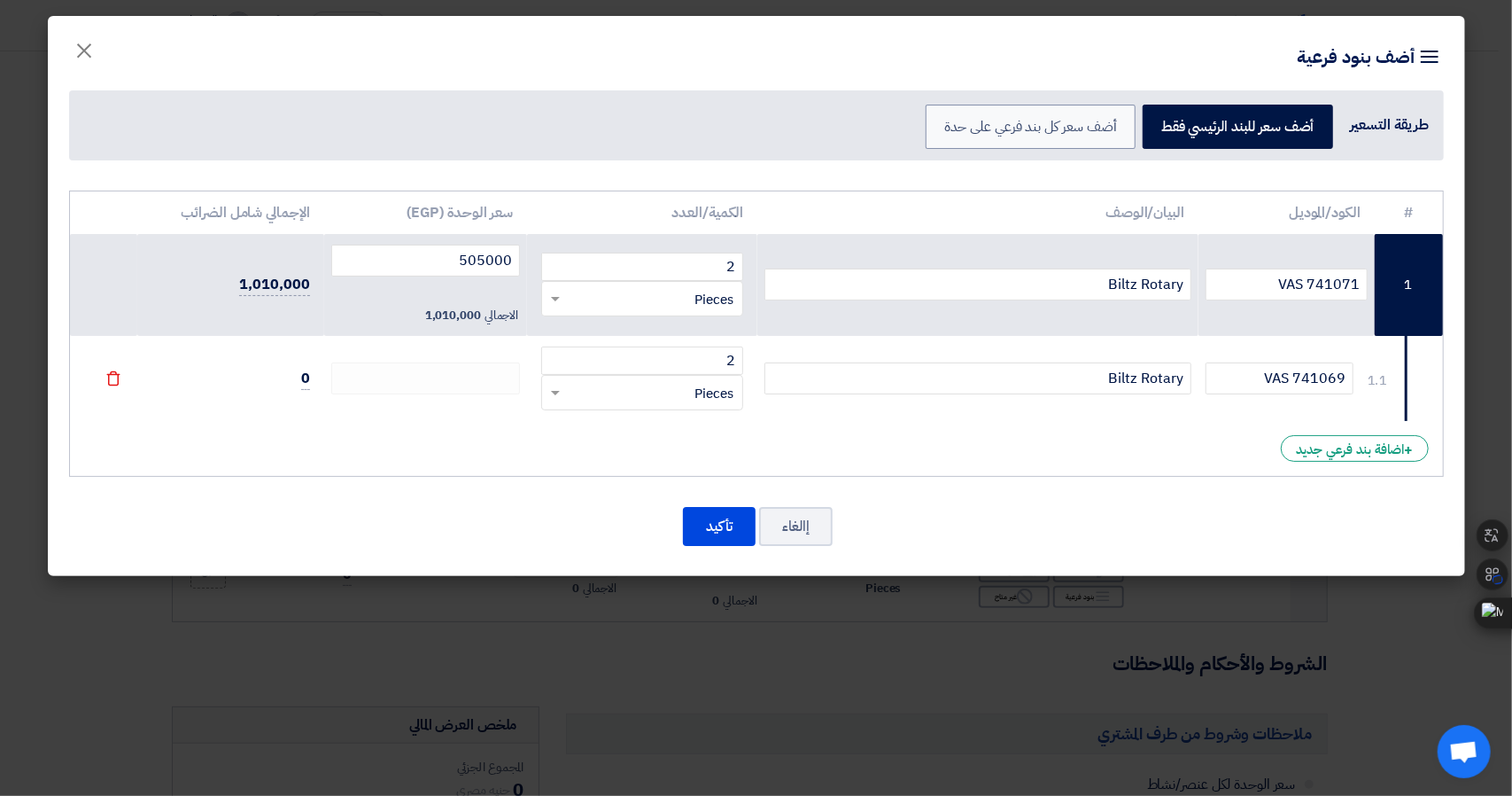
click at [945, 356] on td "Biltz Rotary" at bounding box center [978, 378] width 441 height 85
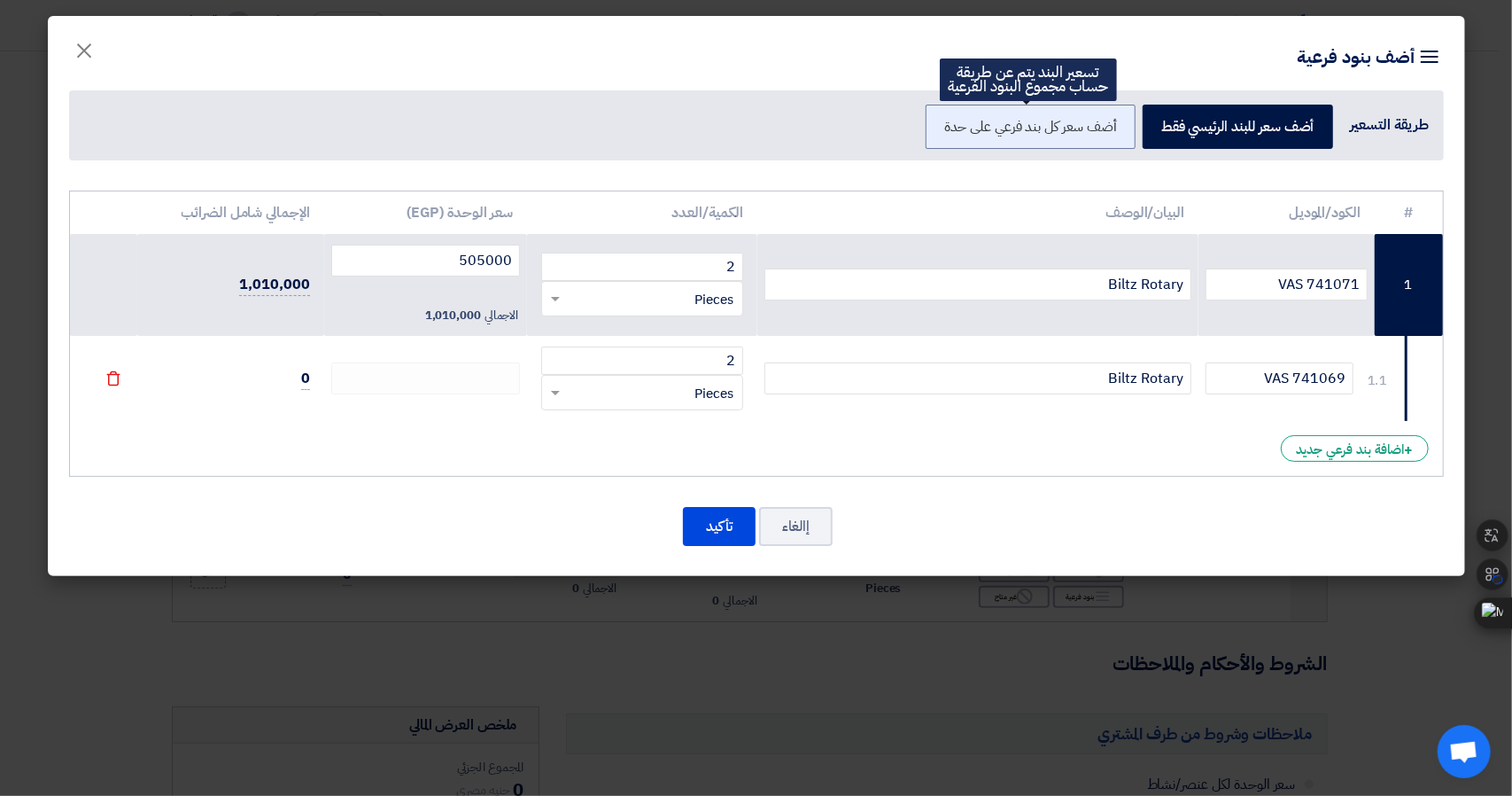
click at [1087, 141] on label "أضف سعر كل بند فرعي على حدة" at bounding box center [1030, 126] width 210 height 44
click at [1106, 131] on input "أضف سعر كل بند فرعي على حدة" at bounding box center [1111, 125] width 11 height 11
radio input "true"
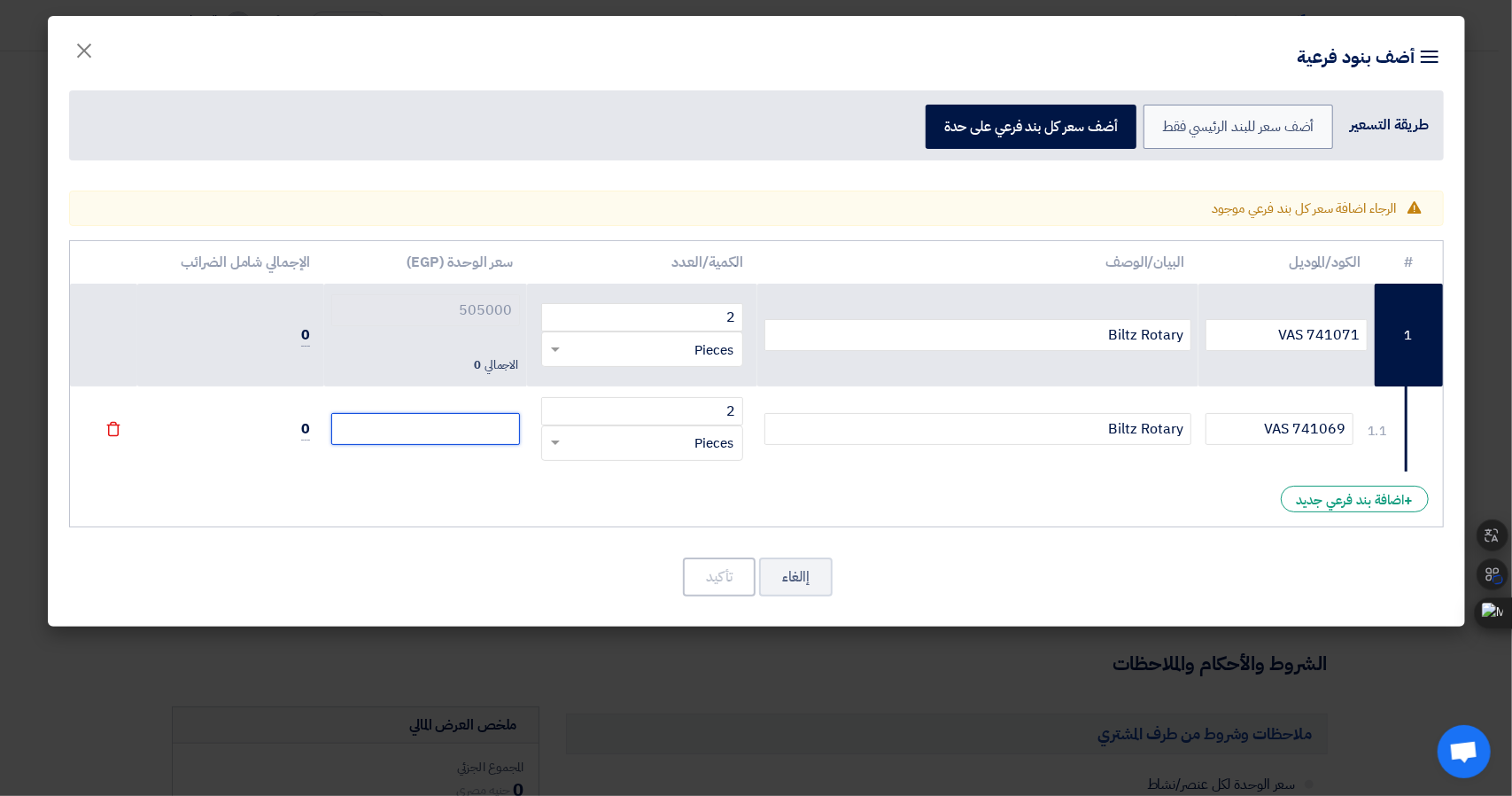
click at [487, 431] on input "number" at bounding box center [425, 429] width 189 height 32
click at [490, 423] on input "number" at bounding box center [425, 429] width 189 height 32
click at [475, 424] on input "number" at bounding box center [425, 429] width 189 height 32
drag, startPoint x: 1405, startPoint y: 520, endPoint x: 1397, endPoint y: 552, distance: 33.0
click at [1402, 538] on div "Warning الرجاء اضافة سعر كل بند فرعي موجود # الكود/الموديل البيان/الوصف 2" at bounding box center [757, 405] width 1418 height 445
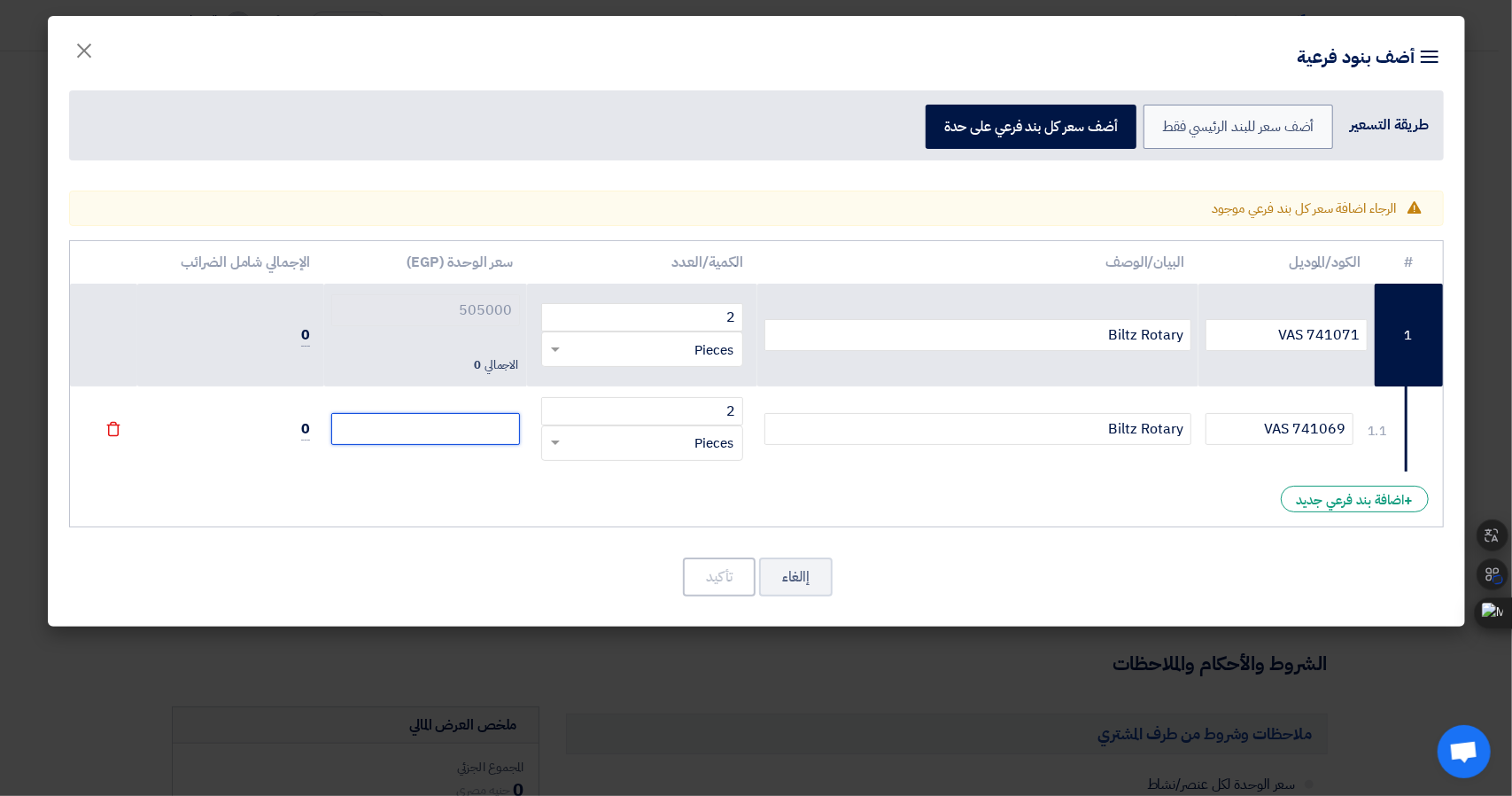
click at [452, 415] on input "number" at bounding box center [425, 429] width 189 height 32
type input "7"
type input "72"
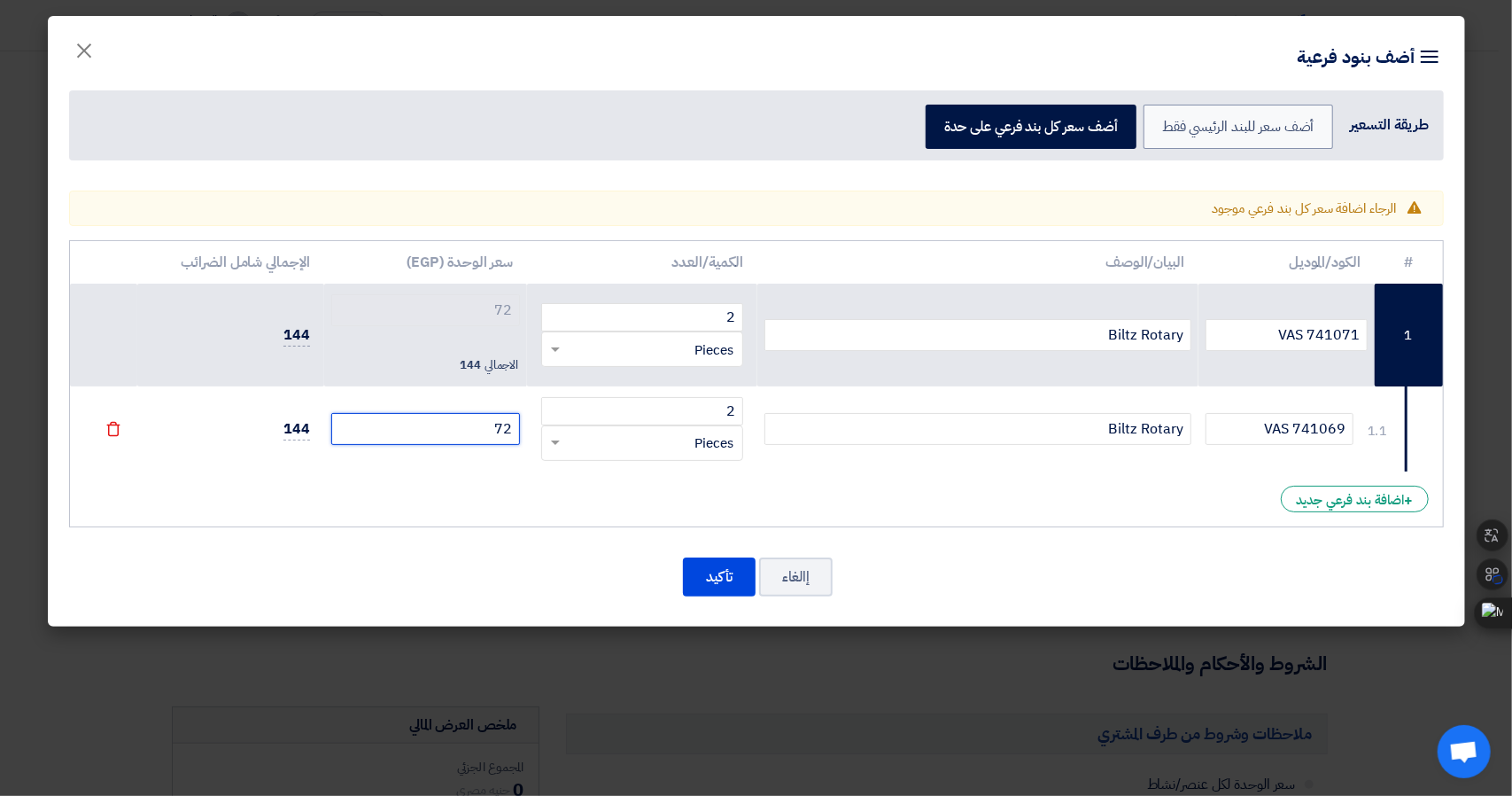
type input "725"
type input "7250"
type input "72500"
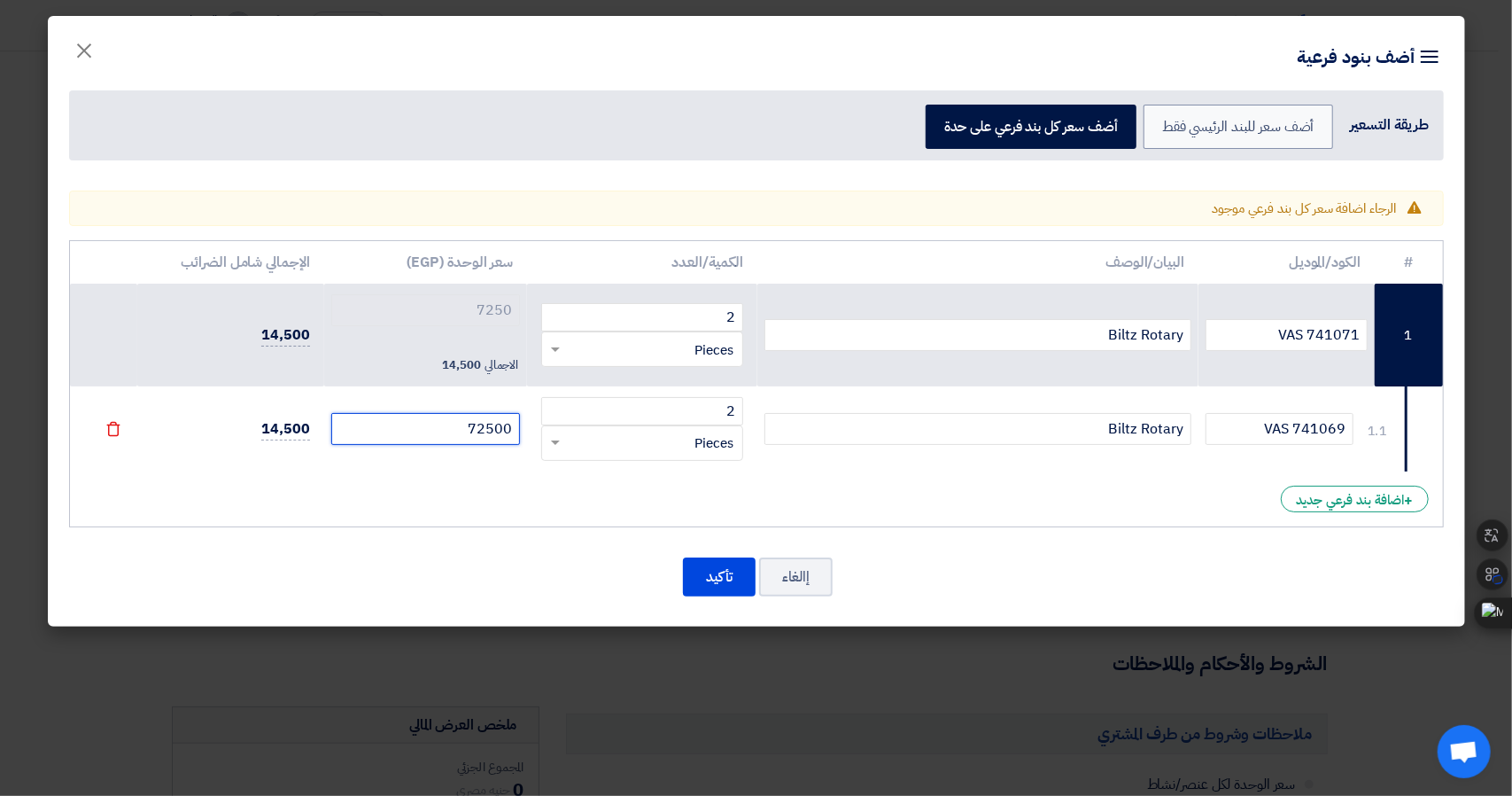
type input "72500"
type input "725000"
click at [1373, 498] on div "+ اضافة بند فرعي جديد" at bounding box center [1355, 499] width 147 height 26
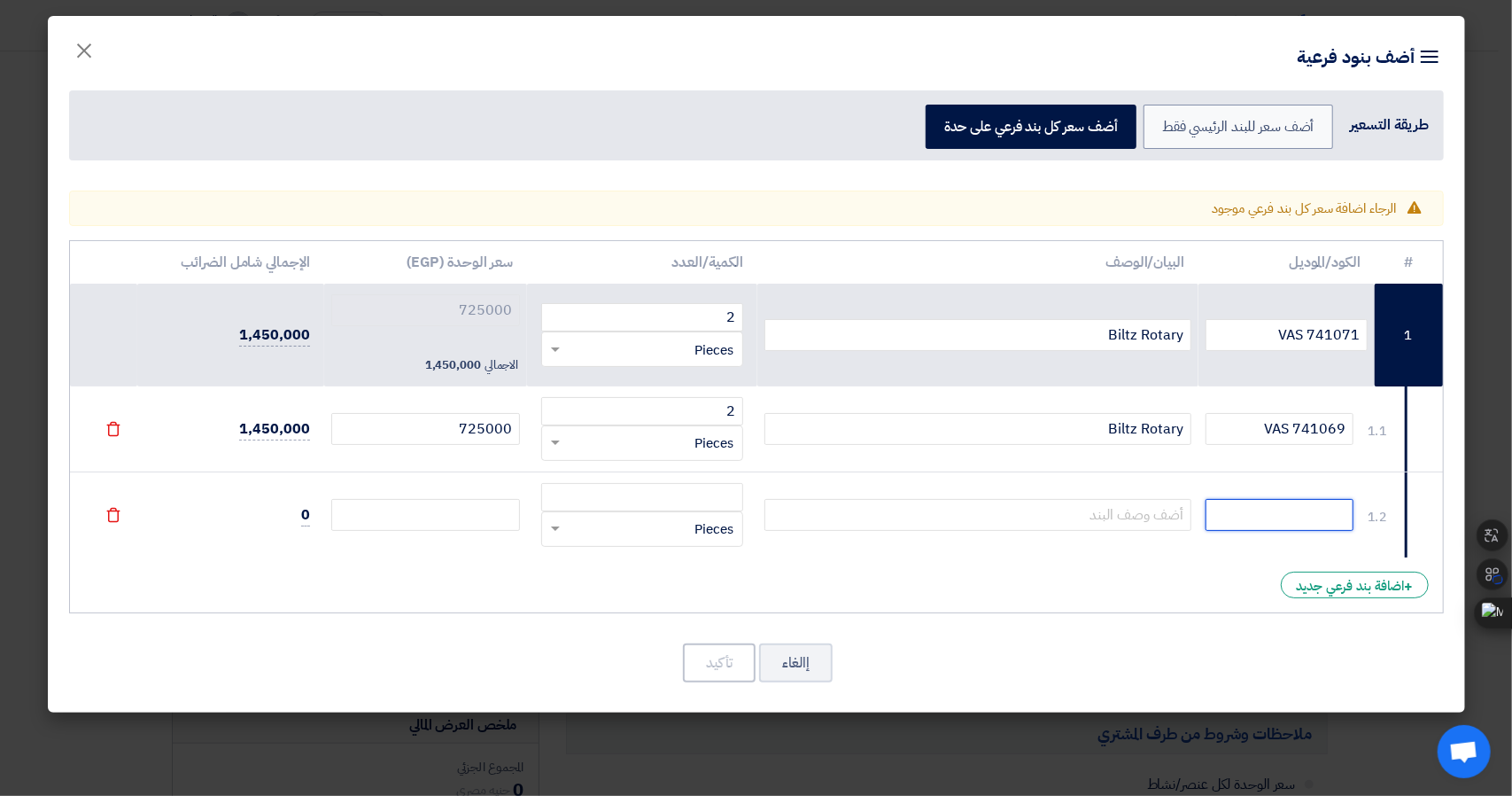
click at [1271, 515] on input "text" at bounding box center [1279, 515] width 148 height 32
click at [800, 664] on button "إالغاء" at bounding box center [796, 662] width 74 height 39
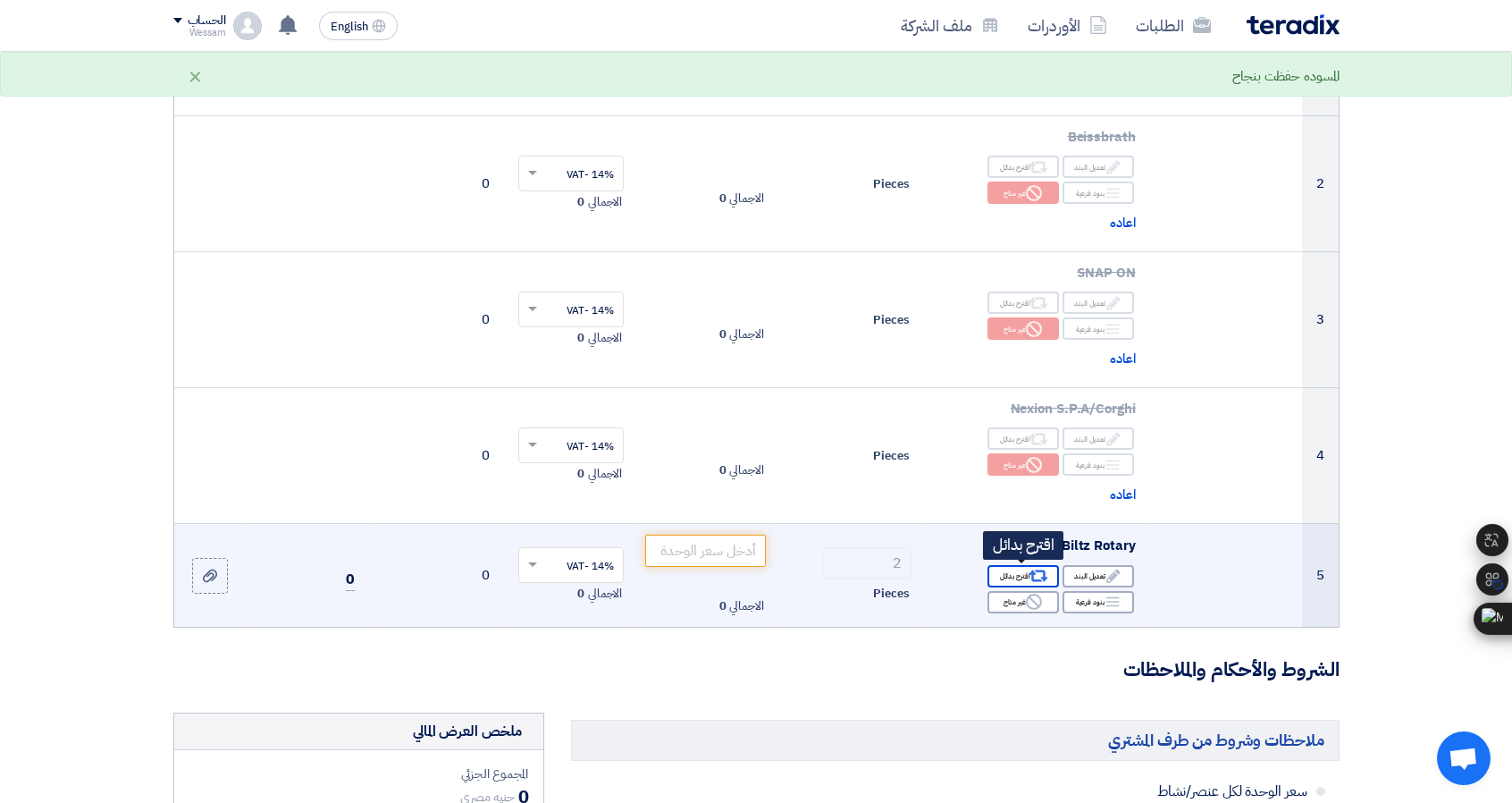
click at [1047, 575] on icon "Alternative" at bounding box center [1038, 577] width 19 height 19
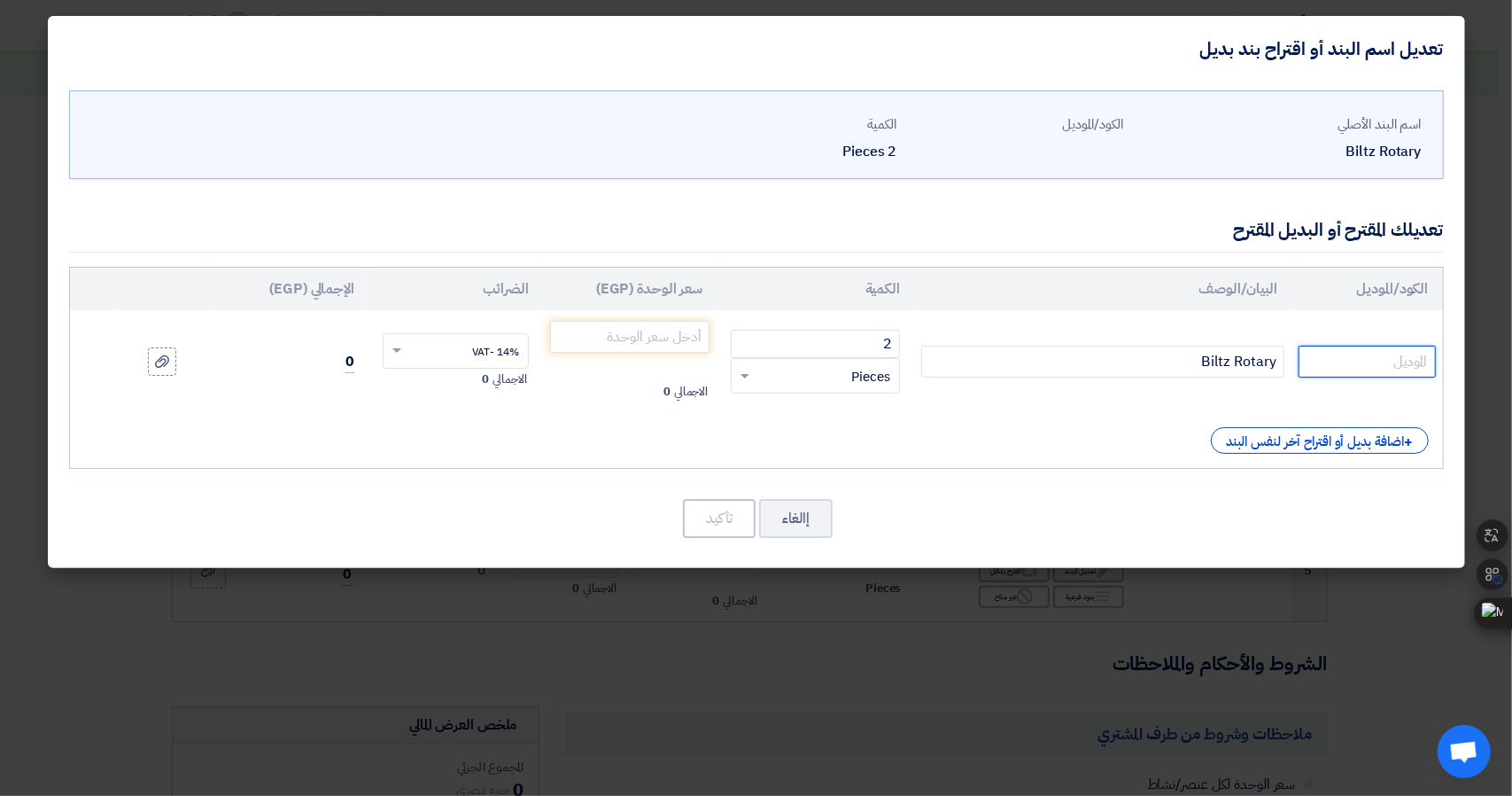
click at [1332, 350] on input "text" at bounding box center [1367, 362] width 137 height 32
paste input "VAS 741071"
type input "VAS 741071"
click at [1367, 515] on div "إالغاء تأكيد" at bounding box center [756, 518] width 1375 height 42
click at [668, 342] on input "number" at bounding box center [631, 337] width 160 height 32
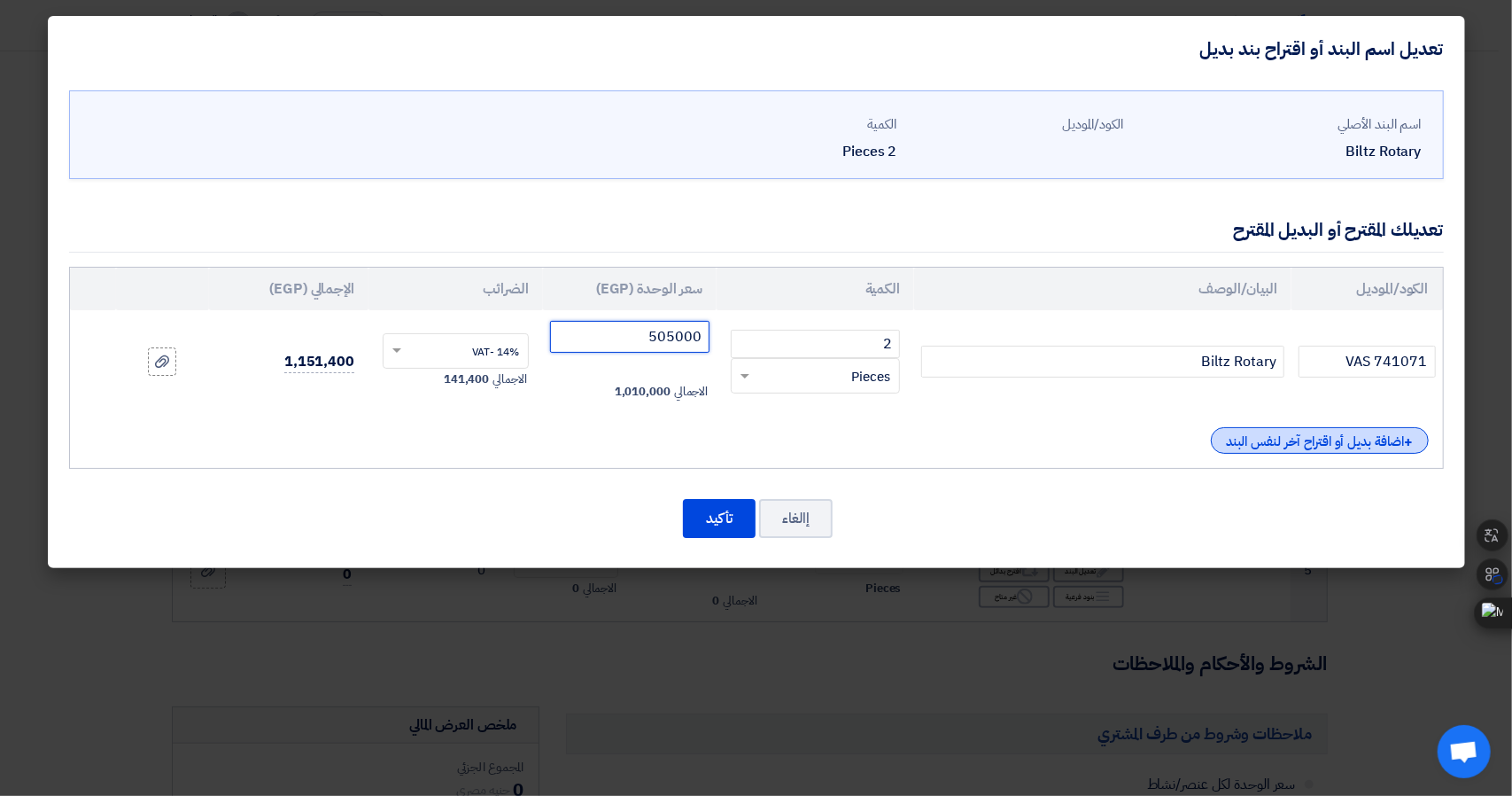
type input "505000"
click at [1388, 442] on div "+ اضافة بديل أو اقتراح آخر لنفس البند" at bounding box center [1320, 440] width 218 height 26
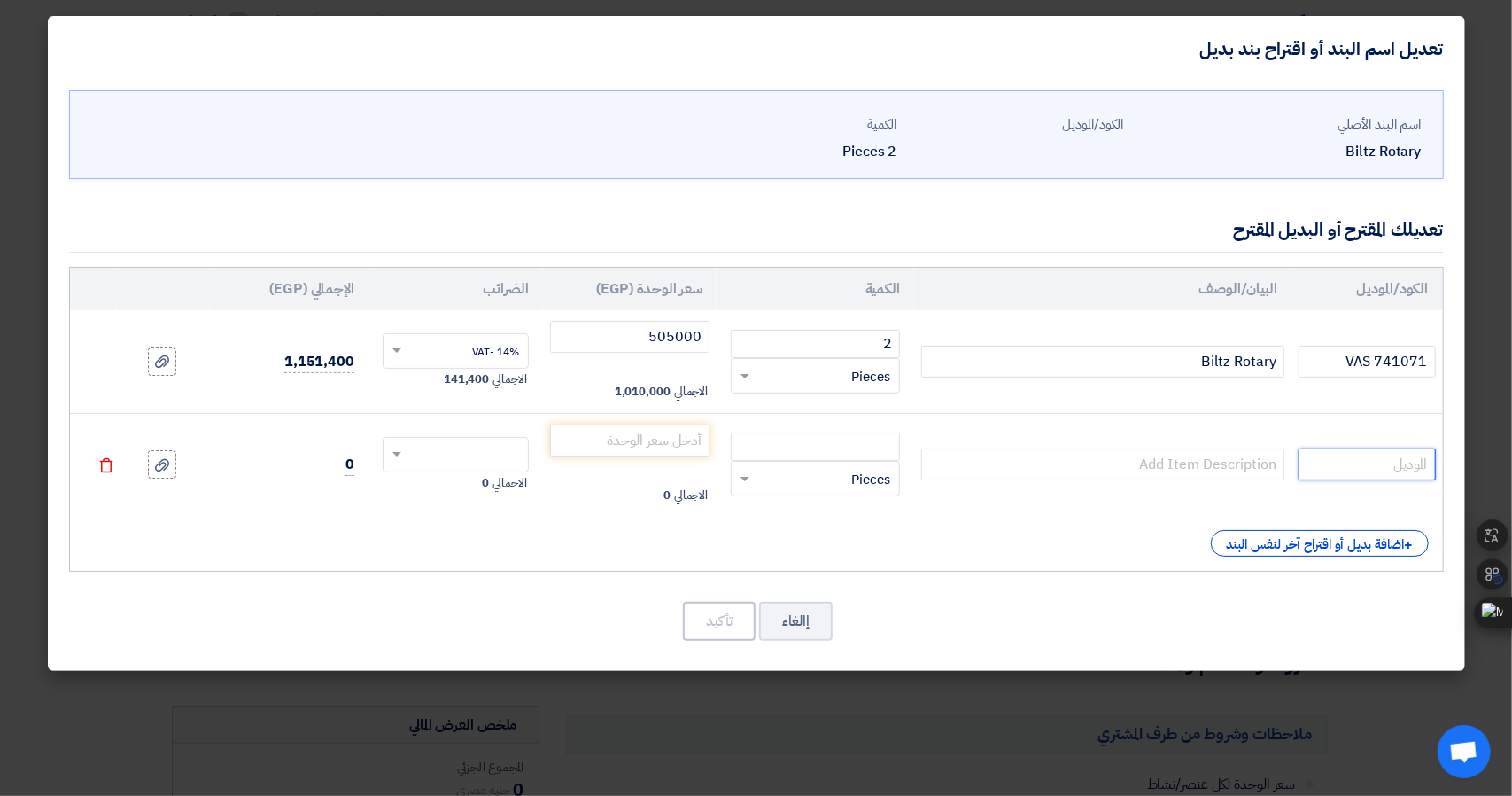
click at [1381, 470] on input "text" at bounding box center [1367, 465] width 137 height 32
paste input "VAS 741069"
type input "VAS 741069"
click at [1413, 617] on div "إالغاء تأكيد" at bounding box center [756, 621] width 1375 height 42
click at [613, 430] on input "number" at bounding box center [631, 440] width 160 height 32
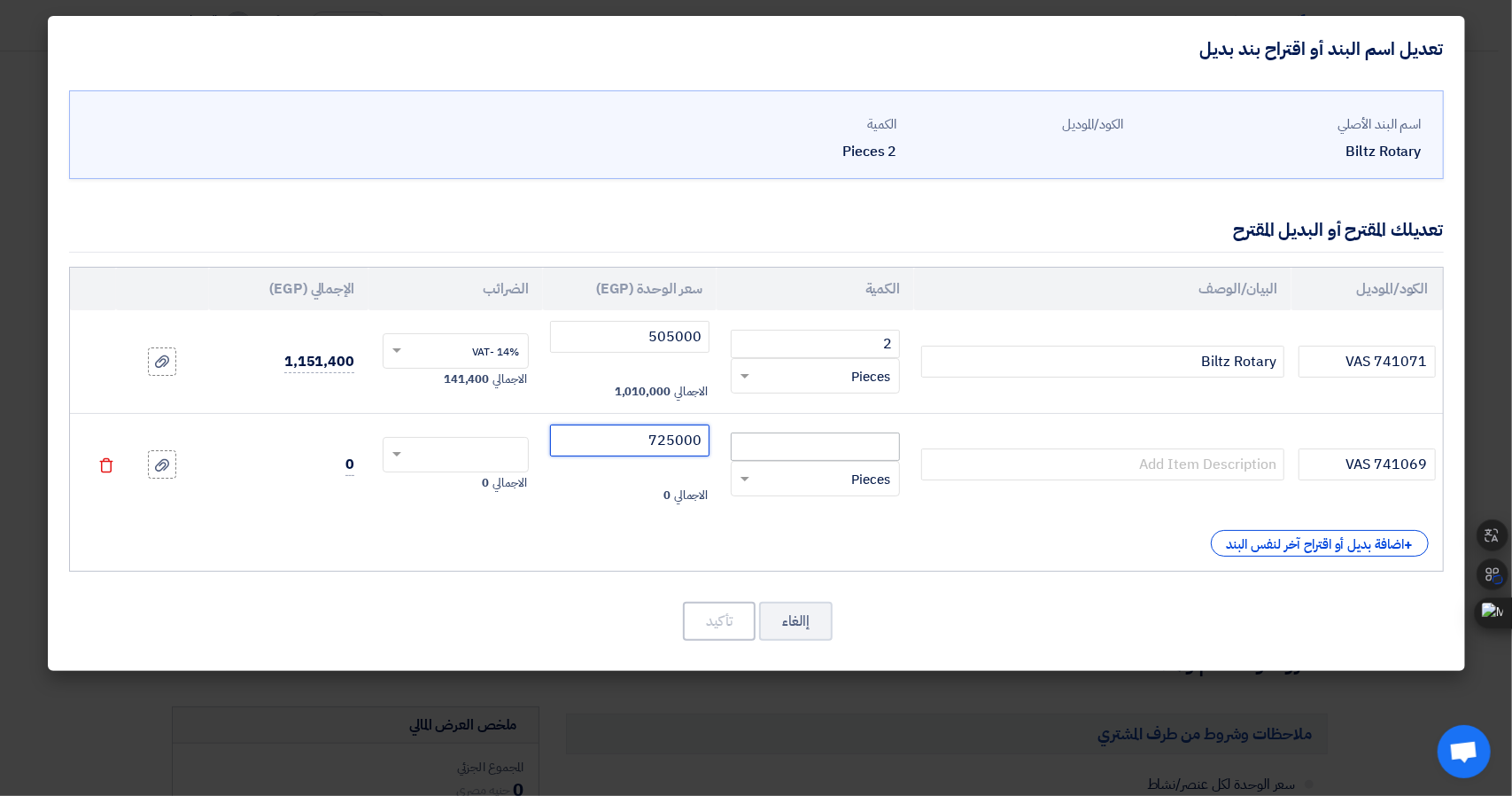
type input "725000"
click at [824, 439] on input "number" at bounding box center [815, 447] width 170 height 28
type input "2"
click at [480, 446] on input "text" at bounding box center [468, 456] width 107 height 28
click at [498, 479] on span "14% -VAT" at bounding box center [496, 487] width 47 height 16
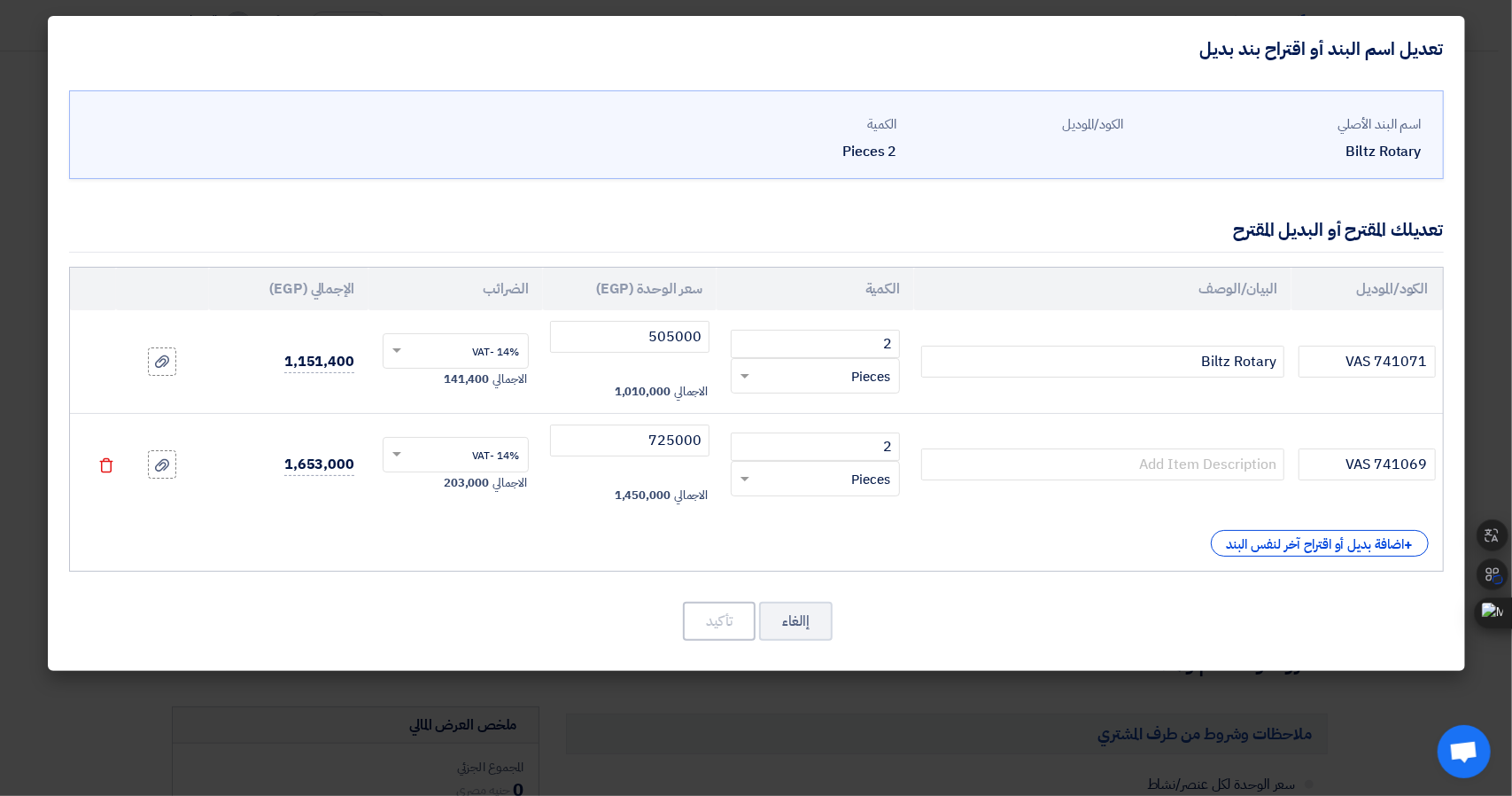
click at [555, 600] on div "إالغاء تأكيد" at bounding box center [756, 621] width 1375 height 42
click at [581, 558] on div "الكود/الموديل البيان/الوصف الكمية سعر الوحدة (EGP) الضرائب الإجمالي (EGP) VAS 7…" at bounding box center [756, 419] width 1375 height 305
click at [1187, 470] on input "text" at bounding box center [1102, 465] width 363 height 32
click at [1249, 356] on input "Biltz Rotary" at bounding box center [1102, 362] width 363 height 32
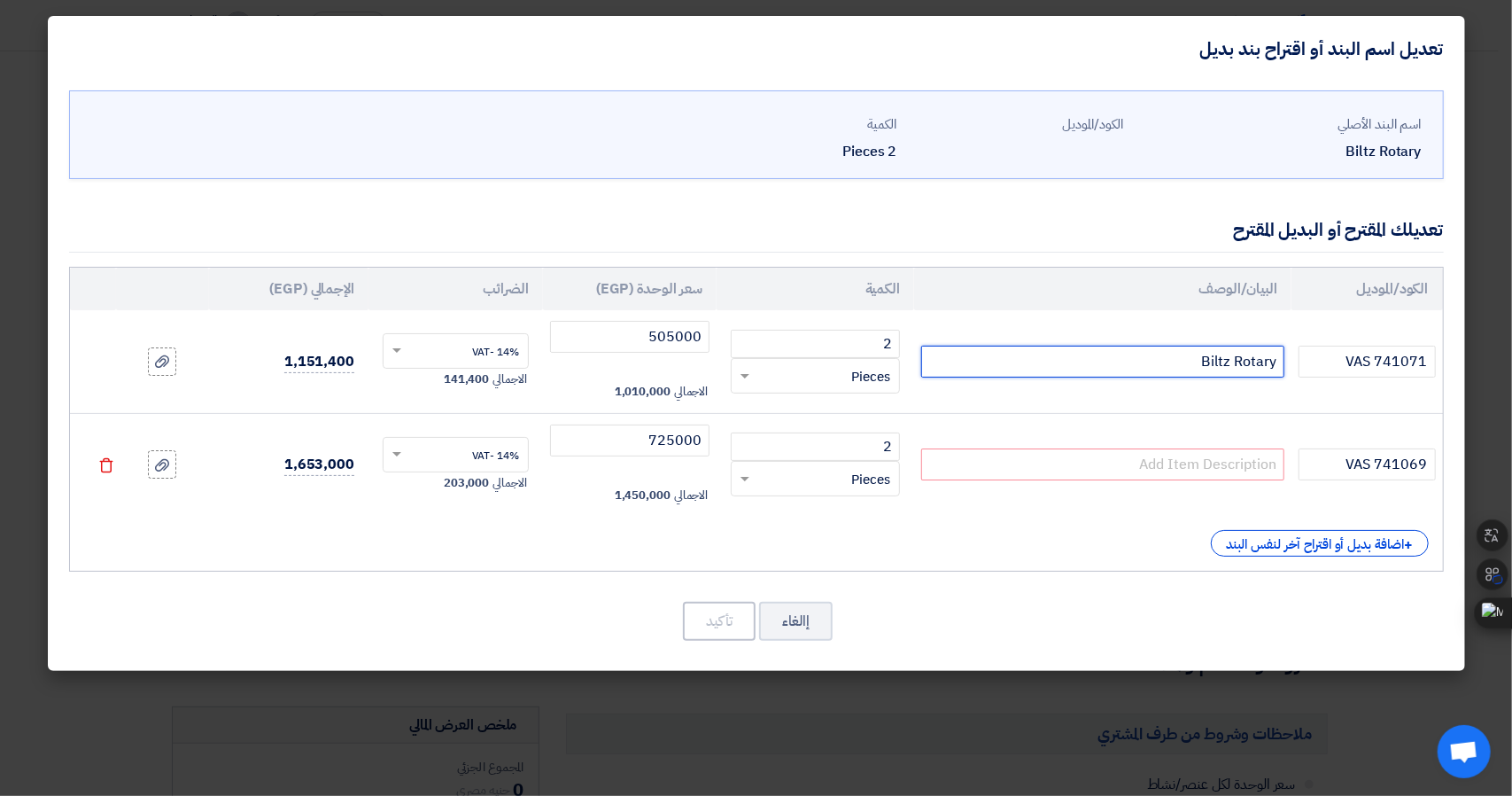
click at [1249, 356] on input "Biltz Rotary" at bounding box center [1102, 362] width 363 height 32
click at [1213, 445] on td at bounding box center [1103, 464] width 377 height 103
click at [1221, 453] on input "text" at bounding box center [1102, 465] width 363 height 32
paste input "Biltz Rotary"
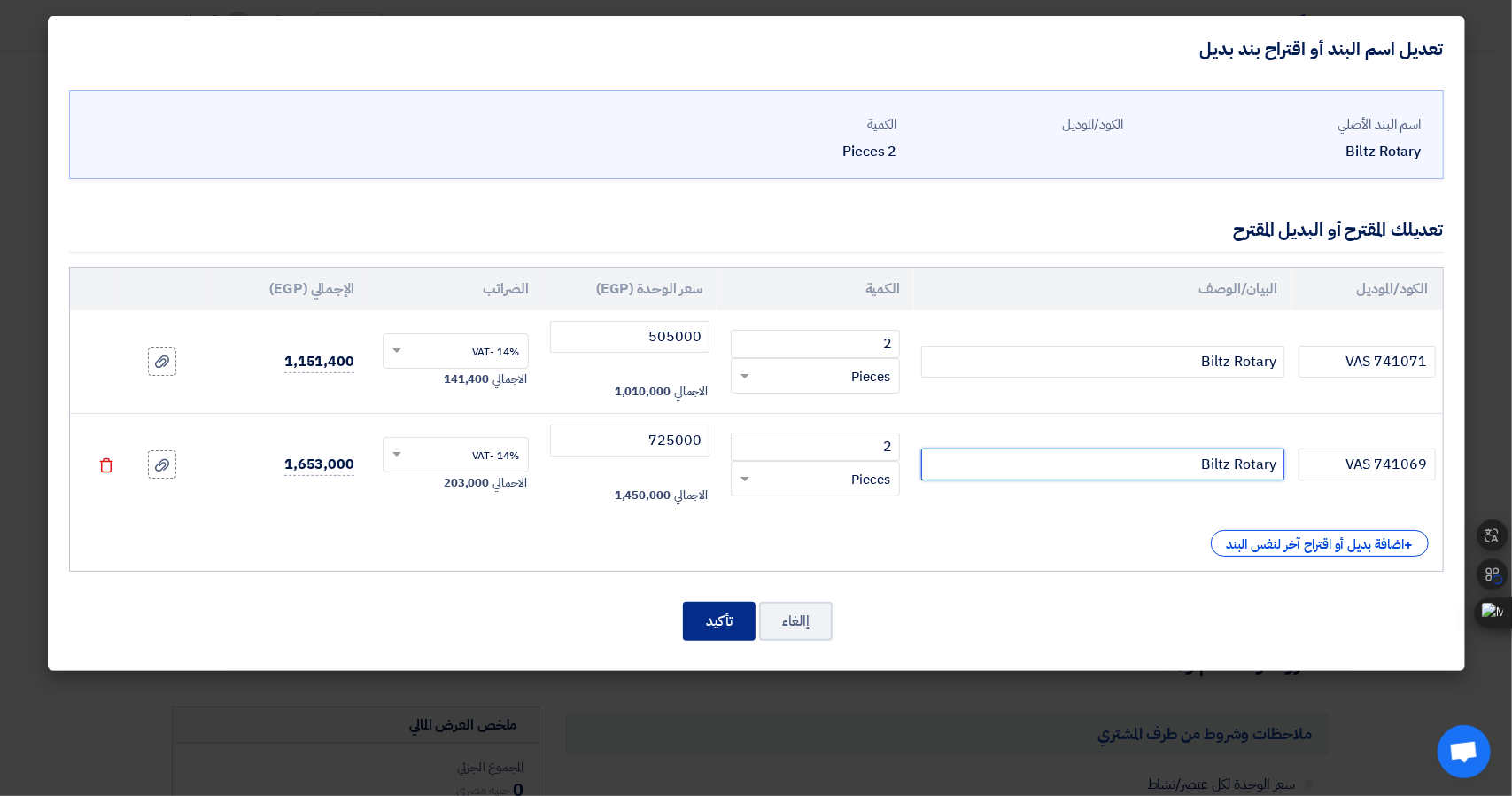
type input "Biltz Rotary"
click at [705, 611] on button "تأكيد" at bounding box center [719, 621] width 73 height 39
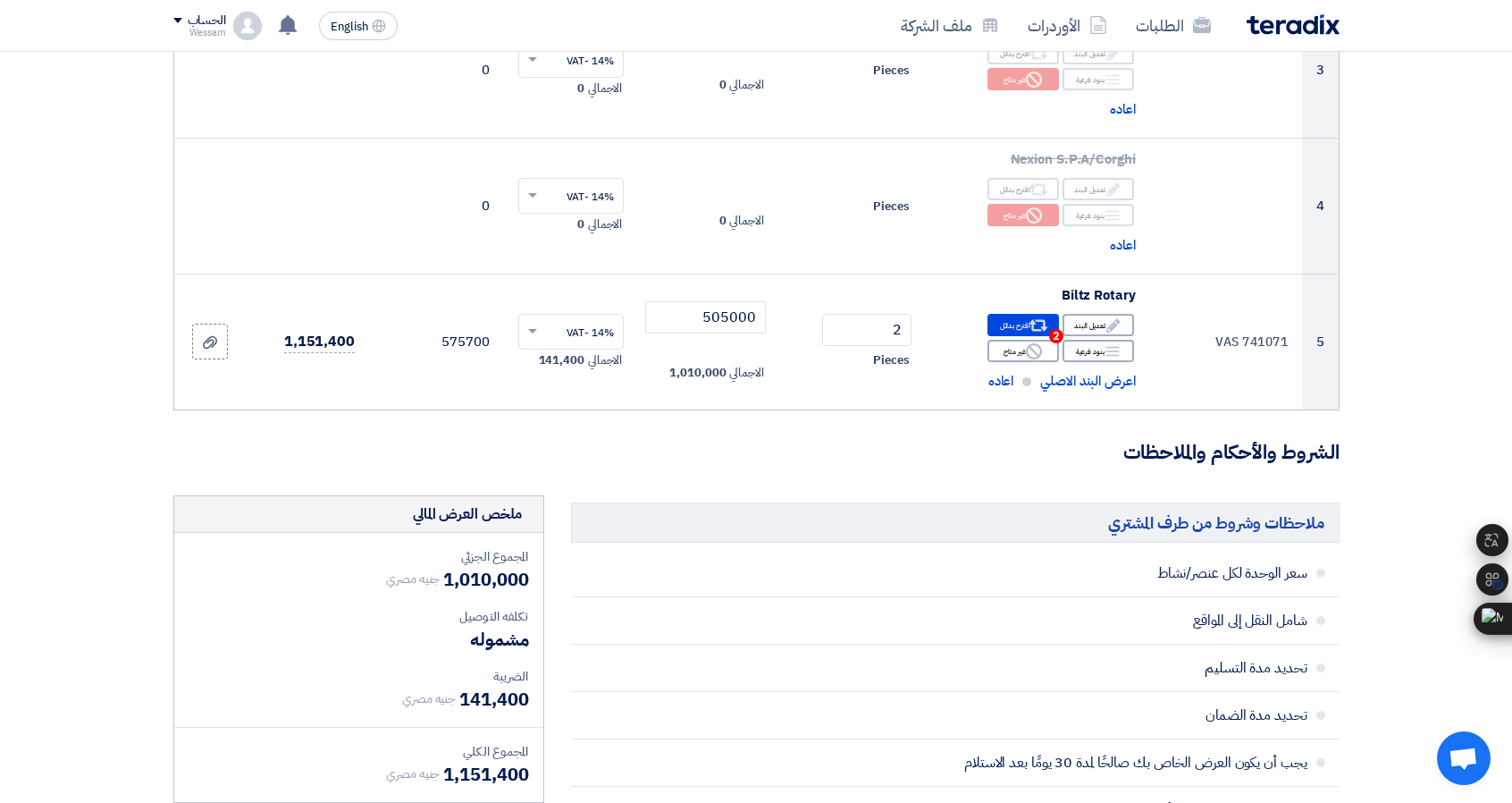
scroll to position [894, 0]
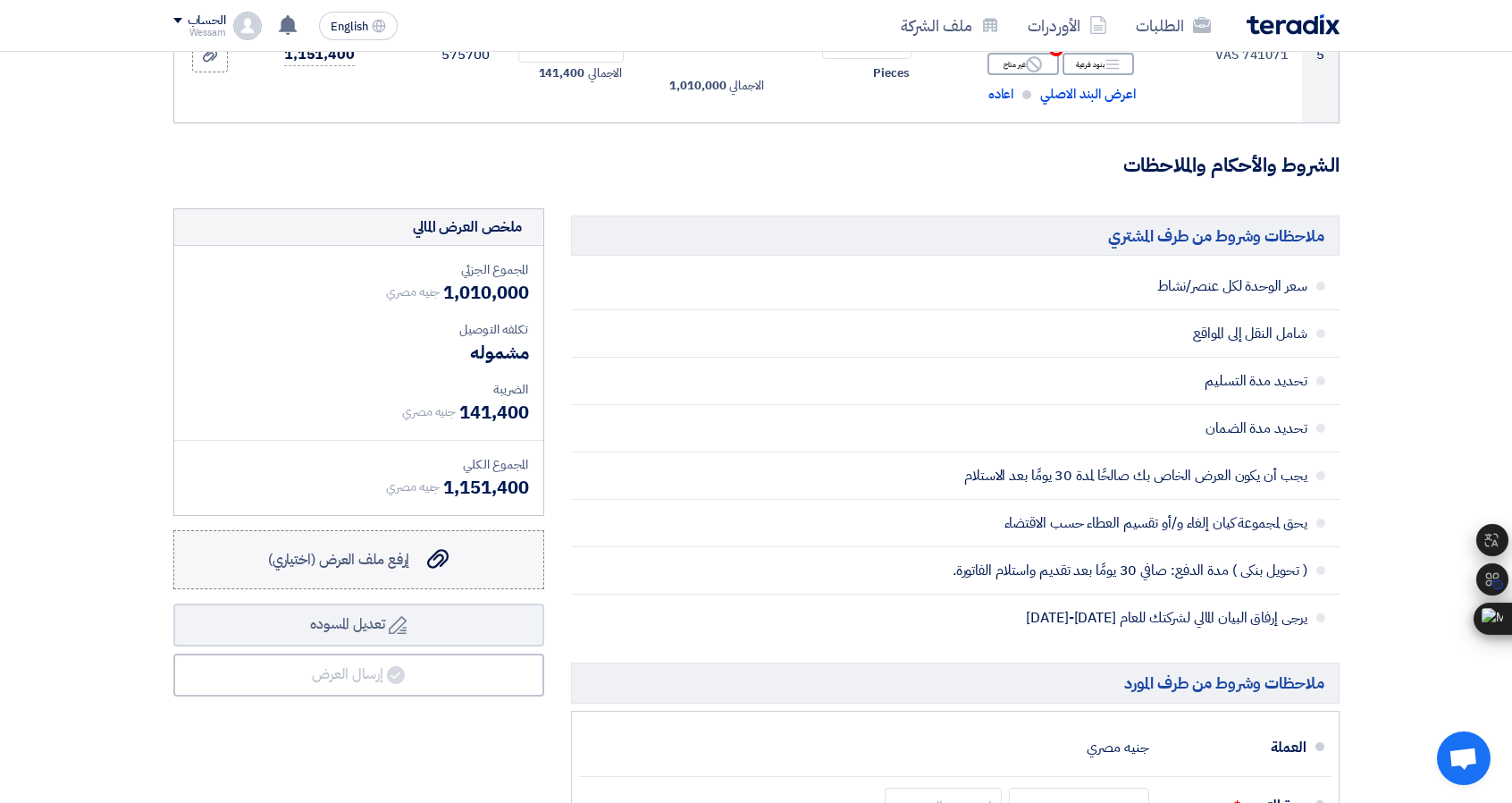
click at [468, 554] on label "إرفع ملف العرض (اختياري) إرفع ملف العرض (اختياري)" at bounding box center [359, 559] width 371 height 59
click at [0, 0] on input "إرفع ملف العرض (اختياري) إرفع ملف العرض (اختياري)" at bounding box center [0, 0] width 0 height 0
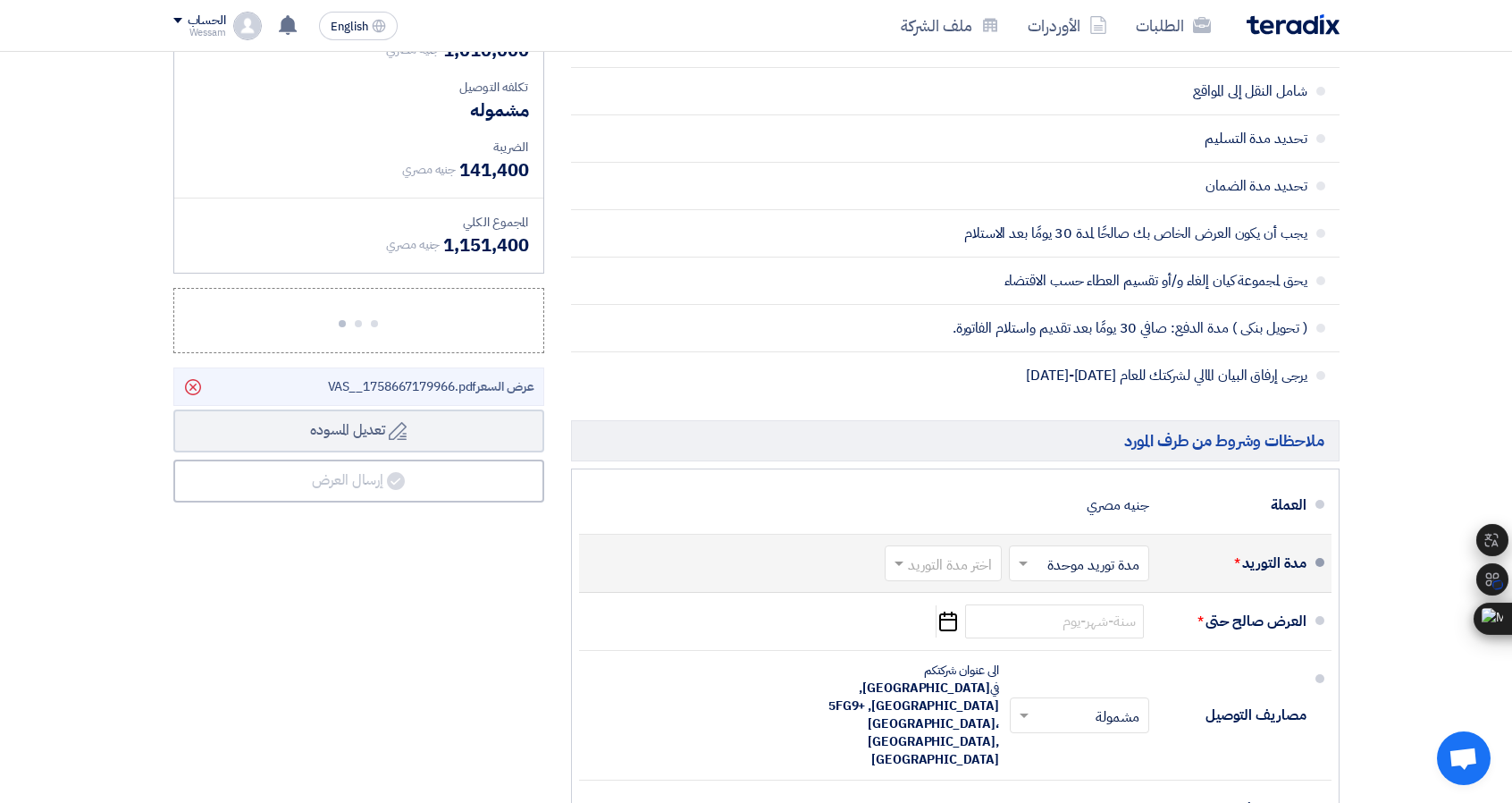
scroll to position [1163, 0]
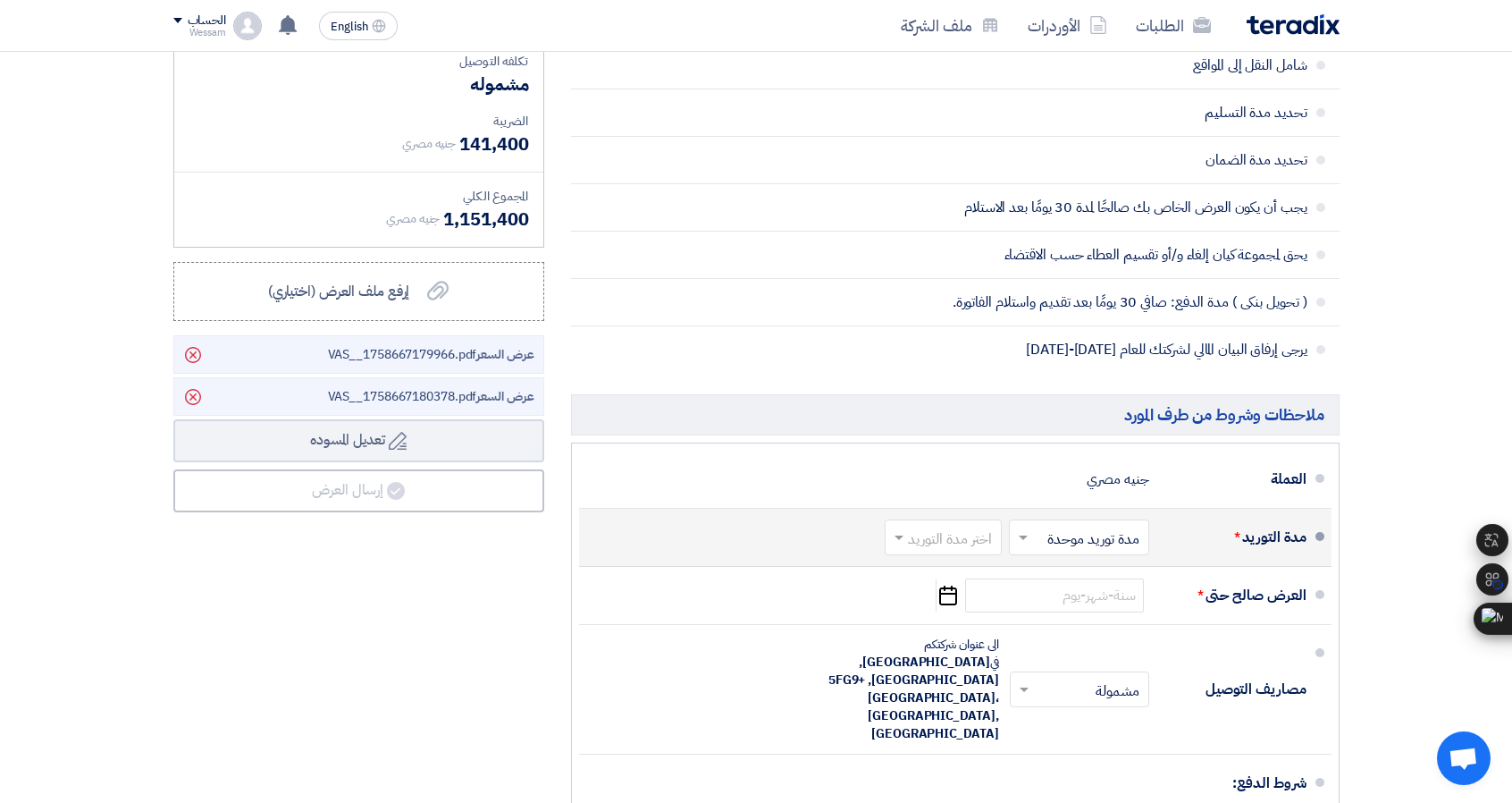
click at [973, 526] on input "text" at bounding box center [940, 539] width 108 height 26
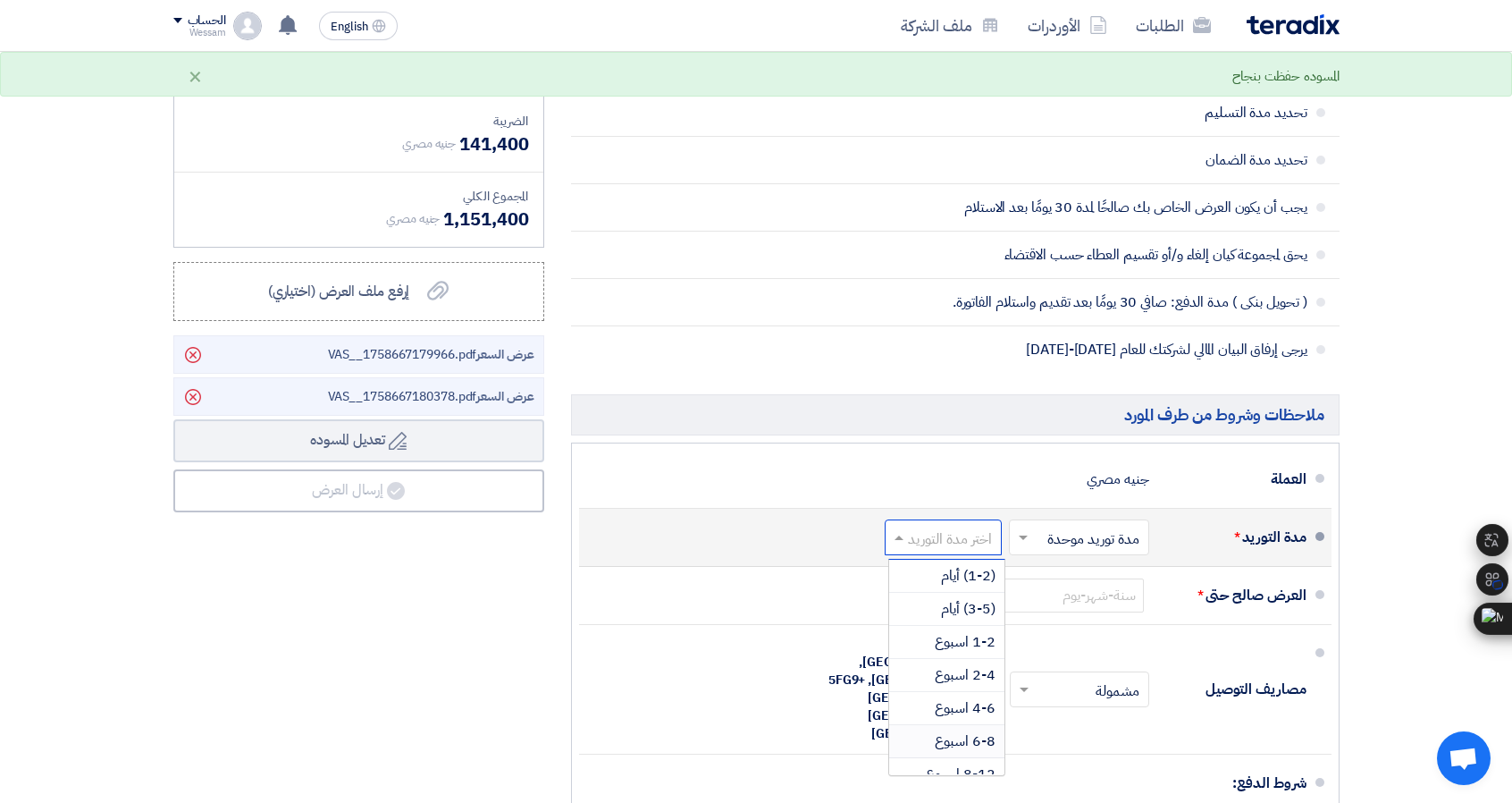
click at [964, 733] on span "6-8 اسبوع" at bounding box center [965, 741] width 61 height 22
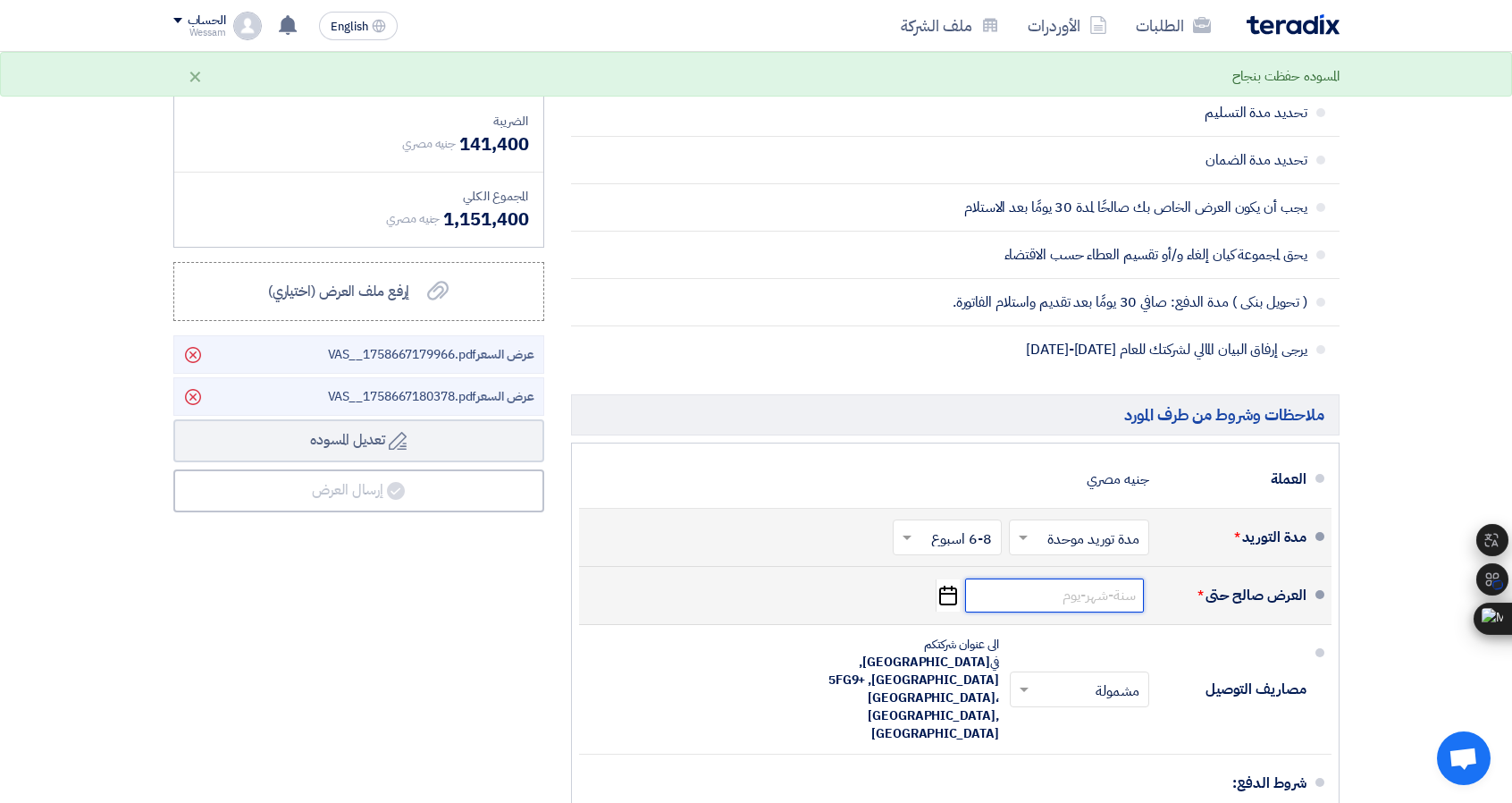
click at [1106, 587] on input at bounding box center [1055, 596] width 179 height 34
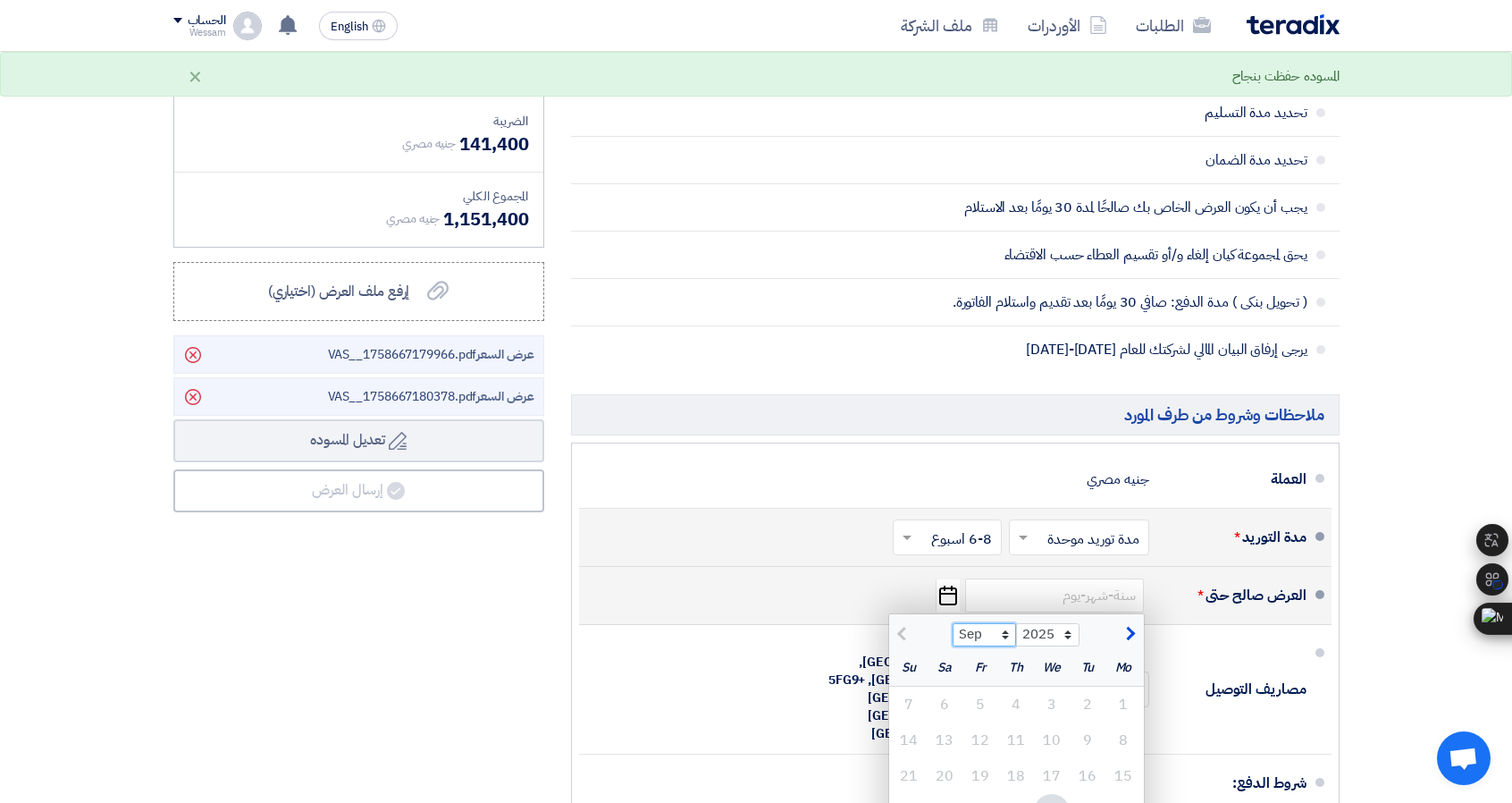
click at [969, 628] on select "Sep Oct Nov Dec" at bounding box center [984, 635] width 64 height 23
select select "10"
click at [953, 623] on select "Sep Oct Nov Dec" at bounding box center [984, 635] width 64 height 23
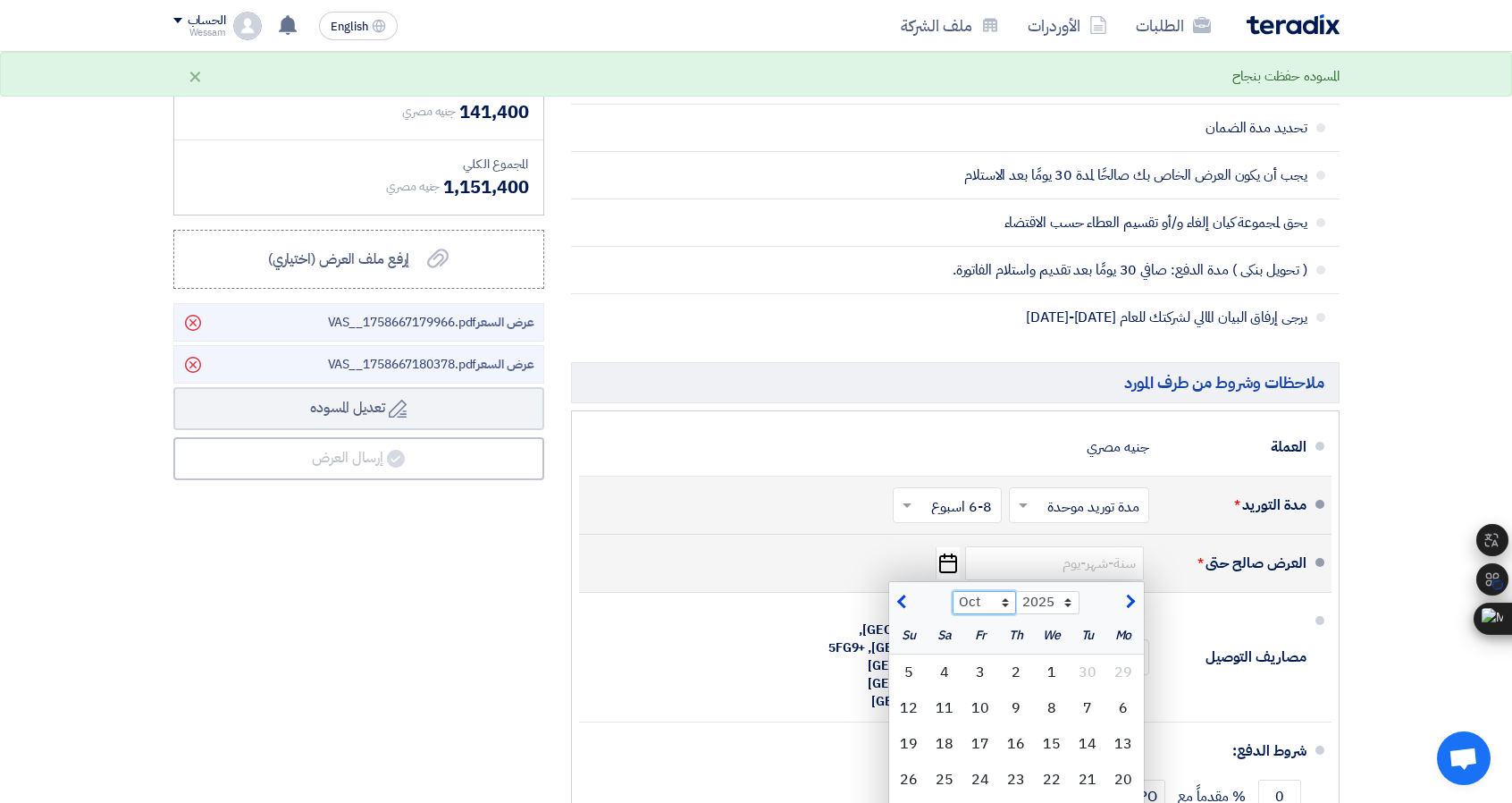
scroll to position [1252, 0]
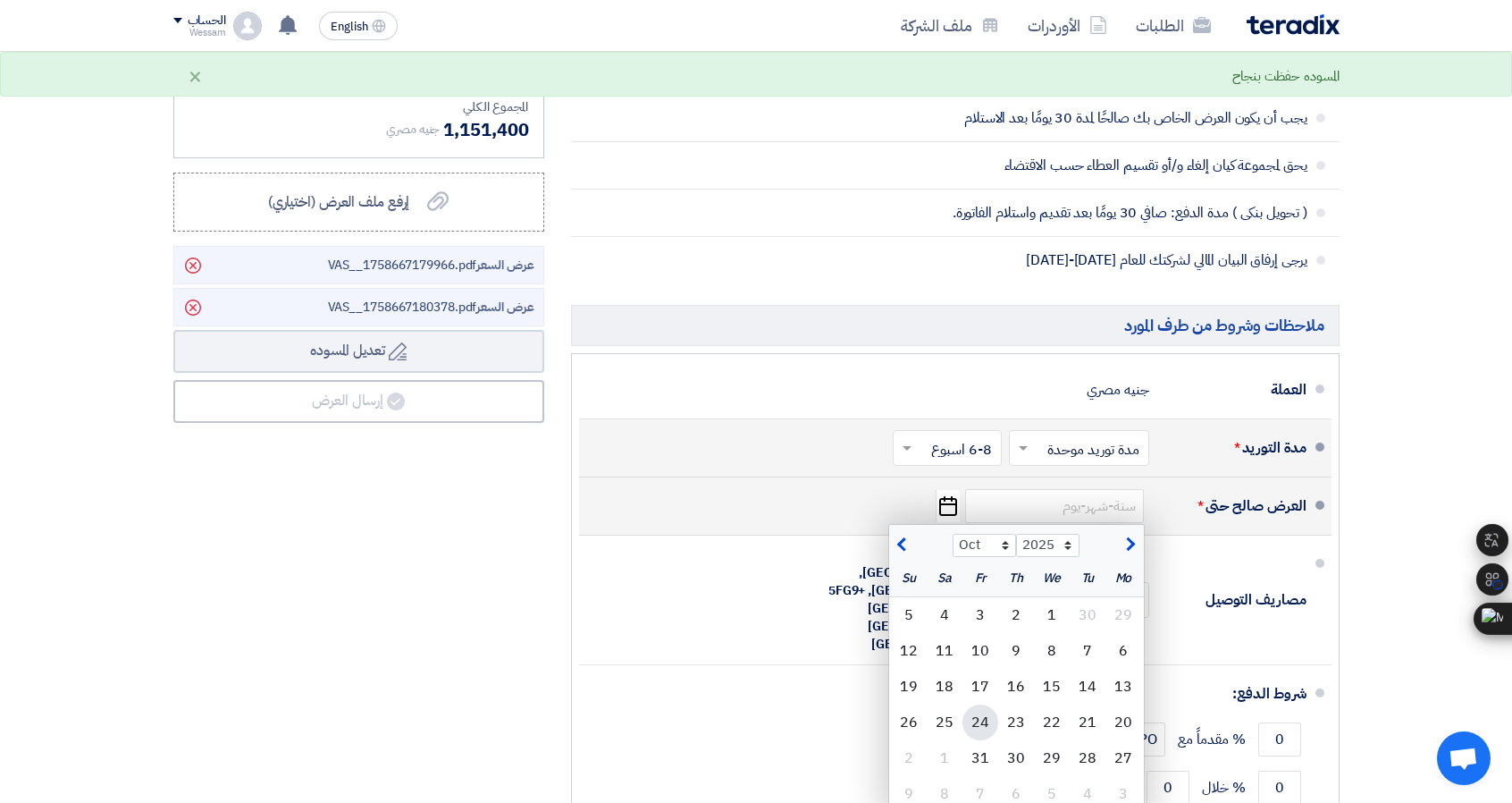
click at [981, 717] on div "24" at bounding box center [980, 723] width 36 height 36
type input "10/24/2025"
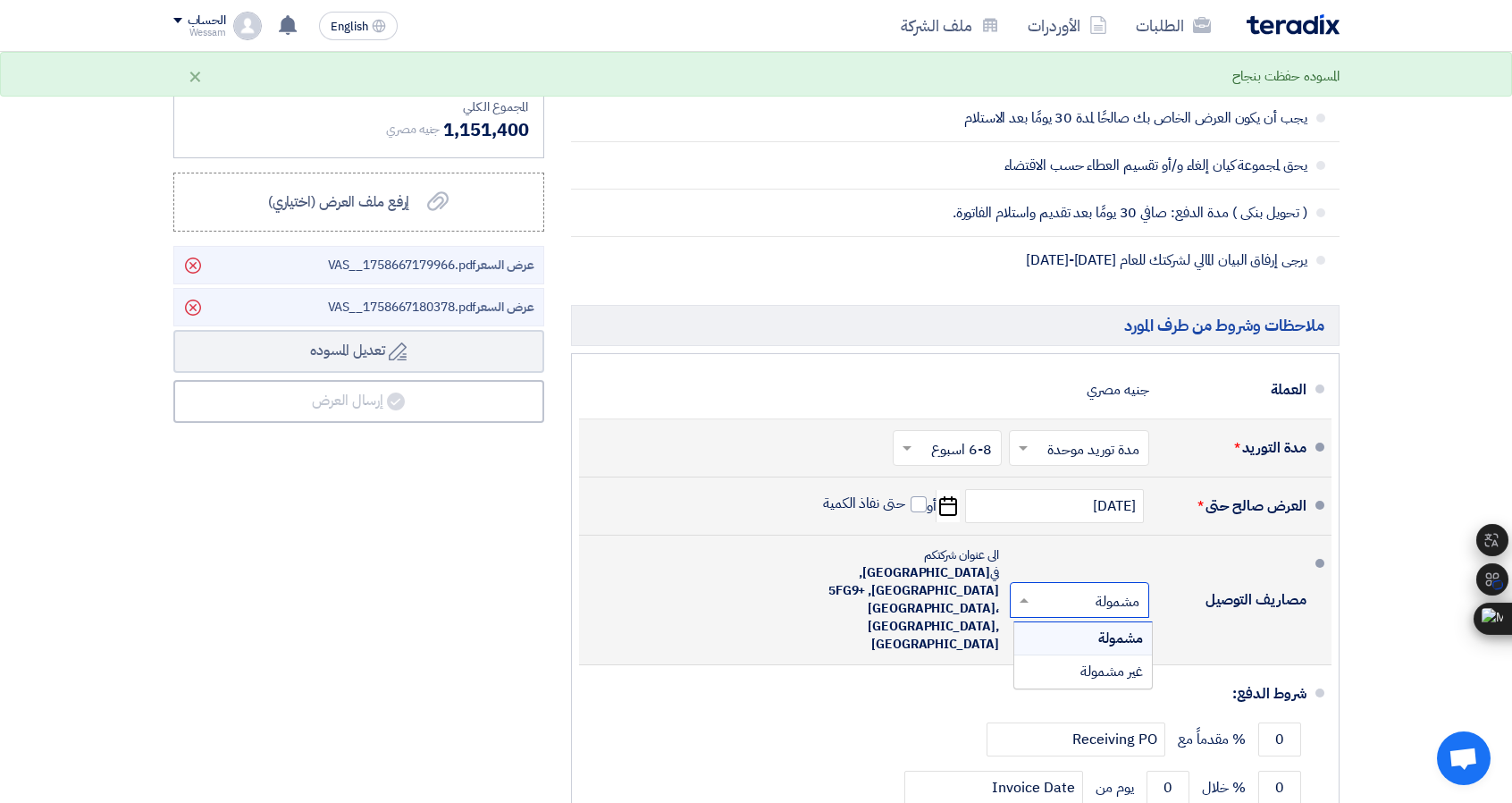
click at [1107, 588] on input "text" at bounding box center [1076, 600] width 130 height 26
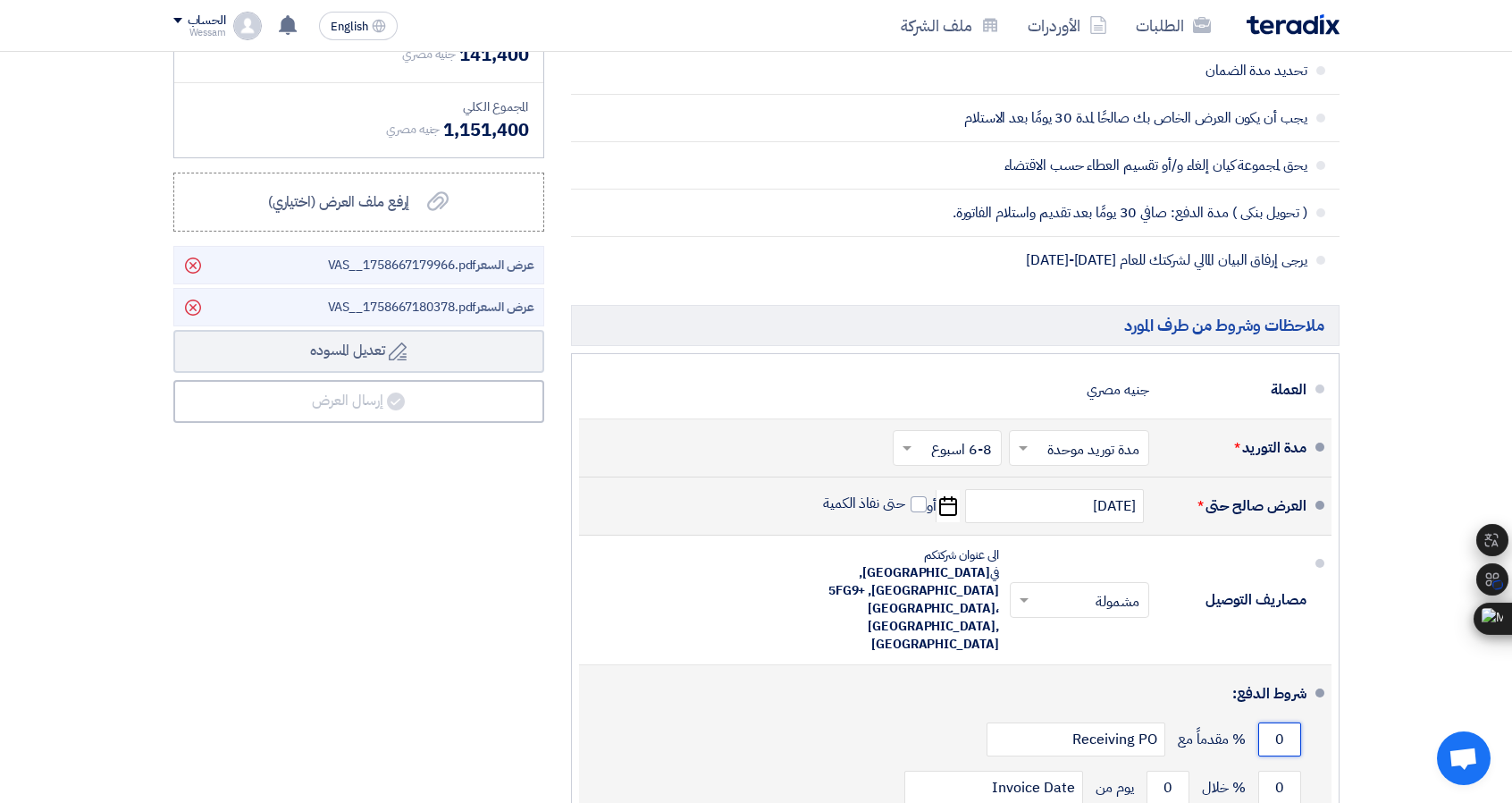
click at [1270, 722] on input "0" at bounding box center [1279, 739] width 43 height 34
click at [1281, 722] on input "0" at bounding box center [1279, 739] width 43 height 34
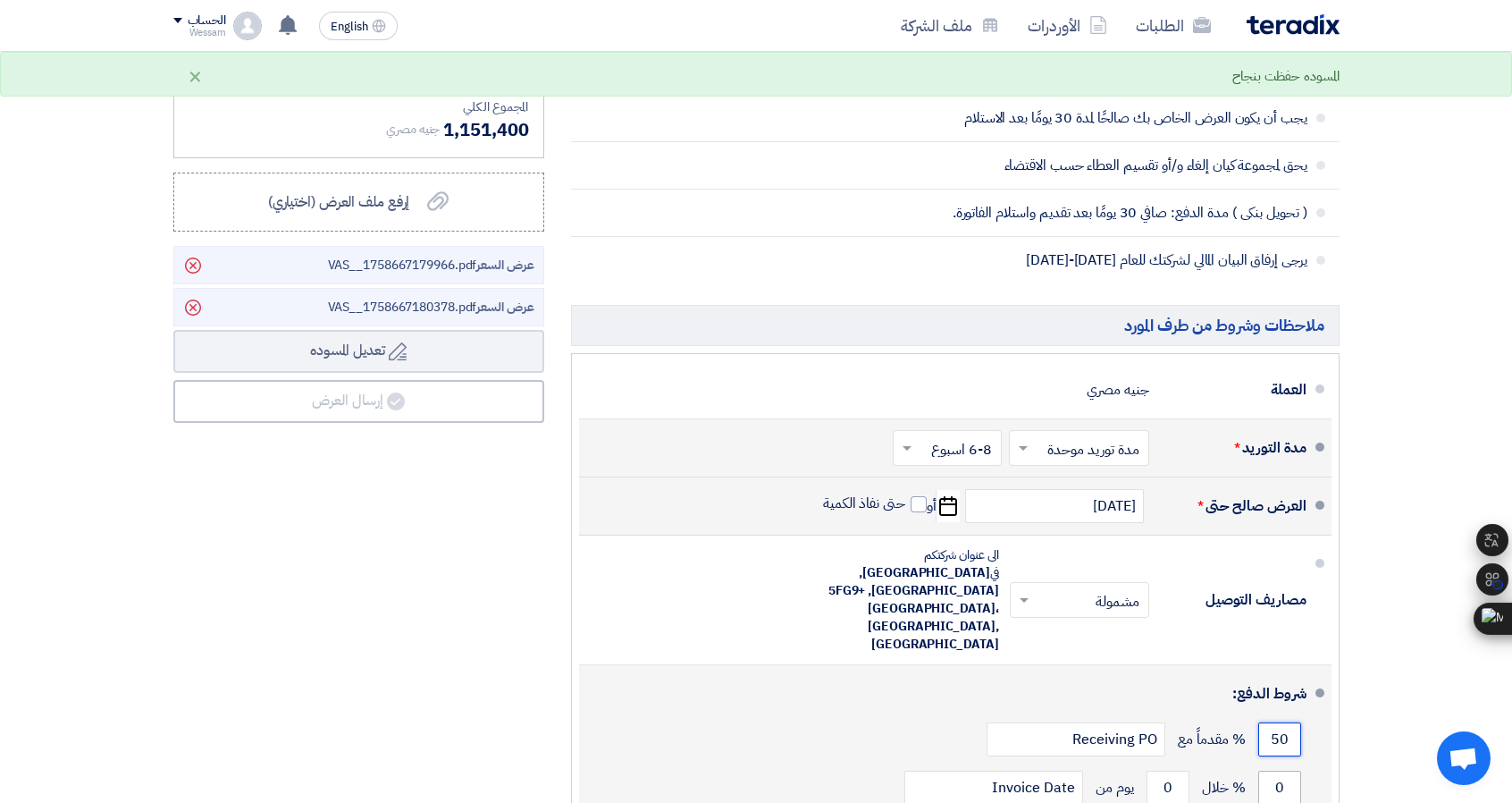
type input "50"
drag, startPoint x: 1271, startPoint y: 749, endPoint x: 1287, endPoint y: 752, distance: 16.3
click at [1287, 771] on input "0" at bounding box center [1279, 788] width 43 height 34
type input "50"
drag, startPoint x: 1165, startPoint y: 745, endPoint x: 1190, endPoint y: 747, distance: 25.1
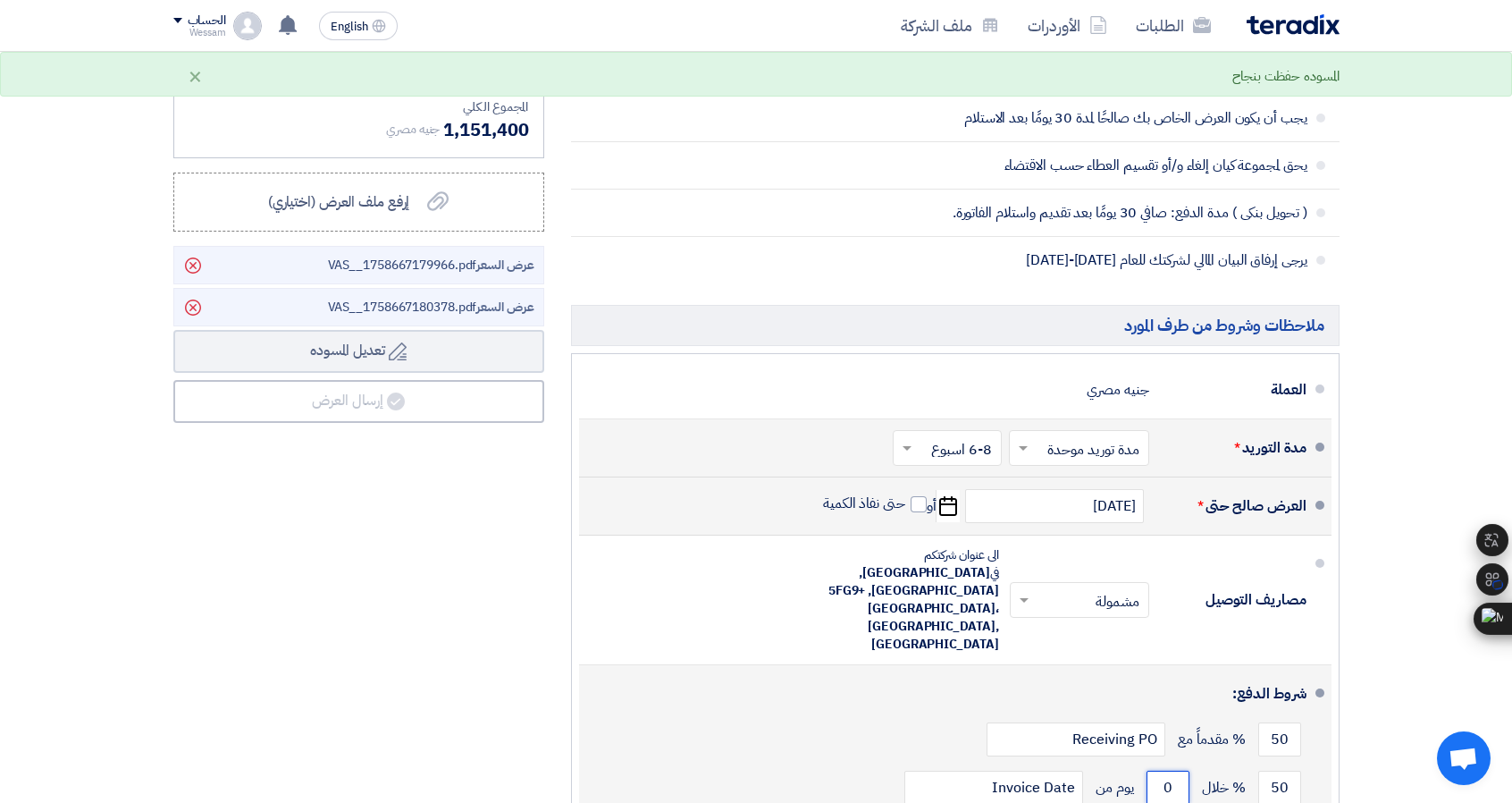
click at [1190, 764] on div "50 % خلال 0 يوم من Invoice Date" at bounding box center [950, 788] width 713 height 49
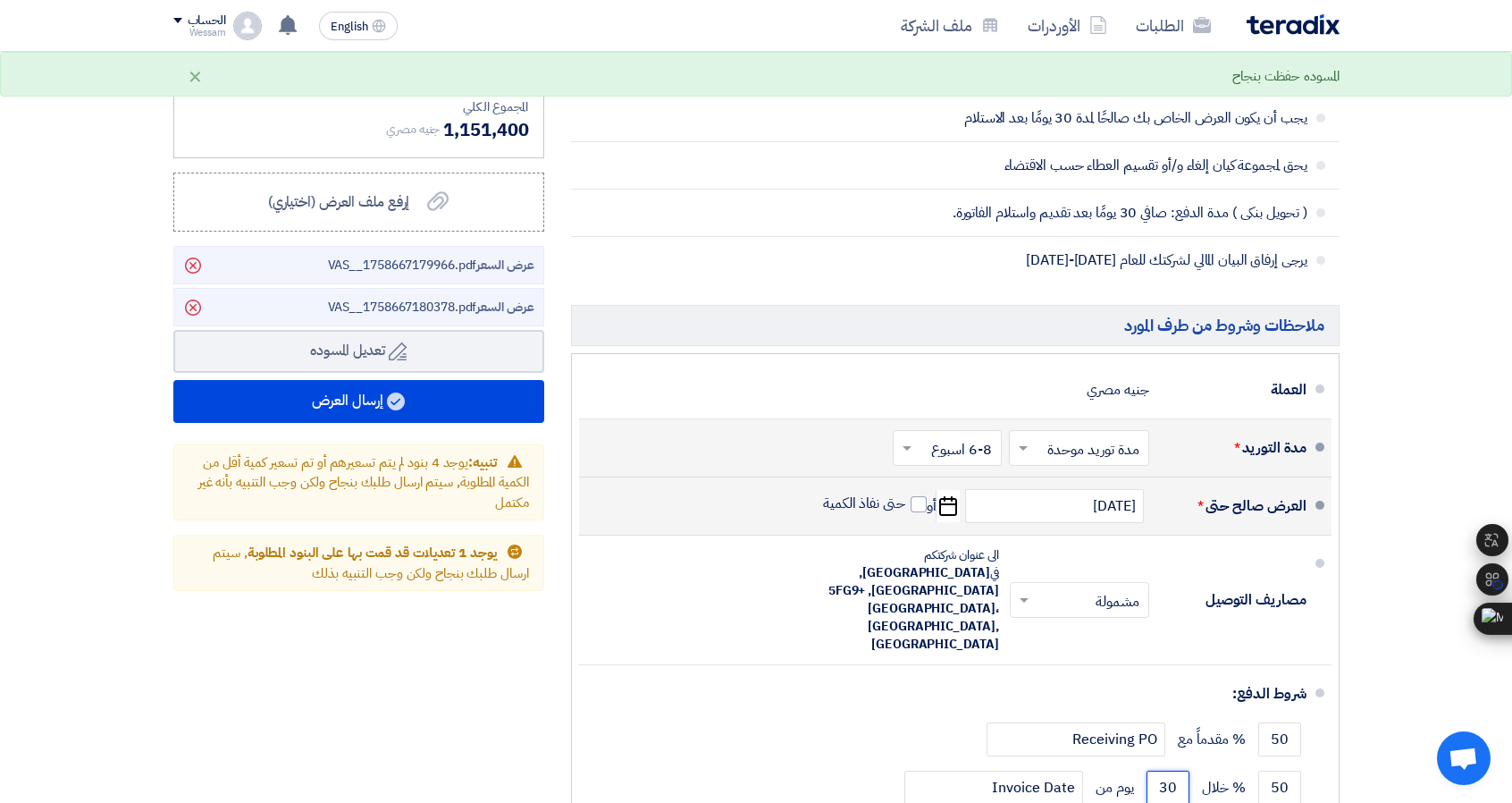
type input "30"
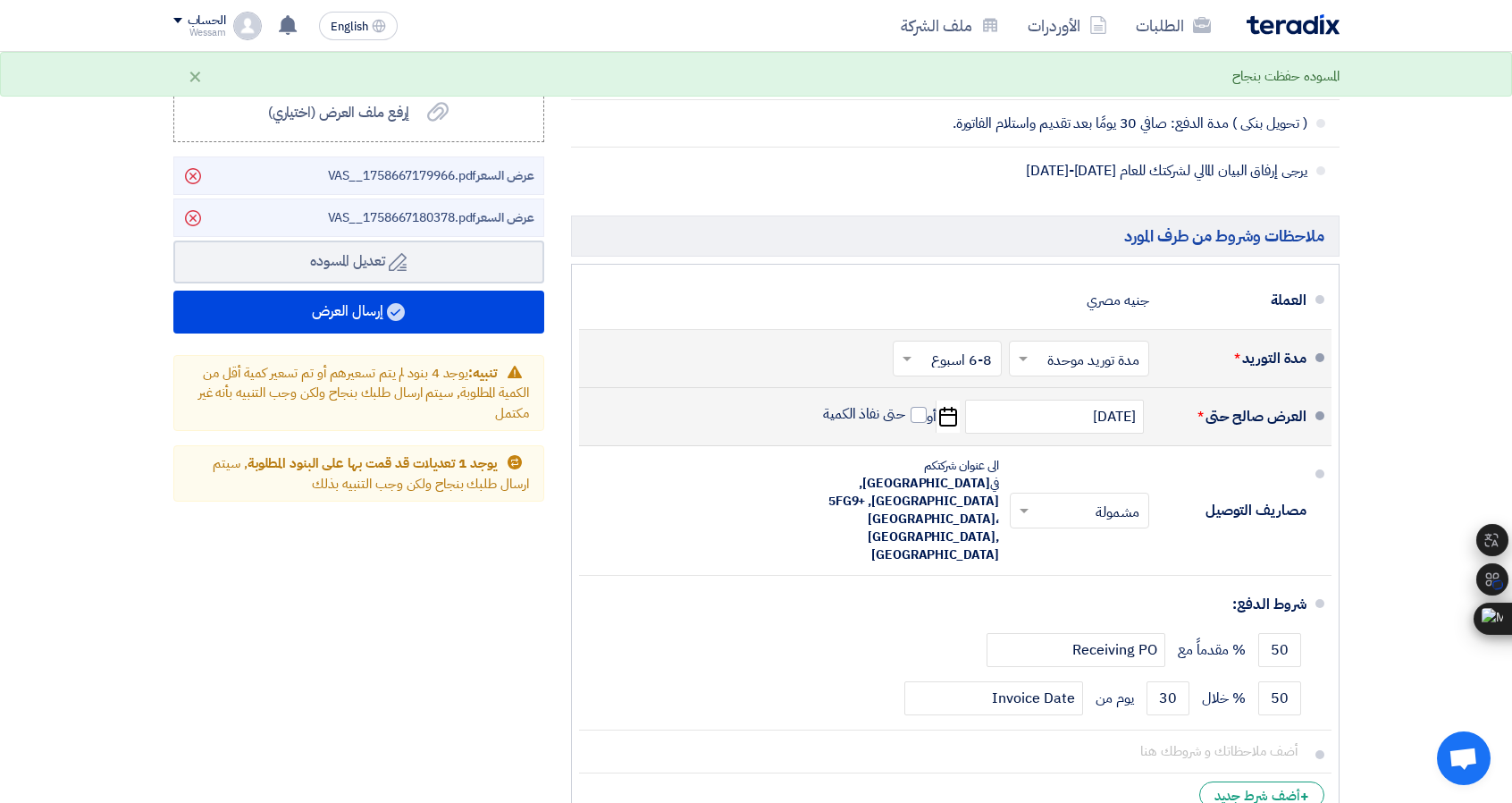
scroll to position [1610, 0]
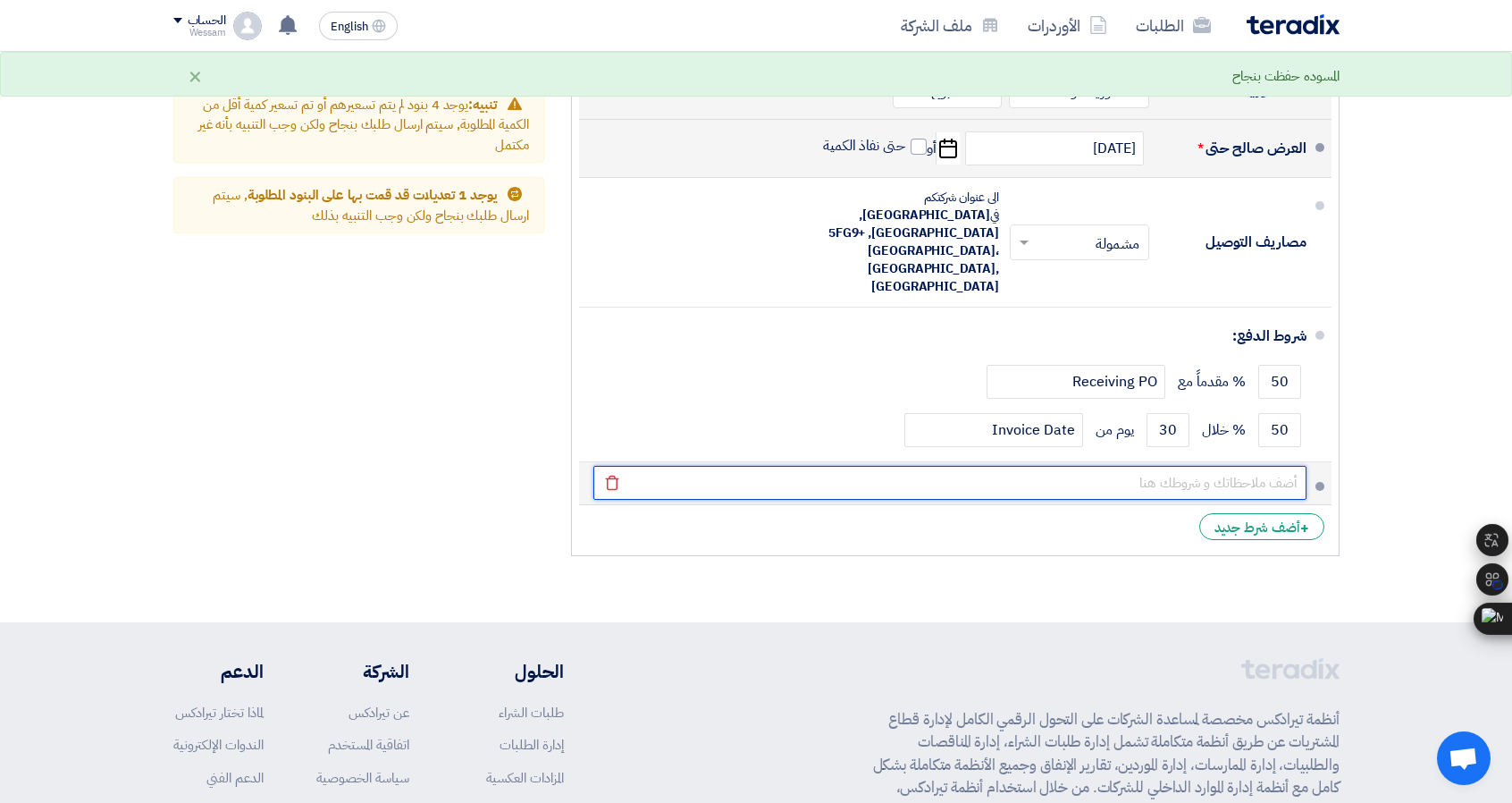
click at [1293, 466] on input "text" at bounding box center [950, 483] width 713 height 34
type input "الضمان: عام كامل ضد عيوب الصناعة و ليس سوء الإستخدام مقابل شهادة معتمدة من شركت…"
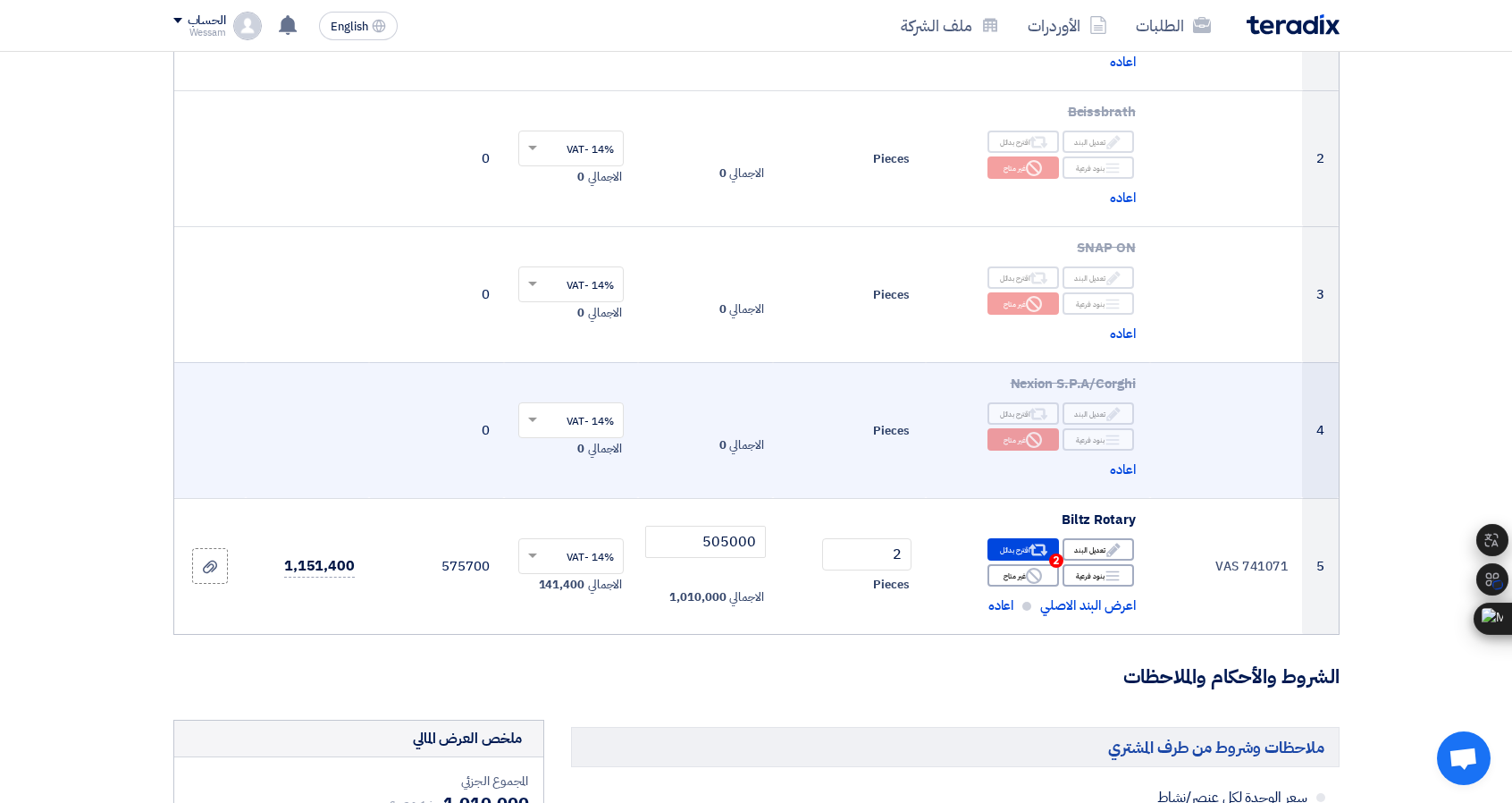
scroll to position [358, 0]
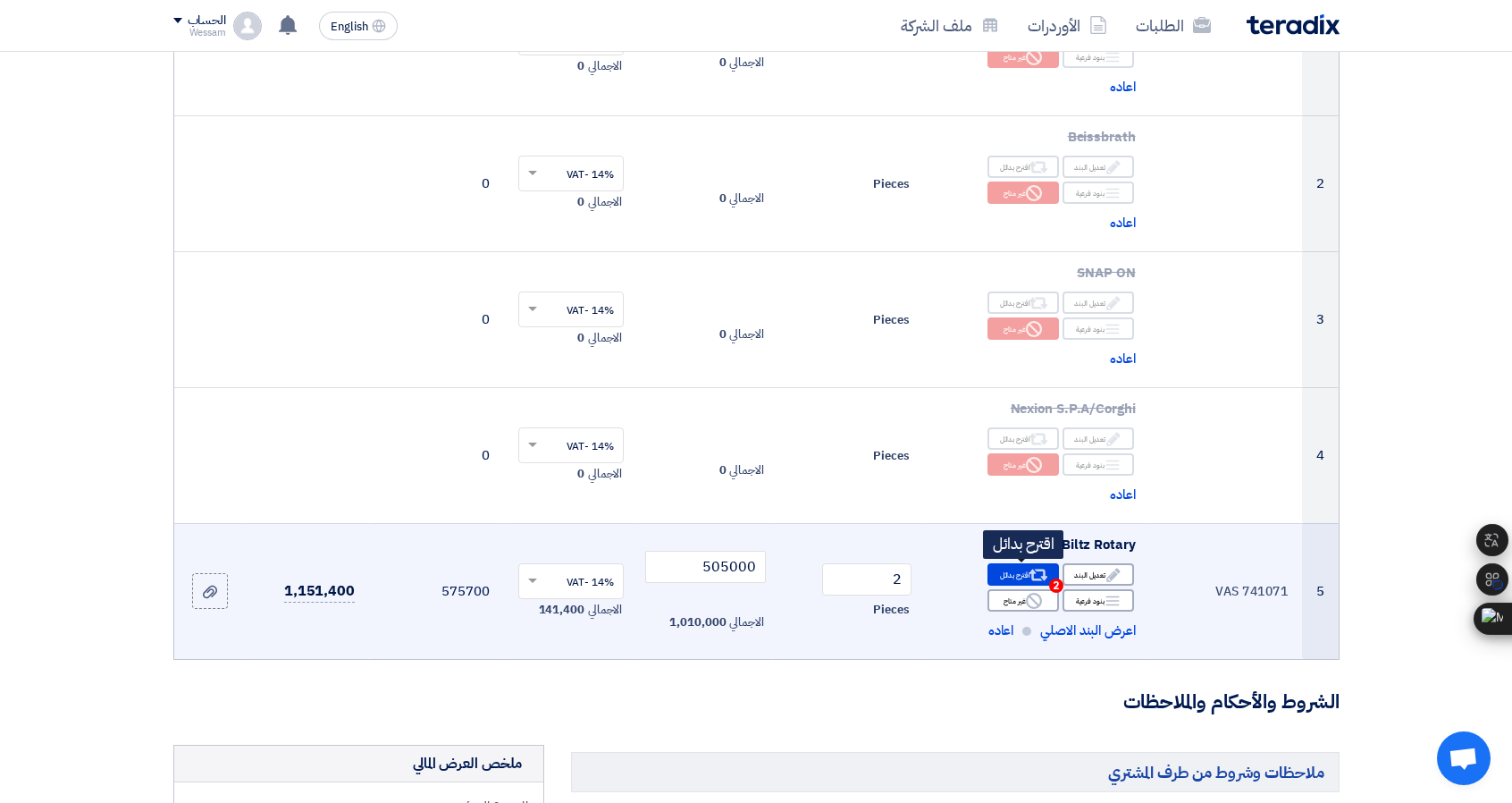
click at [1030, 577] on icon "Alternative" at bounding box center [1038, 576] width 19 height 19
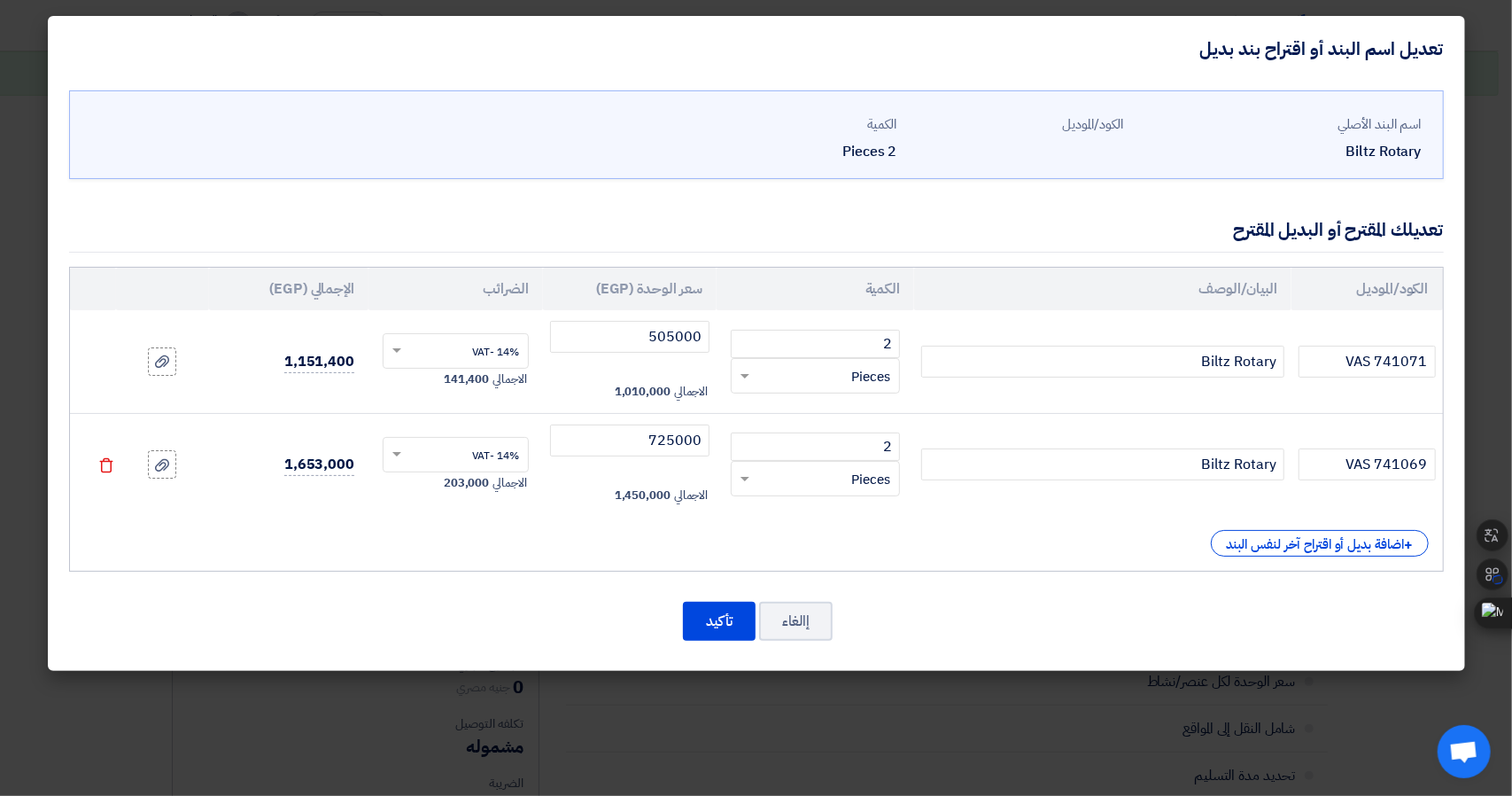
drag, startPoint x: 1511, startPoint y: 120, endPoint x: 1436, endPoint y: 155, distance: 82.8
click at [1498, 120] on modal-container "تعديل اسم البند أو اقتراح بند بديل اسم البند الأصلي Biltz Rotary الكود/الموديل" at bounding box center [756, 398] width 1512 height 796
click at [717, 614] on button "تأكيد" at bounding box center [719, 621] width 73 height 39
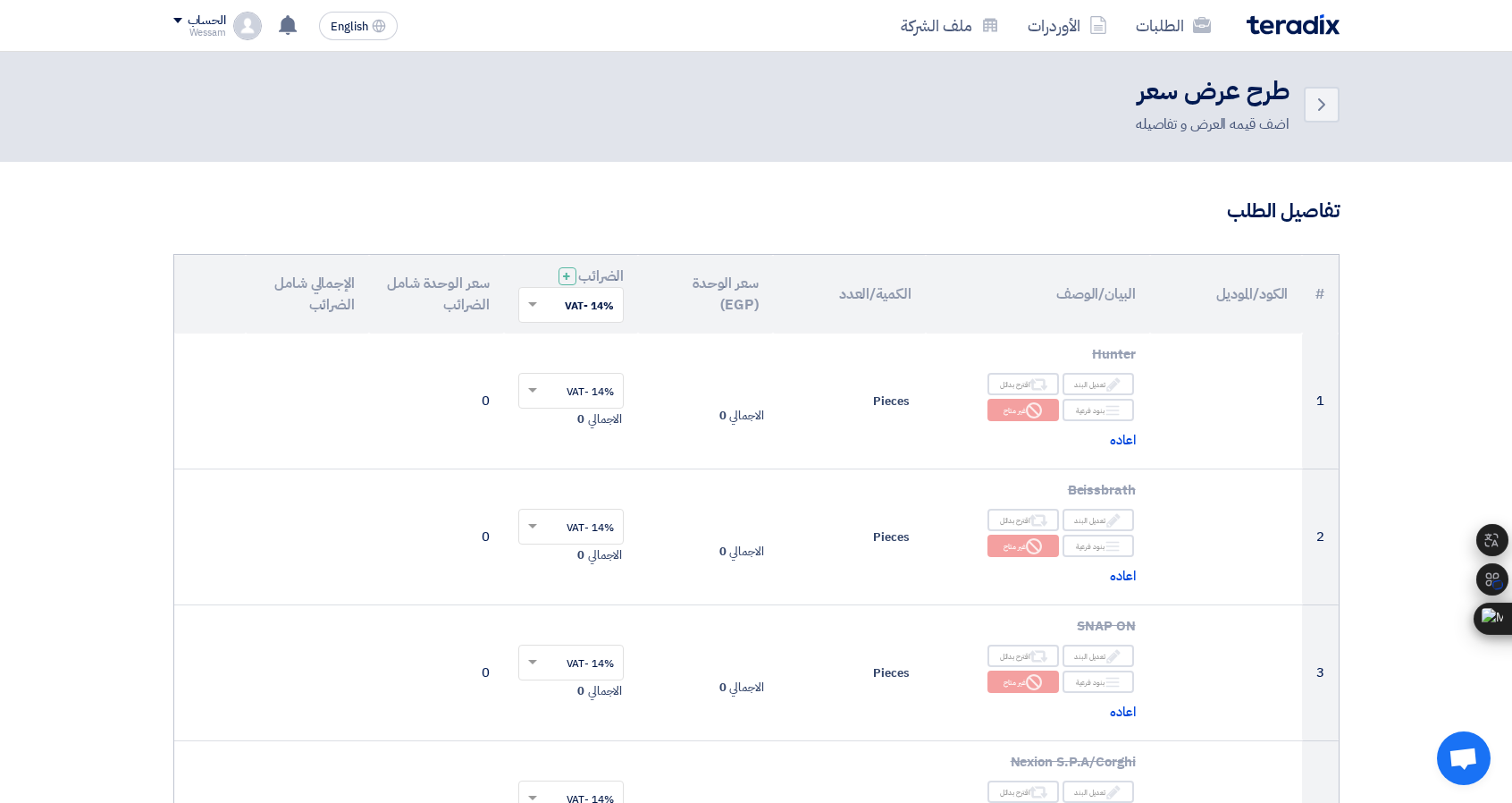
scroll to position [0, 0]
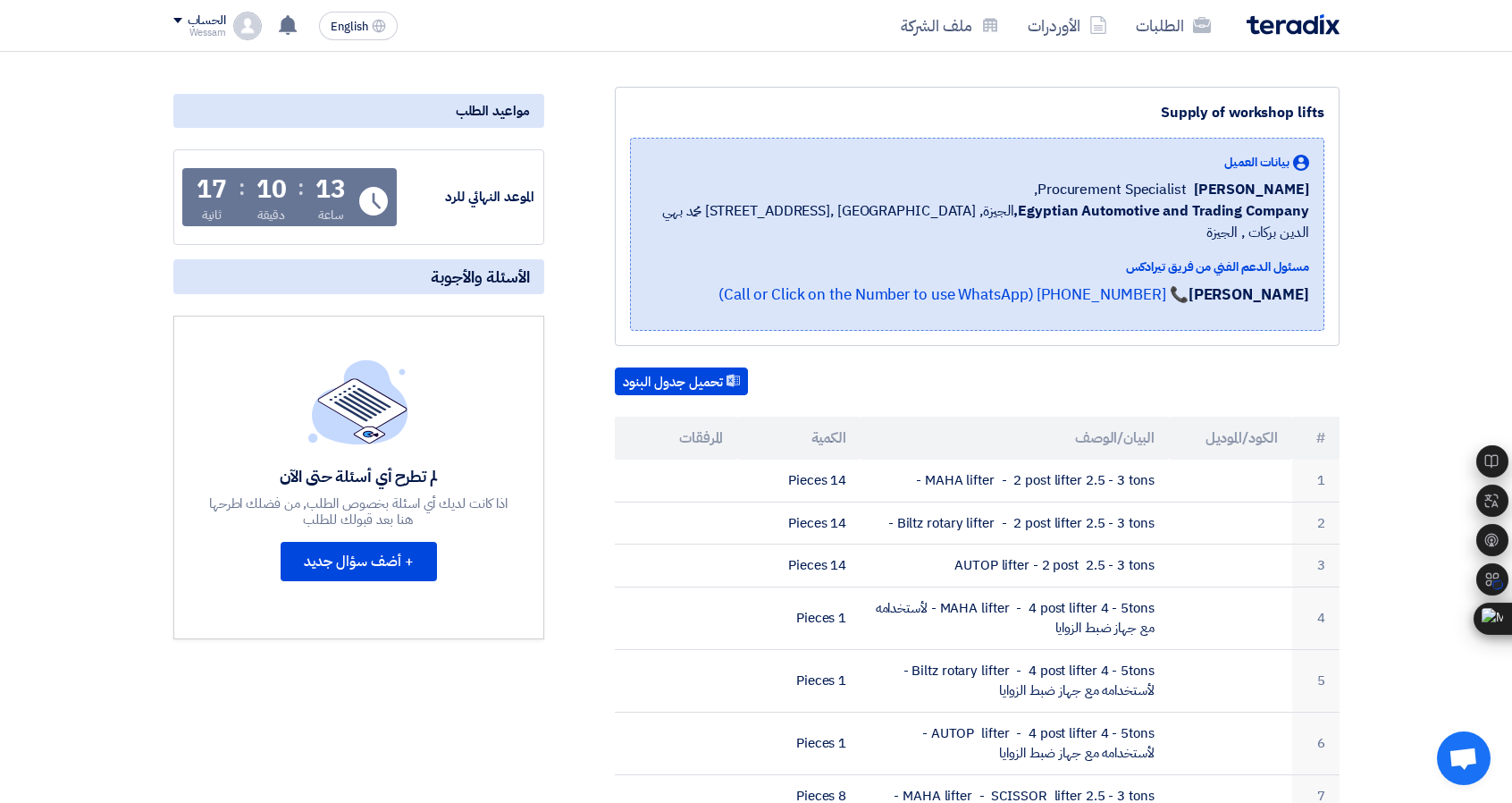
scroll to position [179, 0]
